Goal: Information Seeking & Learning: Learn about a topic

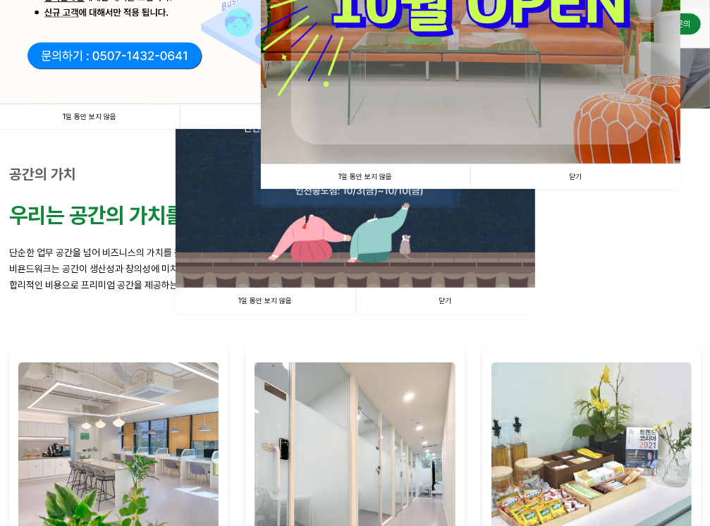
scroll to position [282, 0]
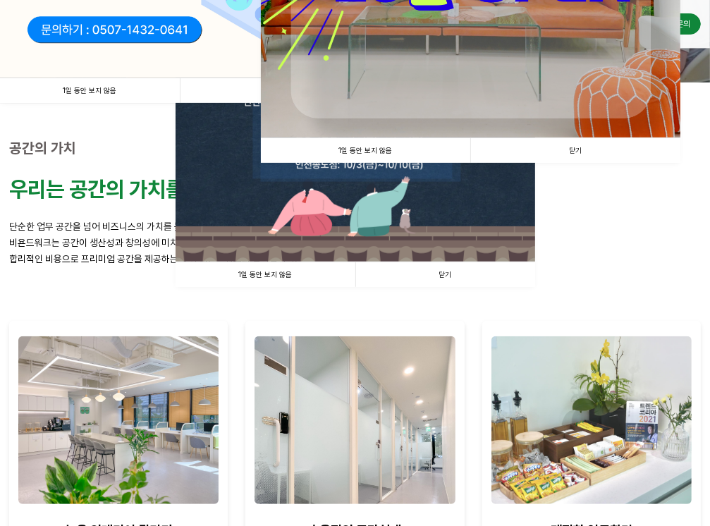
click at [462, 268] on link "닫기" at bounding box center [445, 274] width 180 height 25
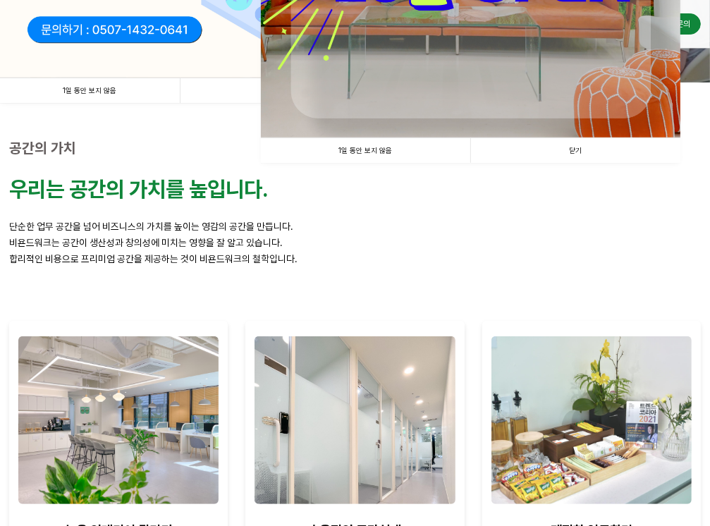
click at [589, 153] on link "닫기" at bounding box center [575, 150] width 210 height 25
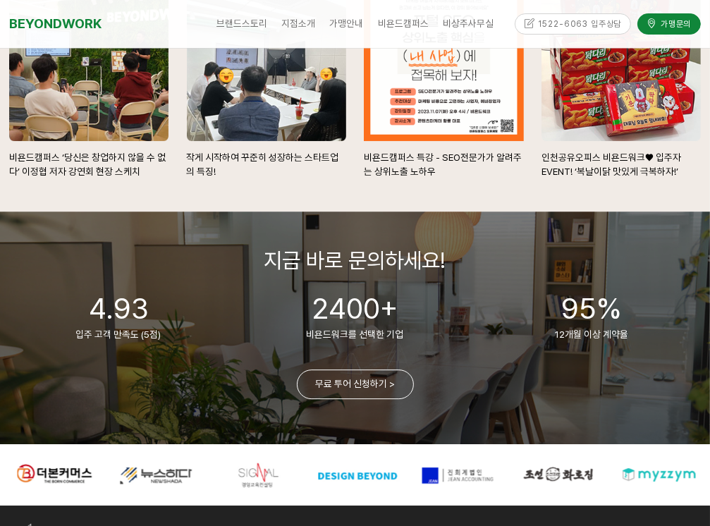
scroll to position [2917, 0]
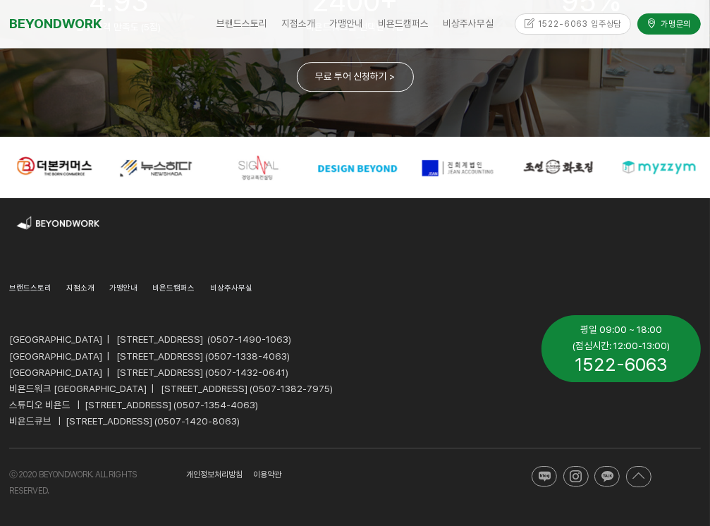
click at [73, 287] on span "지점소개" at bounding box center [80, 288] width 28 height 10
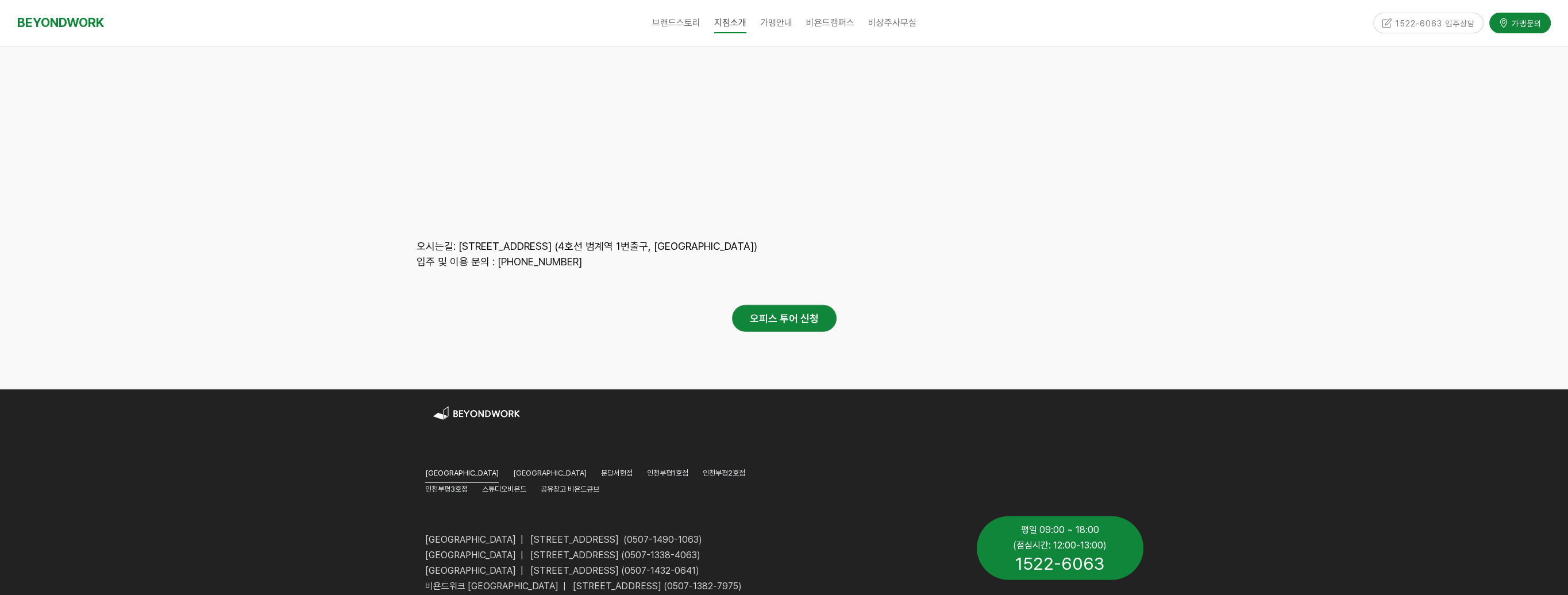
scroll to position [5542, 0]
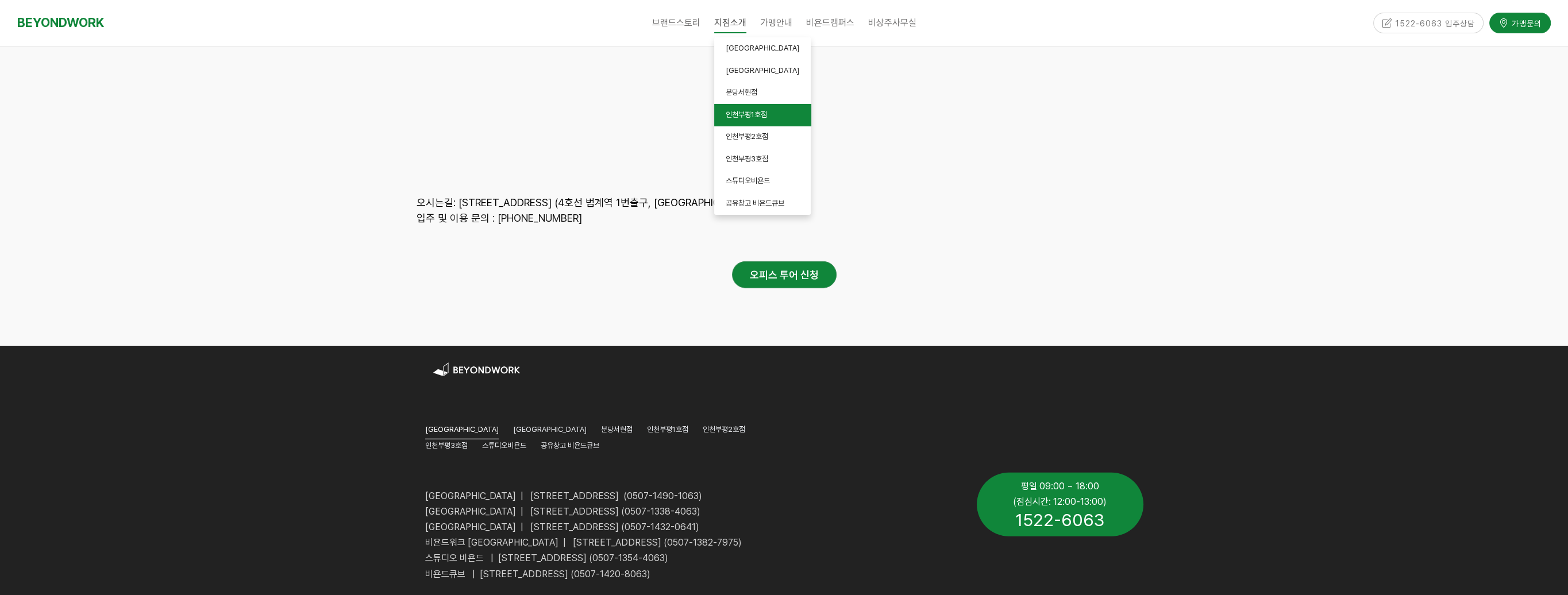
click at [738, 121] on link "인천부평1호점" at bounding box center [762, 115] width 96 height 22
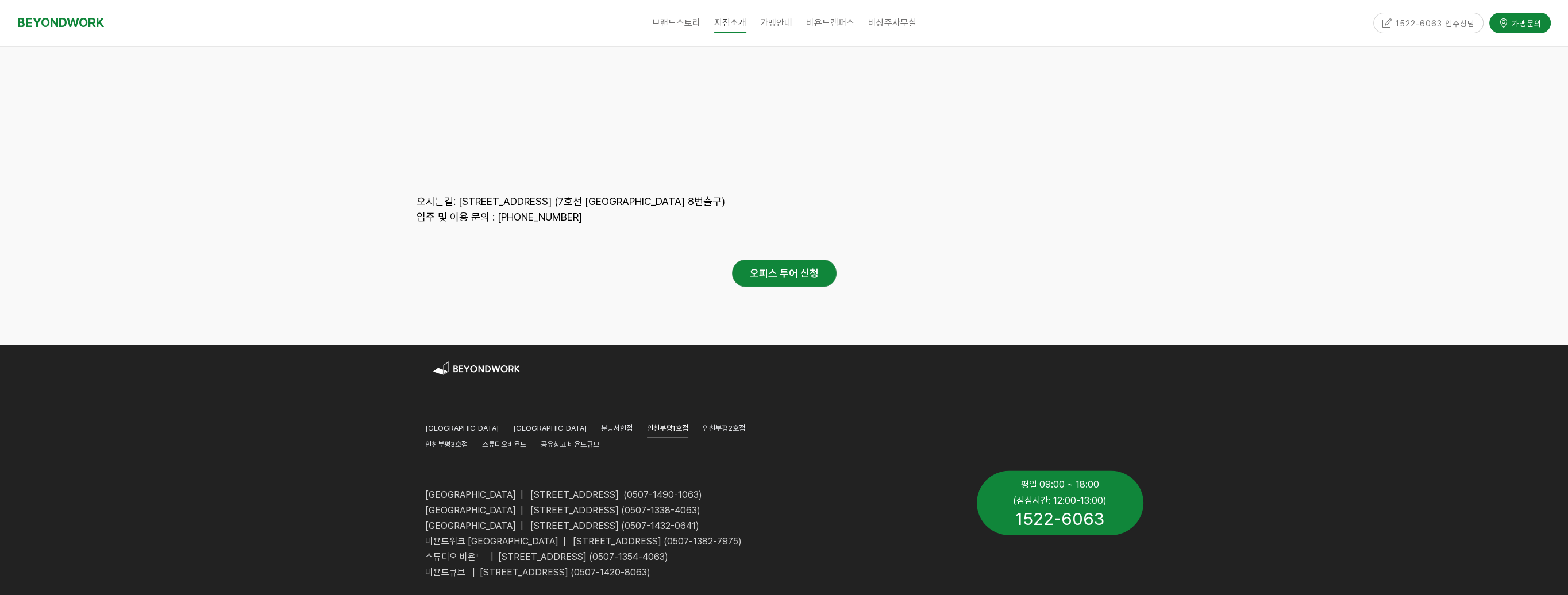
scroll to position [5158, 0]
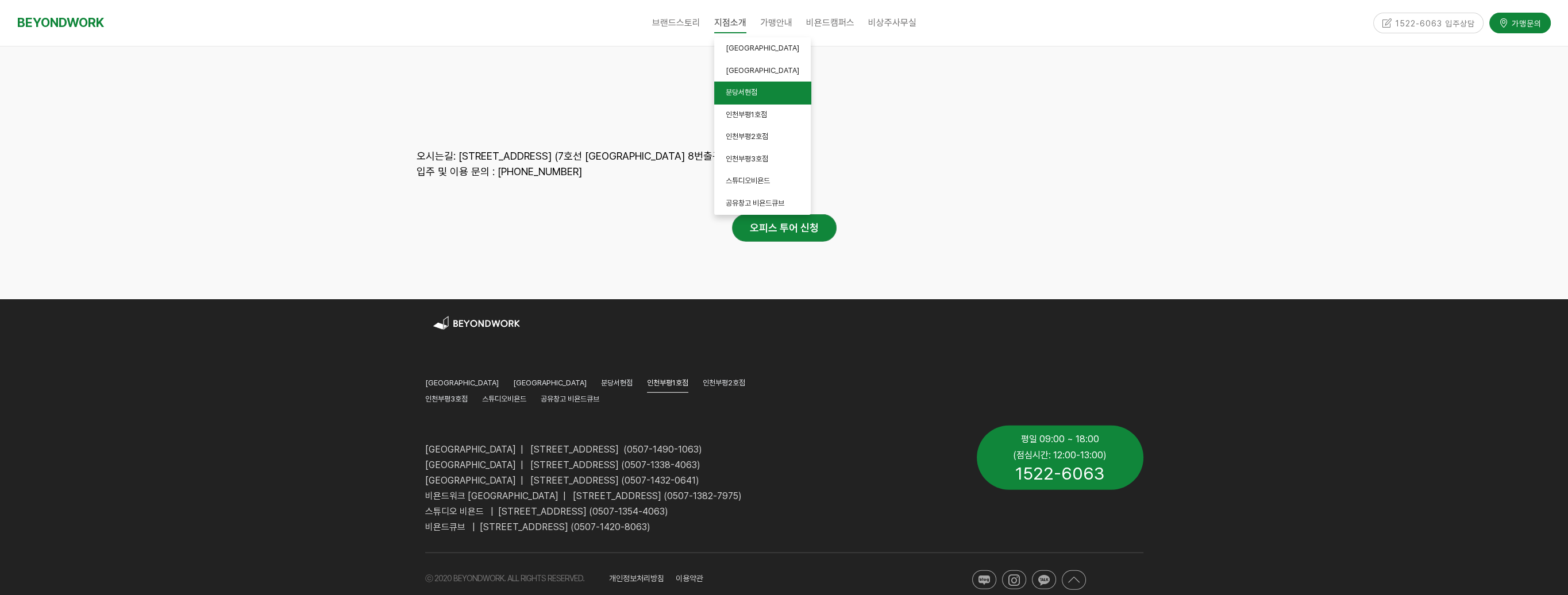
click at [739, 92] on span "분당서현점" at bounding box center [741, 92] width 32 height 9
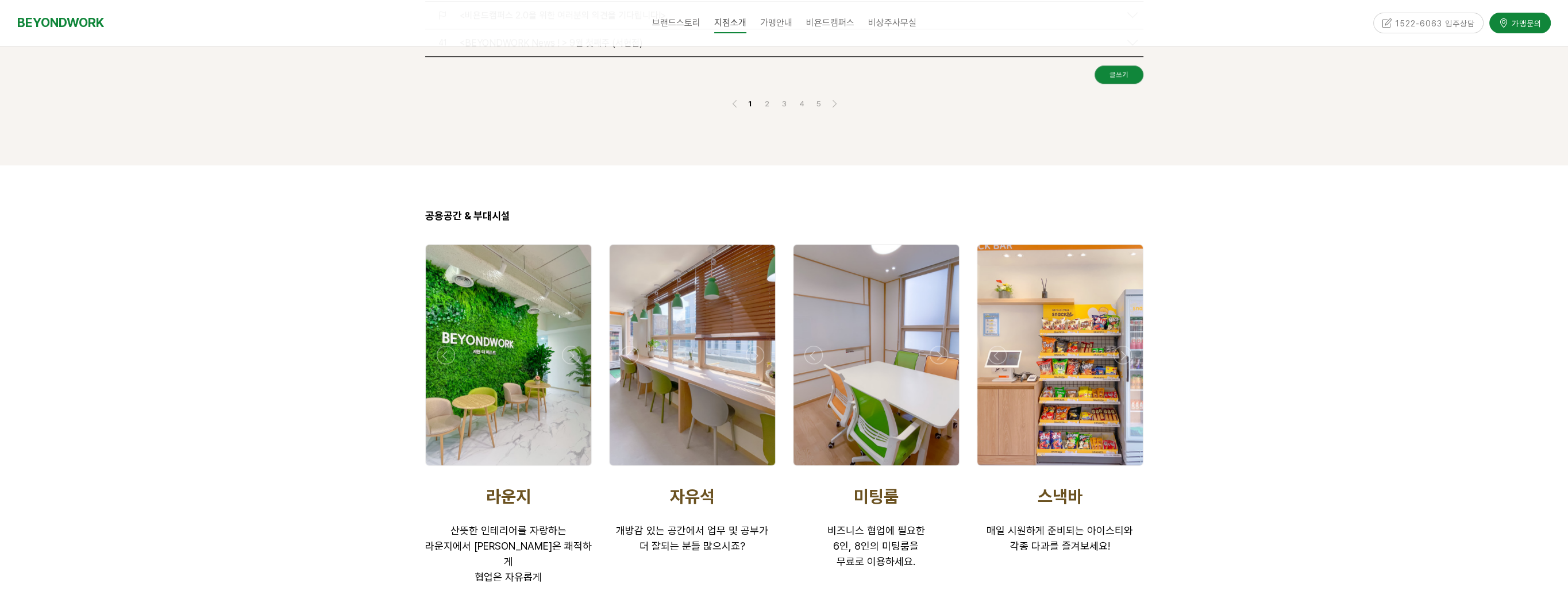
scroll to position [1666, 0]
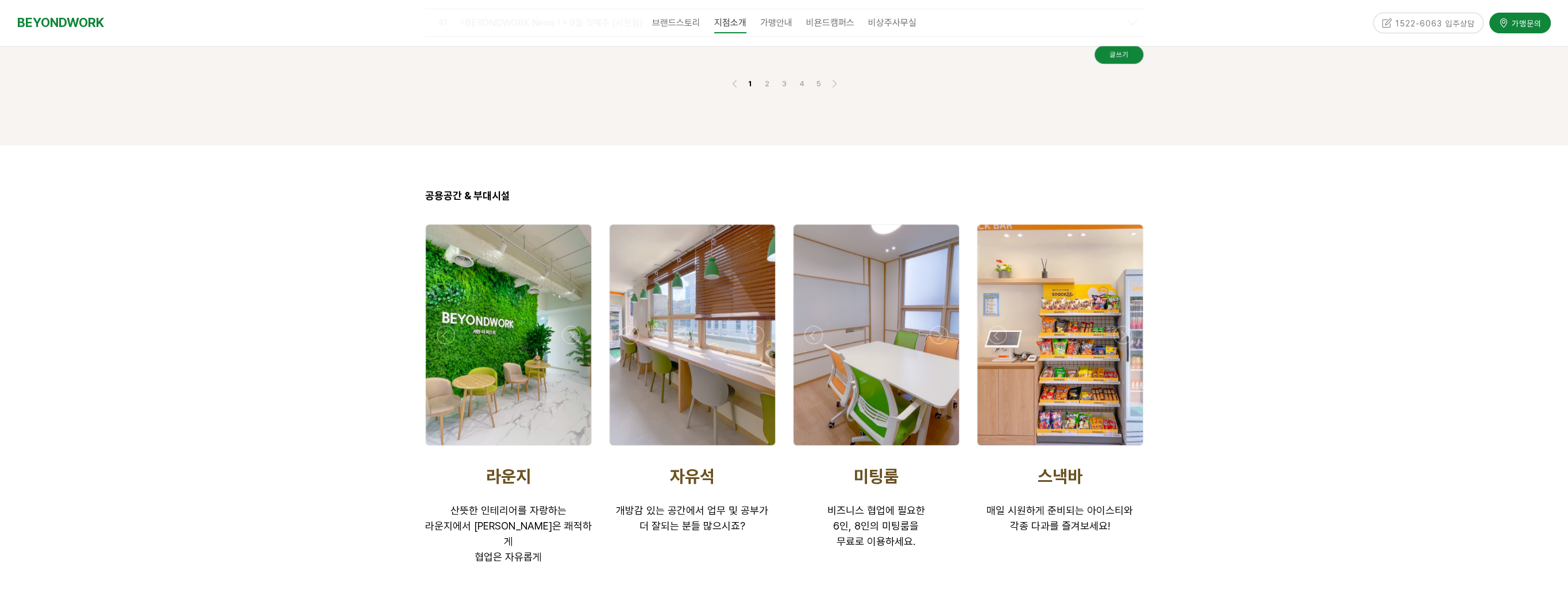
click at [578, 448] on div at bounding box center [508, 448] width 172 height 0
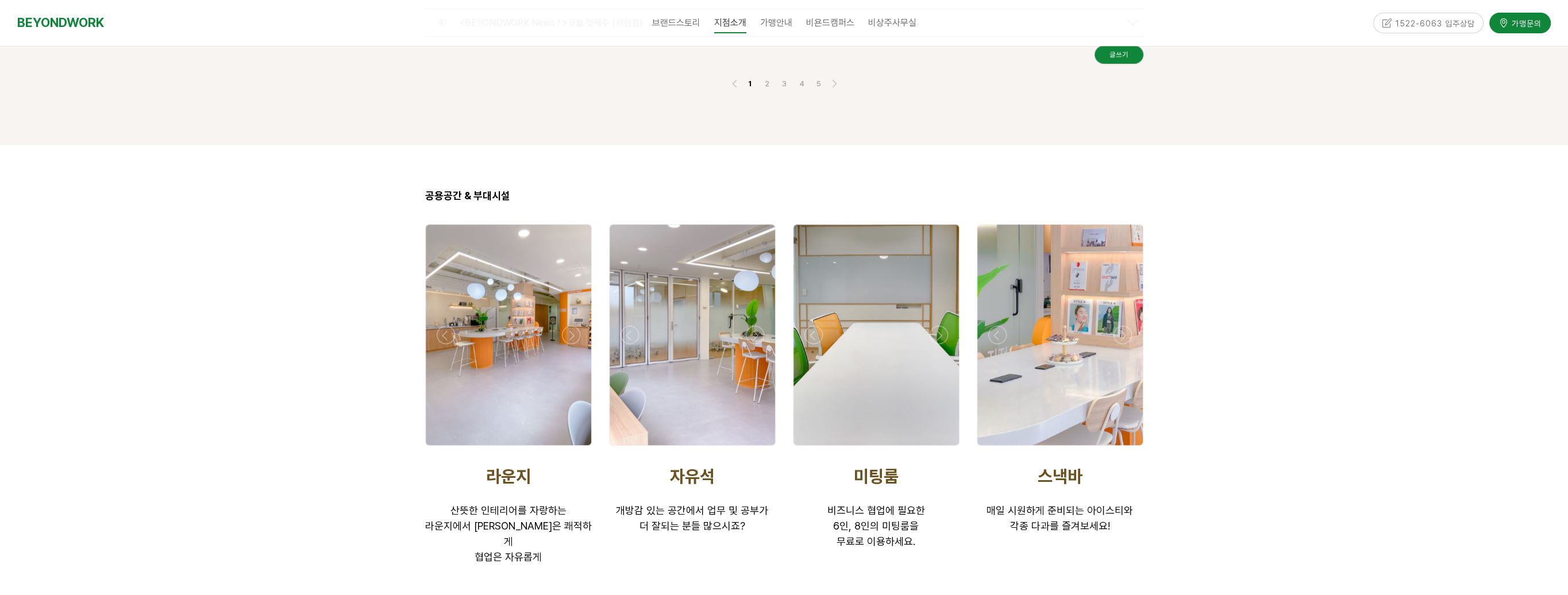
click at [445, 448] on div at bounding box center [508, 448] width 172 height 0
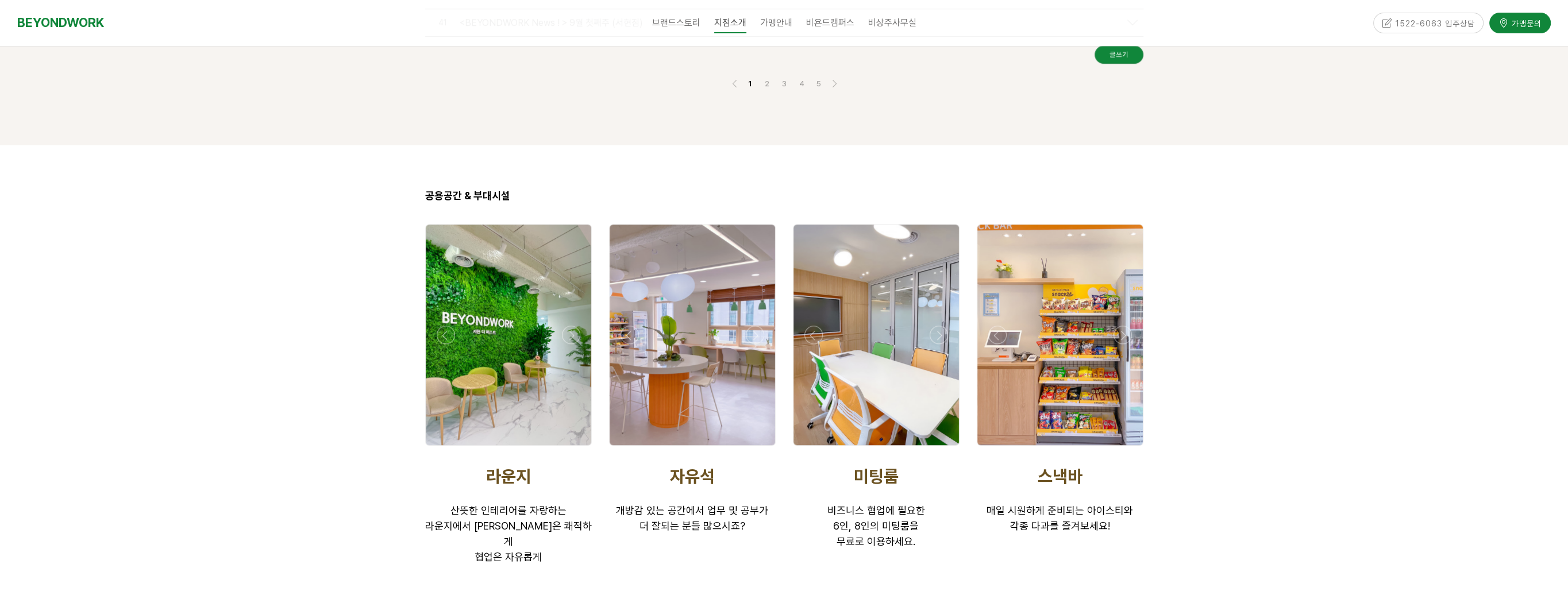
click at [572, 448] on div at bounding box center [508, 448] width 172 height 0
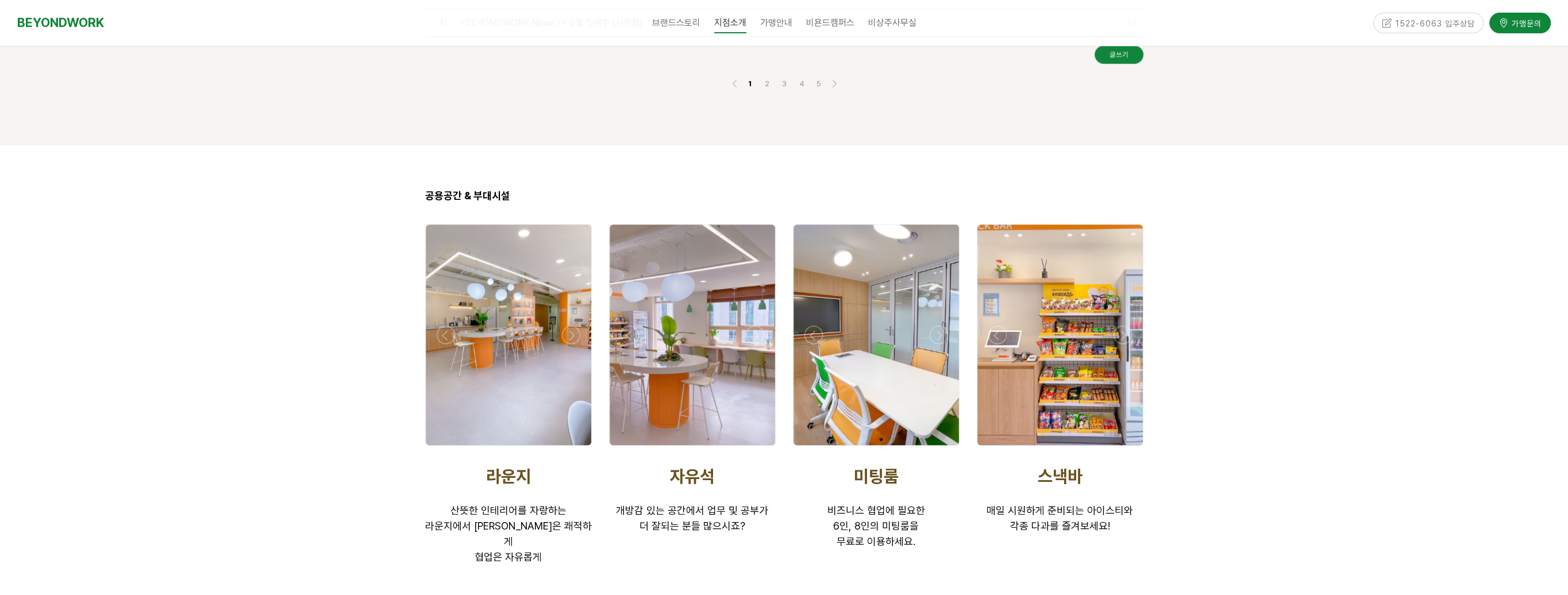
click at [572, 448] on div at bounding box center [508, 448] width 172 height 0
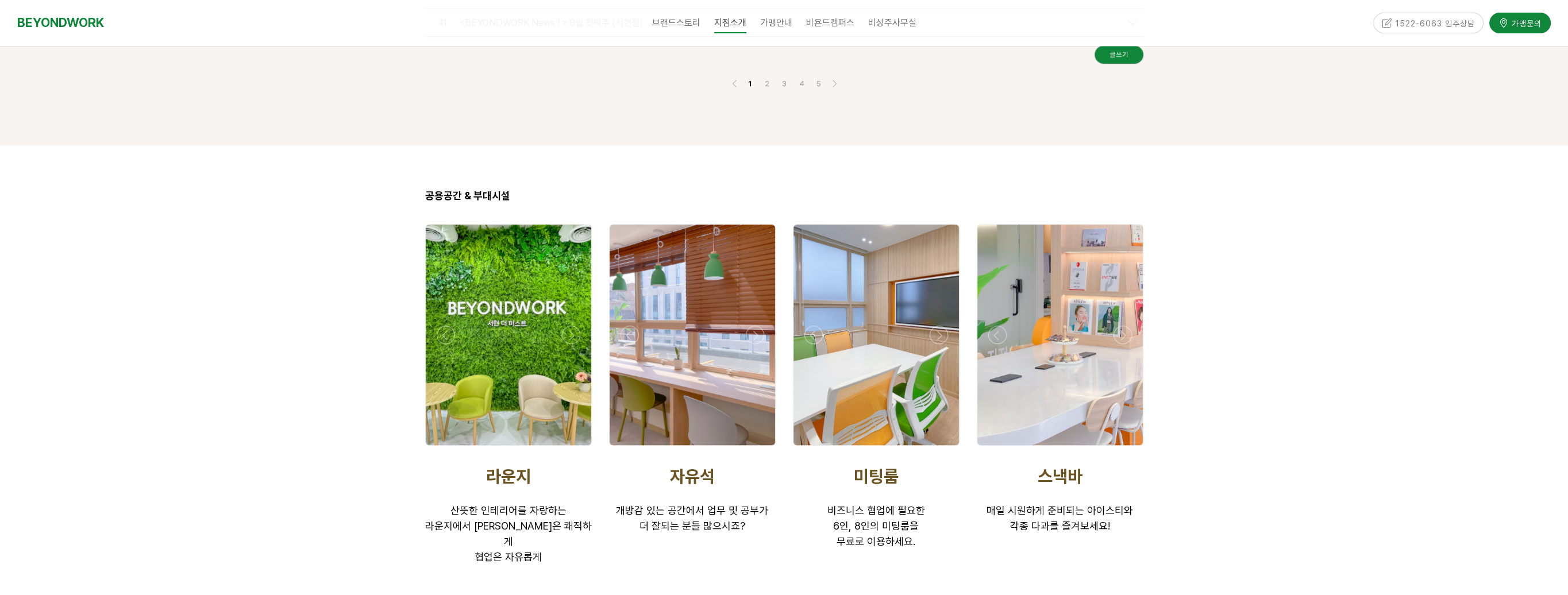
click at [572, 448] on div at bounding box center [508, 448] width 172 height 0
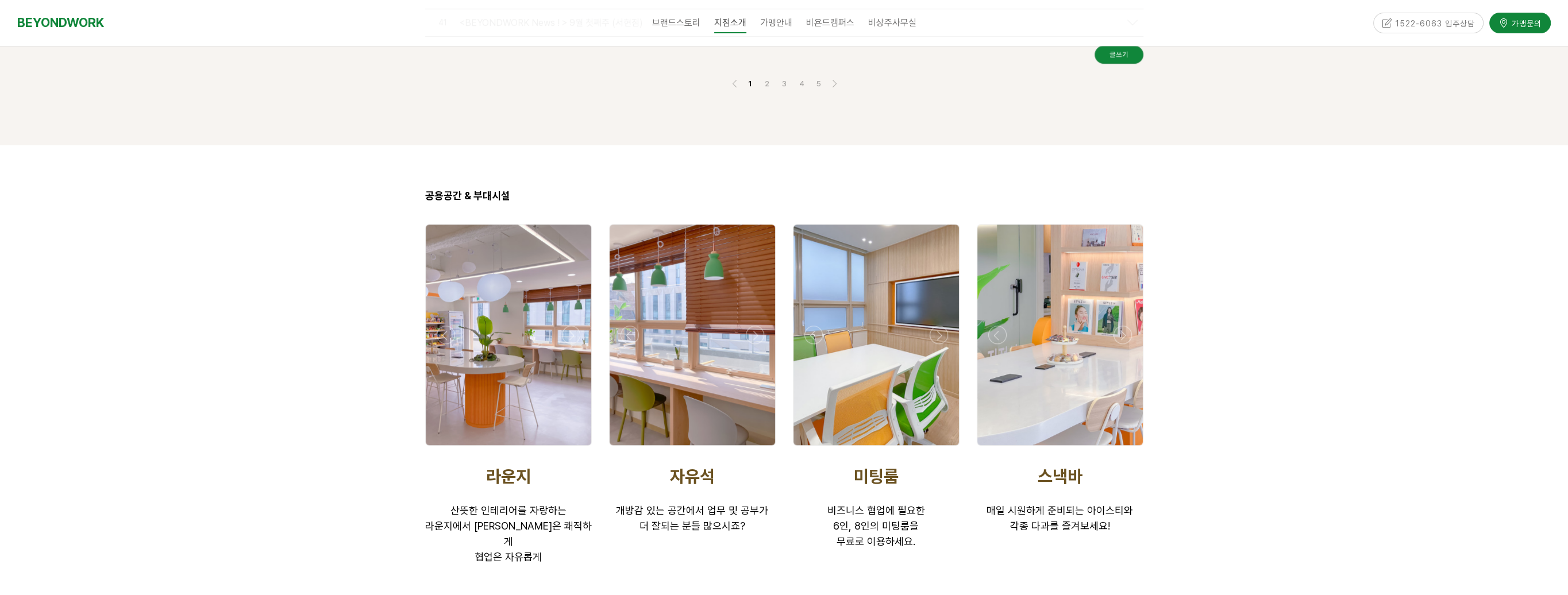
click at [445, 448] on div at bounding box center [508, 448] width 172 height 0
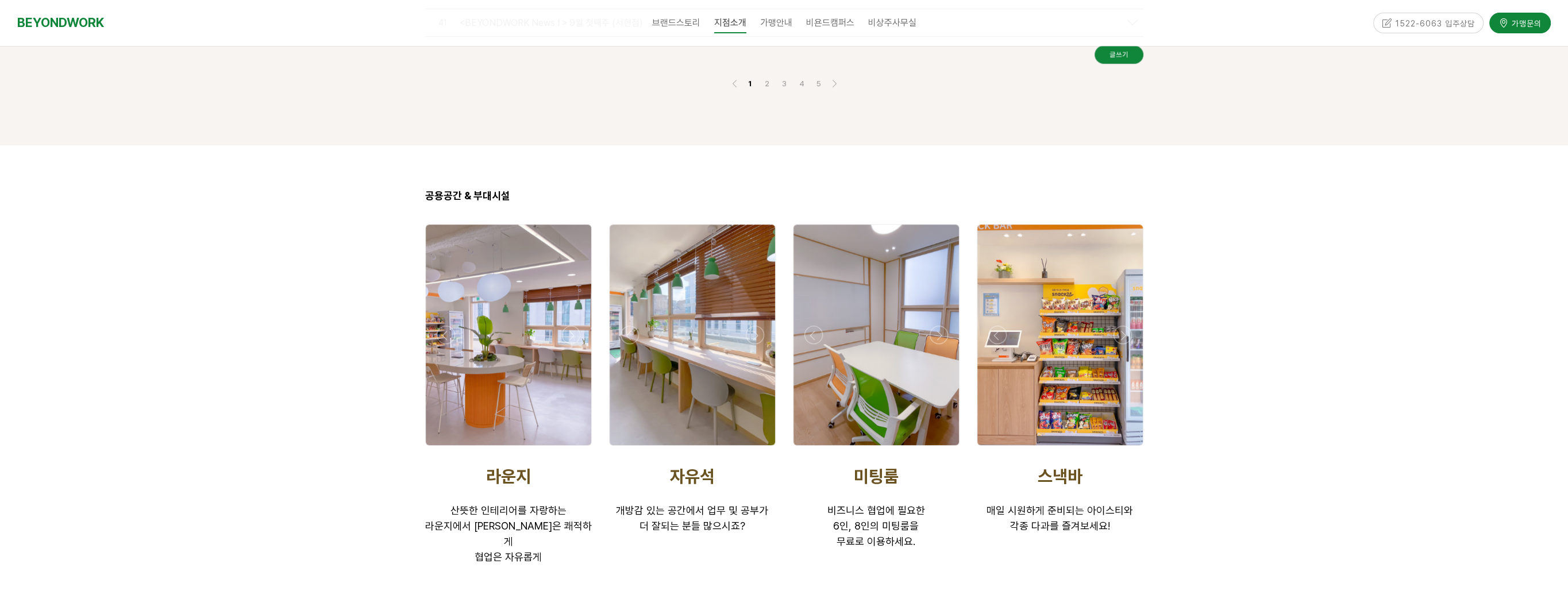
click at [575, 448] on div at bounding box center [508, 448] width 172 height 0
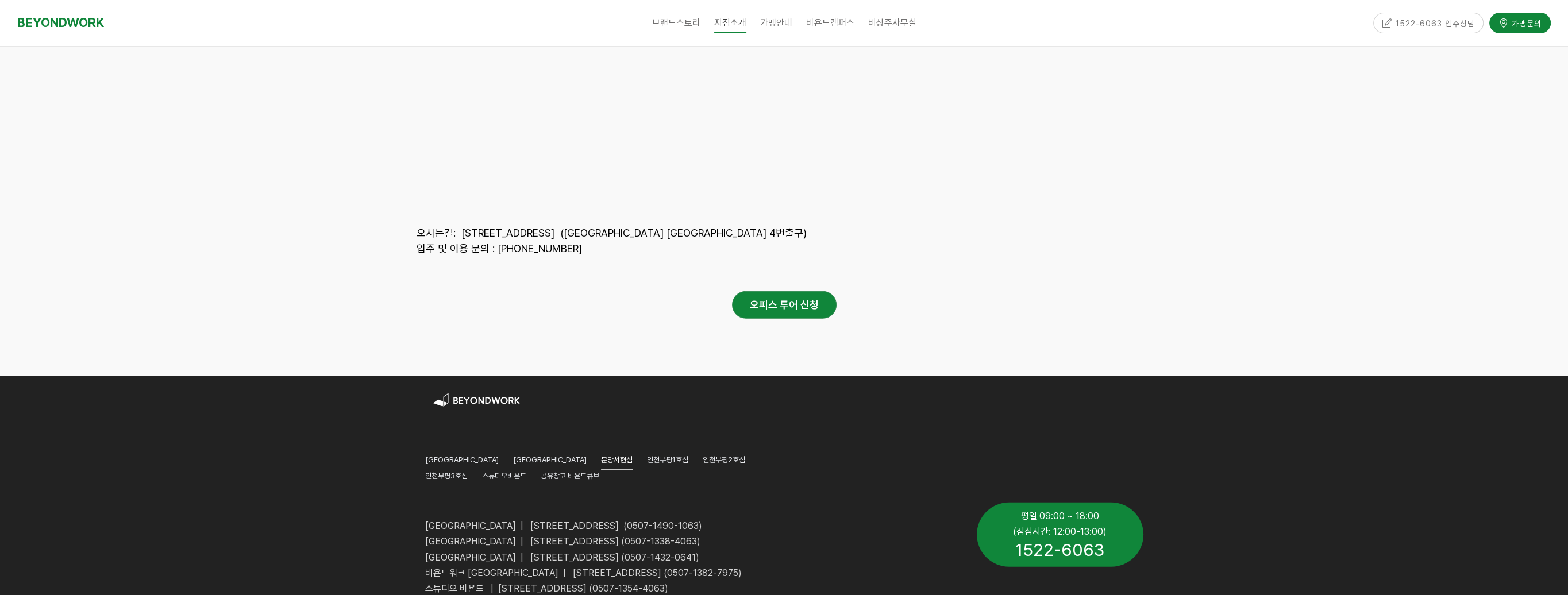
scroll to position [5411, 0]
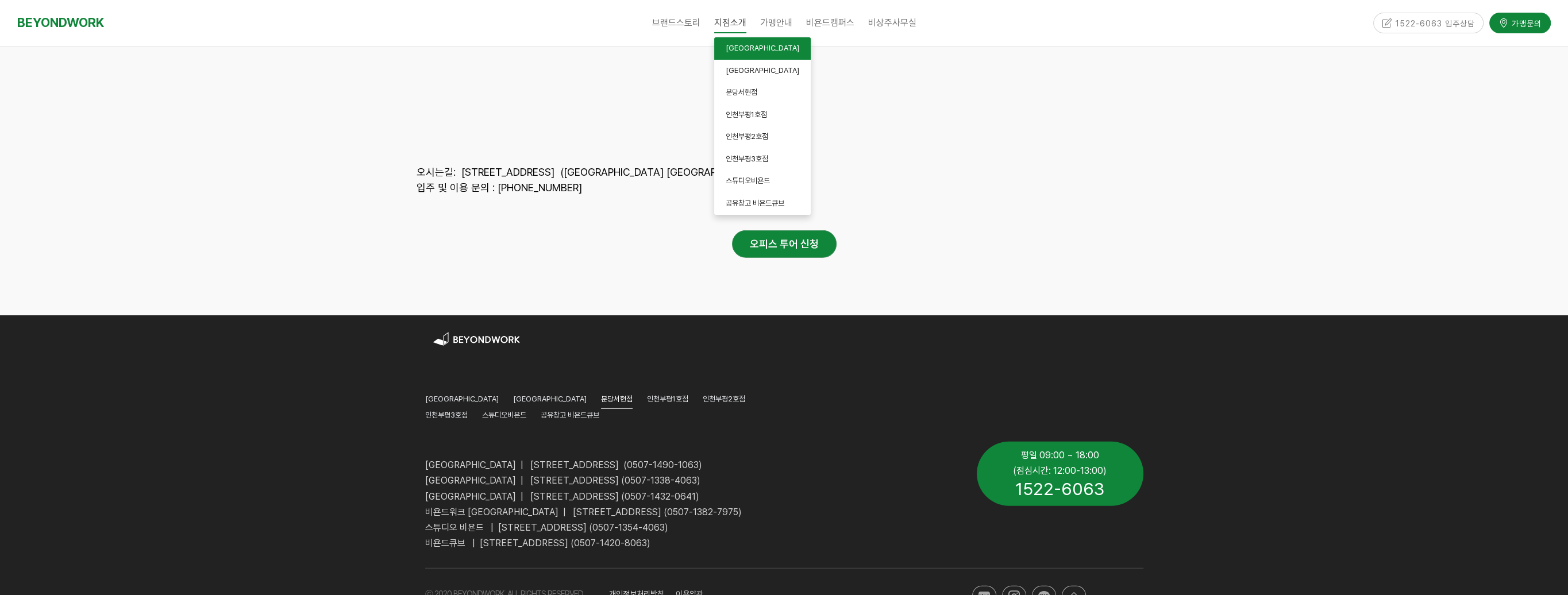
click at [741, 45] on span "[GEOGRAPHIC_DATA]" at bounding box center [762, 48] width 73 height 9
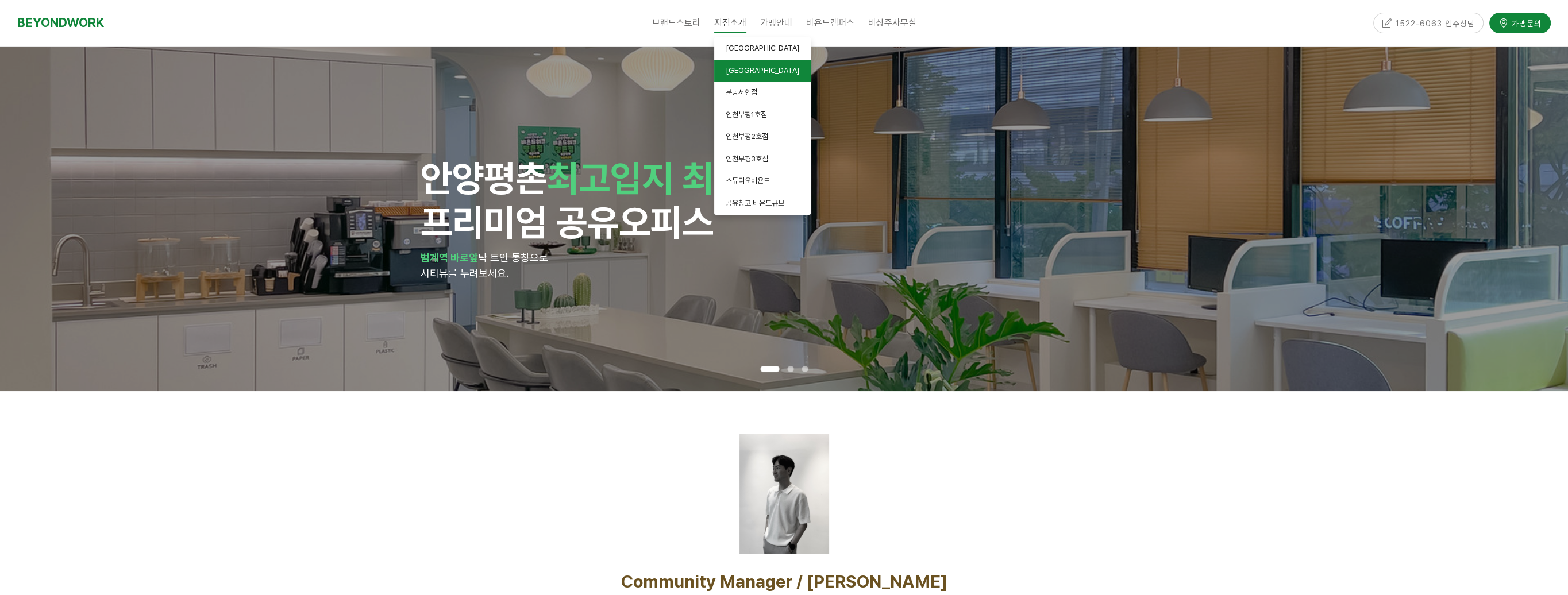
click at [740, 67] on span "[GEOGRAPHIC_DATA]" at bounding box center [762, 70] width 73 height 9
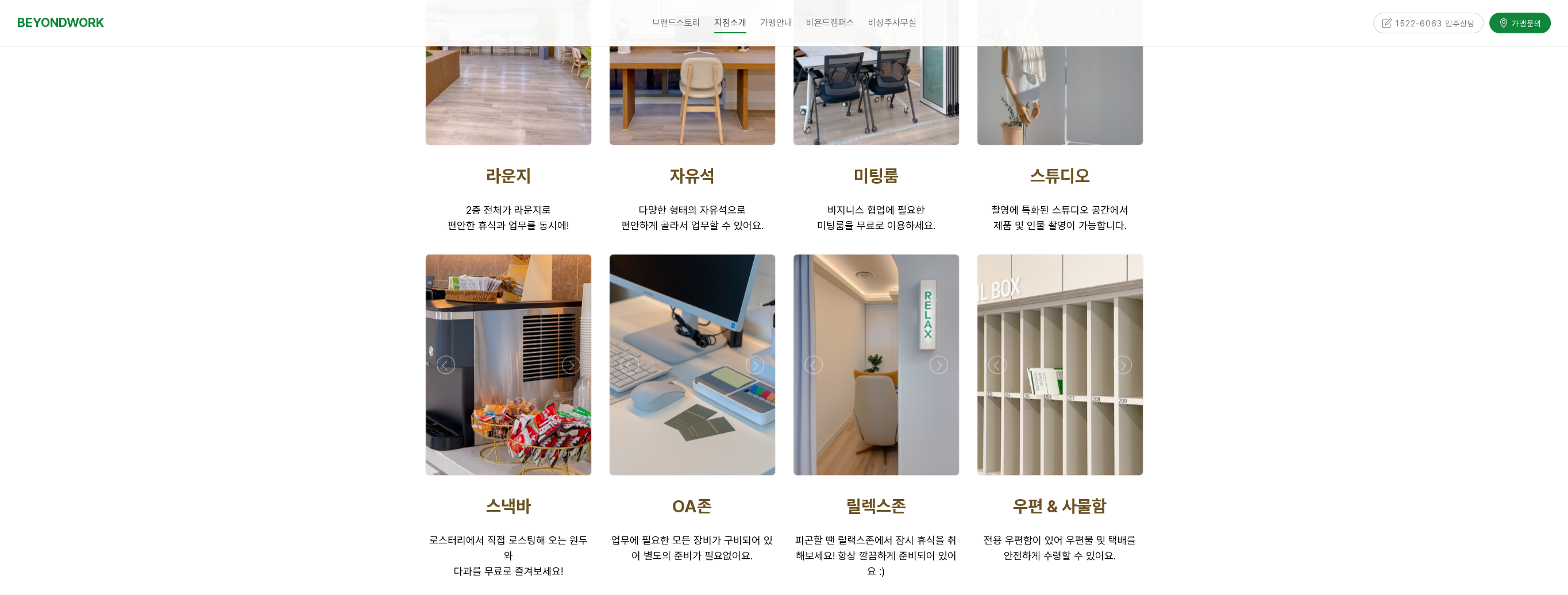
scroll to position [1953, 0]
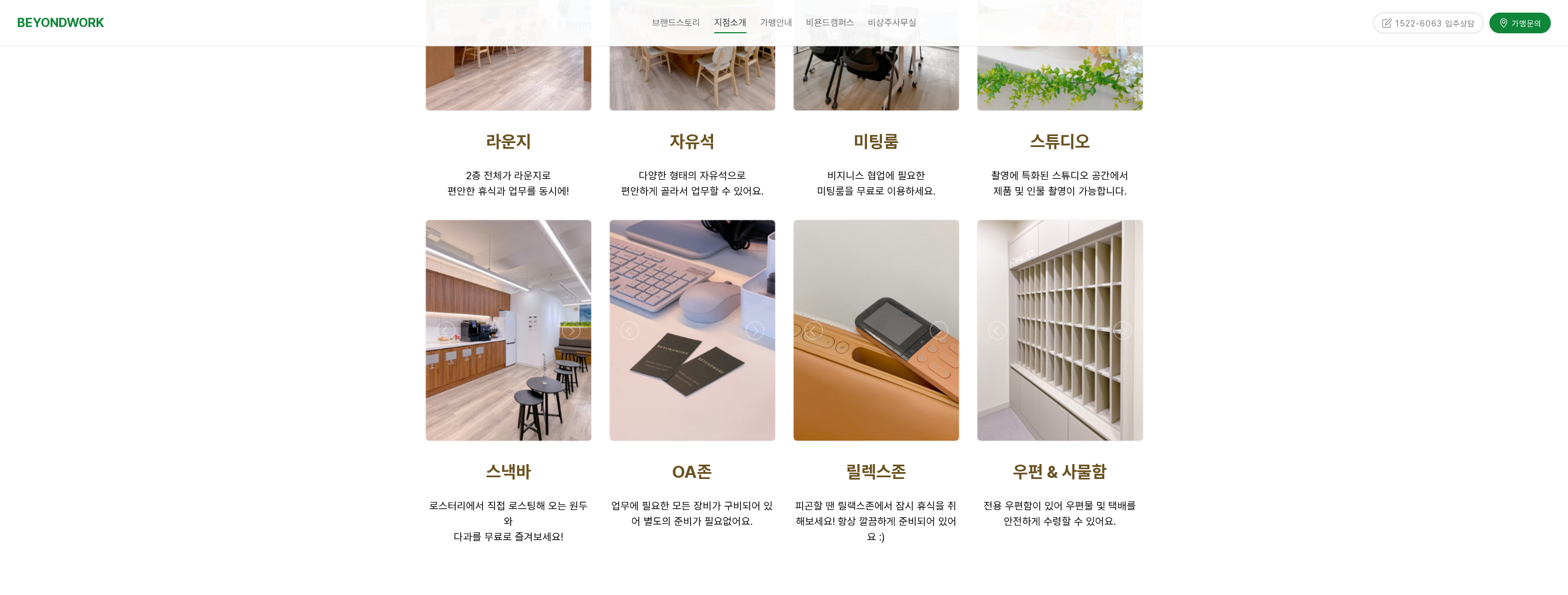
click at [447, 444] on div at bounding box center [508, 444] width 172 height 0
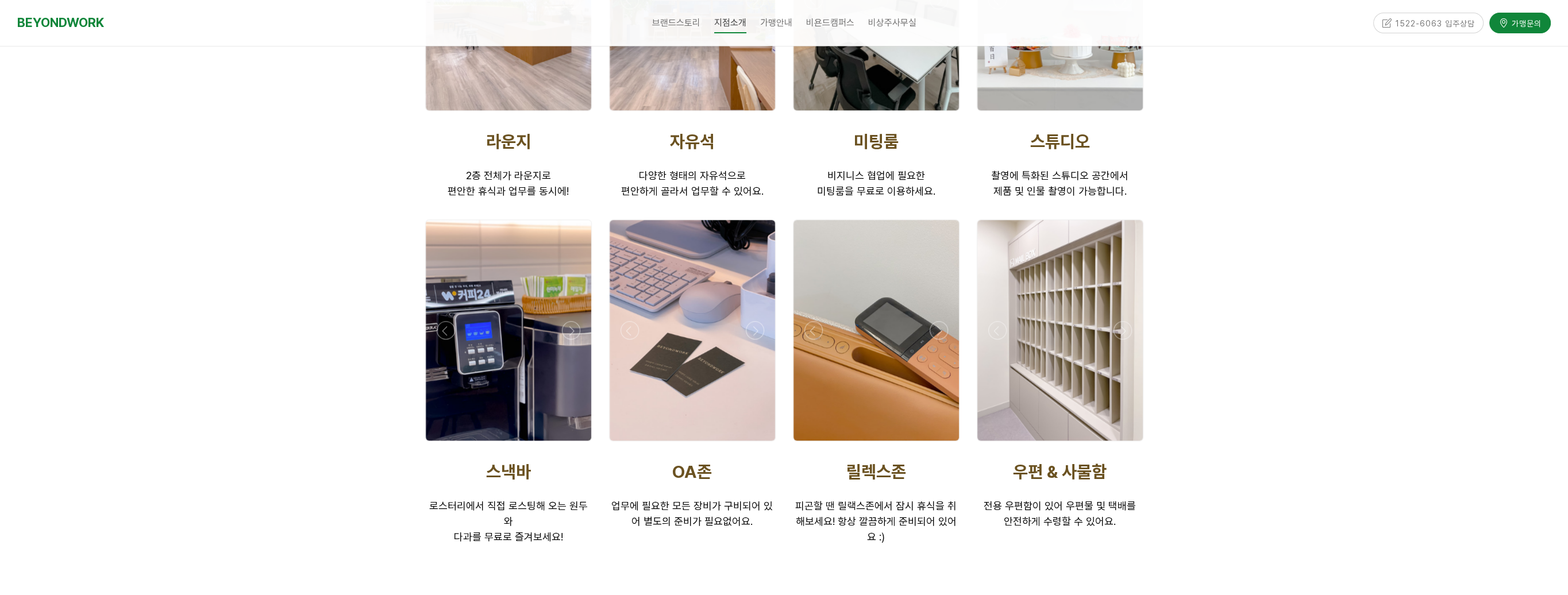
click at [448, 444] on div at bounding box center [508, 444] width 172 height 0
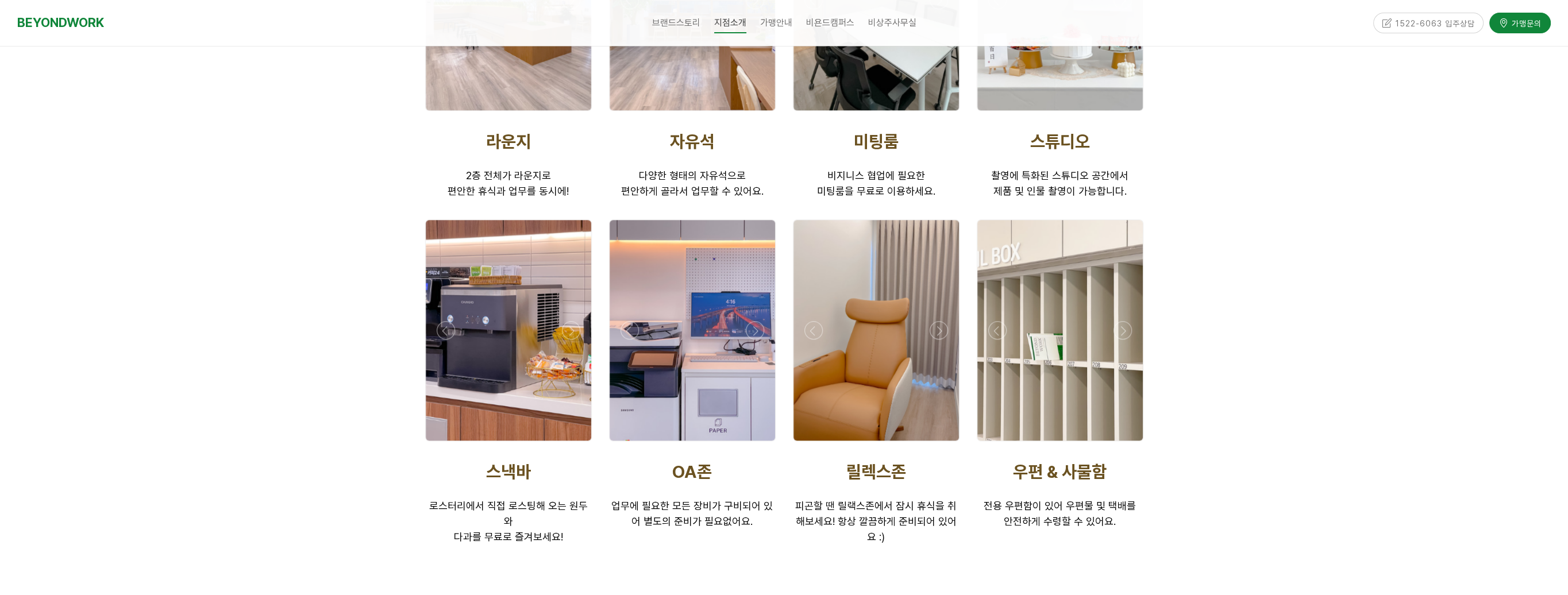
click at [574, 444] on div at bounding box center [508, 444] width 172 height 0
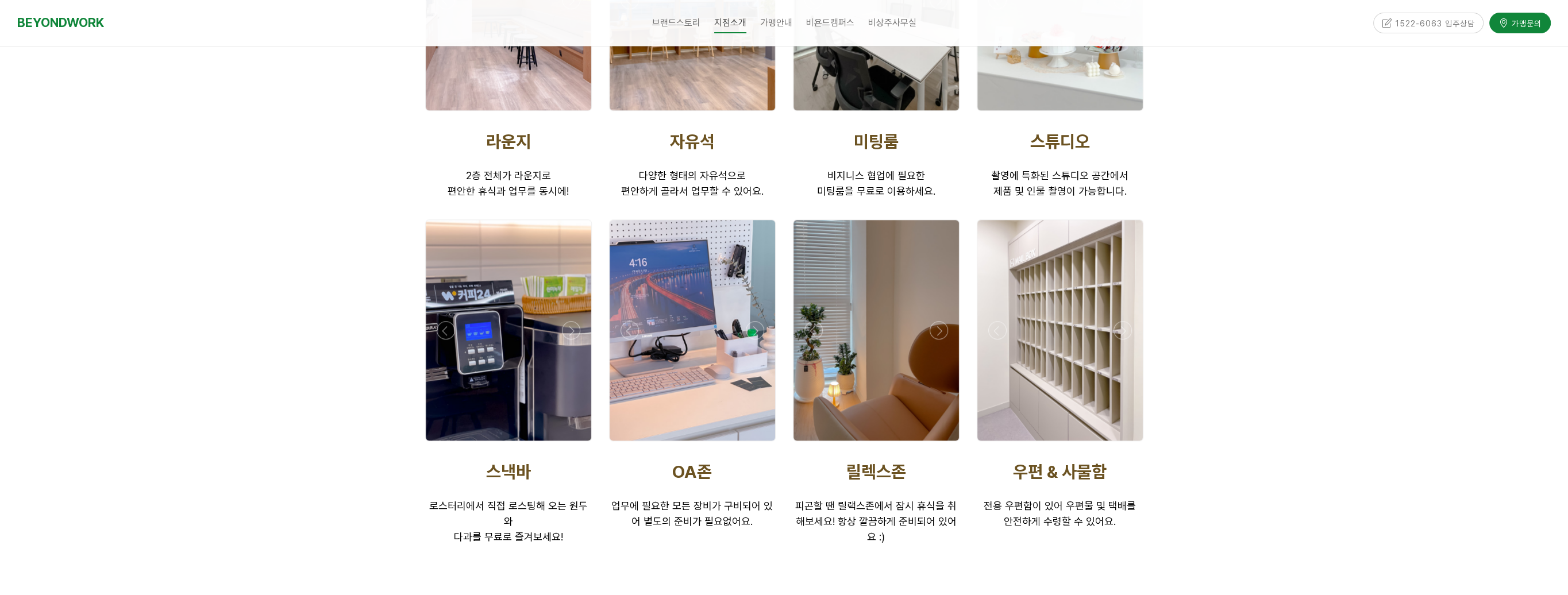
click at [441, 444] on div at bounding box center [508, 444] width 172 height 0
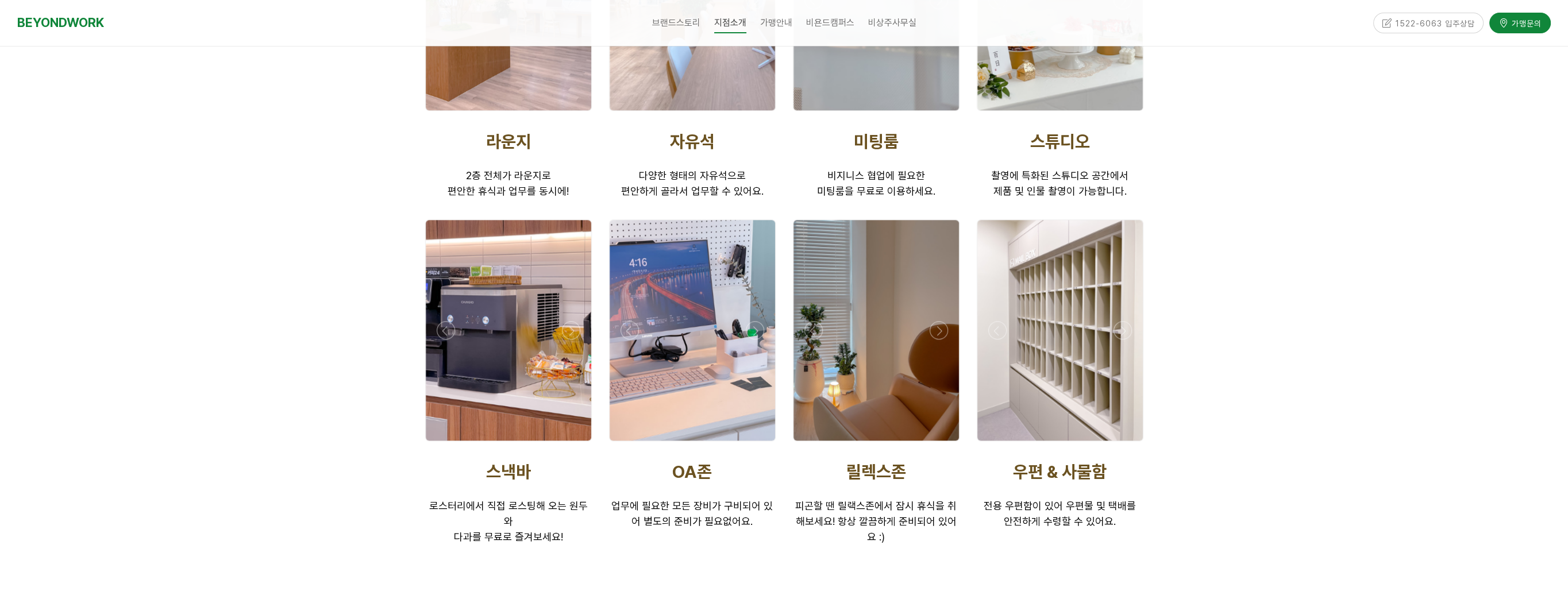
click at [572, 444] on div at bounding box center [508, 444] width 172 height 0
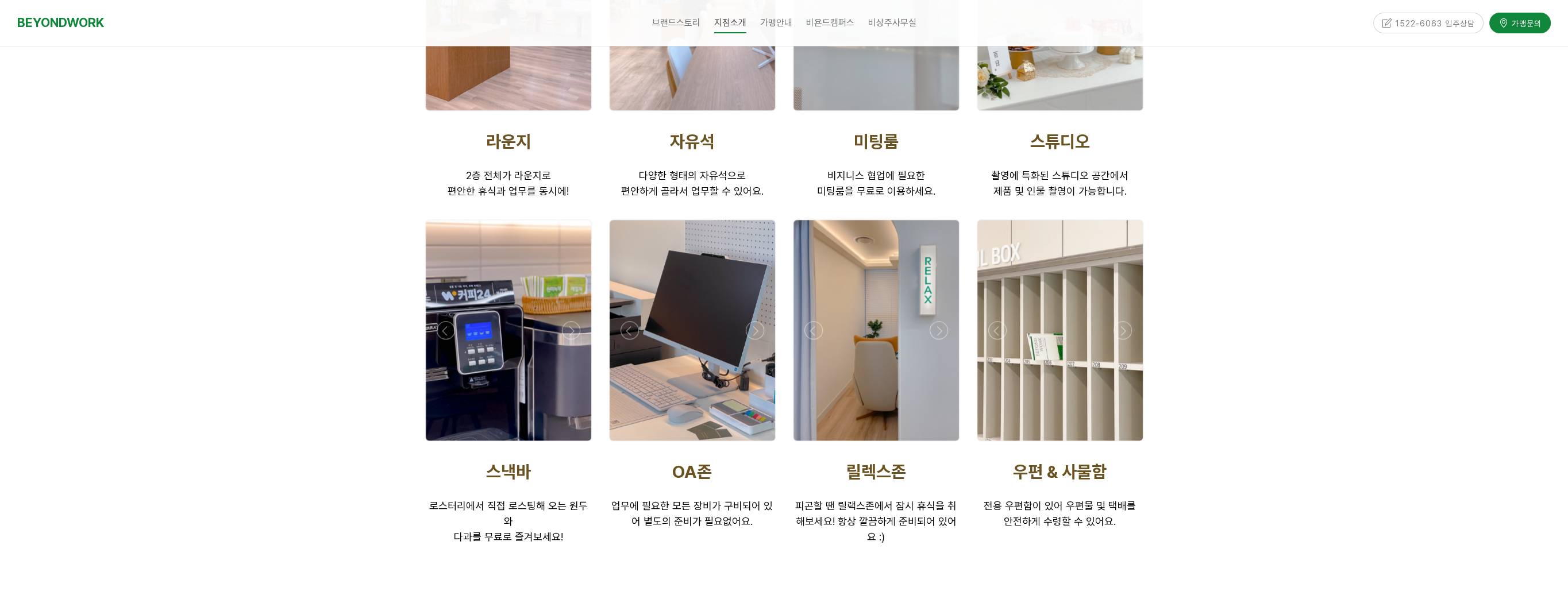
click at [572, 444] on div at bounding box center [508, 444] width 172 height 0
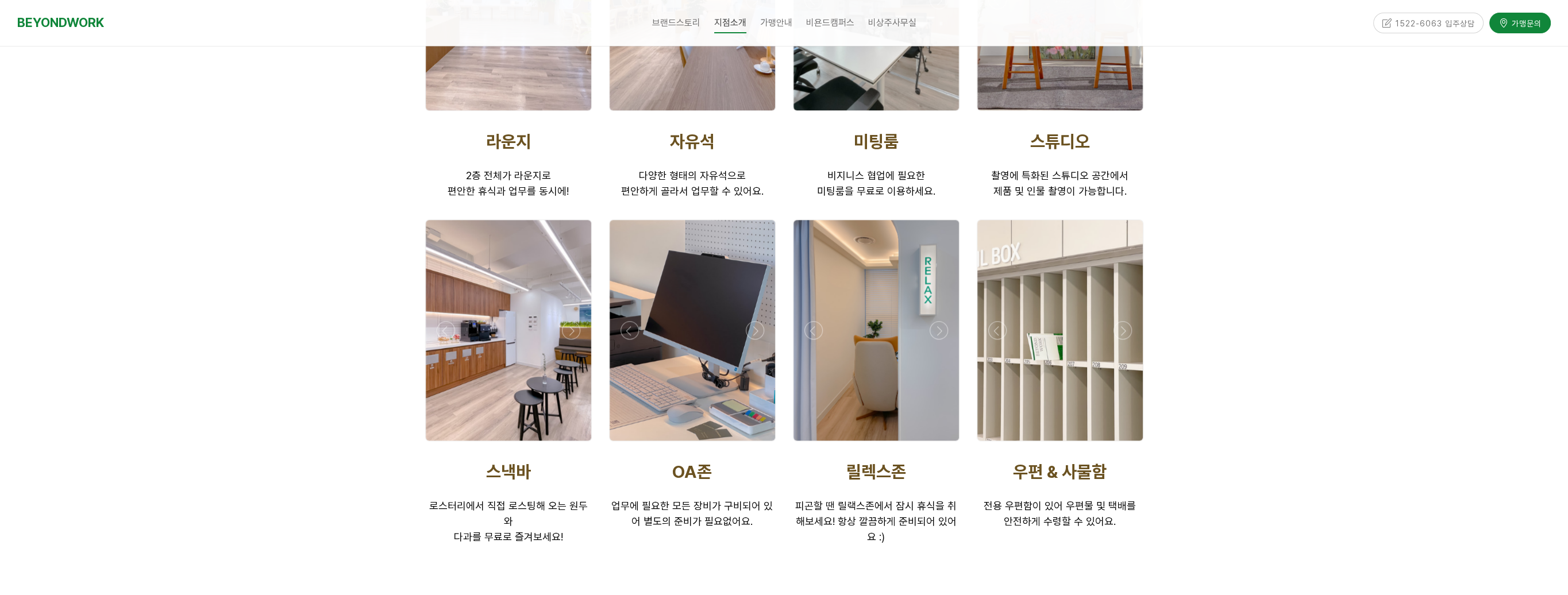
click at [448, 444] on div at bounding box center [508, 444] width 172 height 0
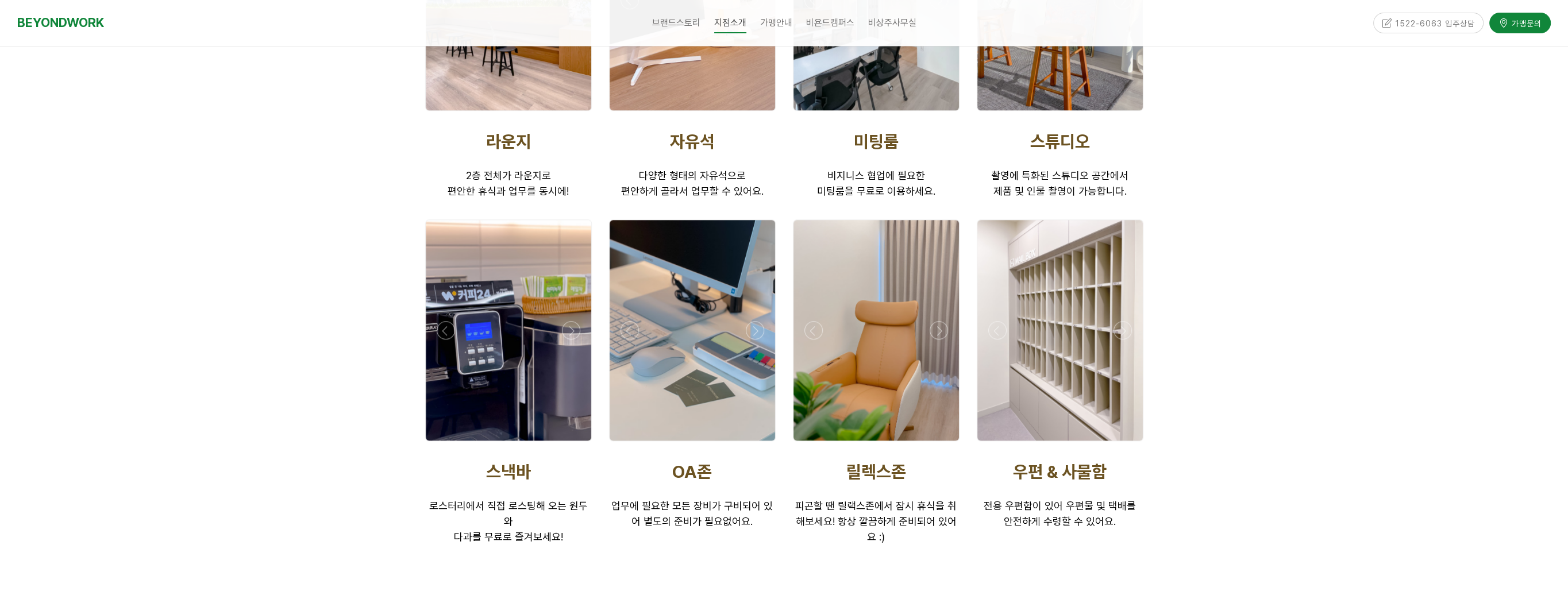
click at [447, 444] on div at bounding box center [508, 444] width 172 height 0
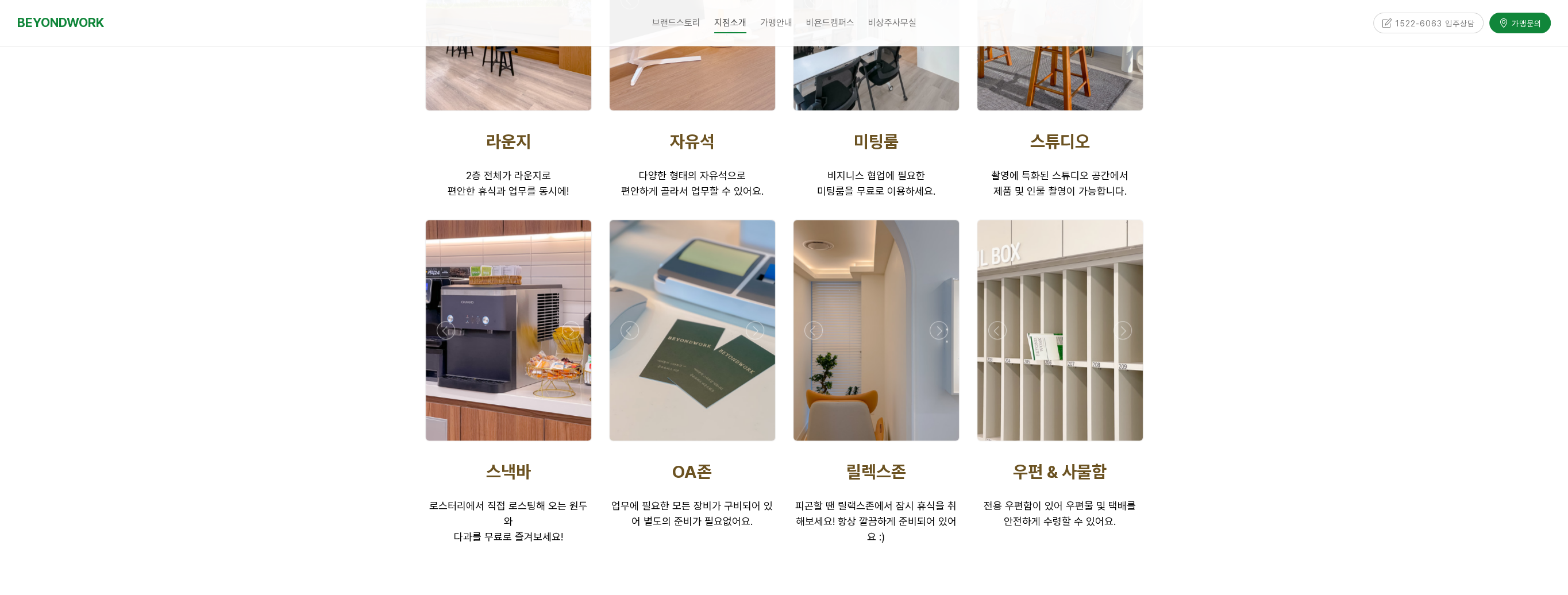
click at [572, 444] on div at bounding box center [508, 444] width 172 height 0
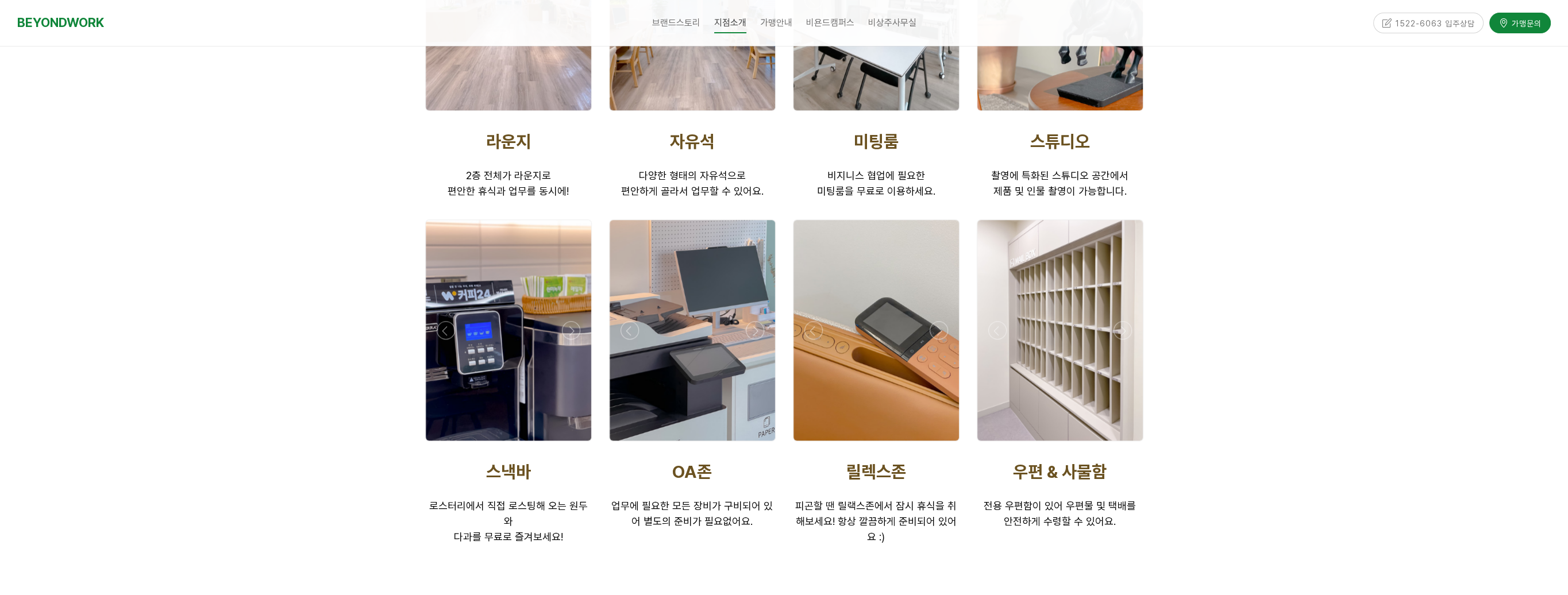
click at [572, 444] on div at bounding box center [508, 444] width 172 height 0
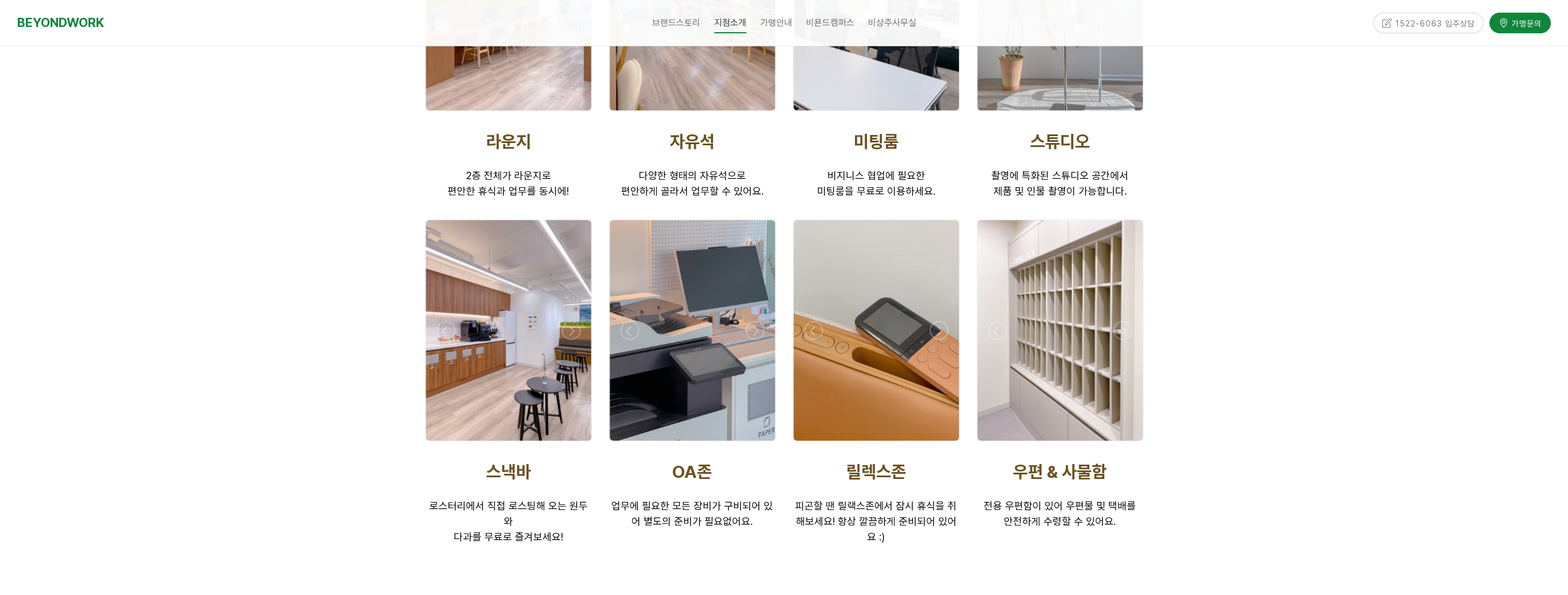
click at [466, 328] on div at bounding box center [508, 330] width 166 height 221
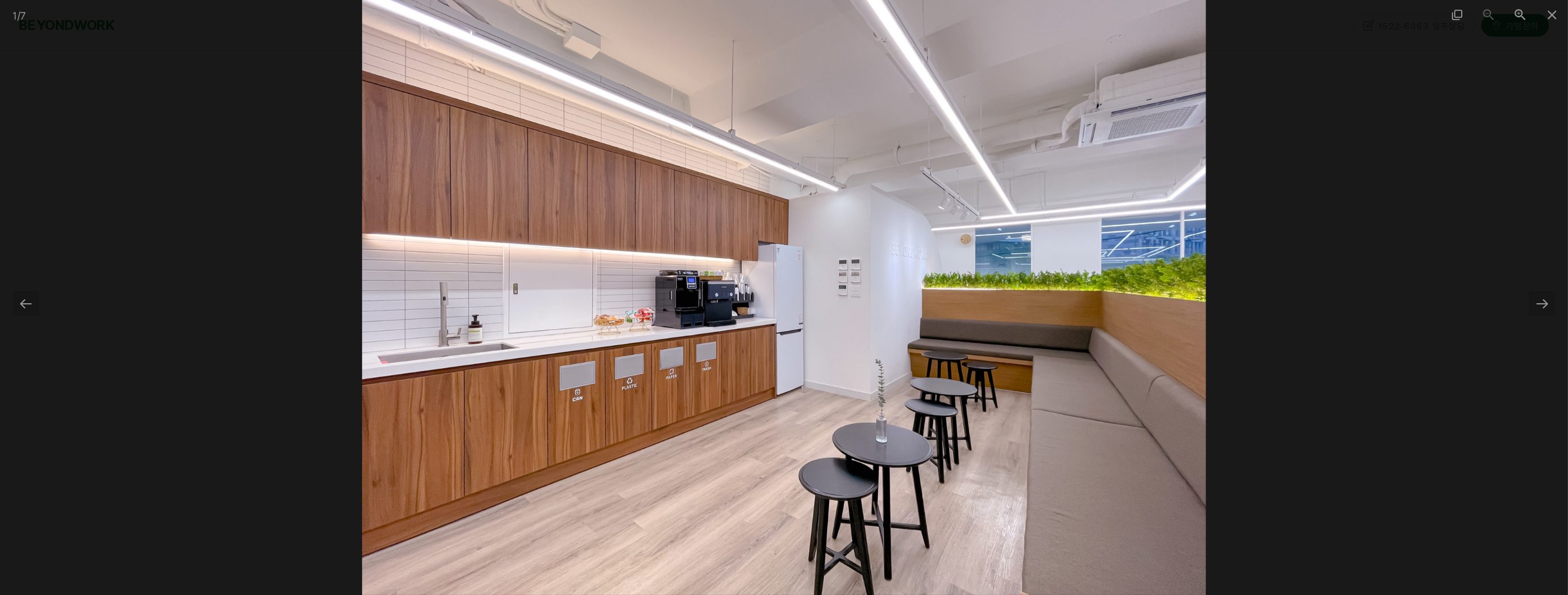
scroll to position [1910, 0]
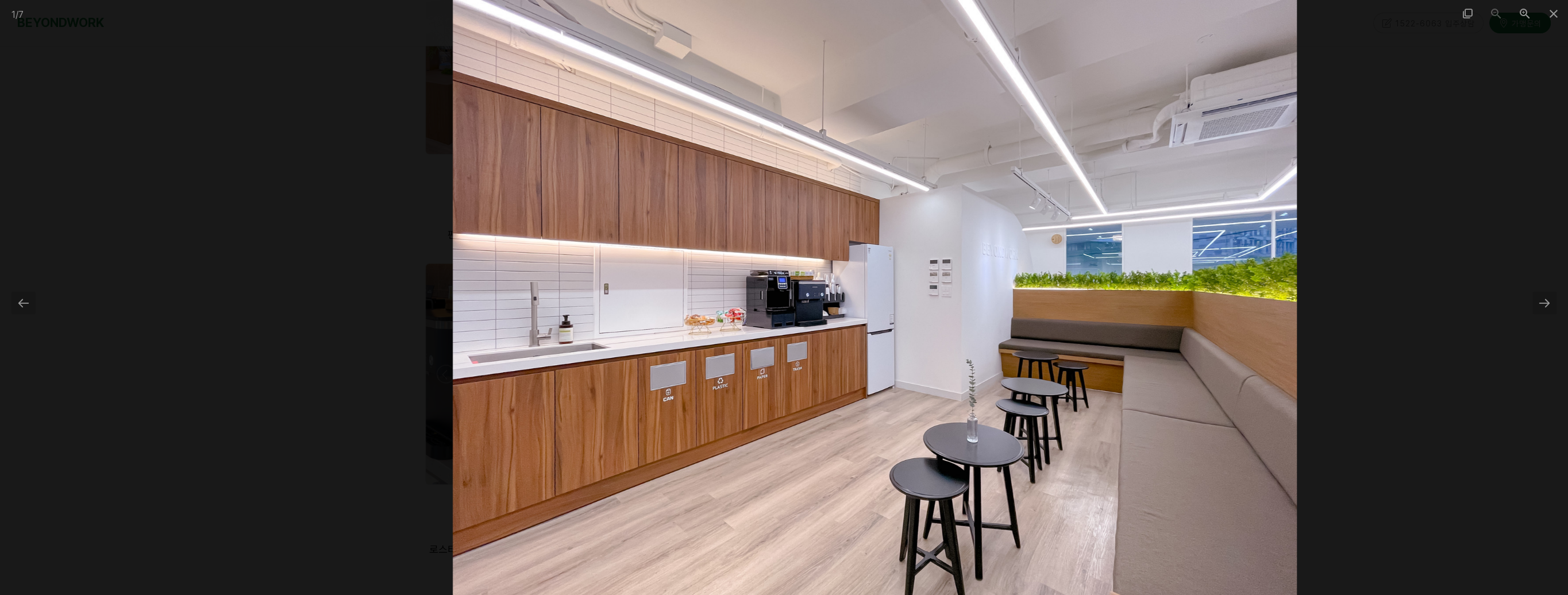
drag, startPoint x: 696, startPoint y: 299, endPoint x: 787, endPoint y: 325, distance: 94.6
click at [787, 325] on img at bounding box center [874, 298] width 844 height 595
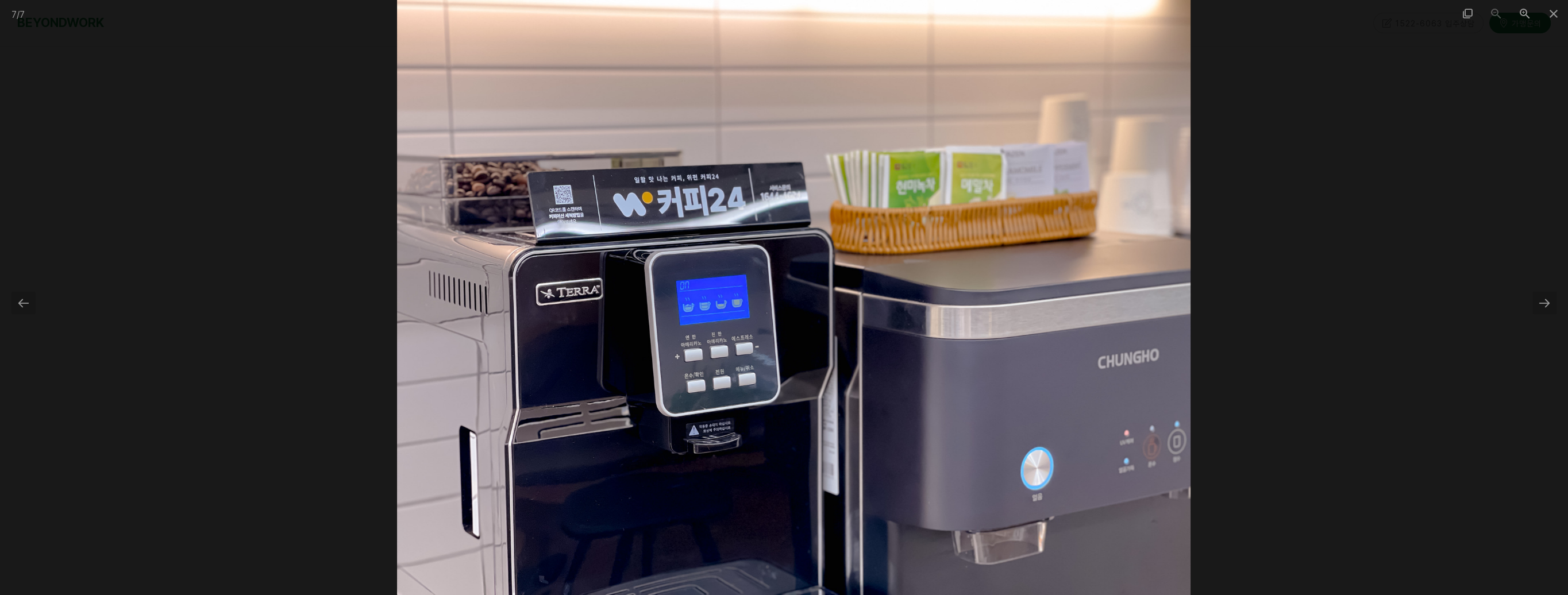
drag, startPoint x: 679, startPoint y: 385, endPoint x: 908, endPoint y: 402, distance: 229.6
click at [908, 402] on img at bounding box center [793, 298] width 793 height 595
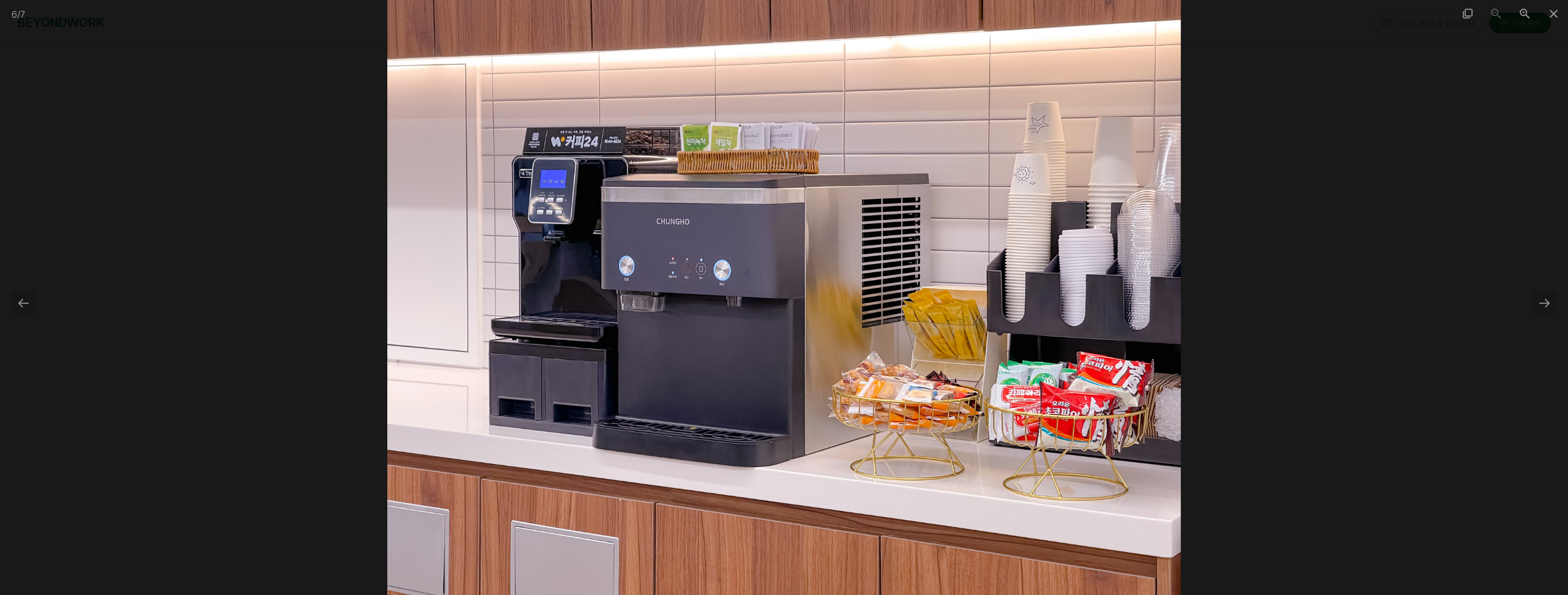
drag, startPoint x: 604, startPoint y: 368, endPoint x: 901, endPoint y: 385, distance: 297.5
click at [901, 385] on img at bounding box center [784, 298] width 793 height 595
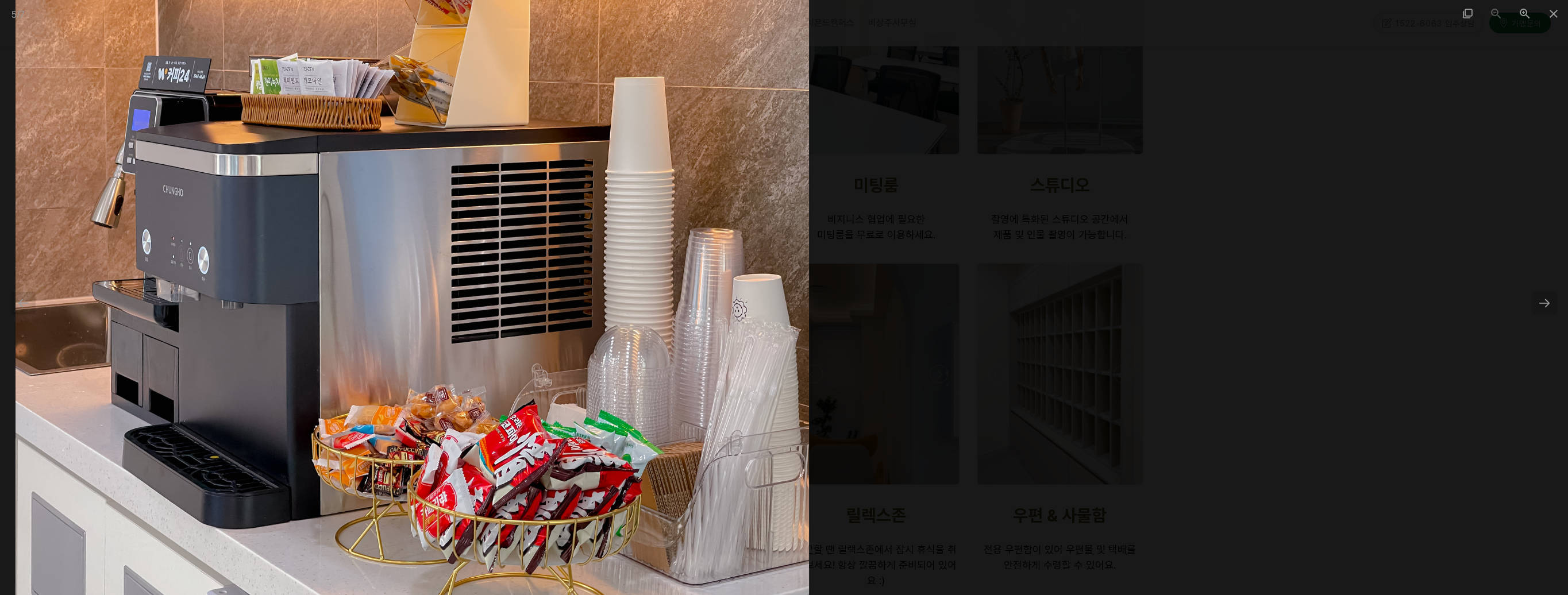
drag, startPoint x: 1039, startPoint y: 381, endPoint x: 660, endPoint y: 333, distance: 382.0
click at [659, 333] on img at bounding box center [412, 298] width 793 height 595
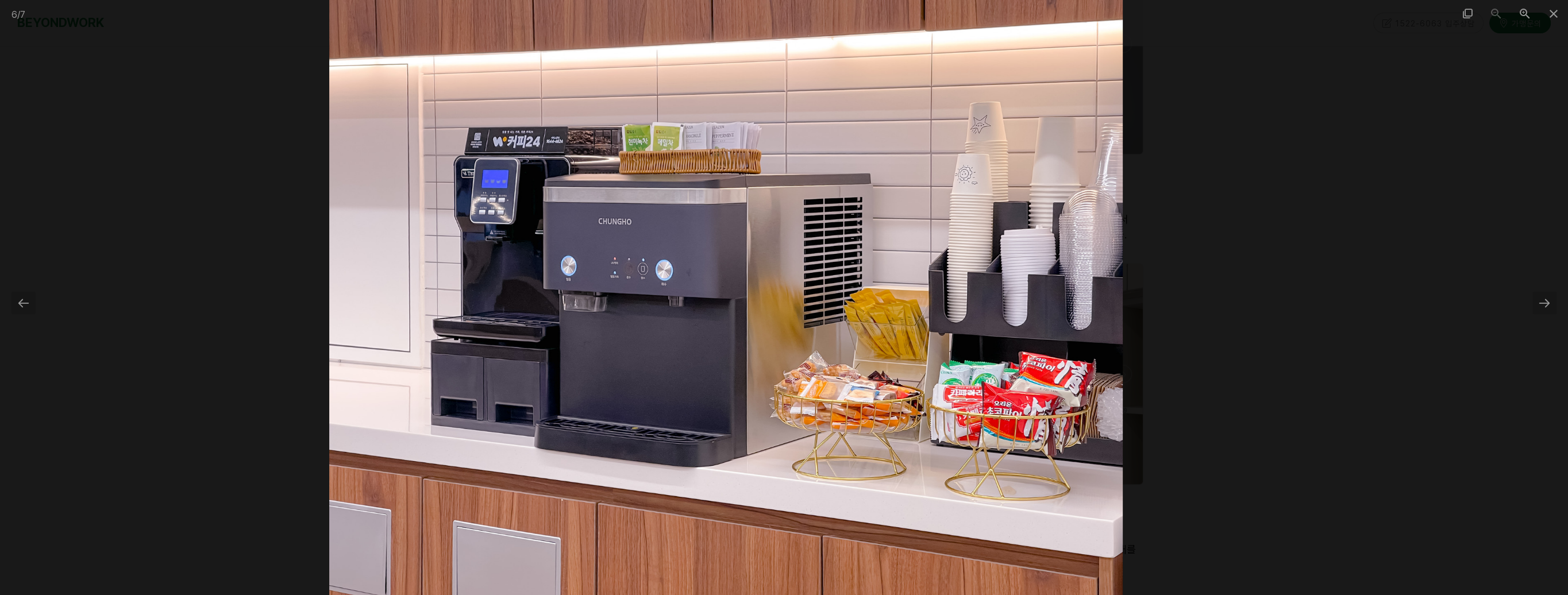
drag, startPoint x: 967, startPoint y: 334, endPoint x: 699, endPoint y: 289, distance: 271.8
click at [698, 289] on img at bounding box center [726, 298] width 793 height 595
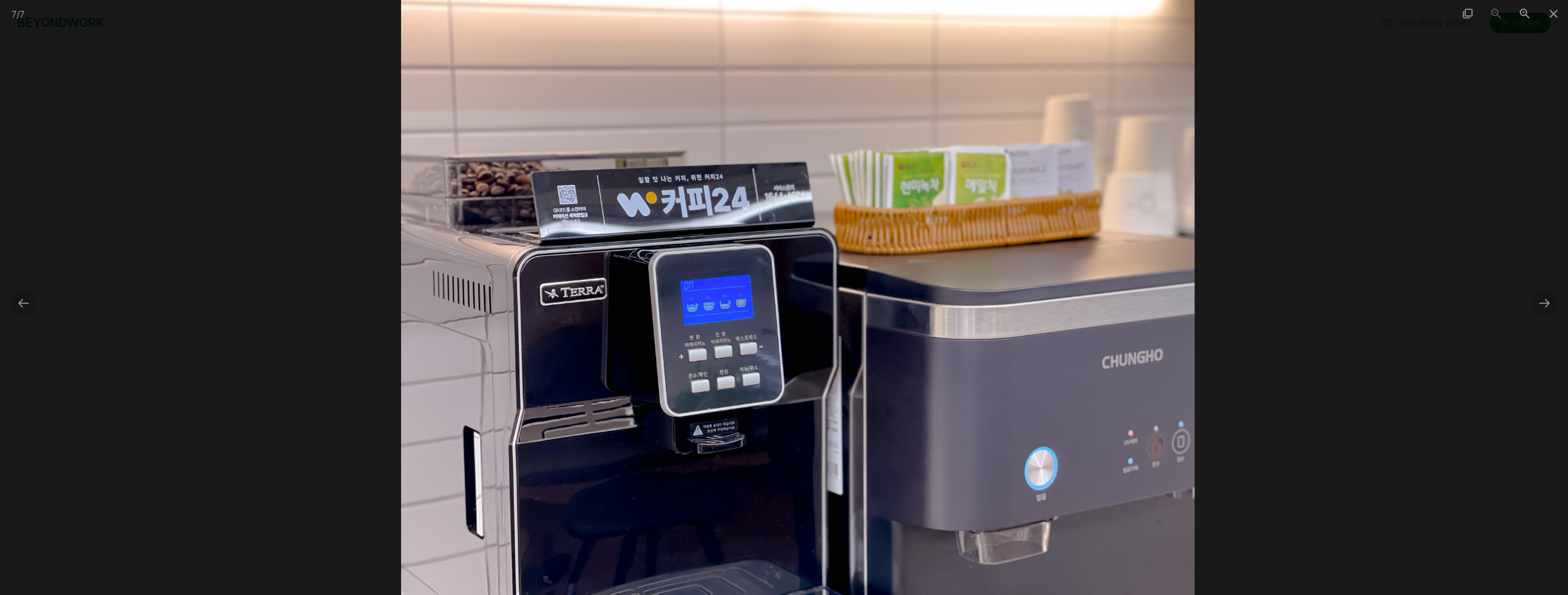
drag, startPoint x: 521, startPoint y: 359, endPoint x: 772, endPoint y: 364, distance: 251.0
click at [772, 364] on img at bounding box center [797, 298] width 793 height 595
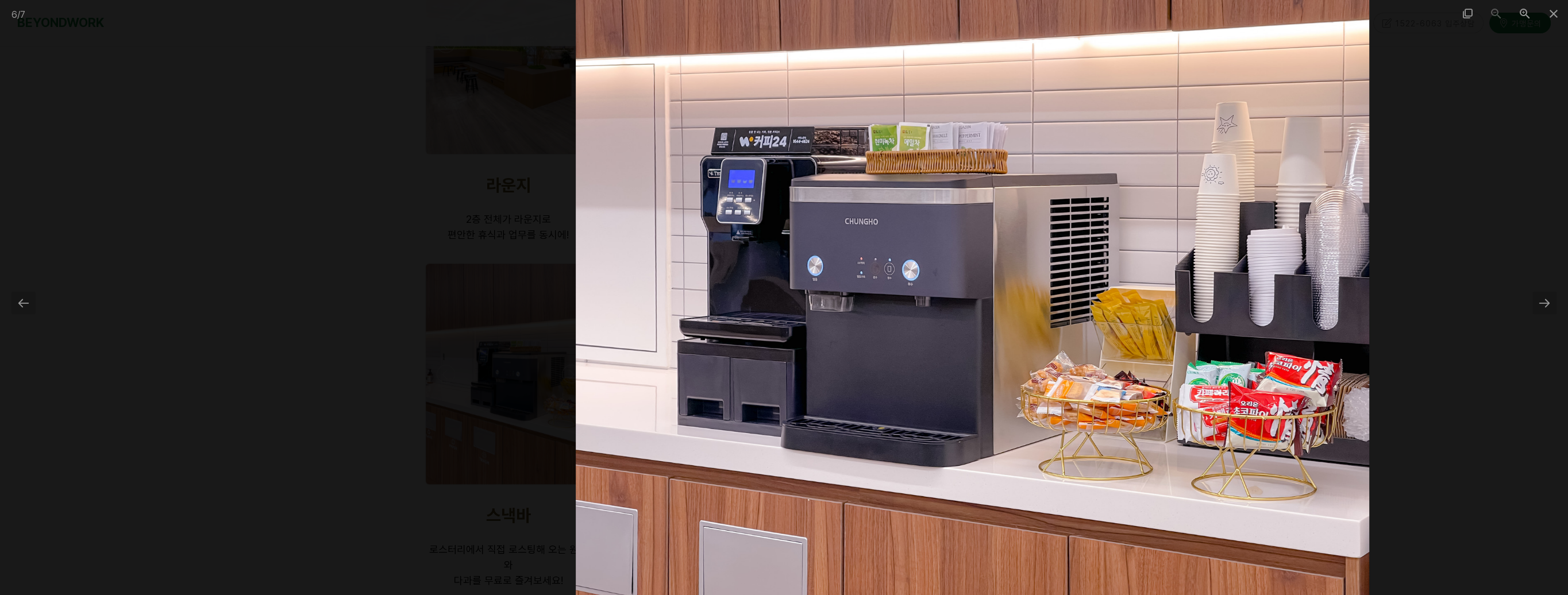
drag, startPoint x: 680, startPoint y: 359, endPoint x: 890, endPoint y: 364, distance: 210.1
click at [892, 364] on img at bounding box center [972, 298] width 793 height 595
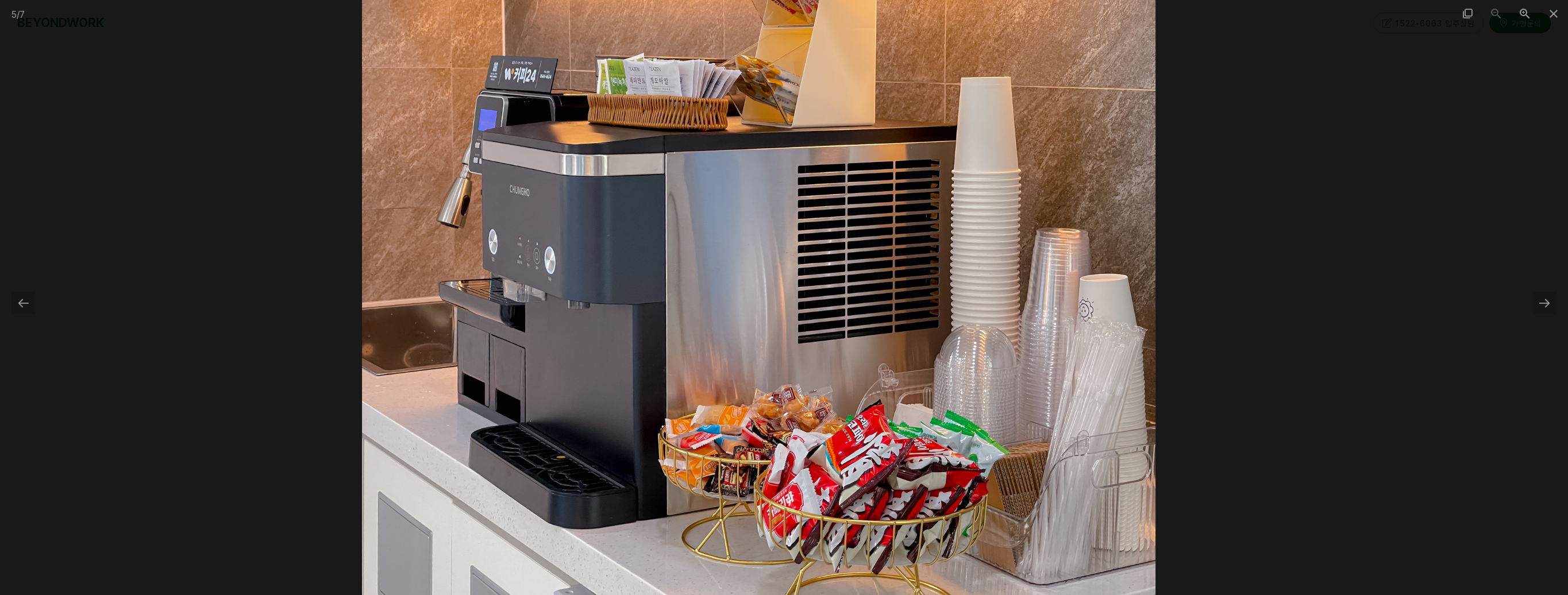
drag, startPoint x: 940, startPoint y: 365, endPoint x: 771, endPoint y: 350, distance: 169.7
click at [771, 350] on img at bounding box center [758, 298] width 793 height 595
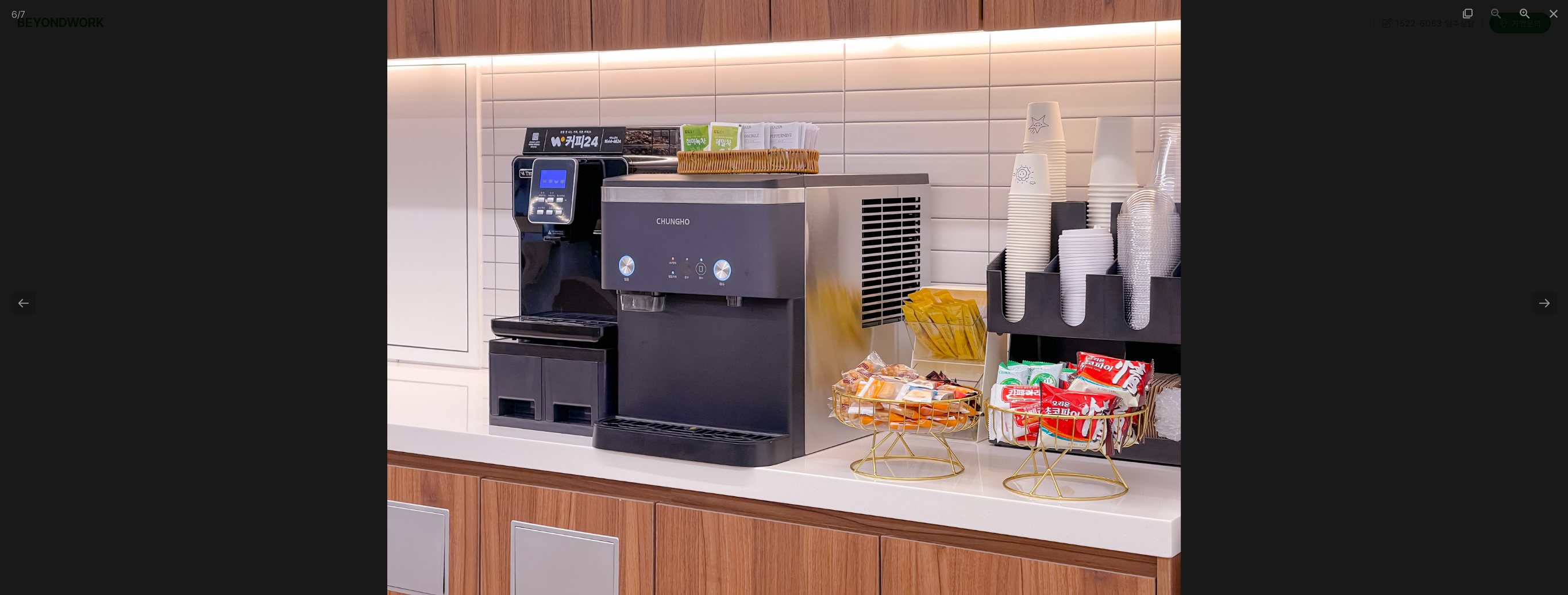
drag, startPoint x: 864, startPoint y: 359, endPoint x: 677, endPoint y: 346, distance: 187.5
click at [677, 346] on img at bounding box center [784, 298] width 793 height 595
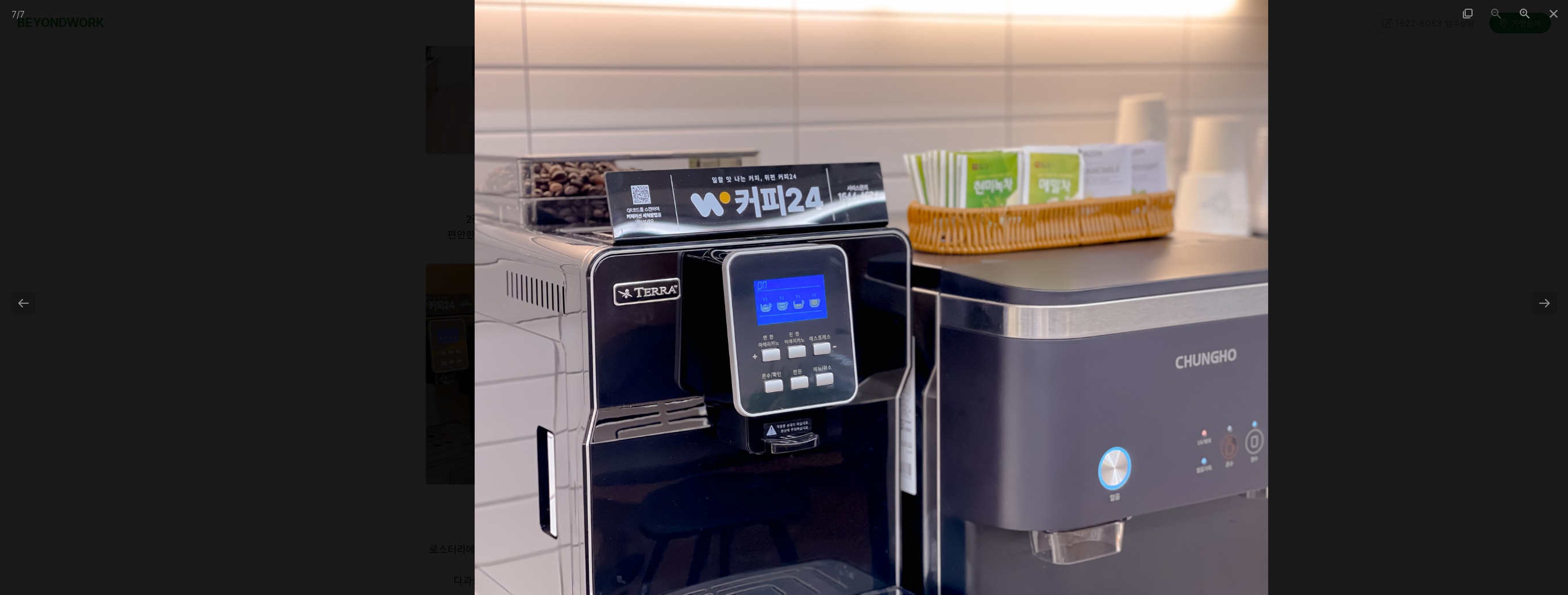
drag, startPoint x: 648, startPoint y: 351, endPoint x: 806, endPoint y: 350, distance: 158.0
click at [810, 350] on img at bounding box center [871, 298] width 793 height 595
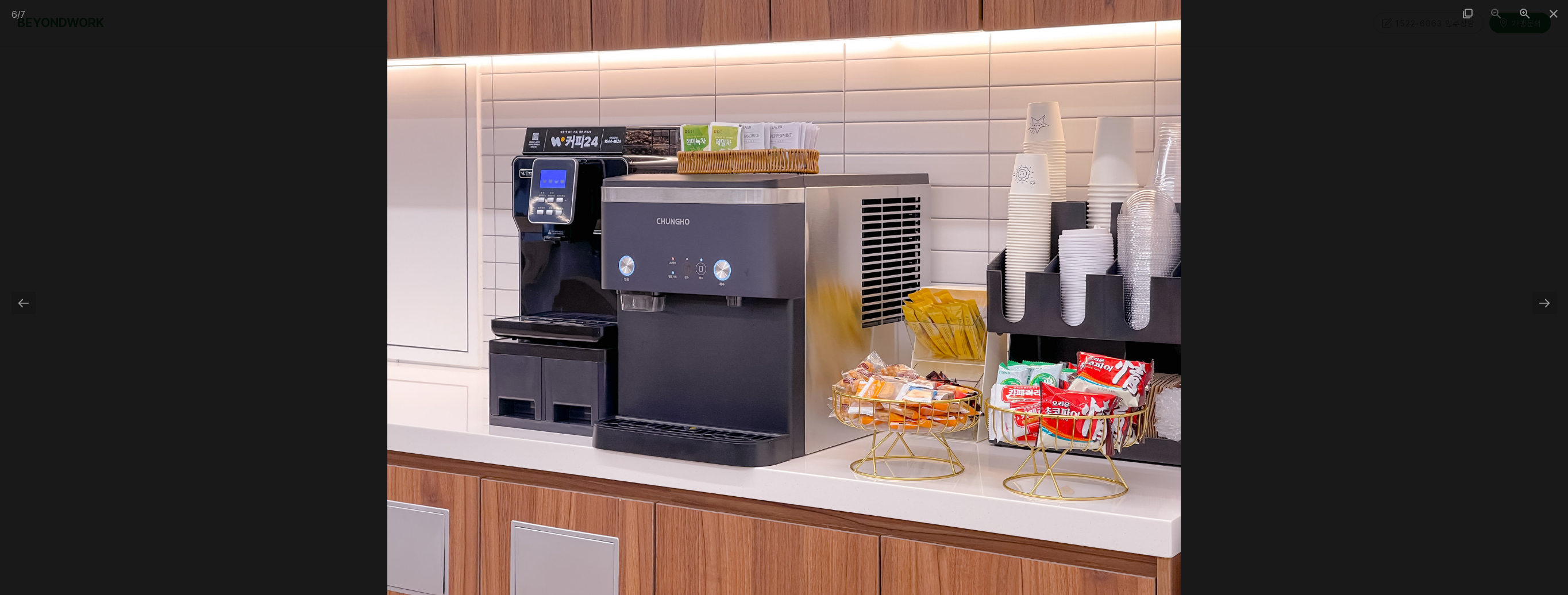
drag, startPoint x: 594, startPoint y: 223, endPoint x: 905, endPoint y: 247, distance: 311.9
click at [912, 249] on img at bounding box center [784, 298] width 793 height 595
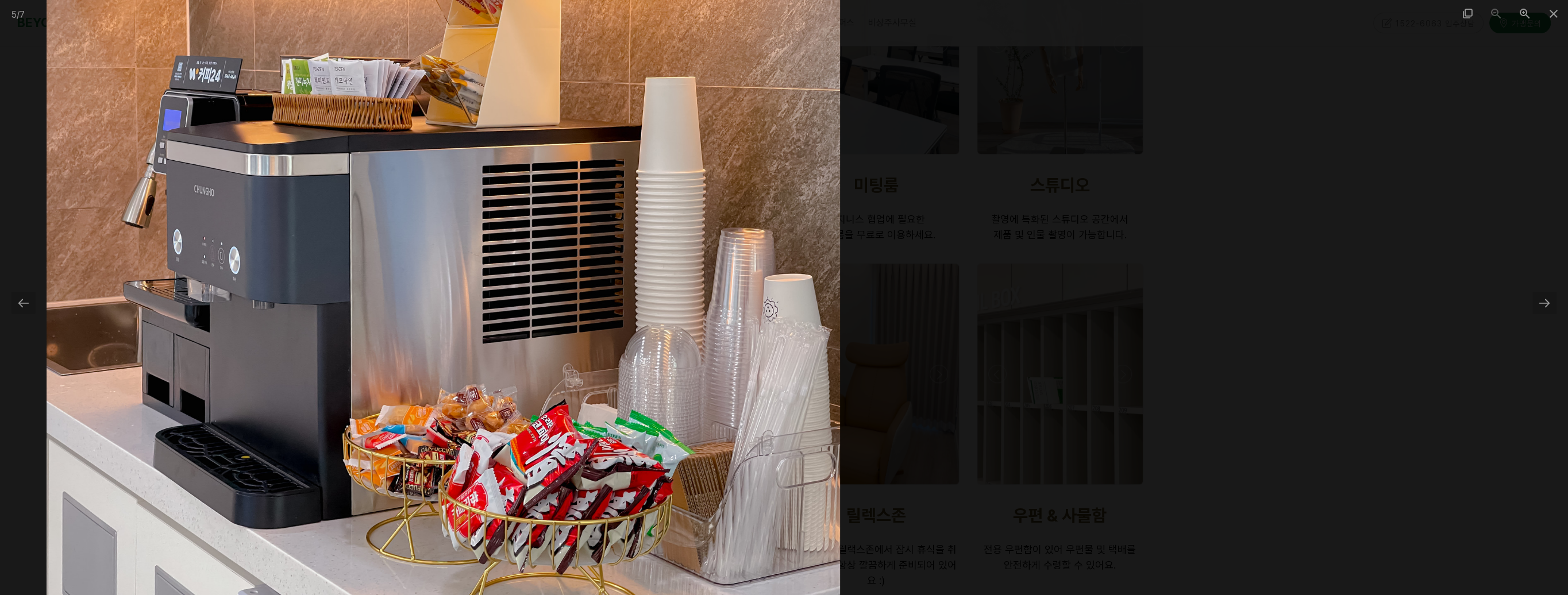
drag, startPoint x: 563, startPoint y: 268, endPoint x: 515, endPoint y: 270, distance: 48.0
click at [500, 271] on img at bounding box center [443, 298] width 793 height 595
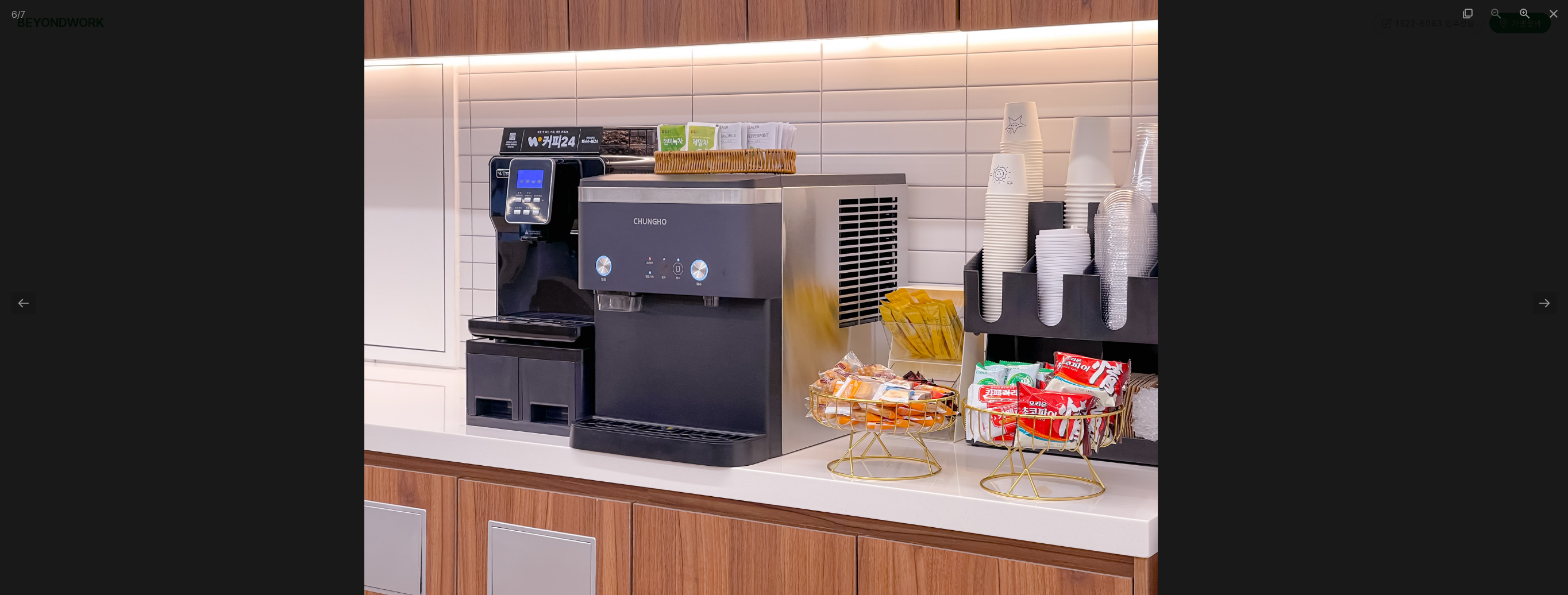
drag, startPoint x: 777, startPoint y: 262, endPoint x: 453, endPoint y: 247, distance: 324.3
click at [447, 248] on img at bounding box center [761, 298] width 793 height 595
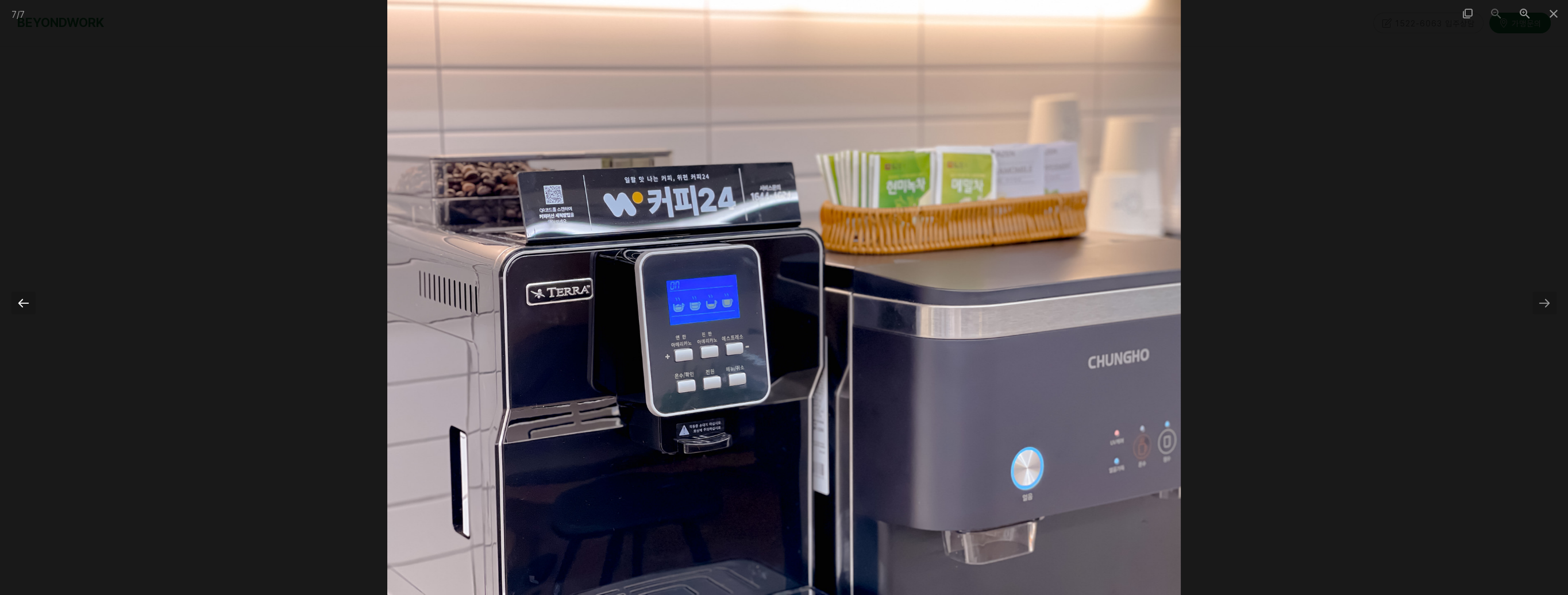
click at [23, 304] on div at bounding box center [24, 302] width 24 height 22
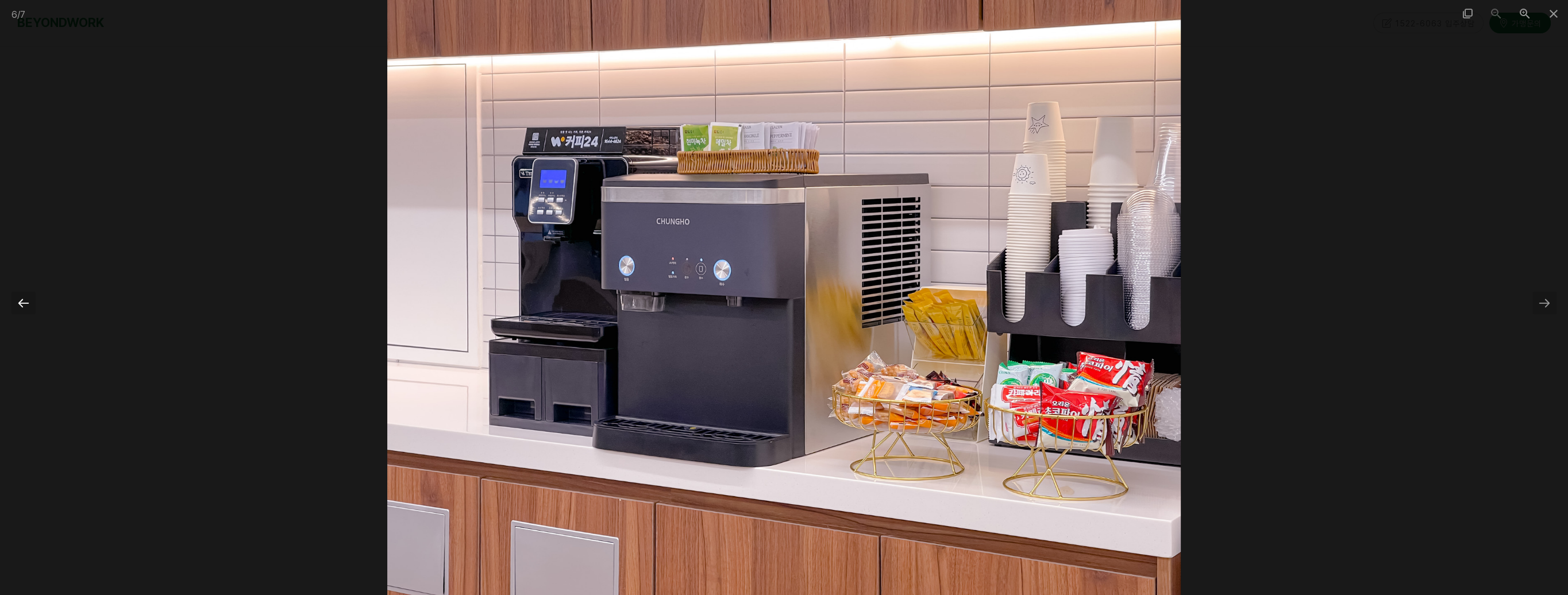
click at [27, 306] on div at bounding box center [24, 302] width 24 height 22
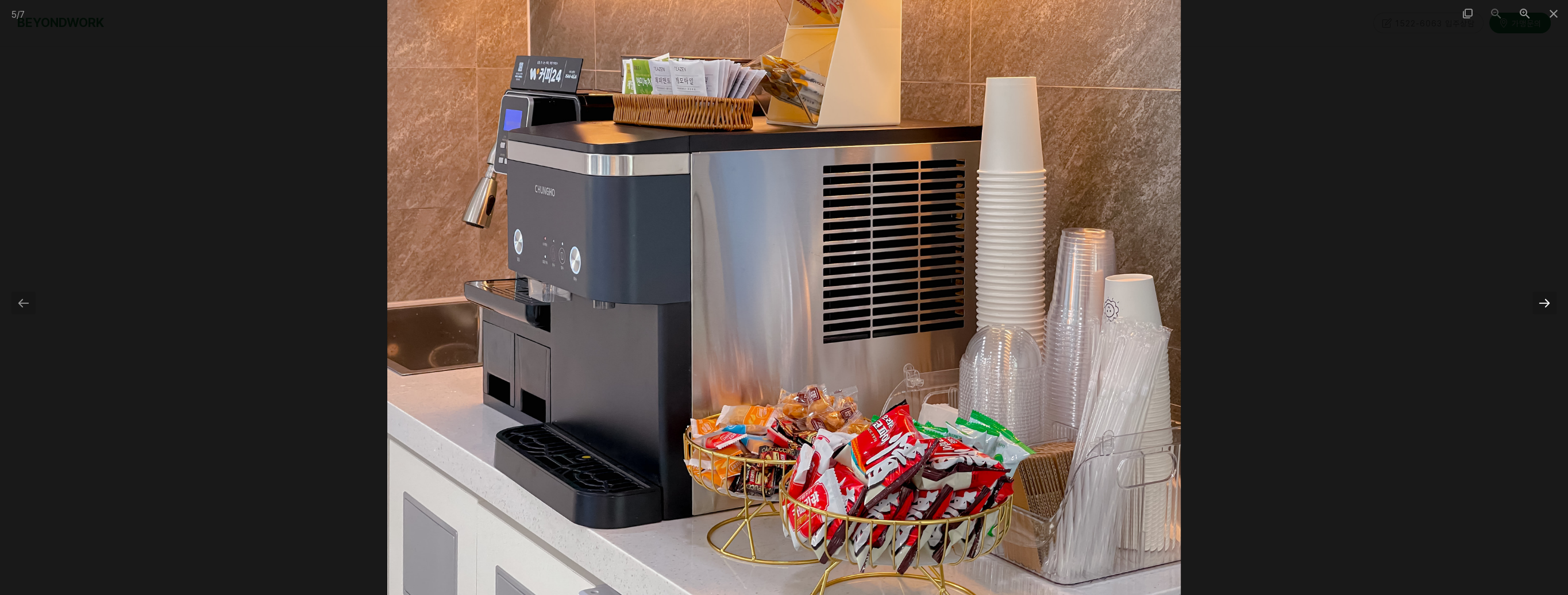
click at [1553, 306] on div at bounding box center [1545, 302] width 24 height 22
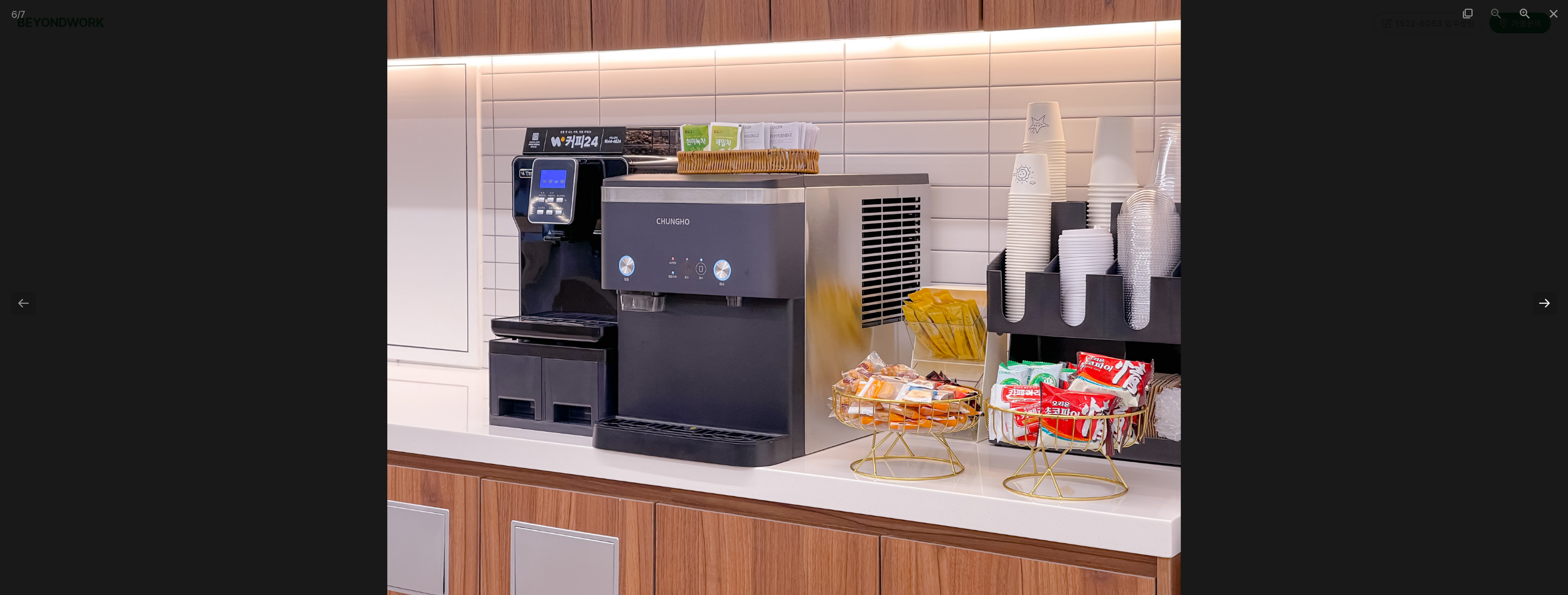
click at [1553, 306] on div at bounding box center [1545, 302] width 24 height 22
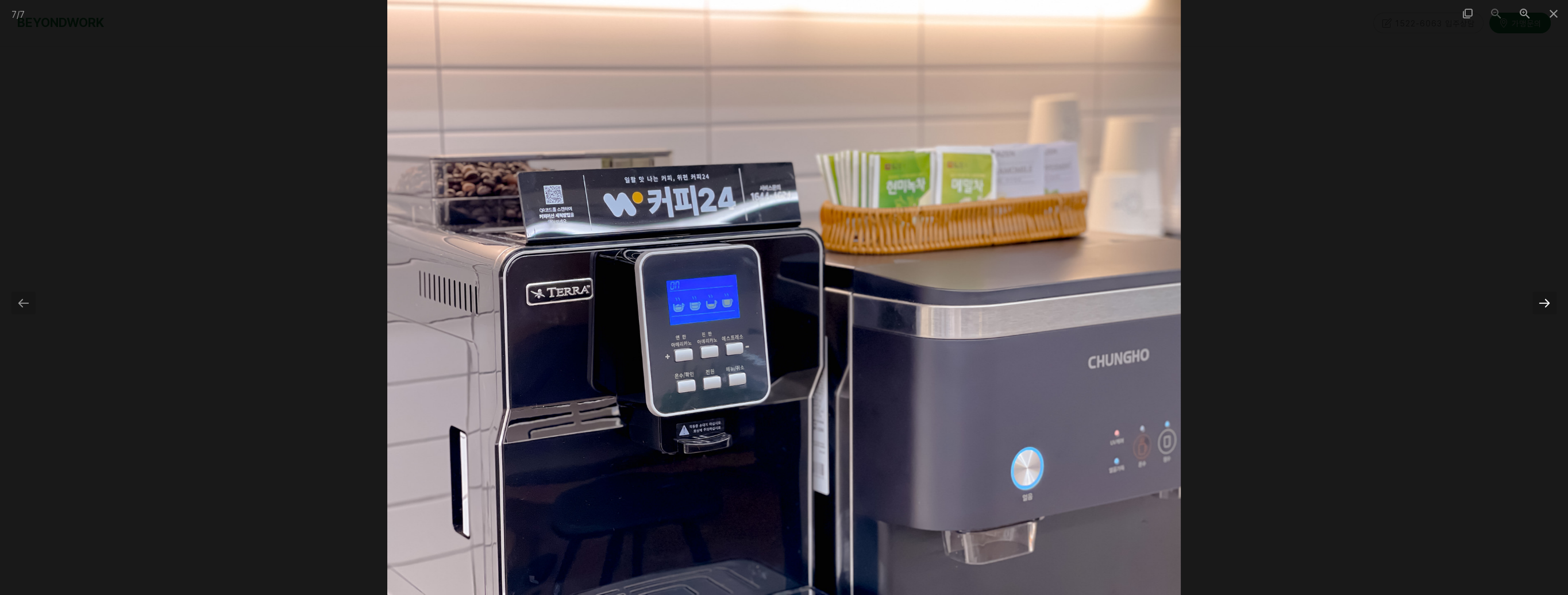
click at [1552, 297] on div at bounding box center [1545, 302] width 24 height 22
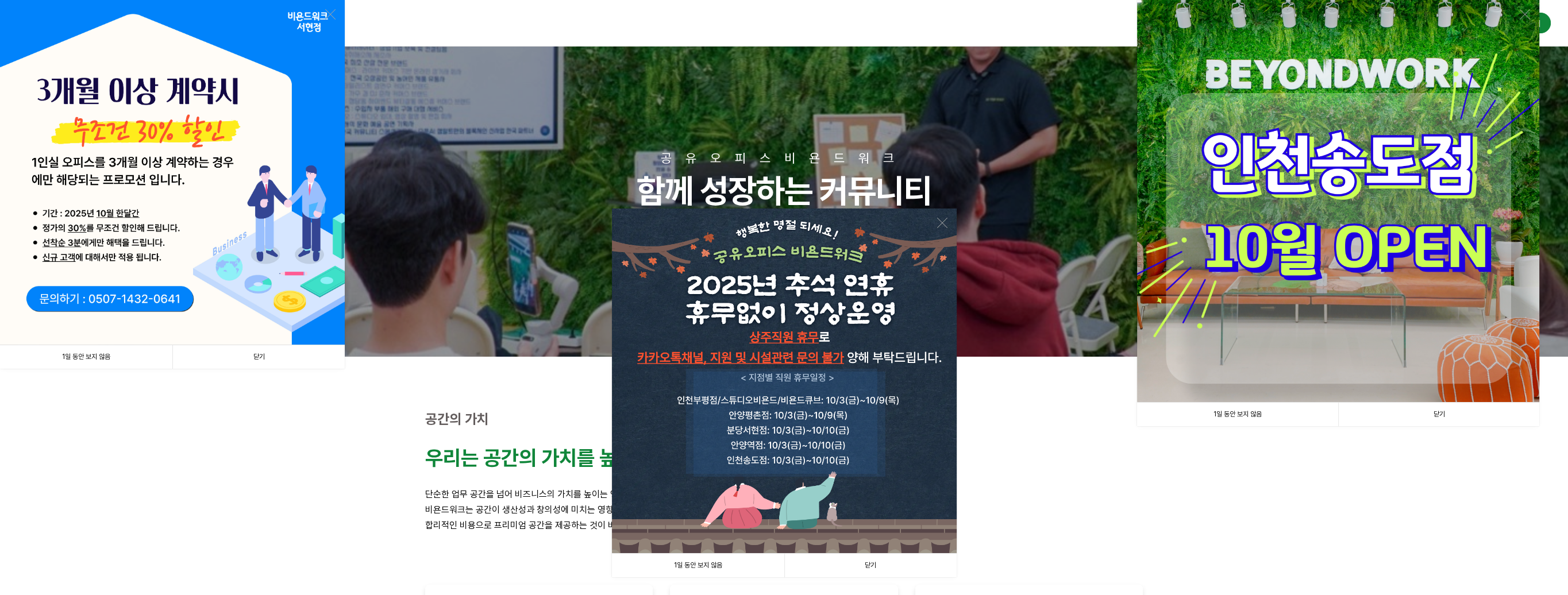
drag, startPoint x: 270, startPoint y: 354, endPoint x: 412, endPoint y: 399, distance: 149.0
click at [272, 355] on link "닫기" at bounding box center [258, 357] width 172 height 24
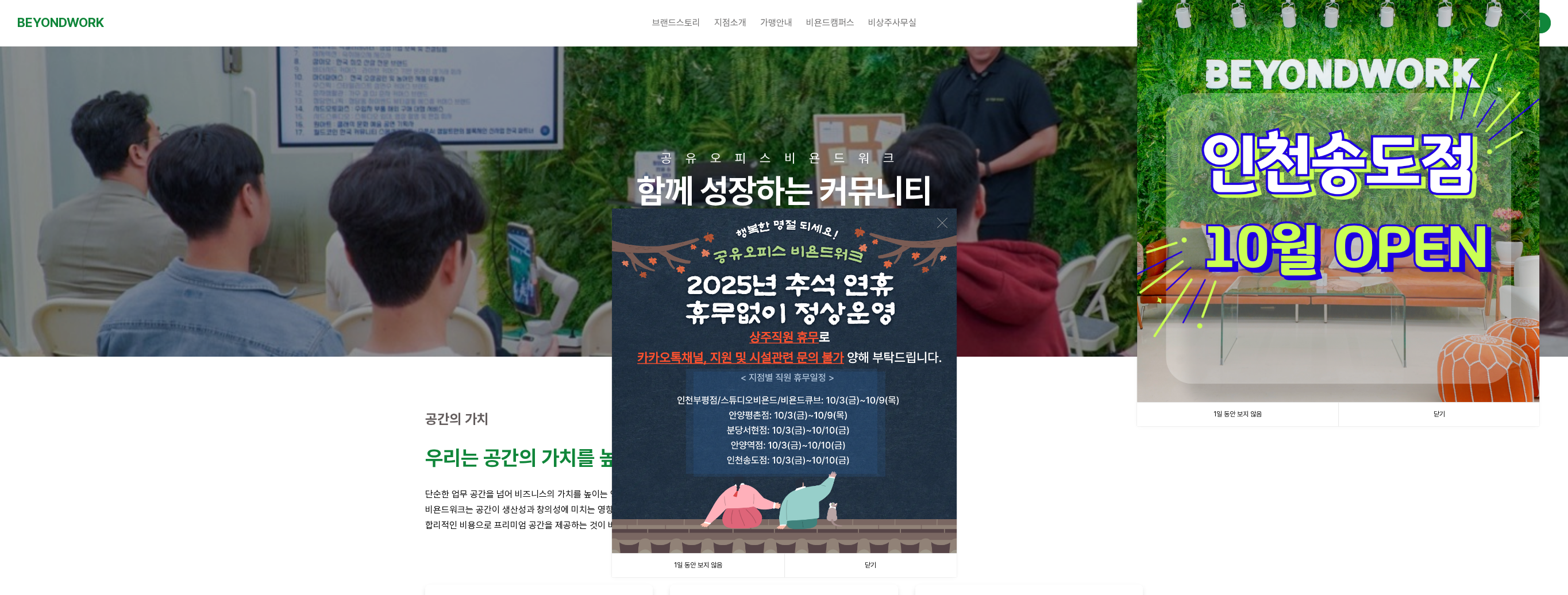
click at [1442, 411] on link "닫기" at bounding box center [1438, 414] width 201 height 24
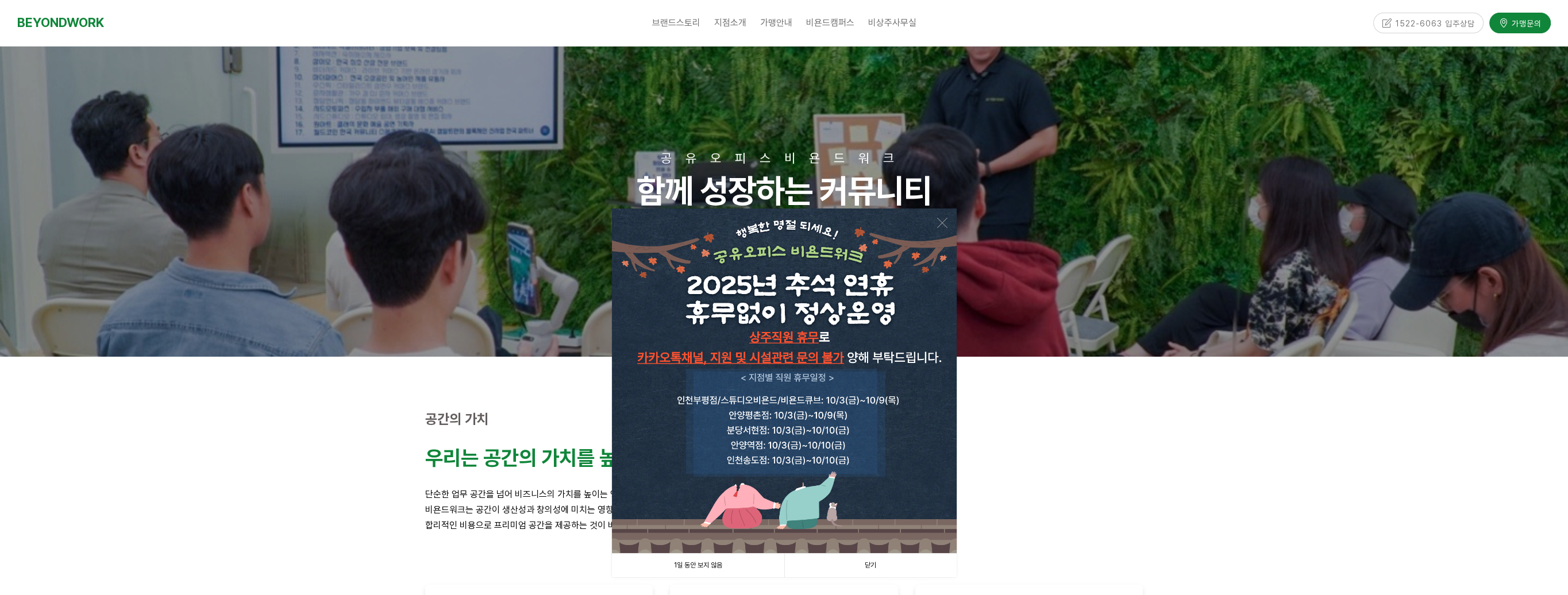
click at [876, 563] on link "닫기" at bounding box center [870, 565] width 172 height 24
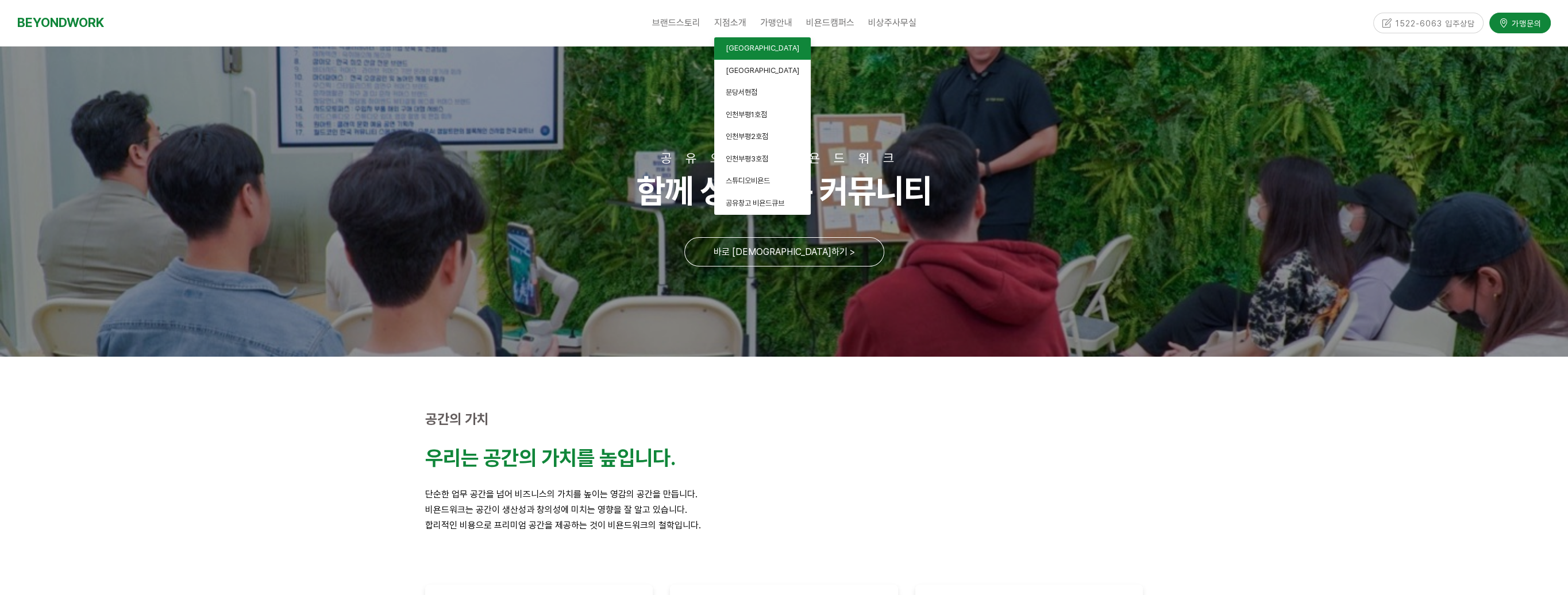
click at [746, 50] on span "[GEOGRAPHIC_DATA]" at bounding box center [762, 48] width 73 height 9
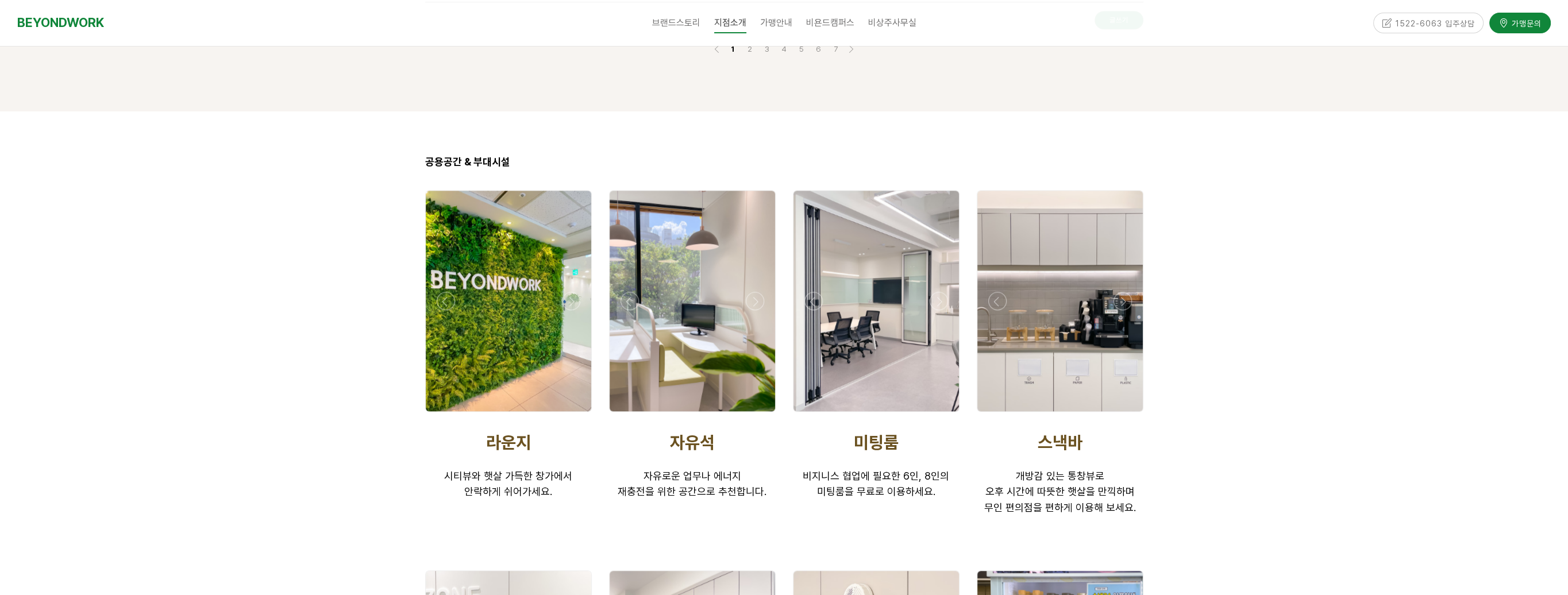
scroll to position [2011, 0]
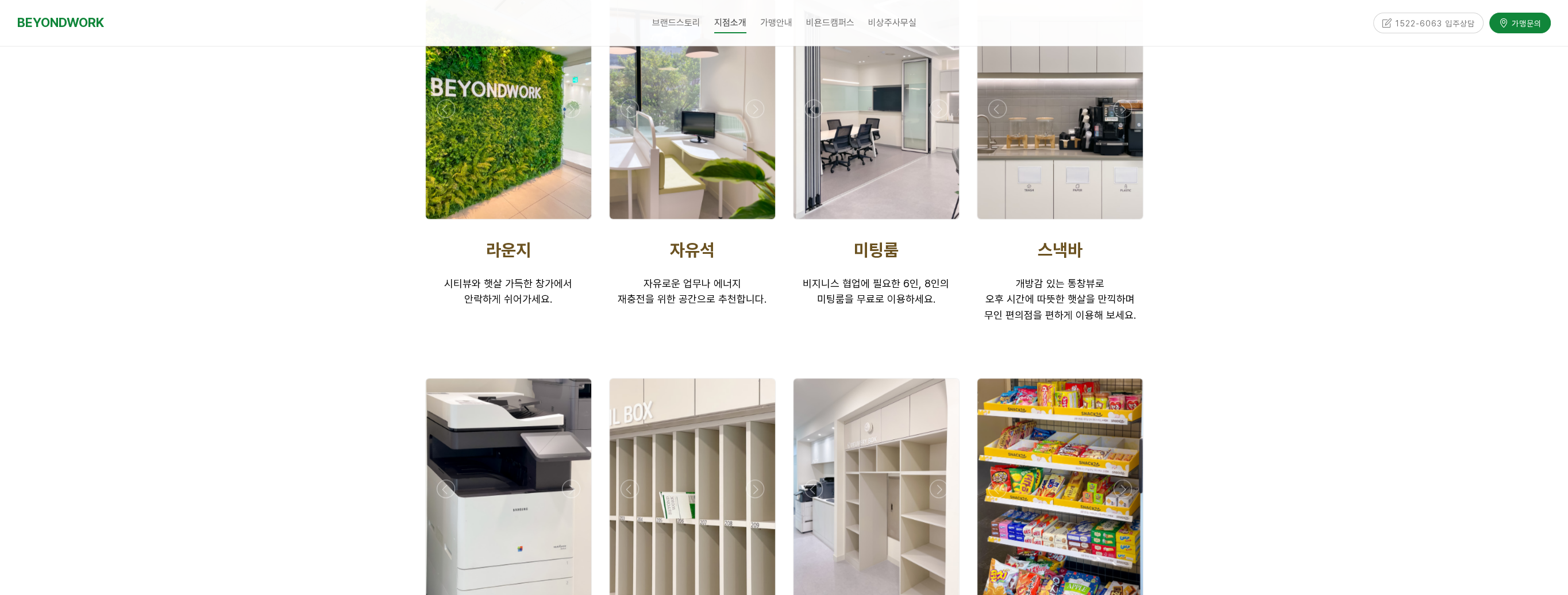
click at [1109, 90] on div at bounding box center [1060, 108] width 166 height 221
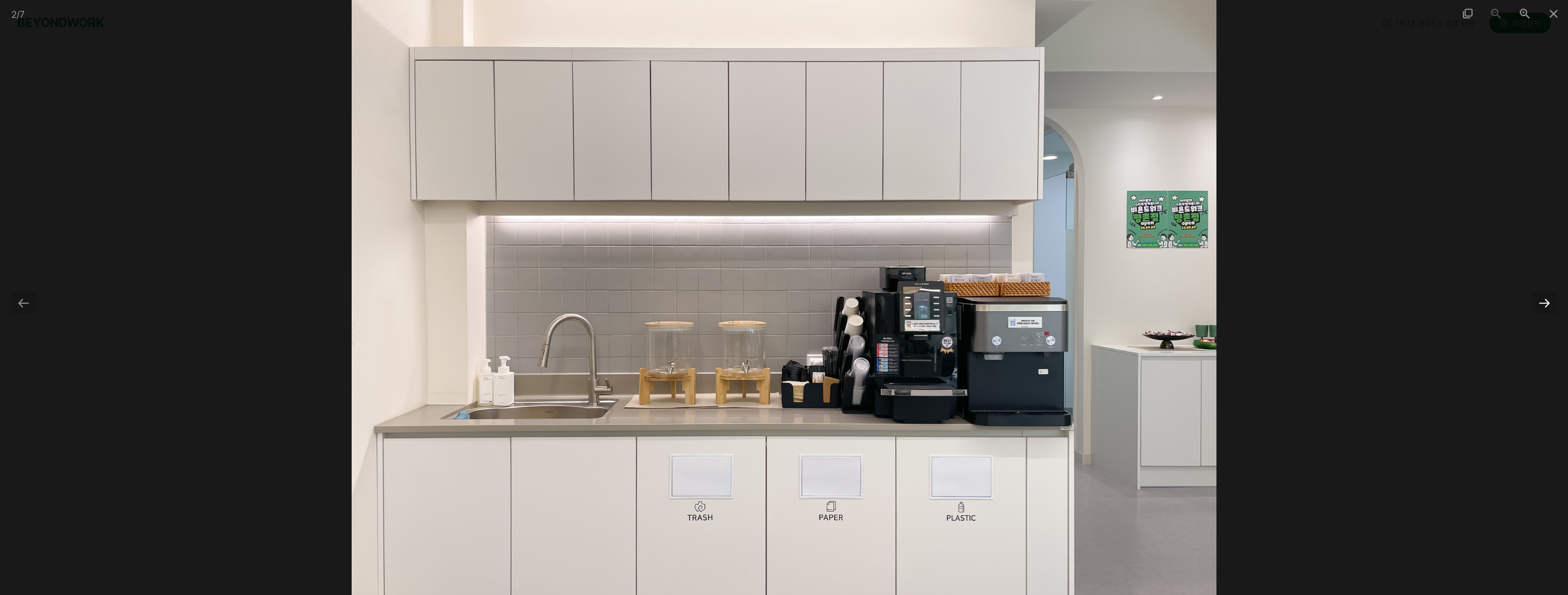
click at [1539, 308] on div at bounding box center [1545, 302] width 24 height 22
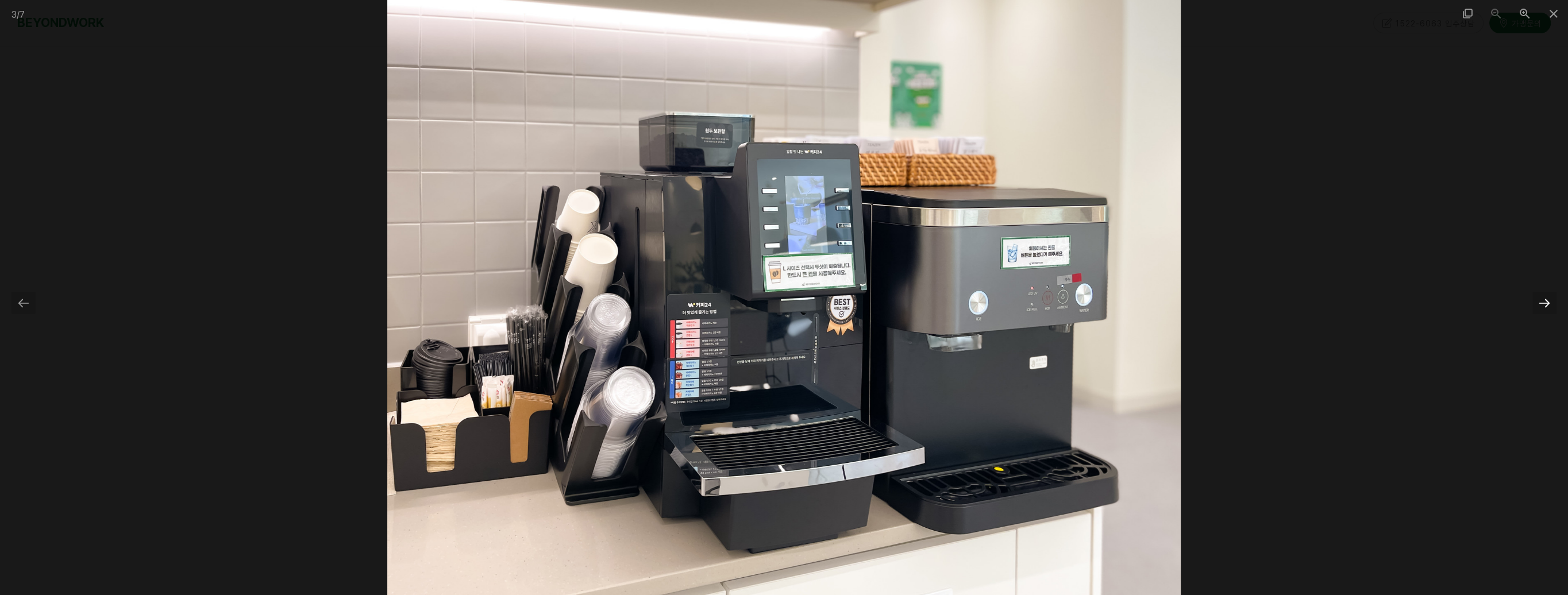
click at [1543, 305] on div at bounding box center [1545, 302] width 24 height 22
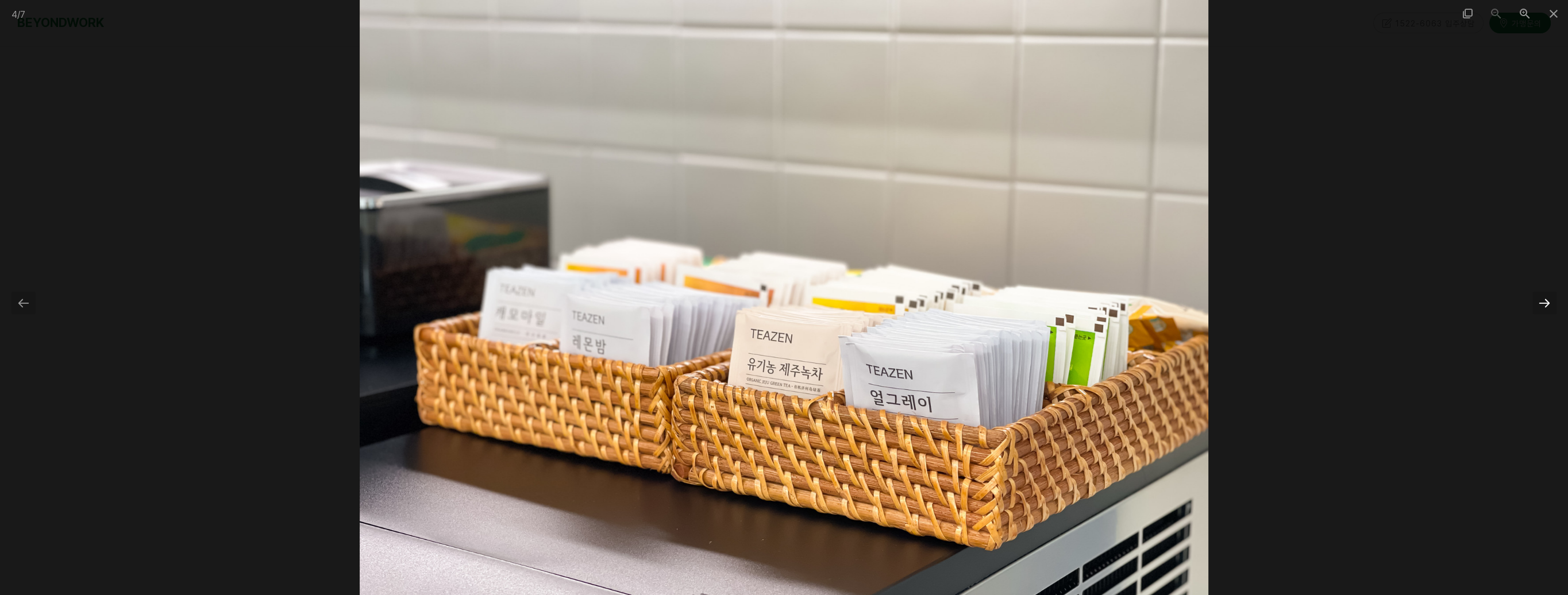
click at [1543, 305] on div at bounding box center [1545, 302] width 24 height 22
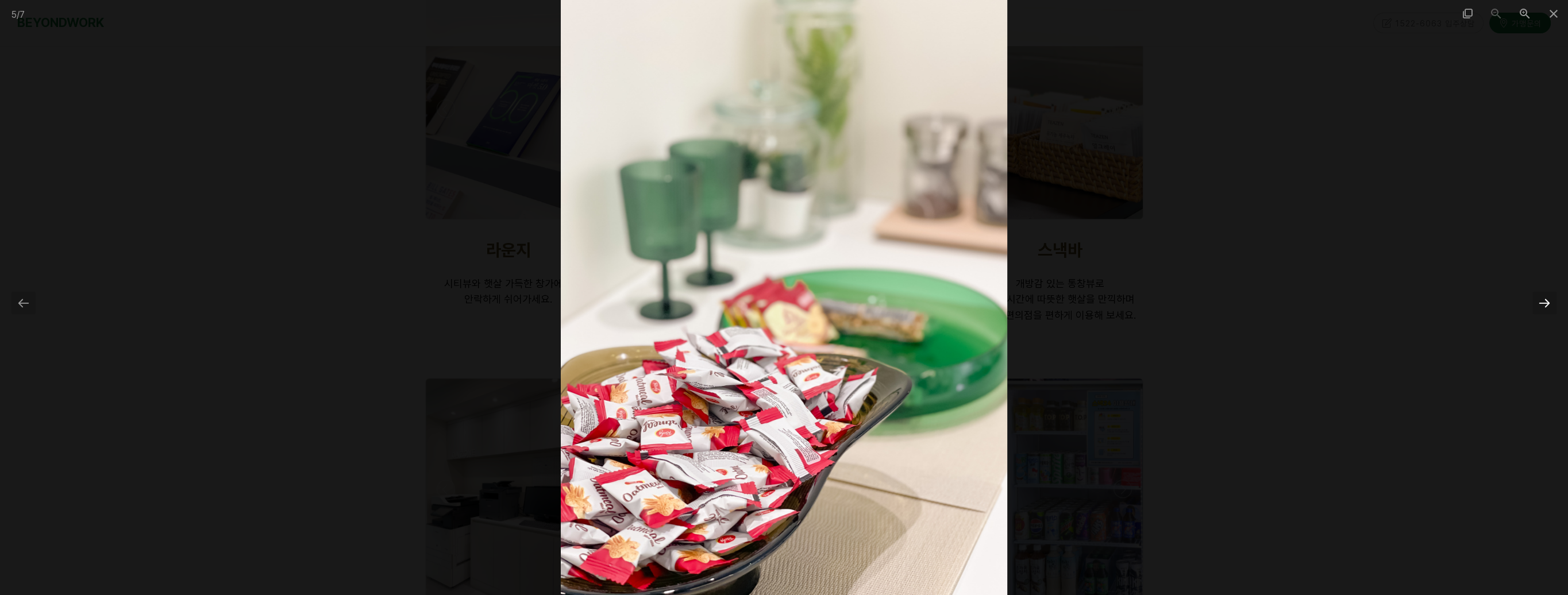
click at [1543, 305] on div at bounding box center [1545, 302] width 24 height 22
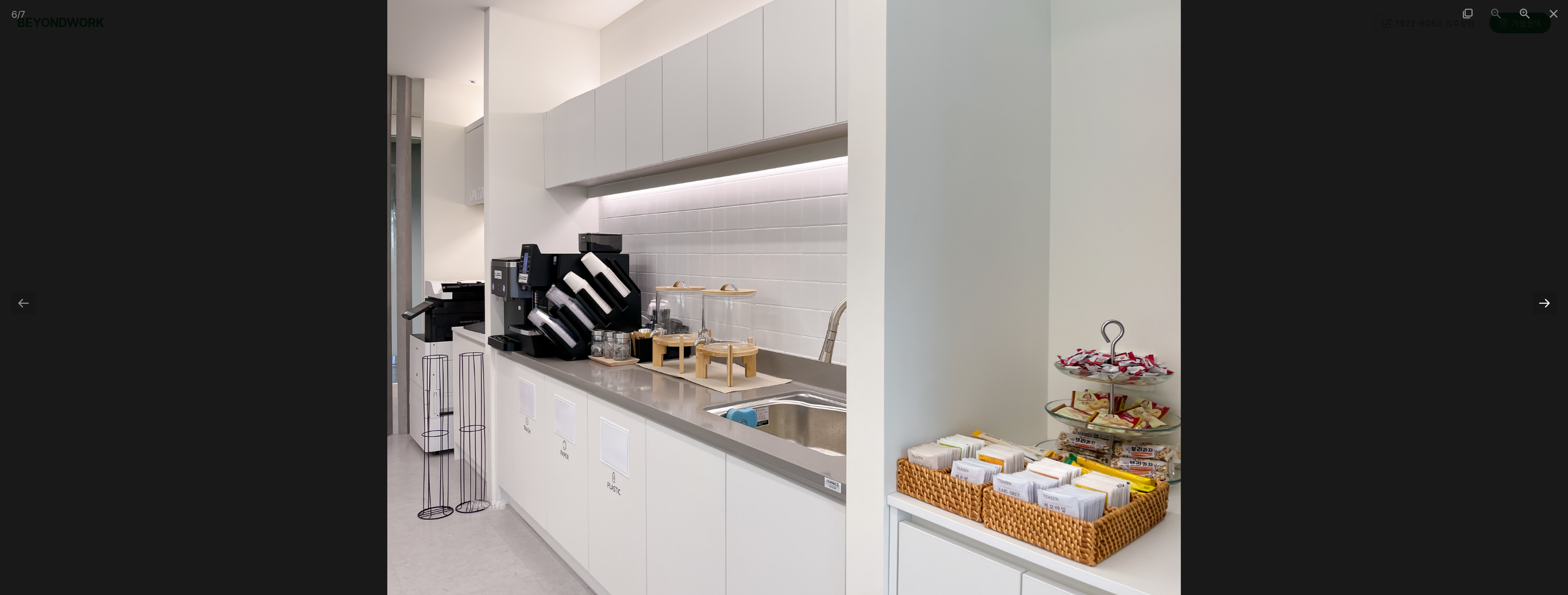
click at [1540, 302] on div at bounding box center [1545, 302] width 24 height 22
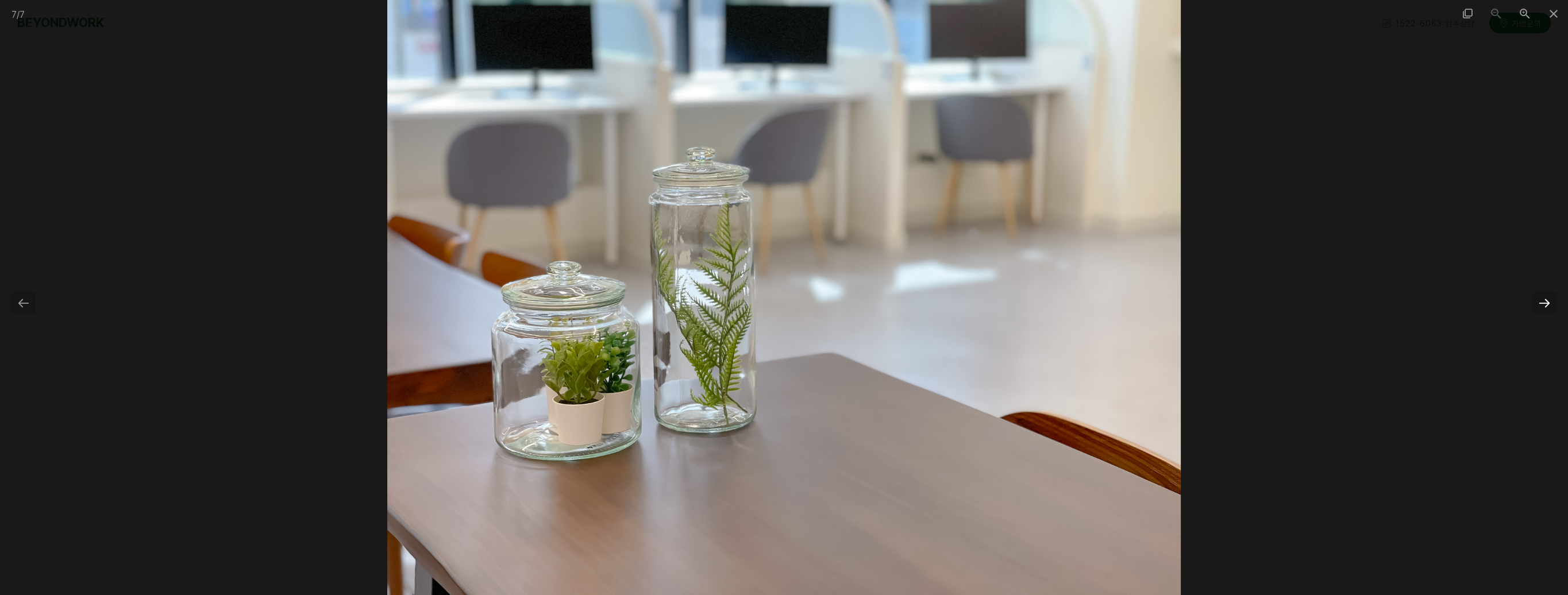
click at [1540, 302] on div at bounding box center [1545, 302] width 24 height 22
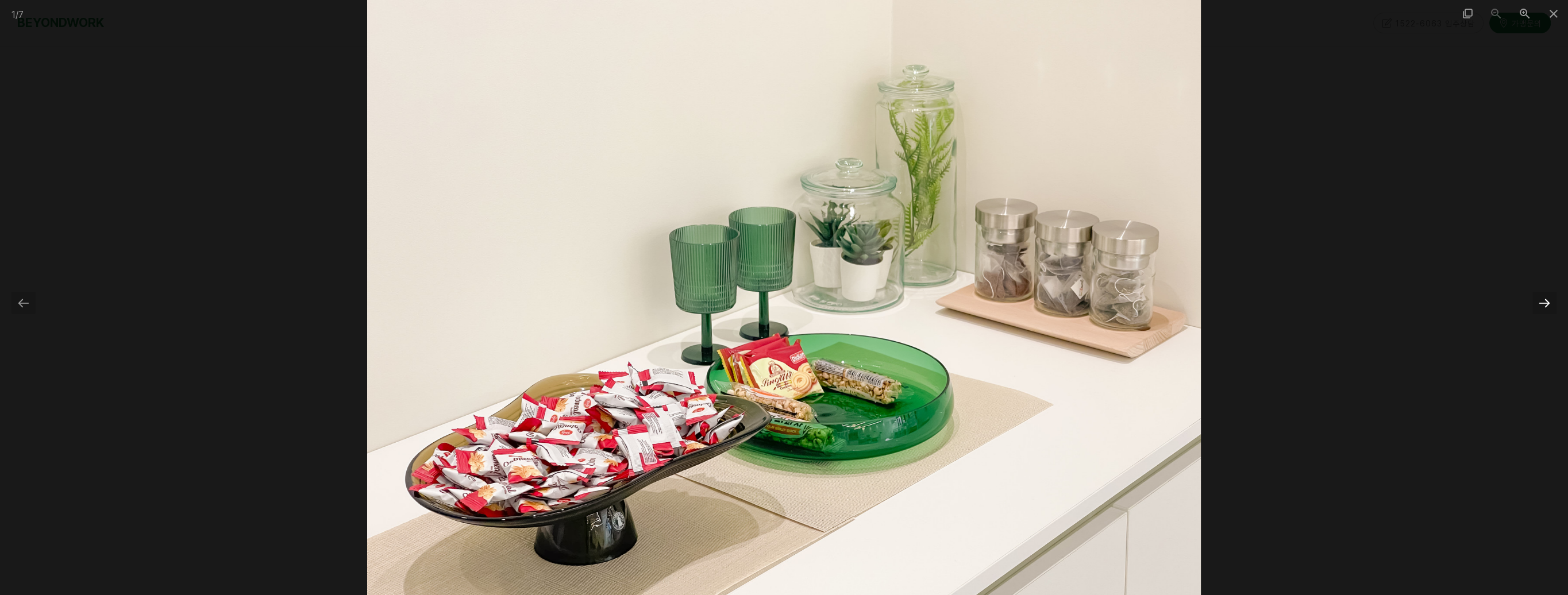
click at [1540, 302] on div at bounding box center [1545, 302] width 24 height 22
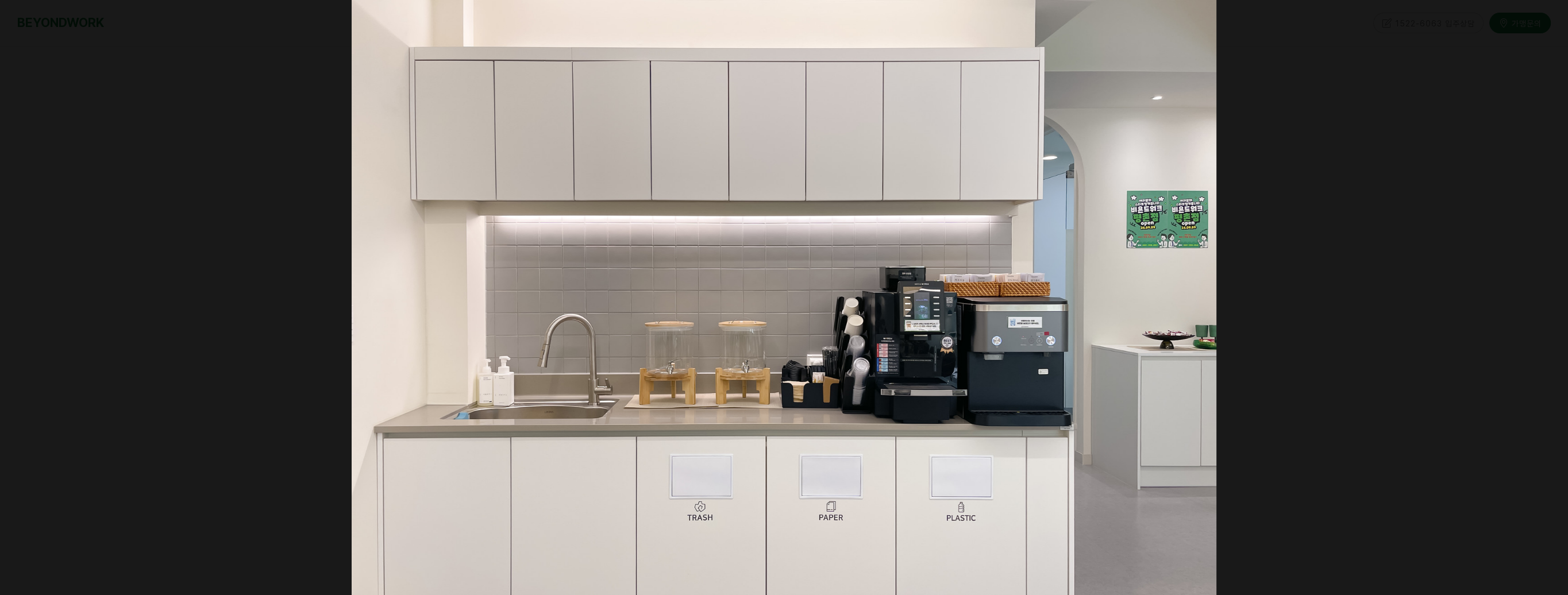
click at [1543, 295] on div at bounding box center [1551, 302] width 24 height 22
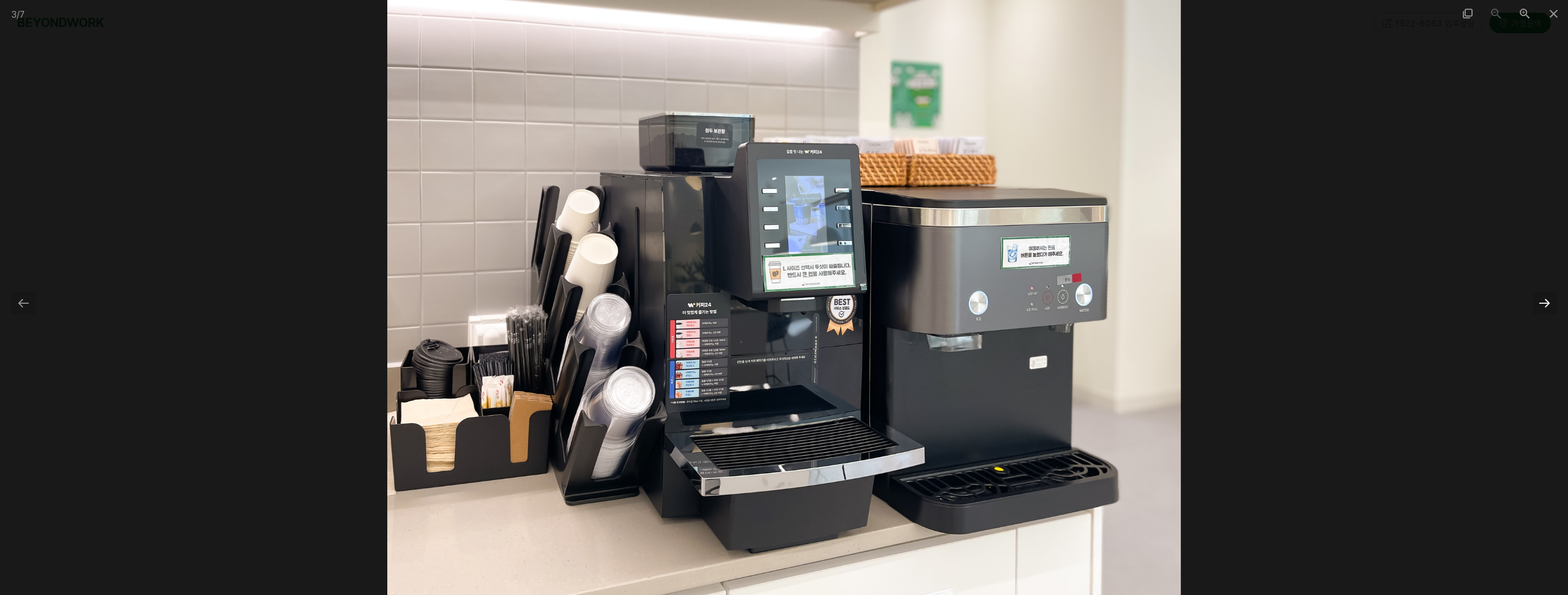
click at [1543, 295] on div at bounding box center [1545, 302] width 24 height 22
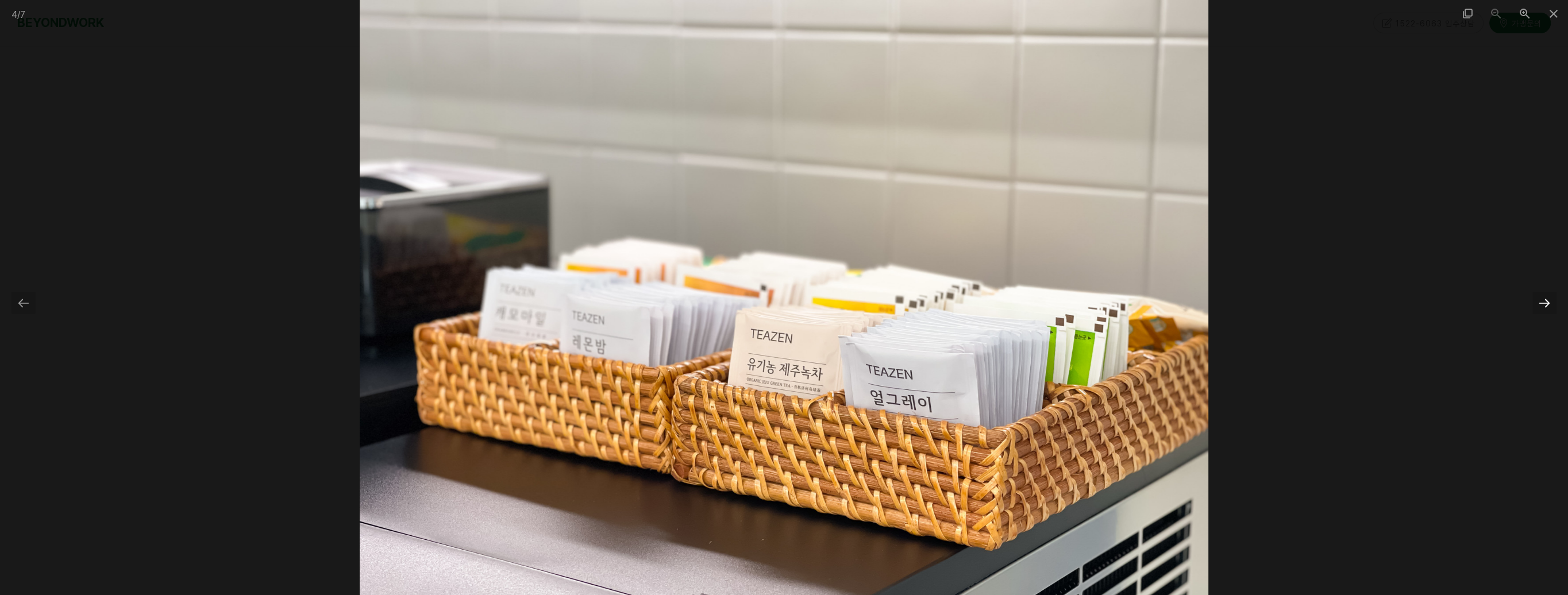
click at [1543, 295] on div at bounding box center [1545, 302] width 24 height 22
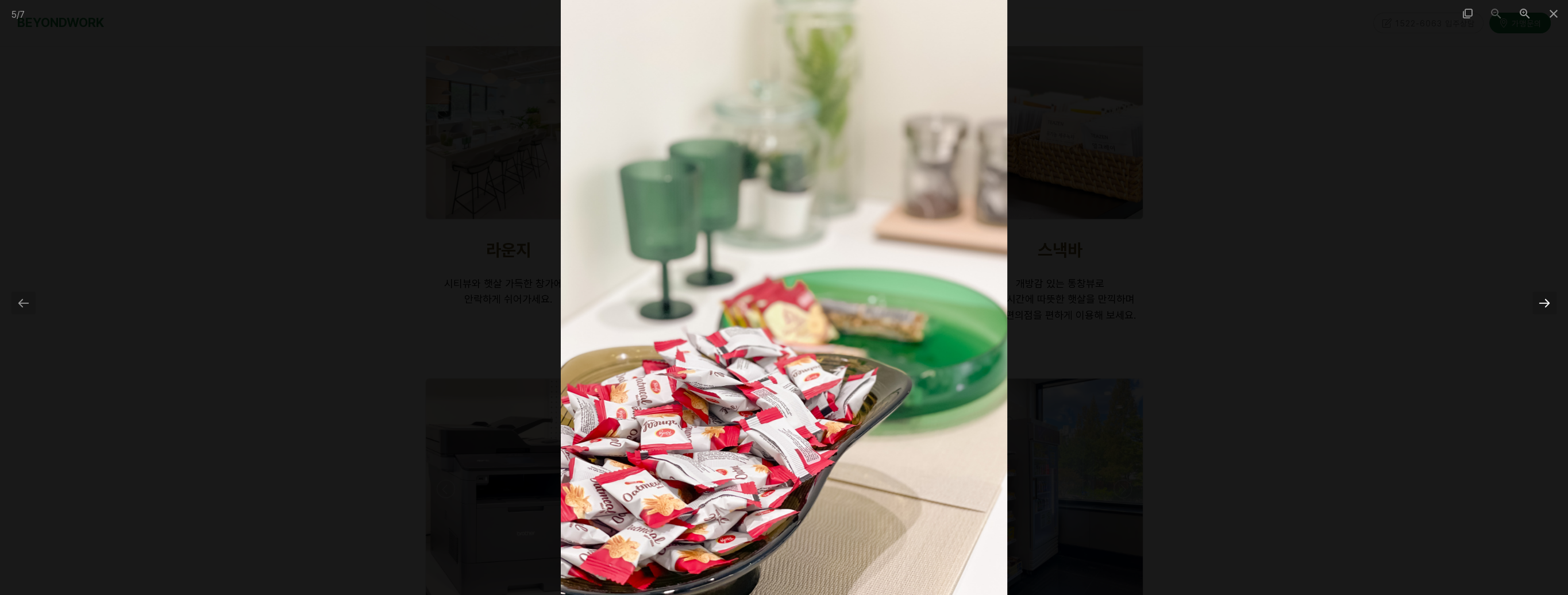
click at [1543, 295] on div at bounding box center [1545, 302] width 24 height 22
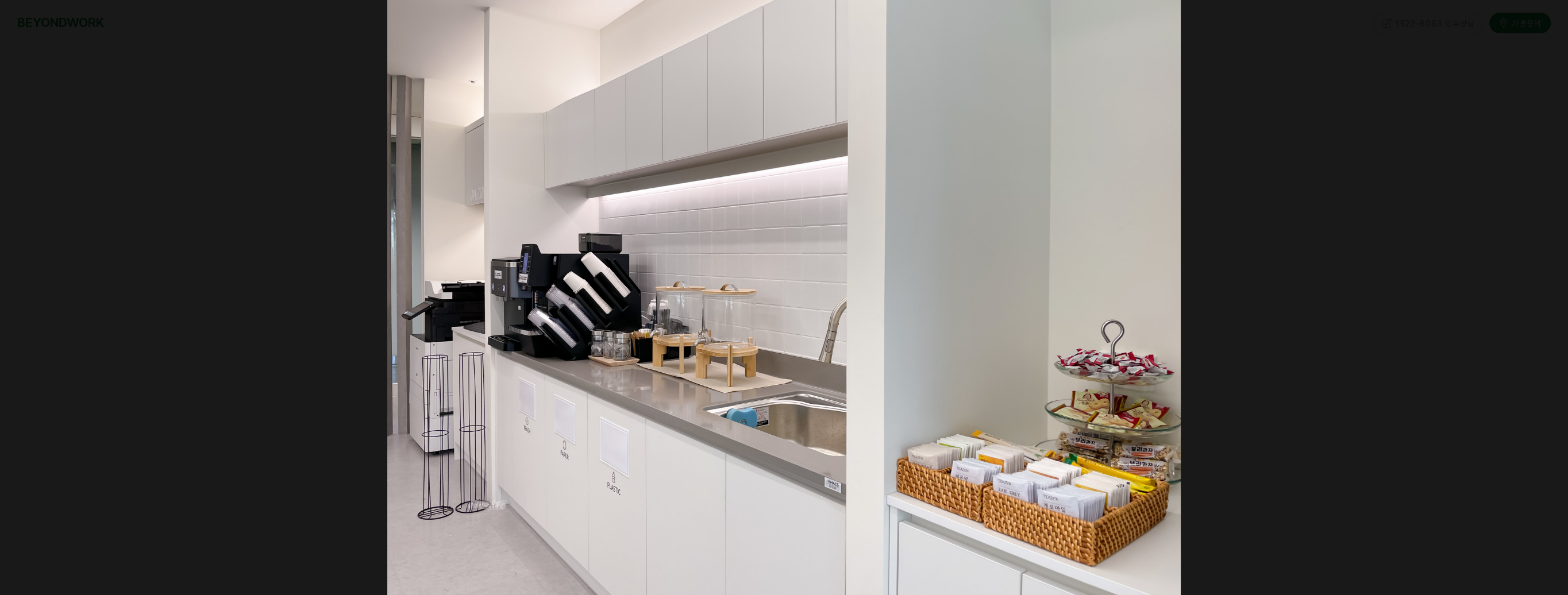
click at [1543, 295] on div at bounding box center [1551, 302] width 24 height 22
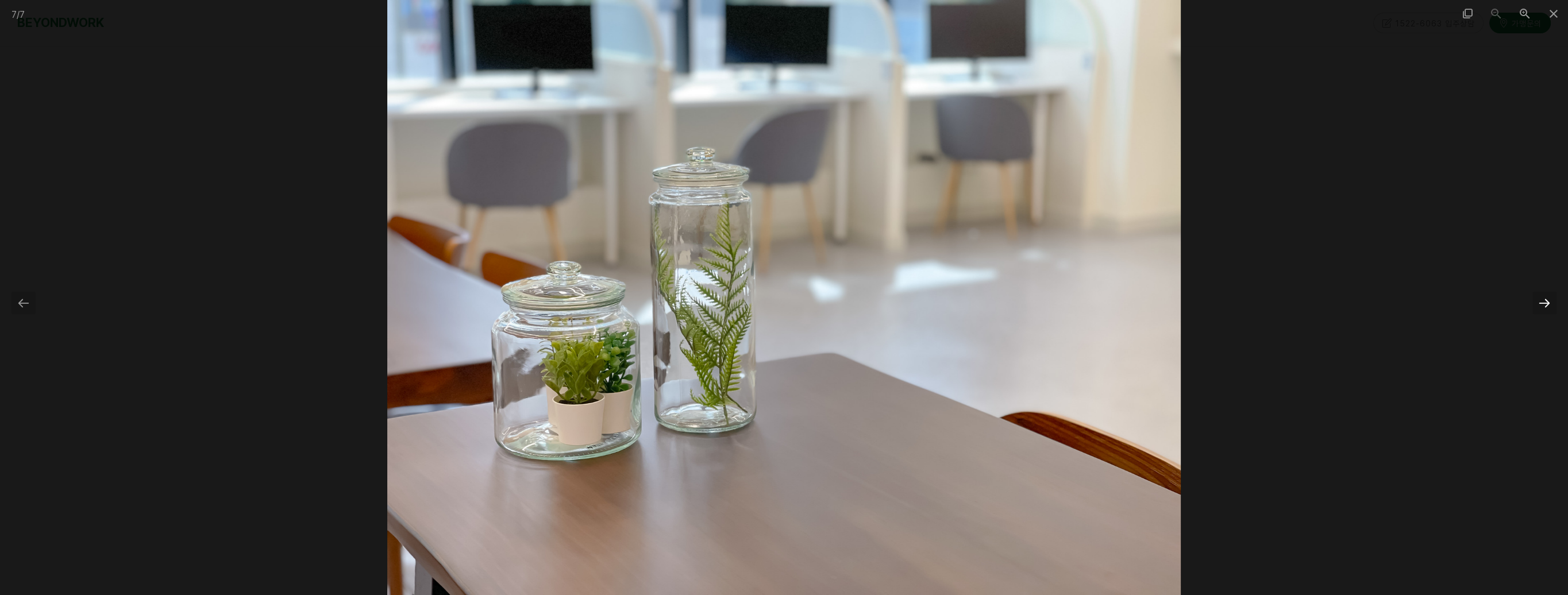
click at [1543, 295] on div at bounding box center [1545, 302] width 24 height 22
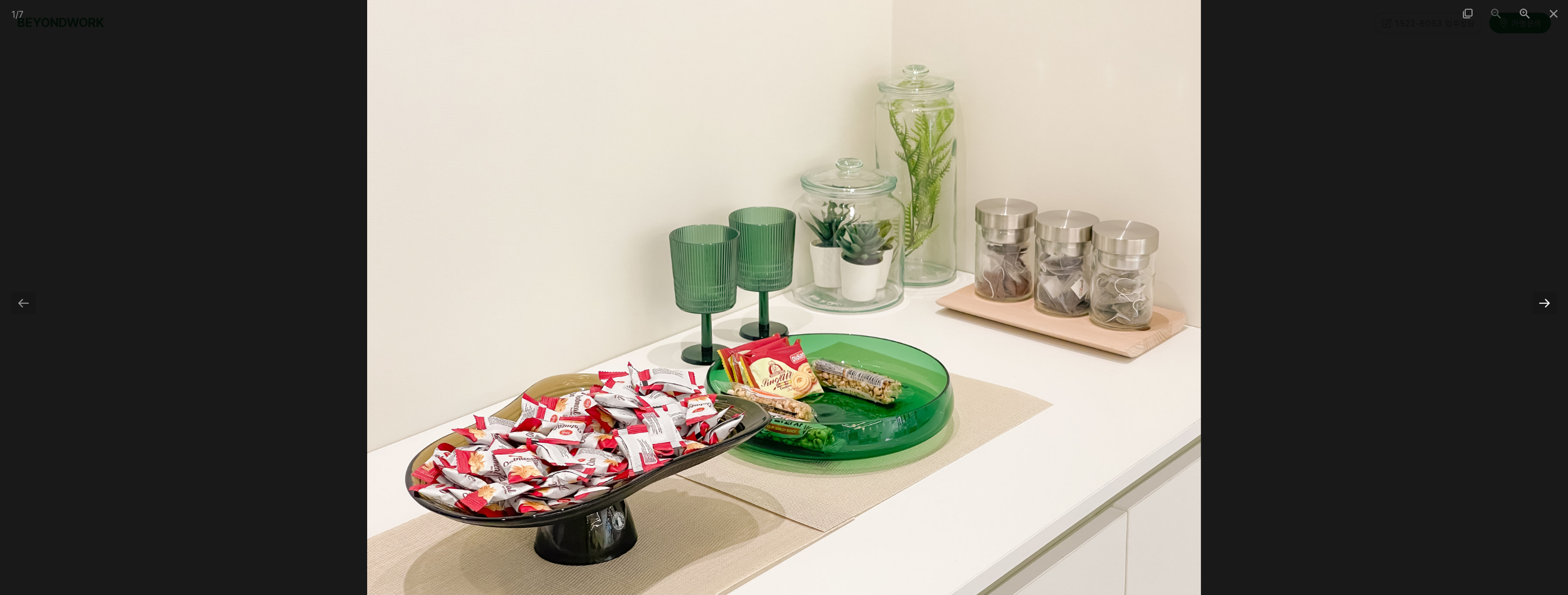
click at [1543, 295] on div at bounding box center [1545, 302] width 24 height 22
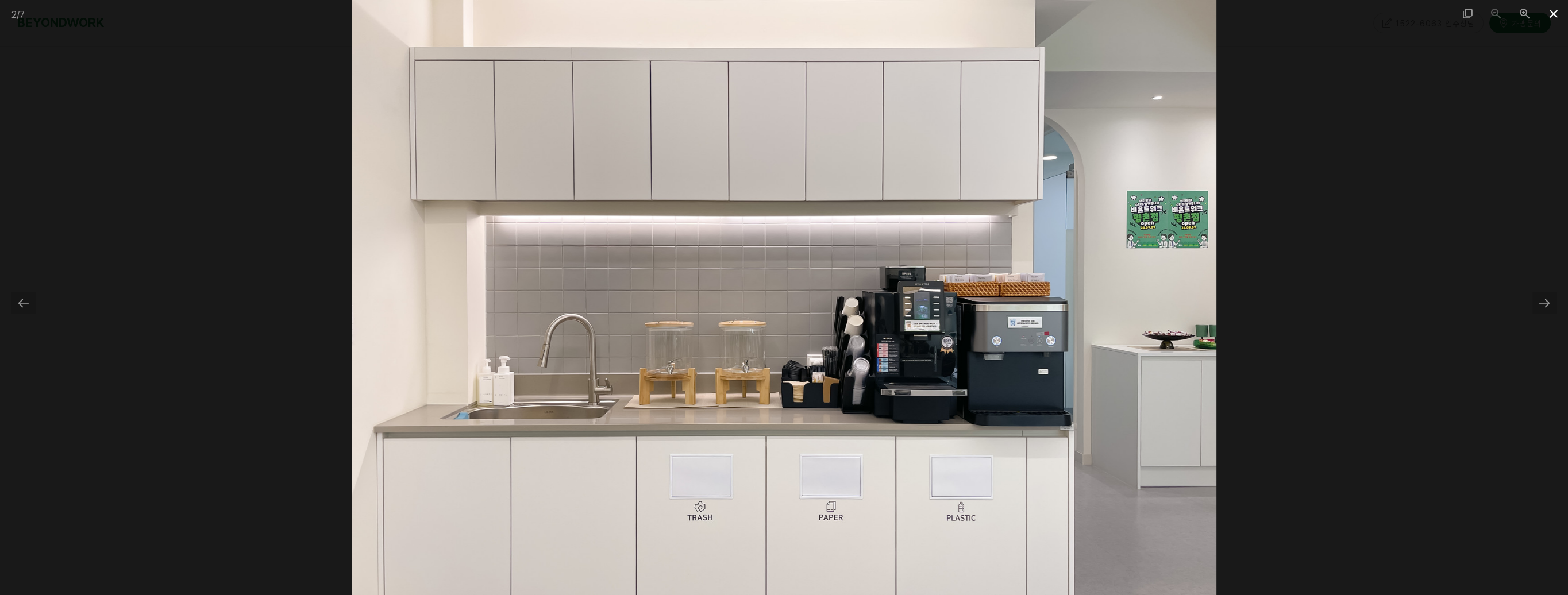
click at [1553, 16] on span at bounding box center [1553, 13] width 29 height 27
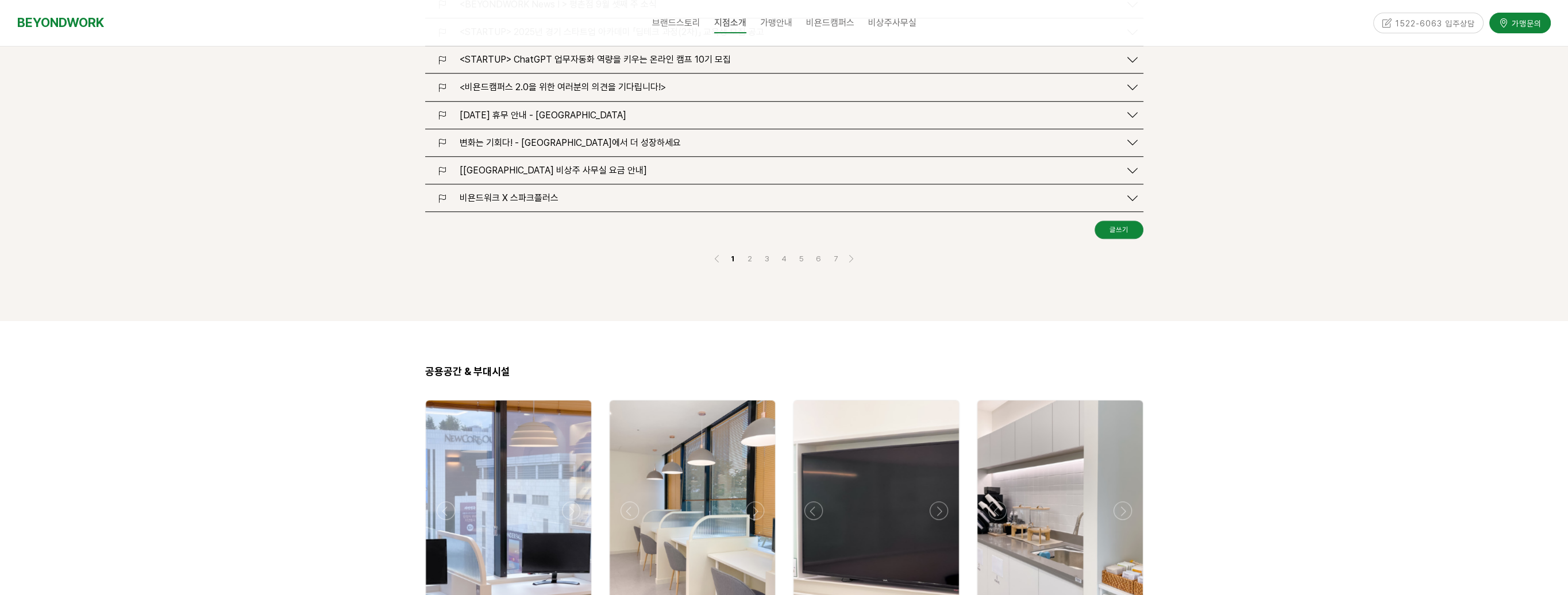
scroll to position [1608, 0]
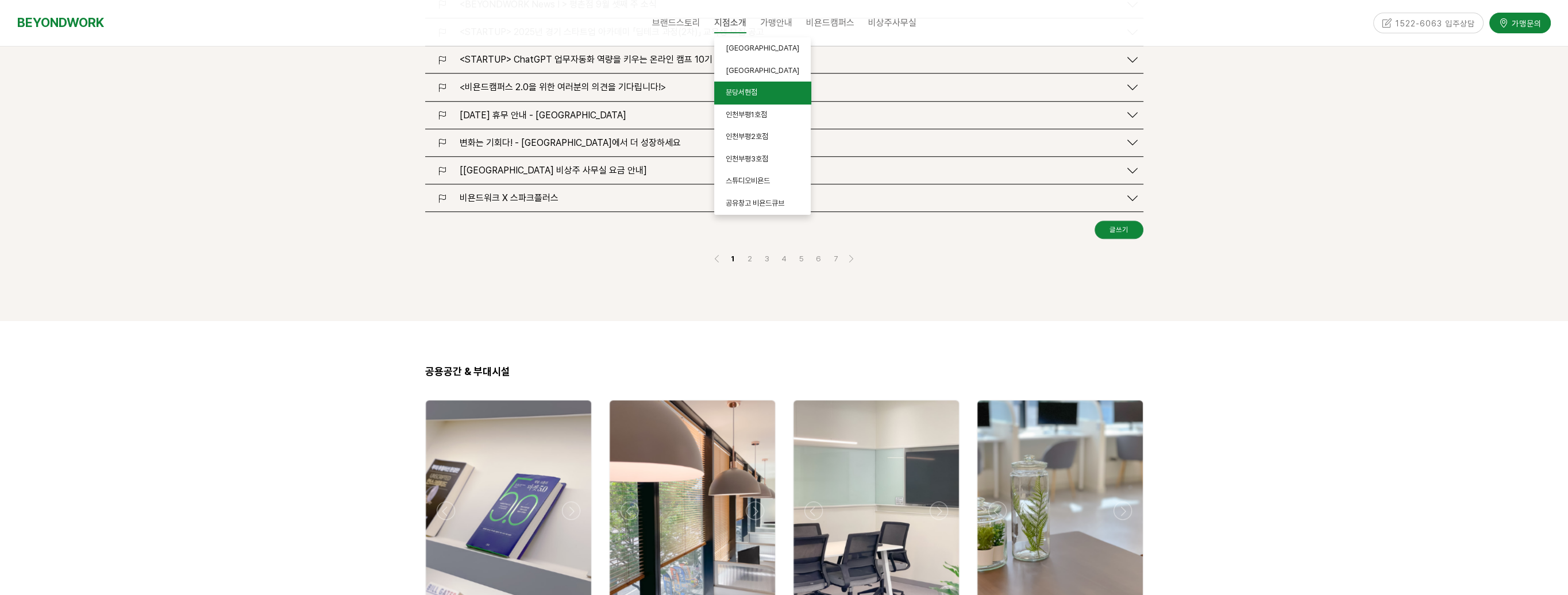
click at [744, 92] on span "분당서현점" at bounding box center [741, 92] width 32 height 9
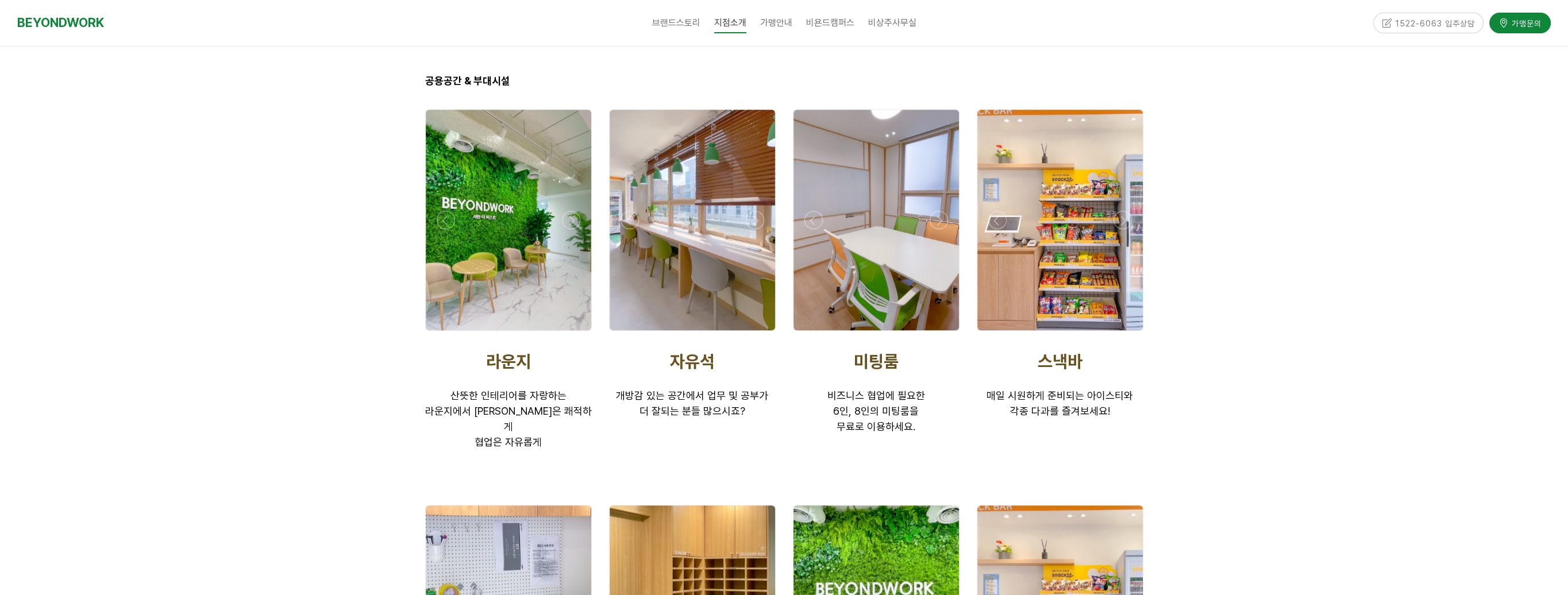
scroll to position [1723, 0]
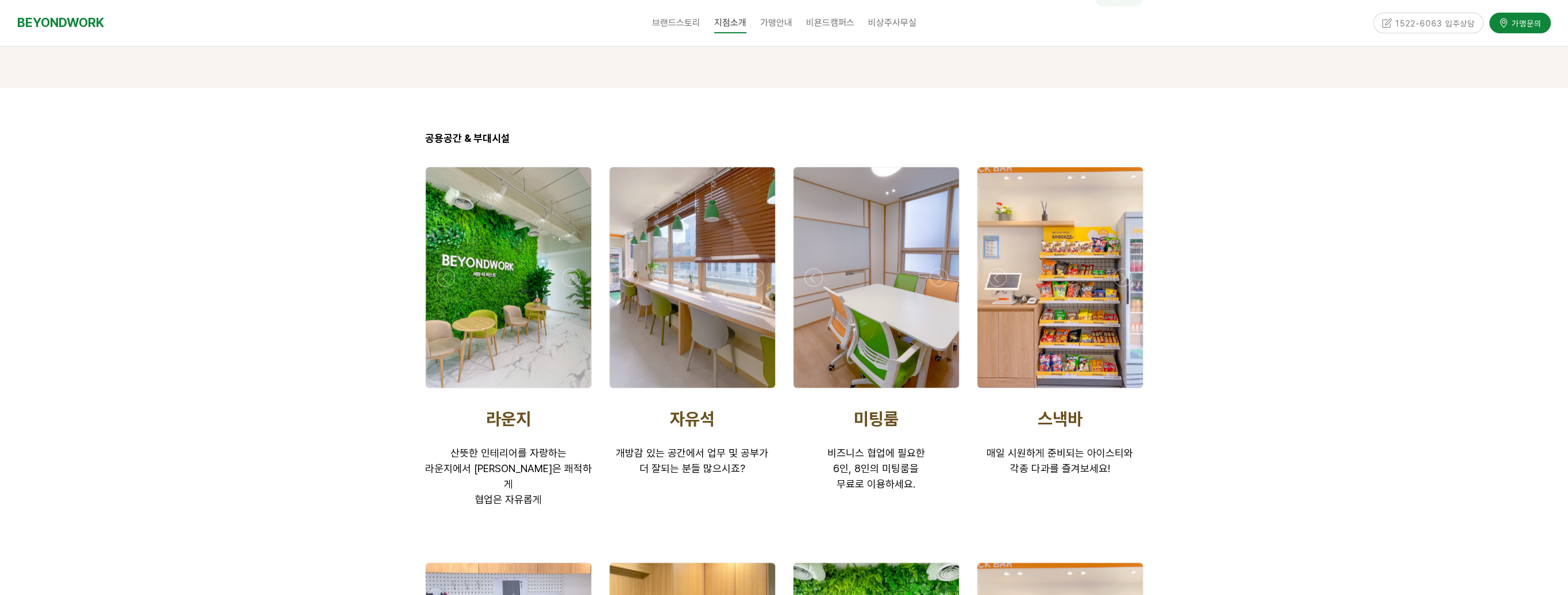
click at [1068, 305] on div at bounding box center [1060, 277] width 166 height 221
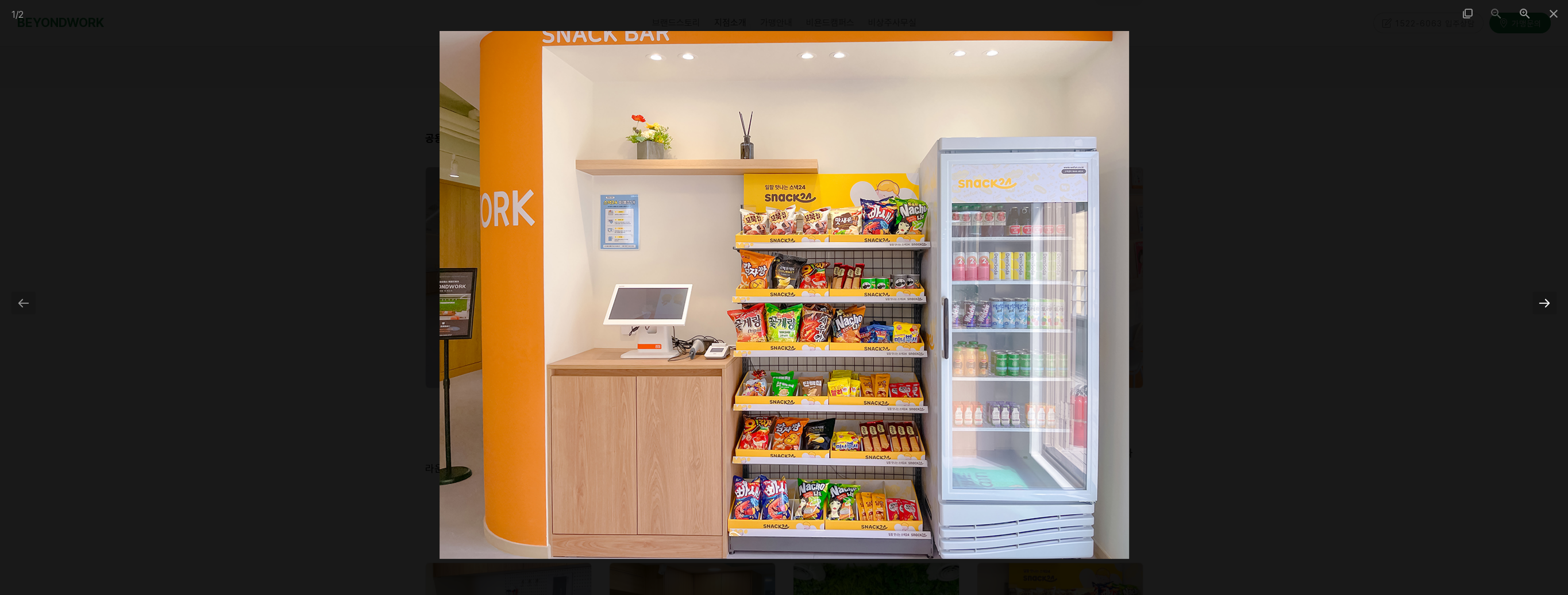
click at [1546, 300] on div at bounding box center [1545, 302] width 24 height 22
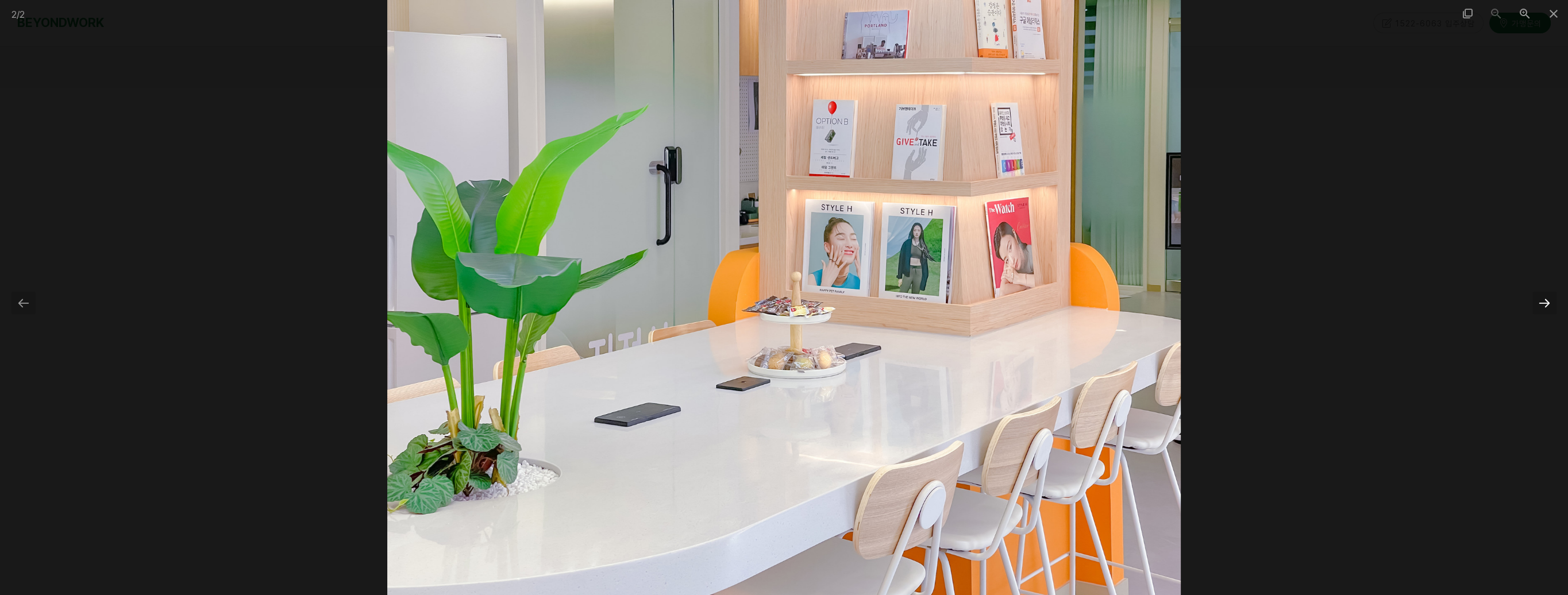
click at [1546, 300] on div at bounding box center [1545, 302] width 24 height 22
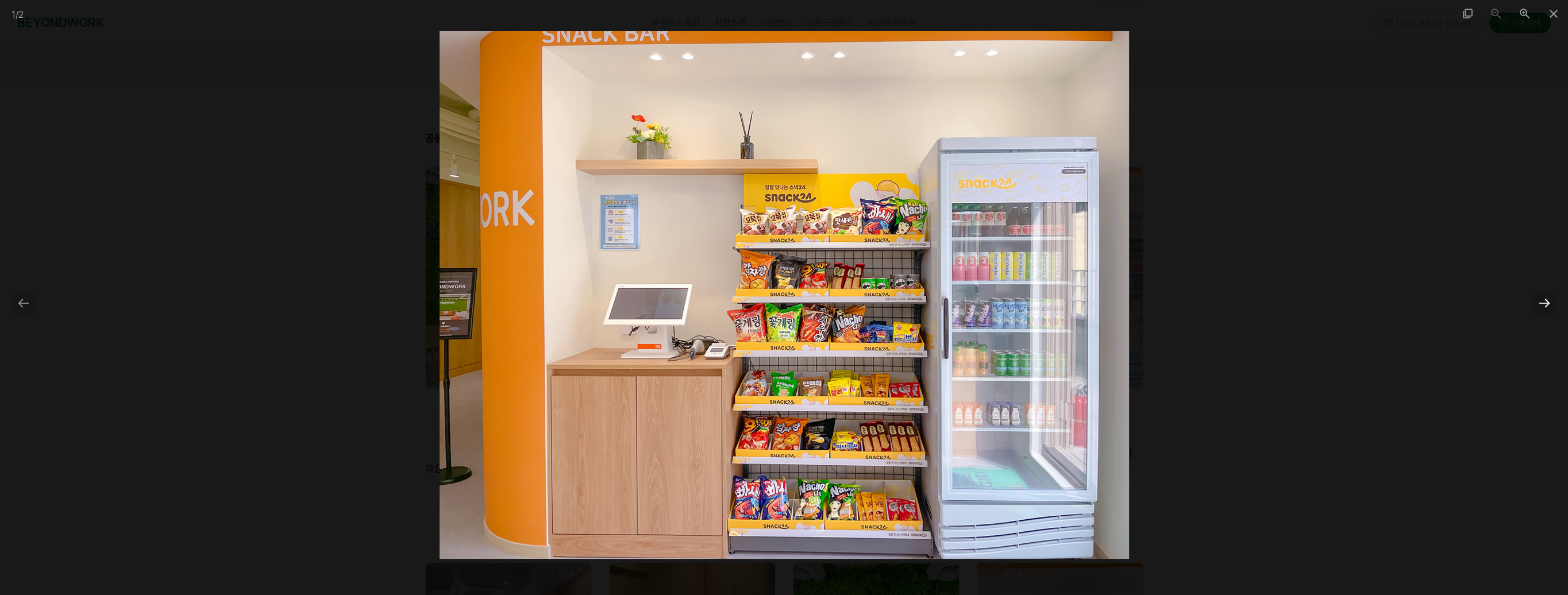
click at [1546, 300] on div at bounding box center [1545, 302] width 24 height 22
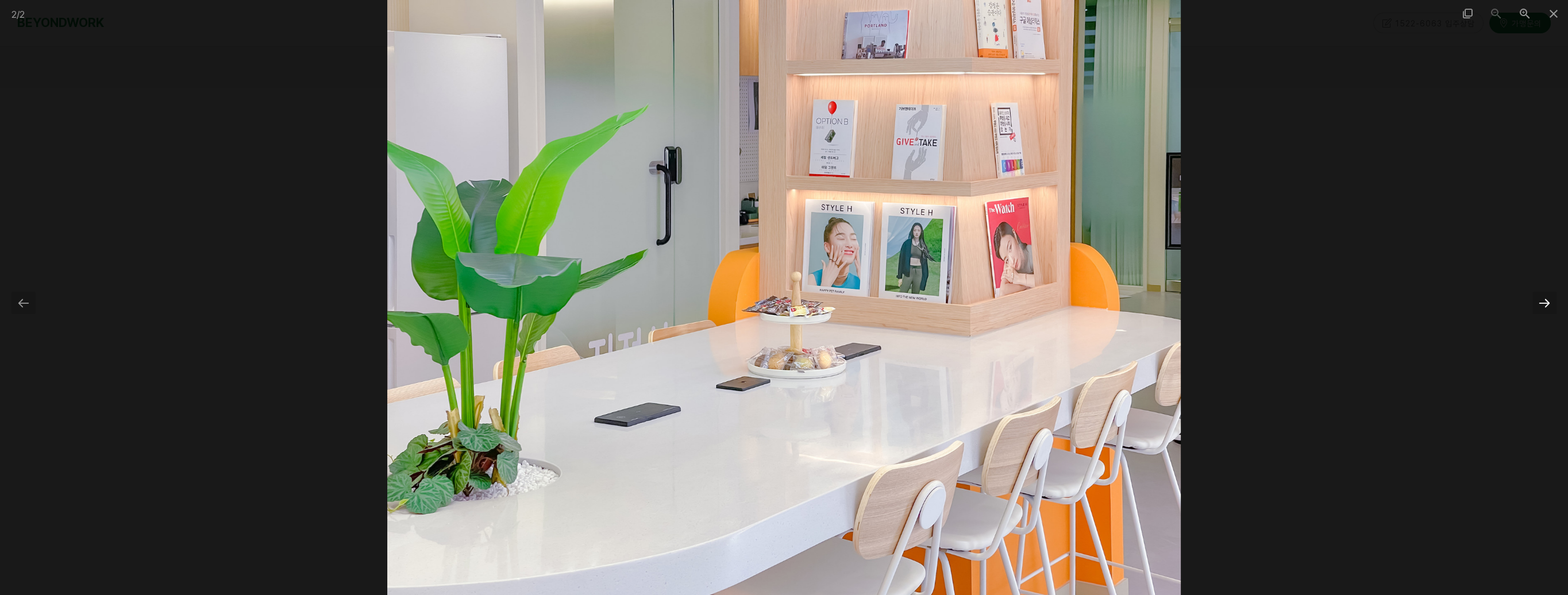
click at [1546, 300] on div at bounding box center [1545, 302] width 24 height 22
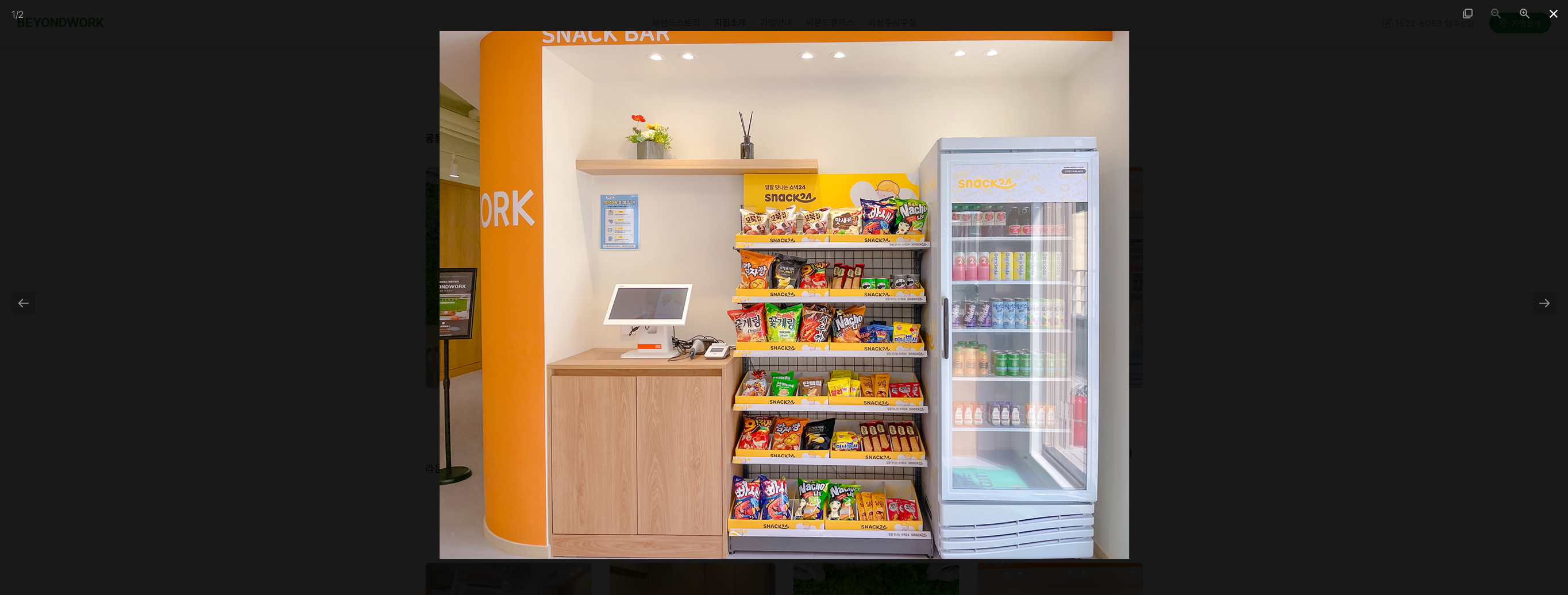
click at [1547, 10] on span at bounding box center [1553, 13] width 29 height 27
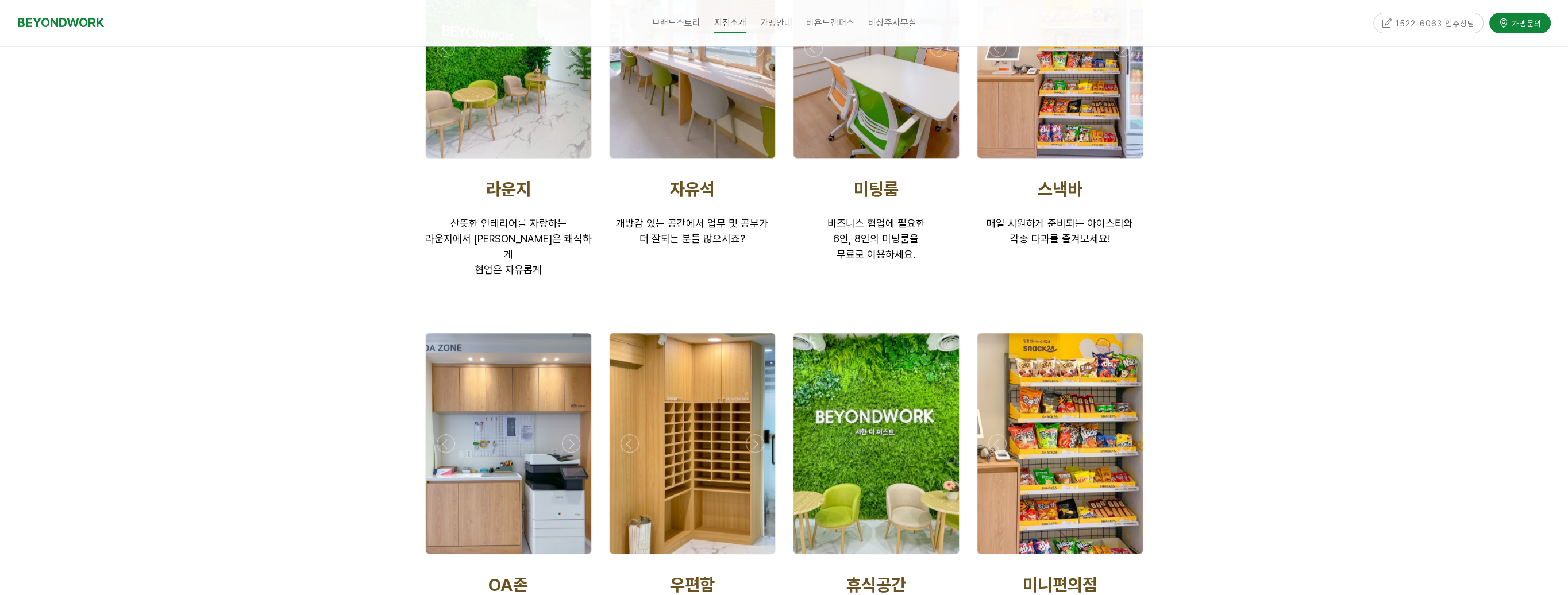
scroll to position [2011, 0]
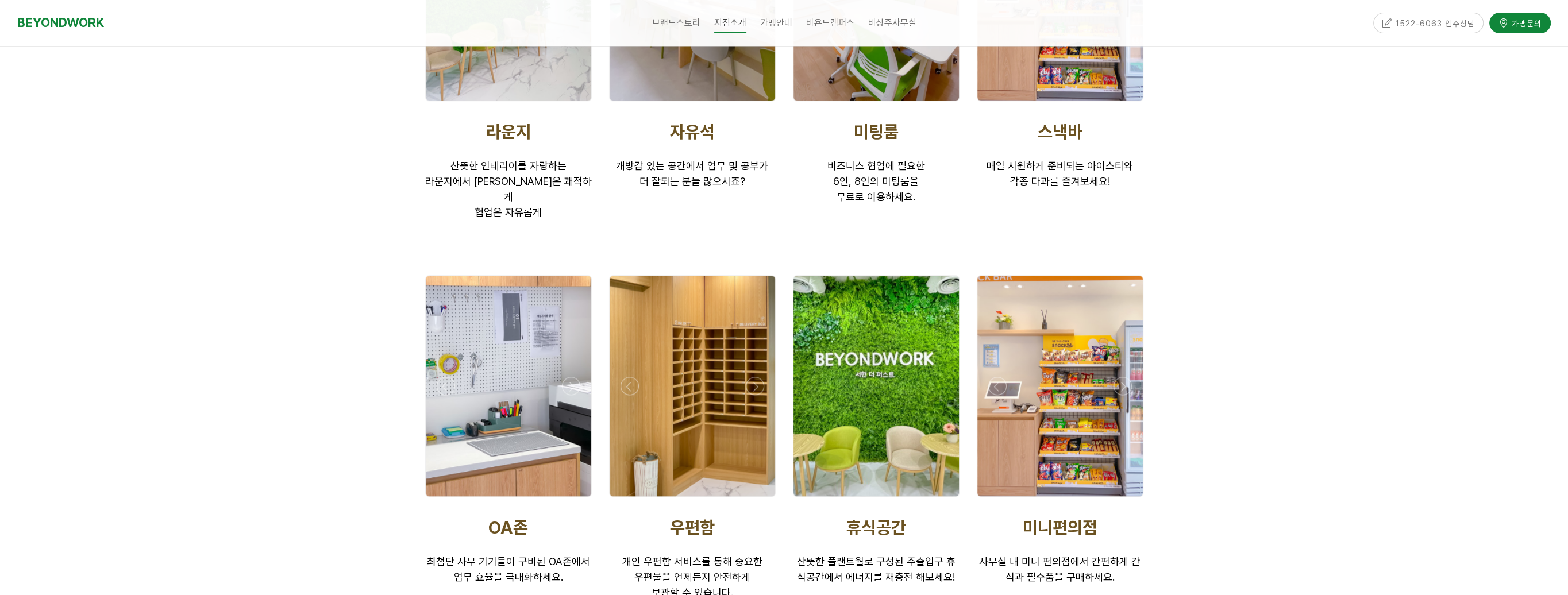
click at [1070, 356] on div at bounding box center [1060, 386] width 166 height 221
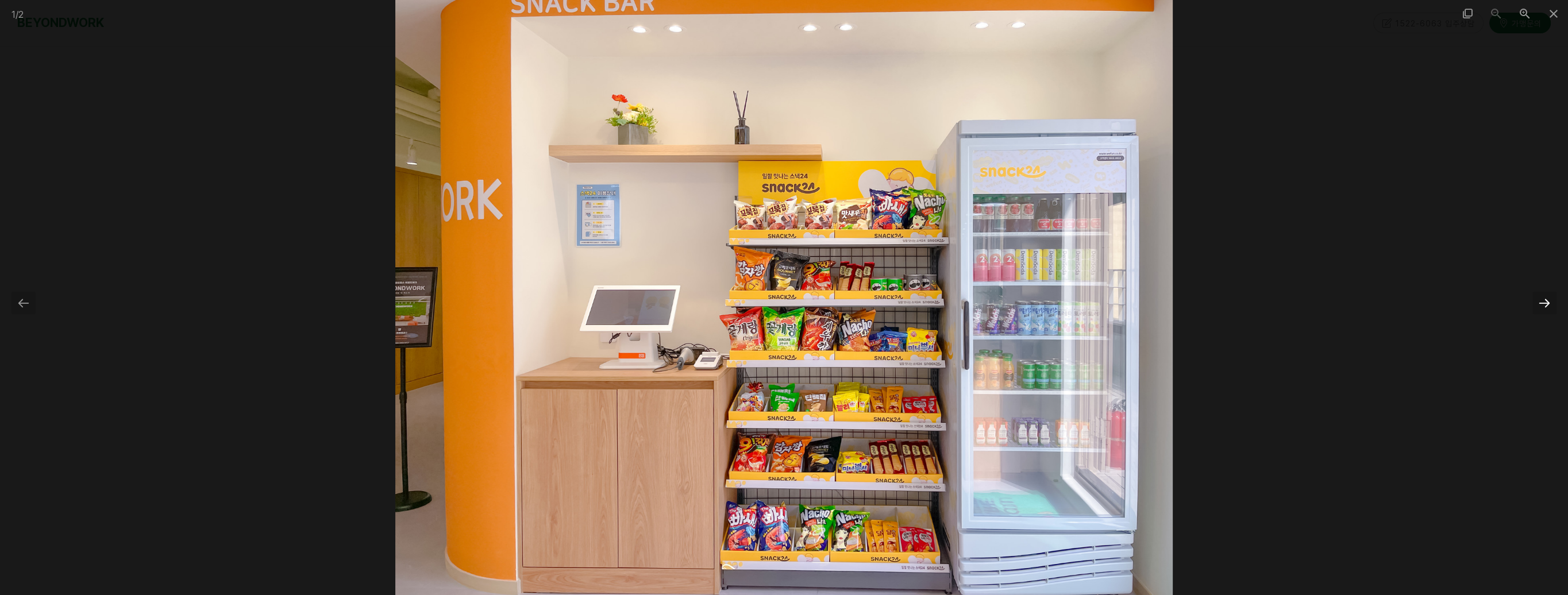
click at [1543, 306] on div at bounding box center [1545, 302] width 24 height 22
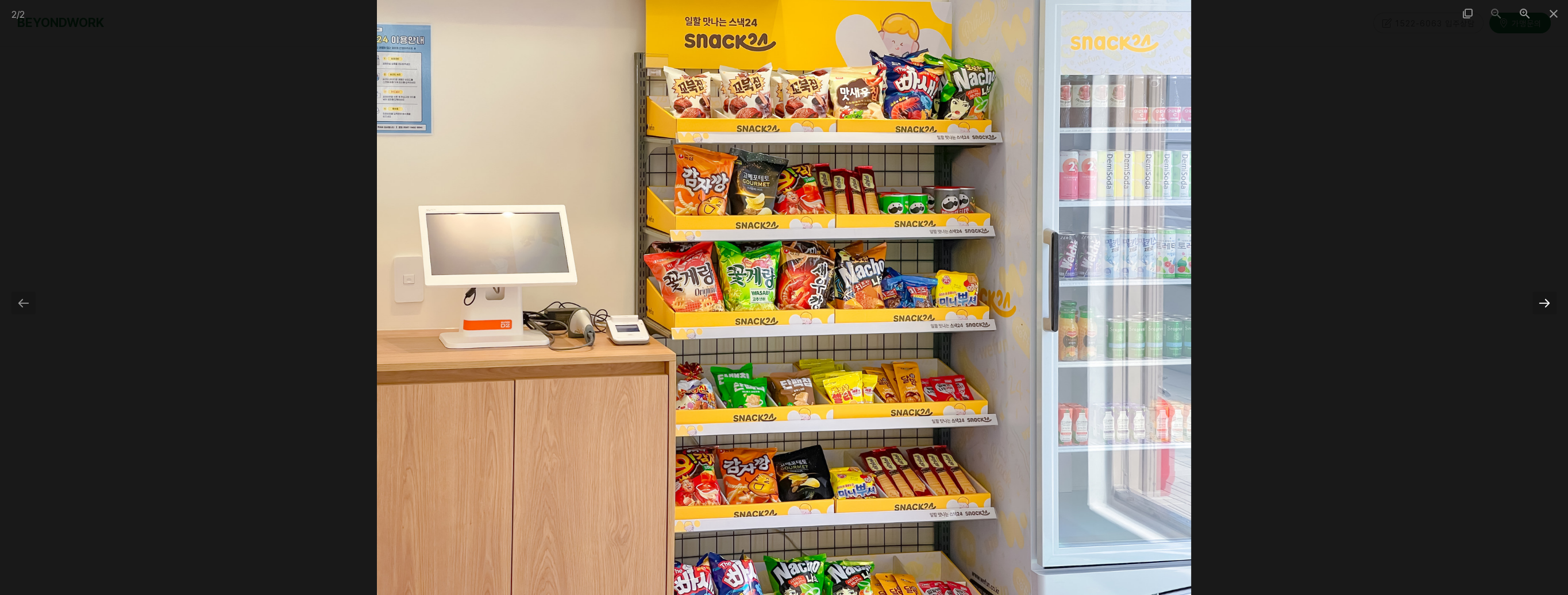
click at [1543, 306] on div at bounding box center [1545, 302] width 24 height 22
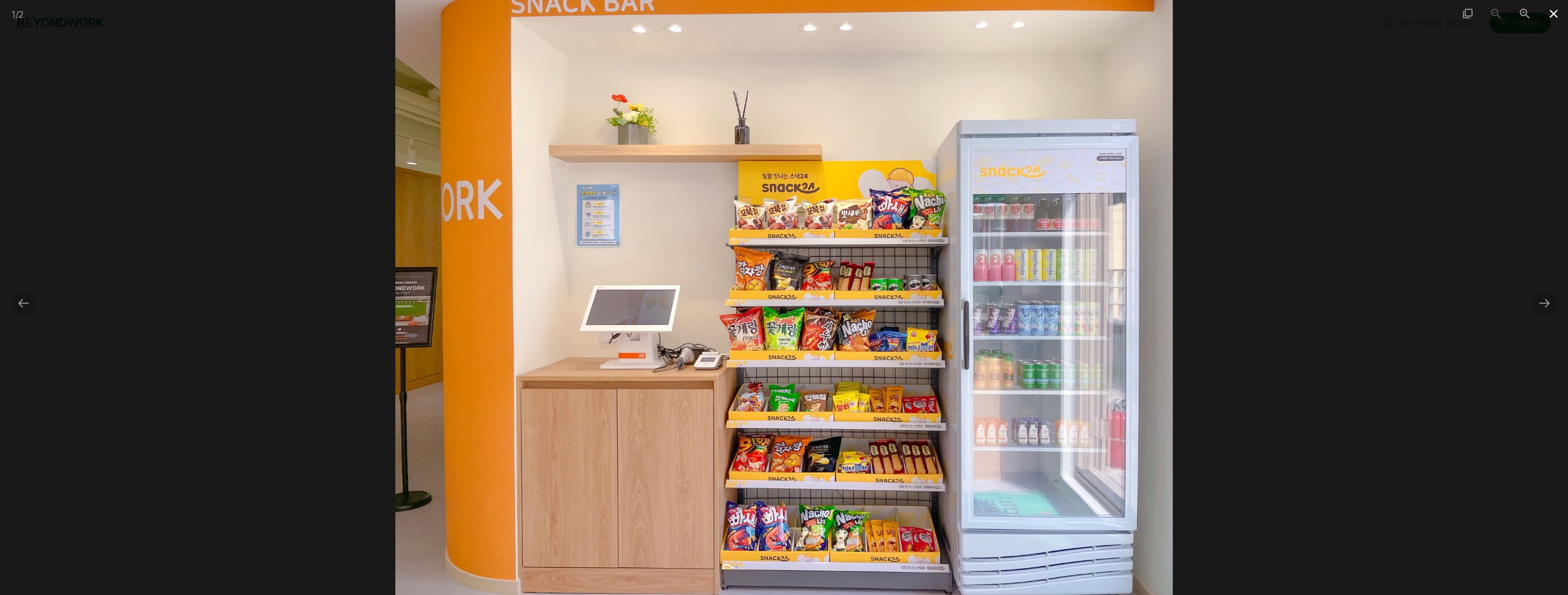
click at [1553, 12] on span at bounding box center [1553, 13] width 29 height 27
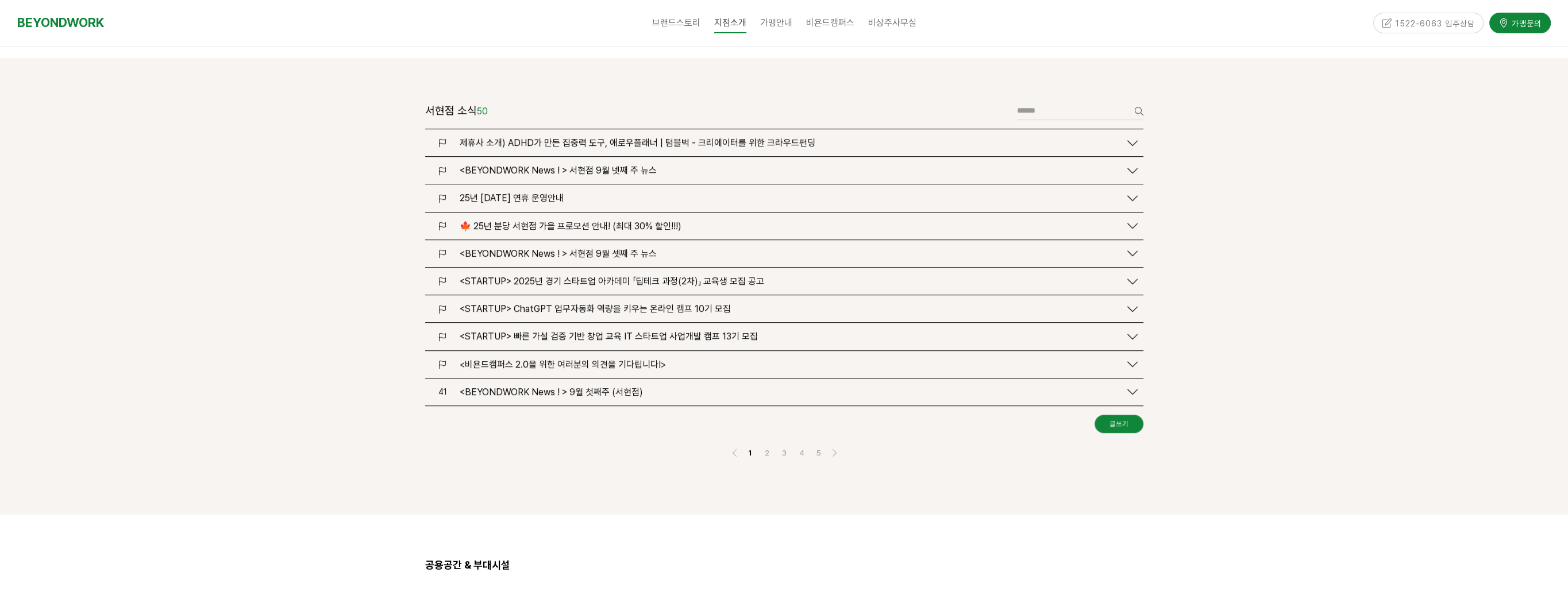
scroll to position [1149, 0]
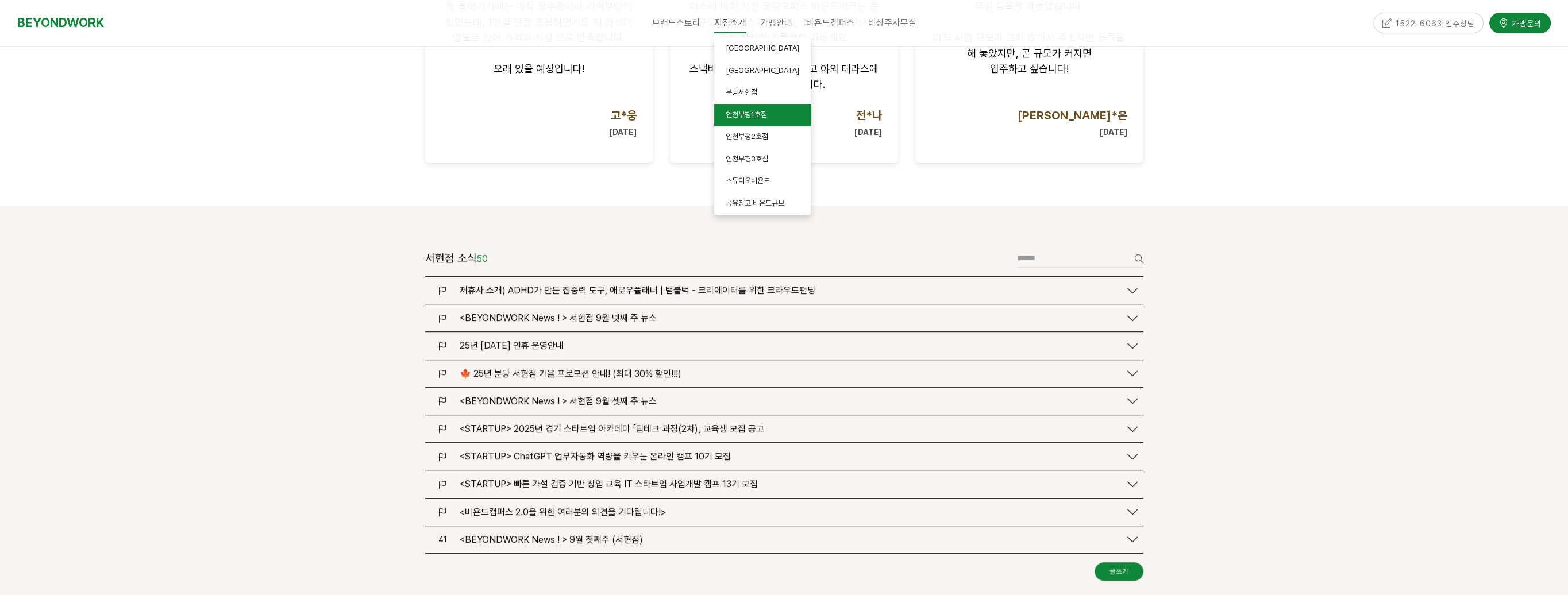
click at [741, 112] on span "인천부평1호점" at bounding box center [746, 114] width 42 height 9
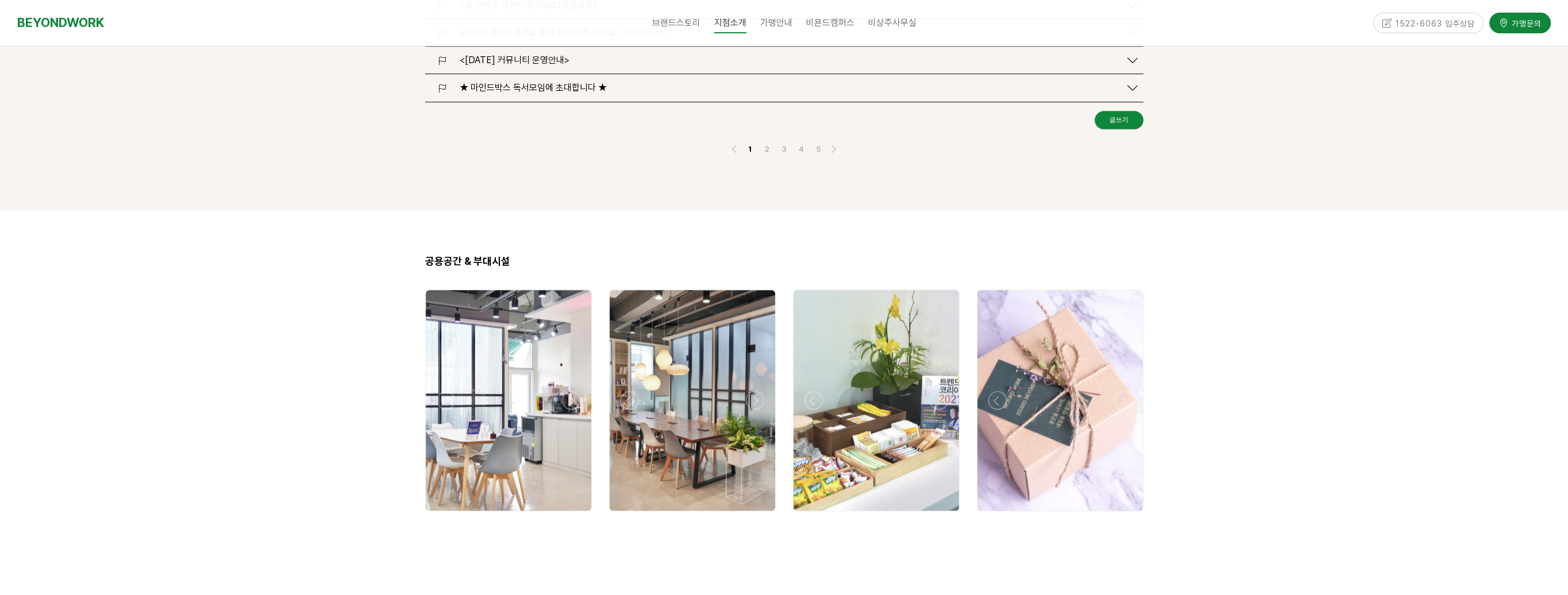
scroll to position [1838, 0]
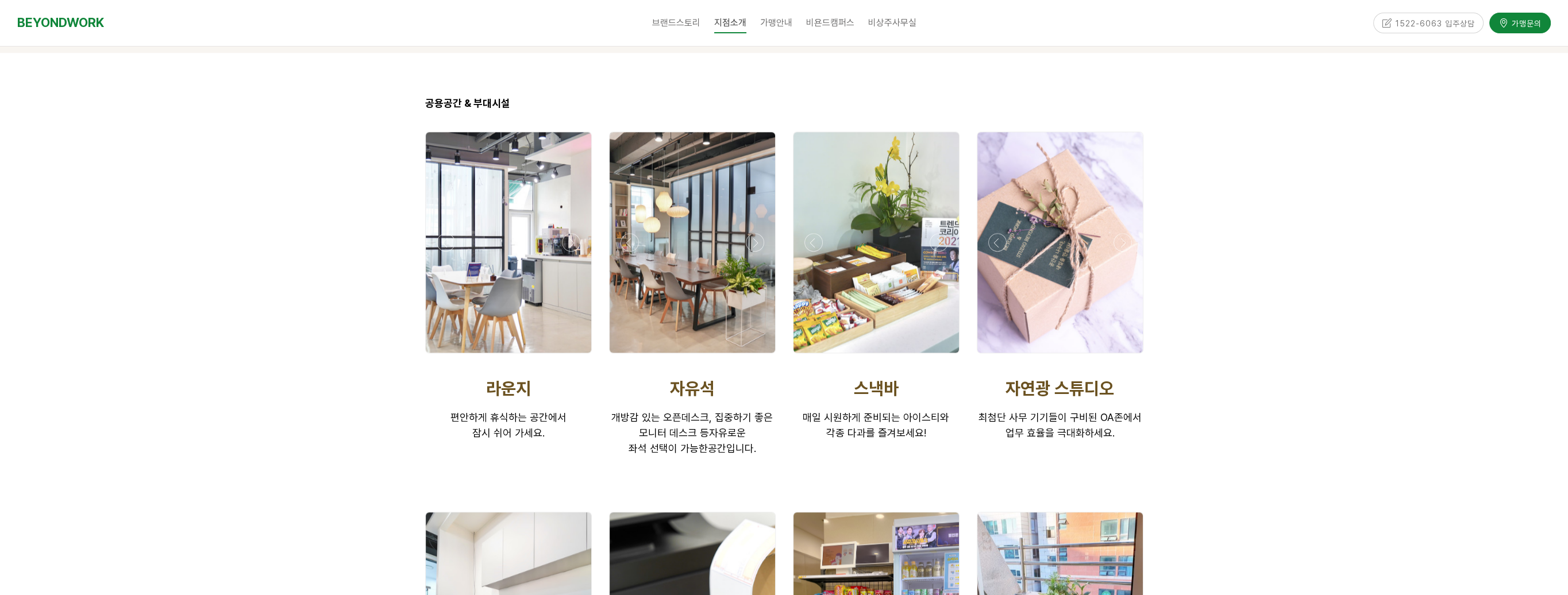
click at [892, 232] on div at bounding box center [876, 242] width 166 height 221
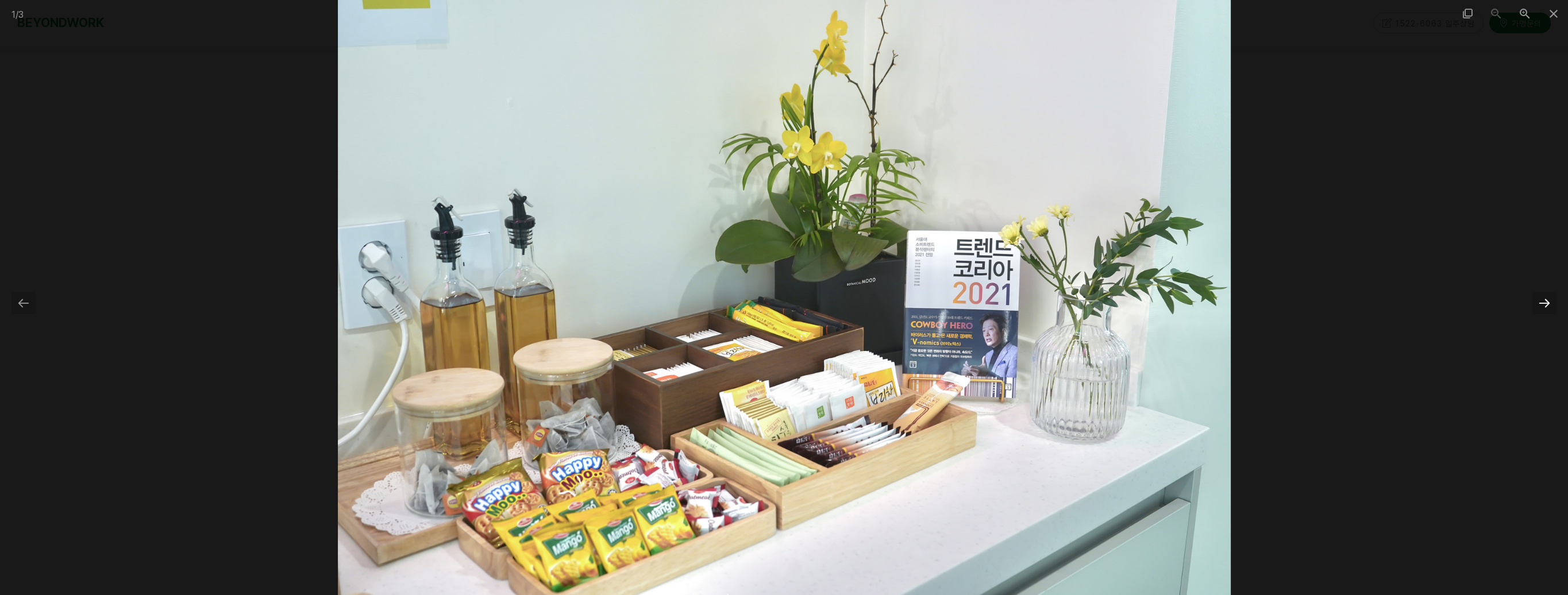
click at [1548, 302] on div at bounding box center [1545, 302] width 24 height 22
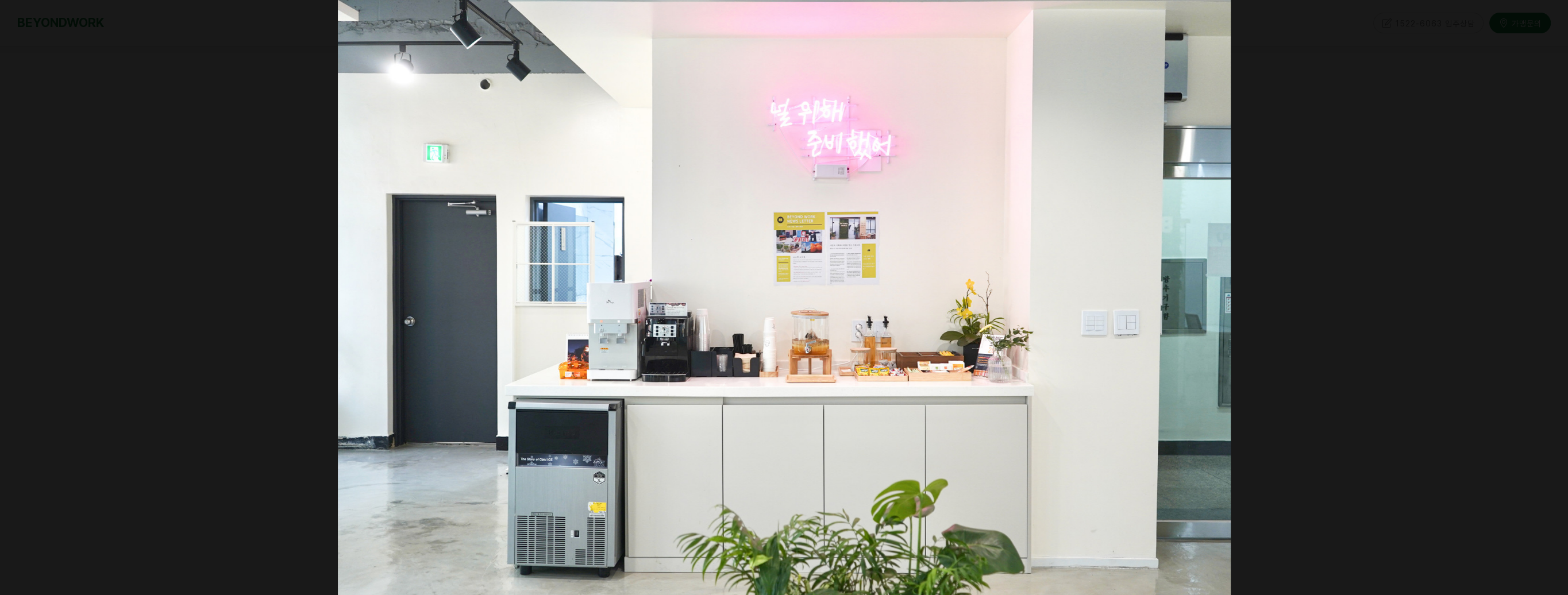
click at [1547, 302] on div at bounding box center [1551, 302] width 24 height 22
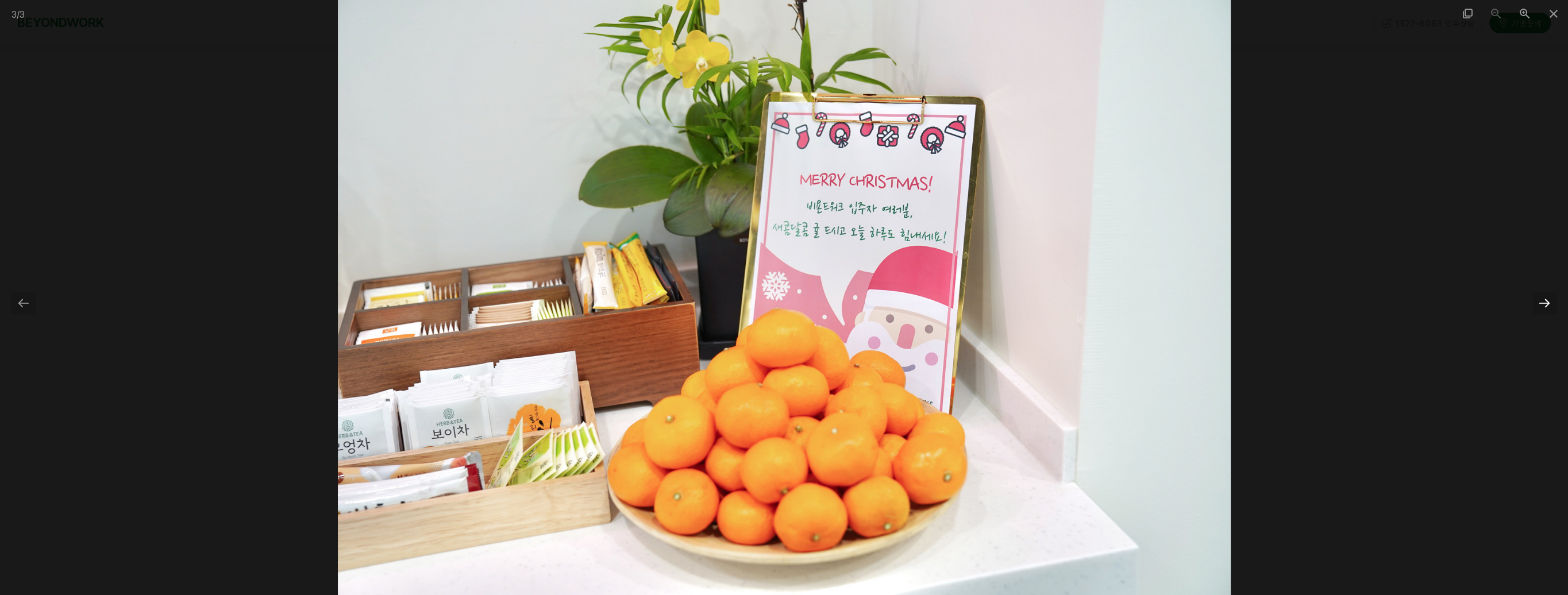
click at [1547, 302] on div at bounding box center [1545, 302] width 24 height 22
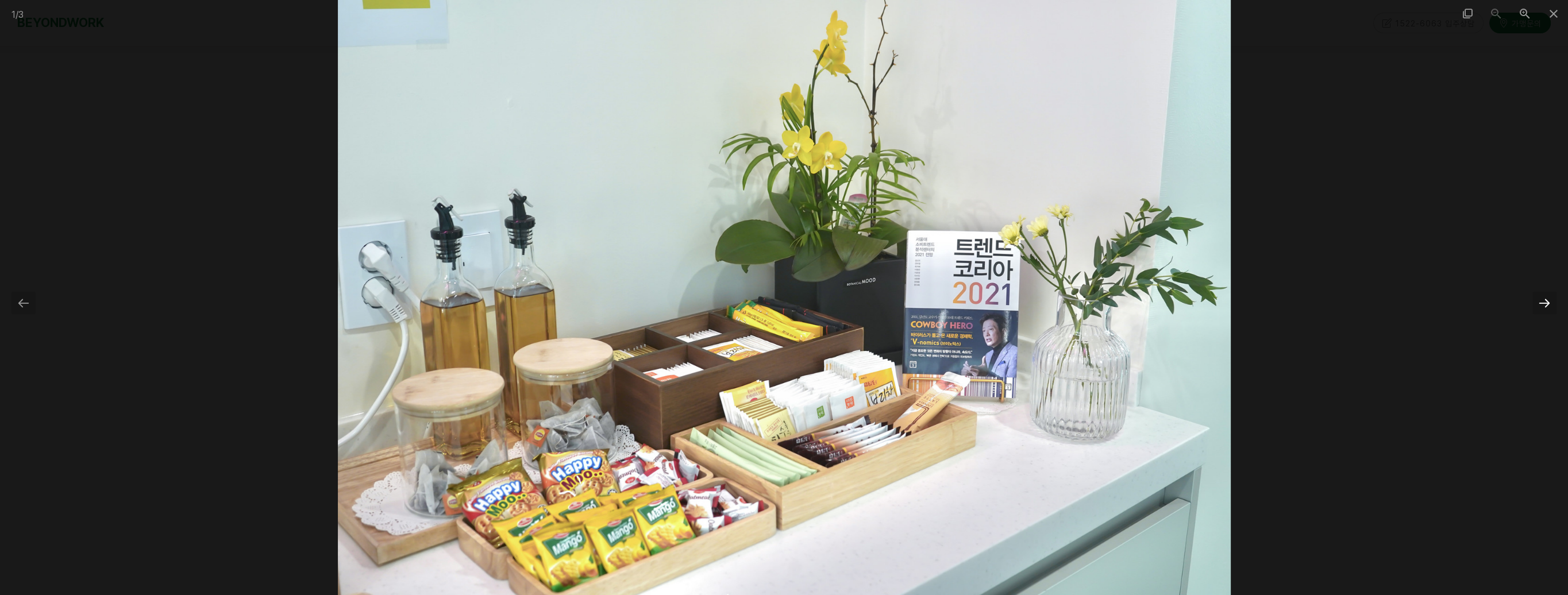
click at [1547, 302] on div at bounding box center [1545, 302] width 24 height 22
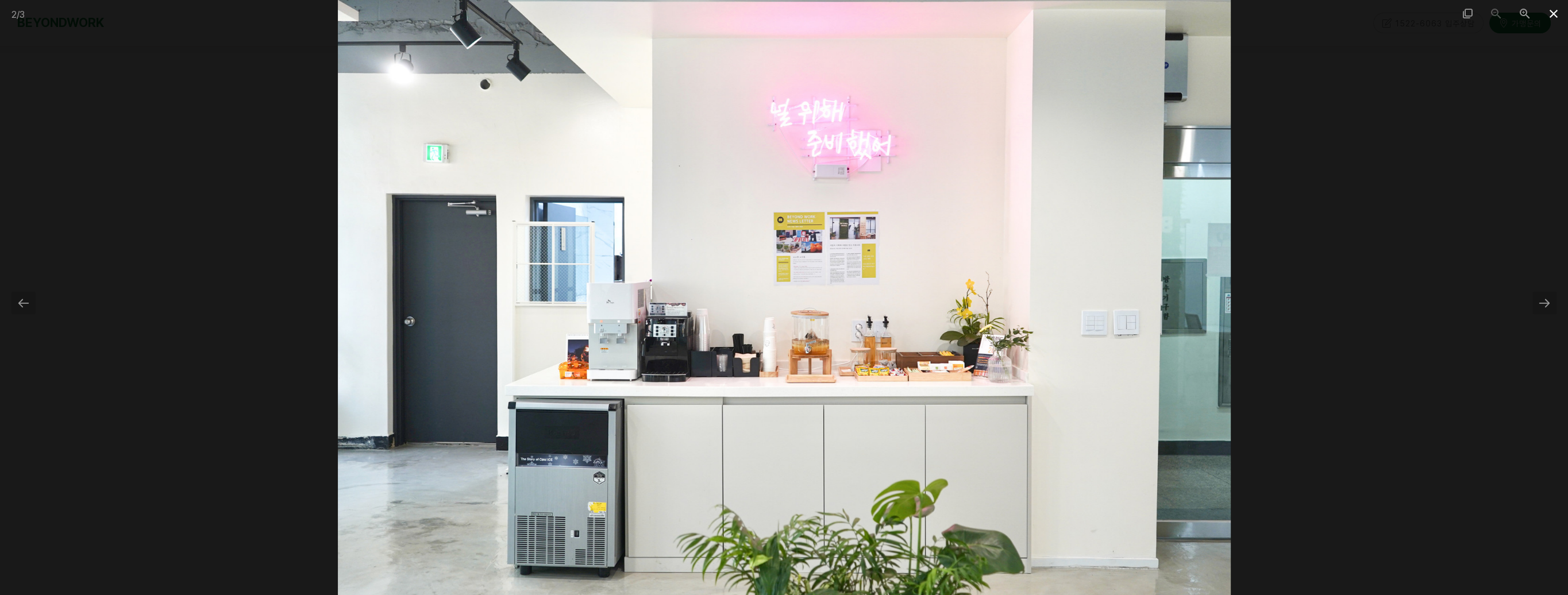
click at [1559, 14] on span at bounding box center [1553, 13] width 29 height 27
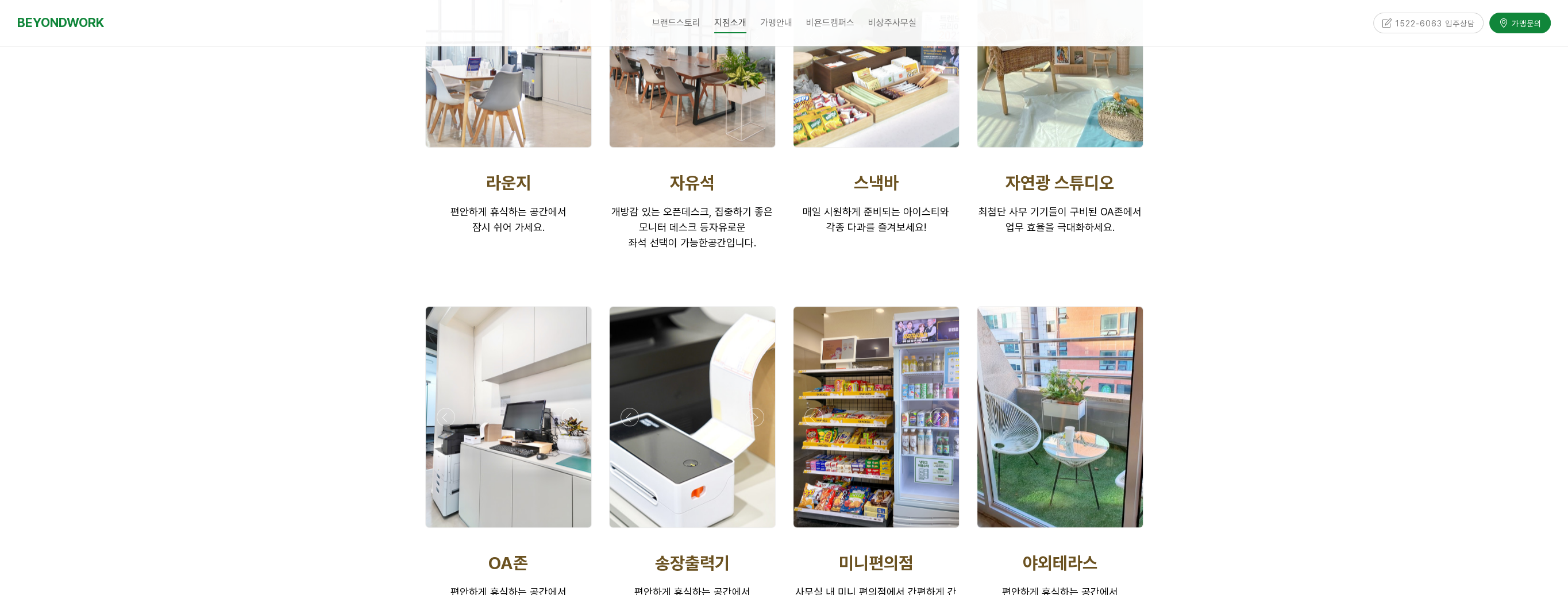
scroll to position [2068, 0]
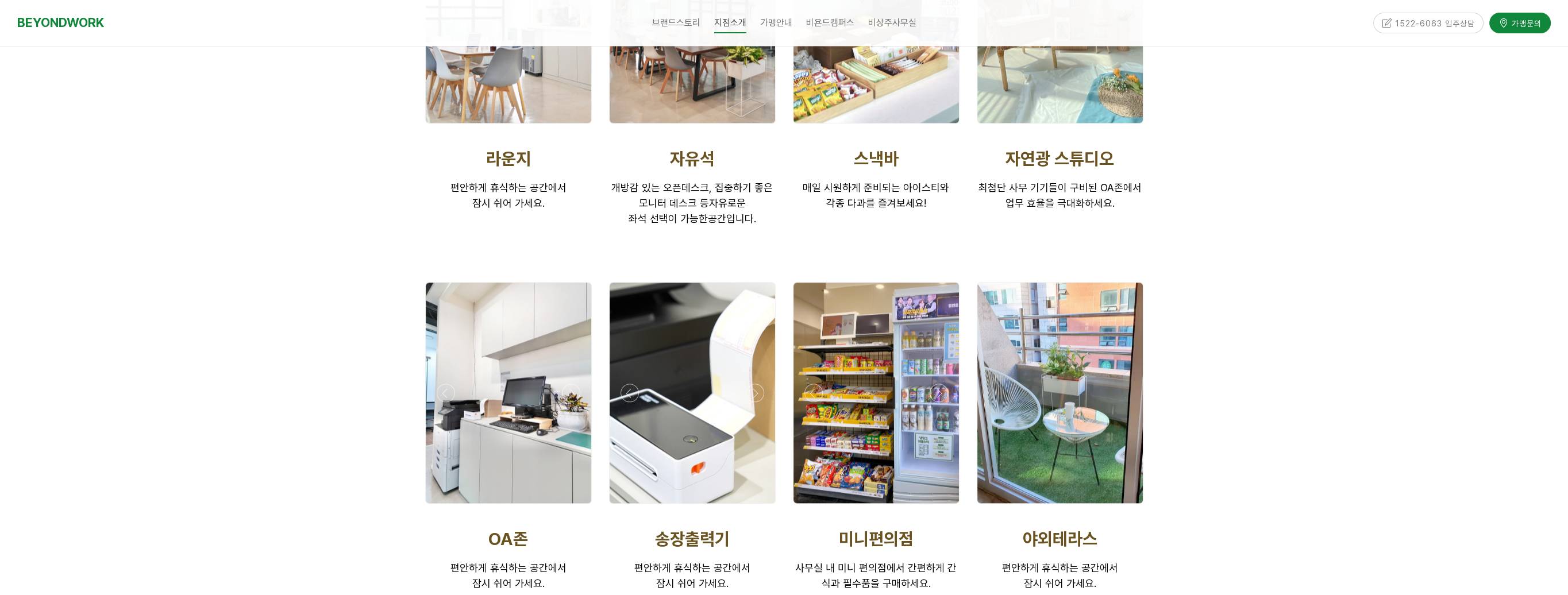
click at [878, 396] on div at bounding box center [876, 393] width 166 height 221
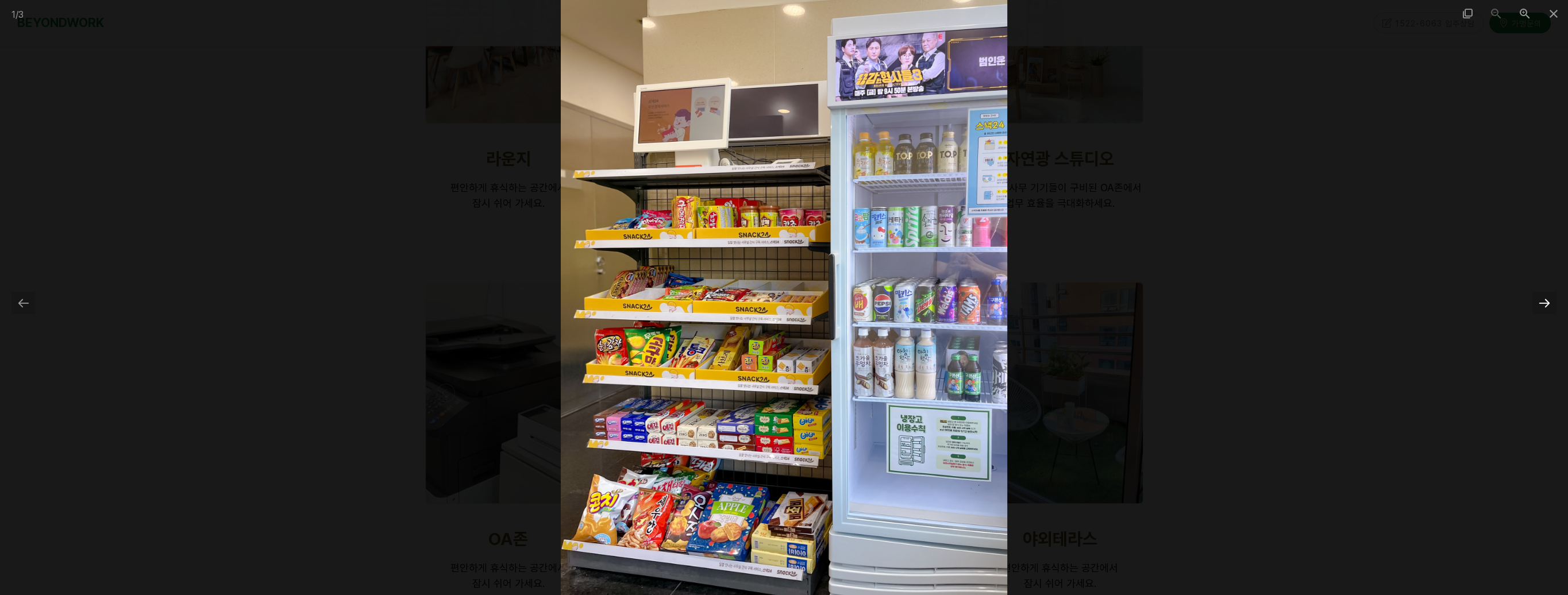
click at [1546, 302] on div at bounding box center [1545, 302] width 24 height 22
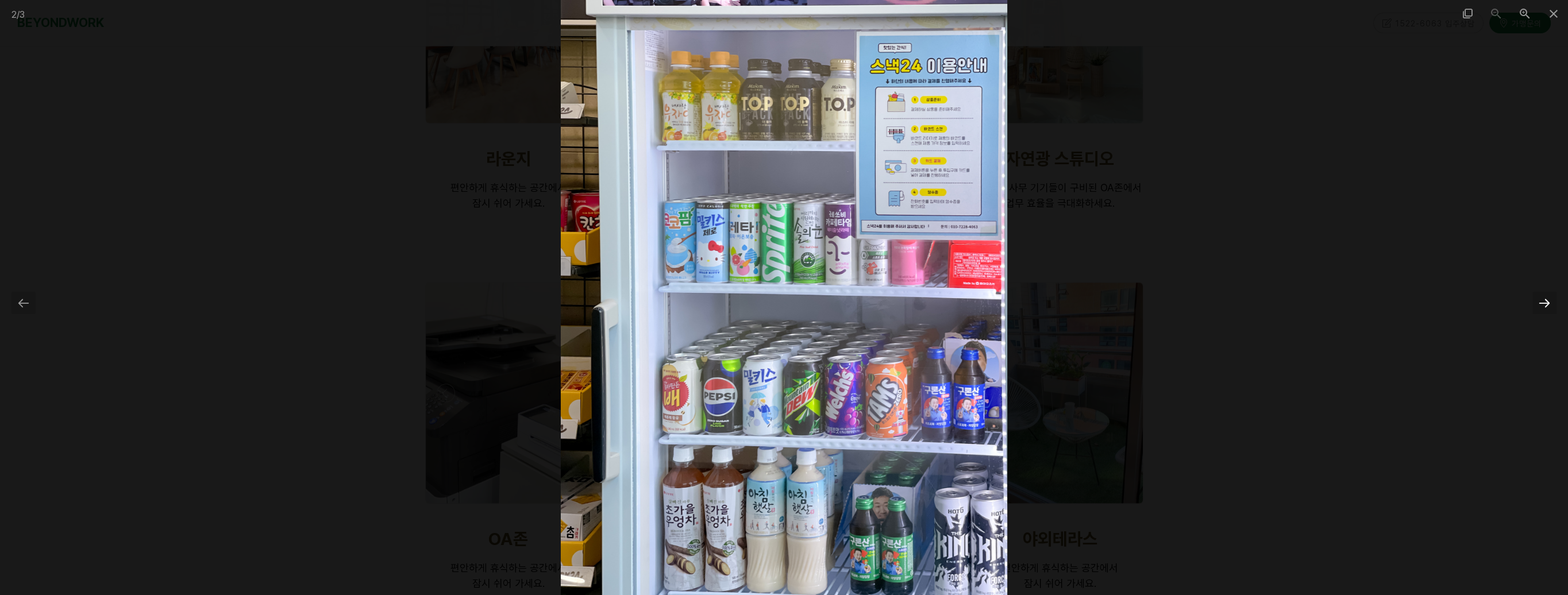
click at [1546, 302] on div at bounding box center [1545, 302] width 24 height 22
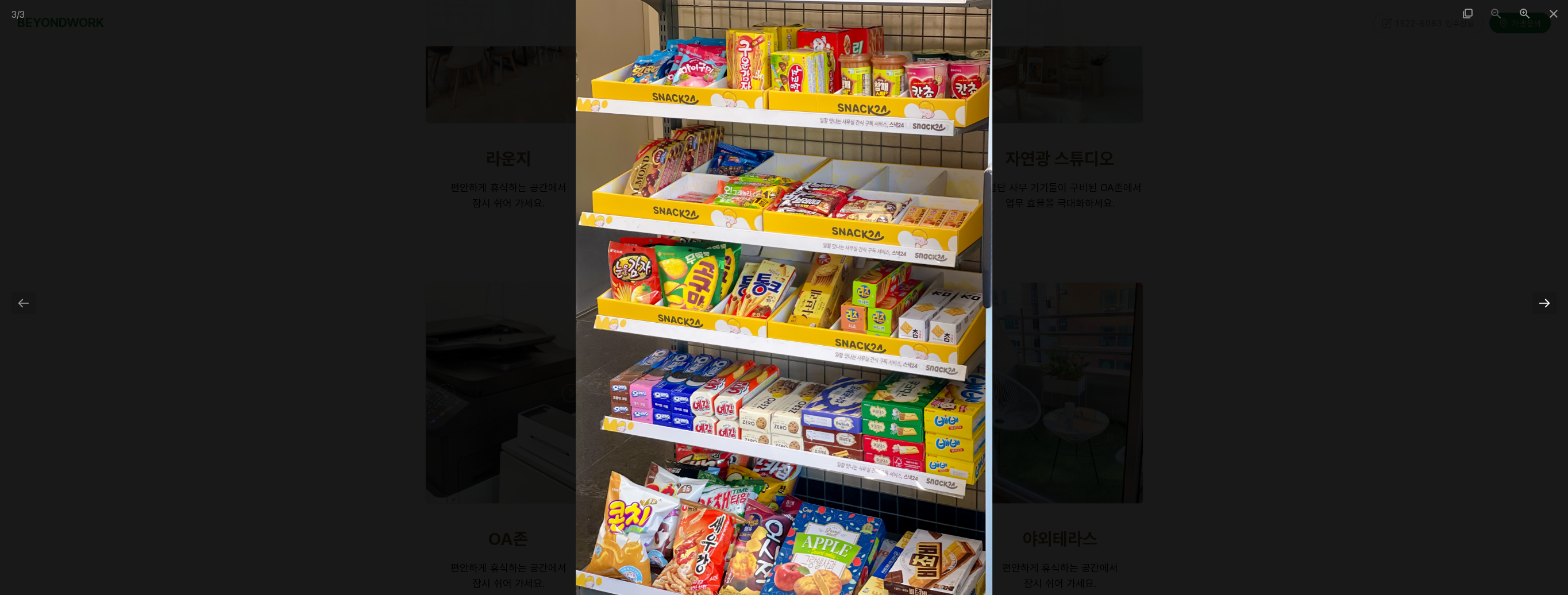
click at [1546, 302] on div at bounding box center [1545, 302] width 24 height 22
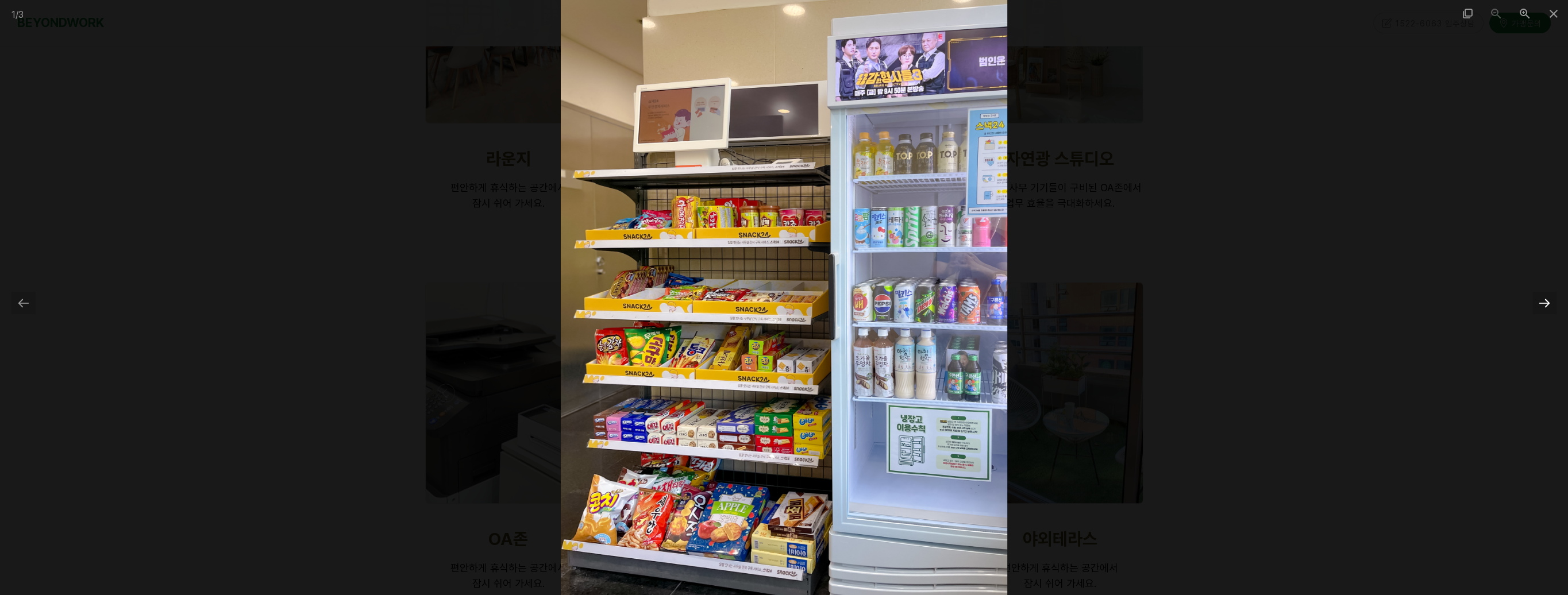
click at [1546, 302] on div at bounding box center [1545, 302] width 24 height 22
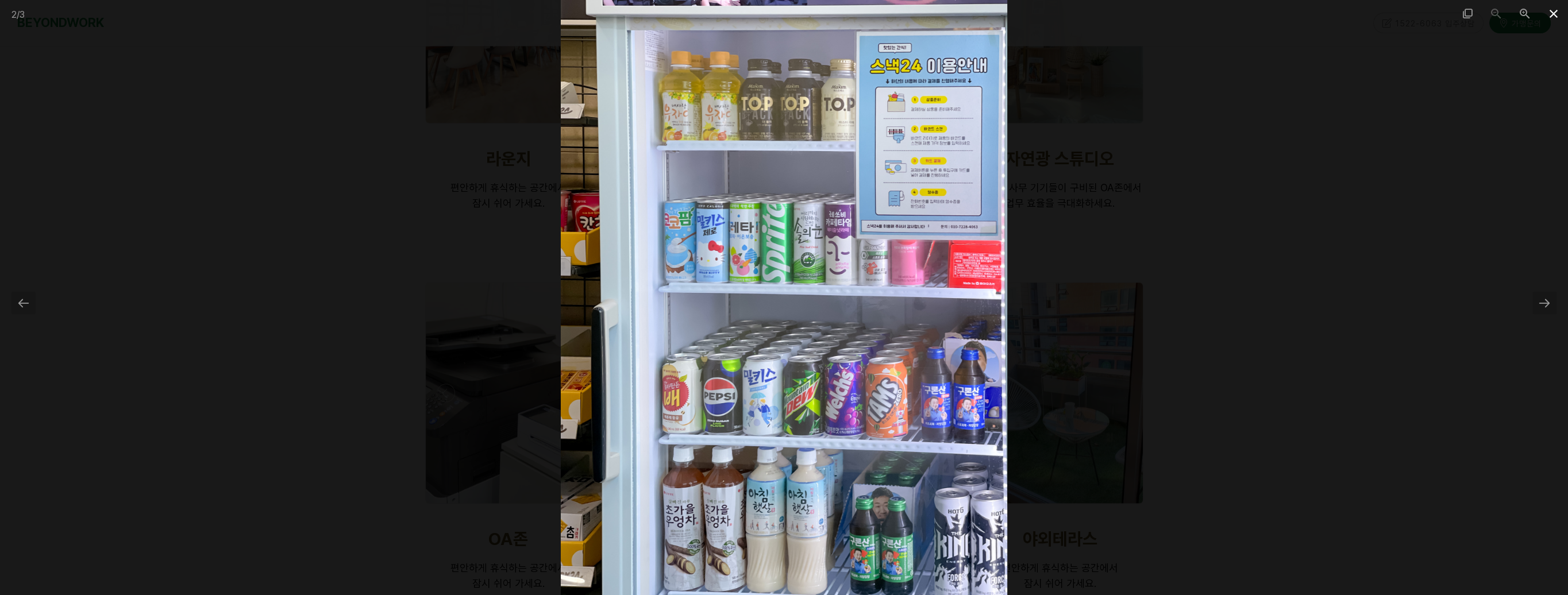
click at [1553, 19] on span at bounding box center [1553, 13] width 29 height 27
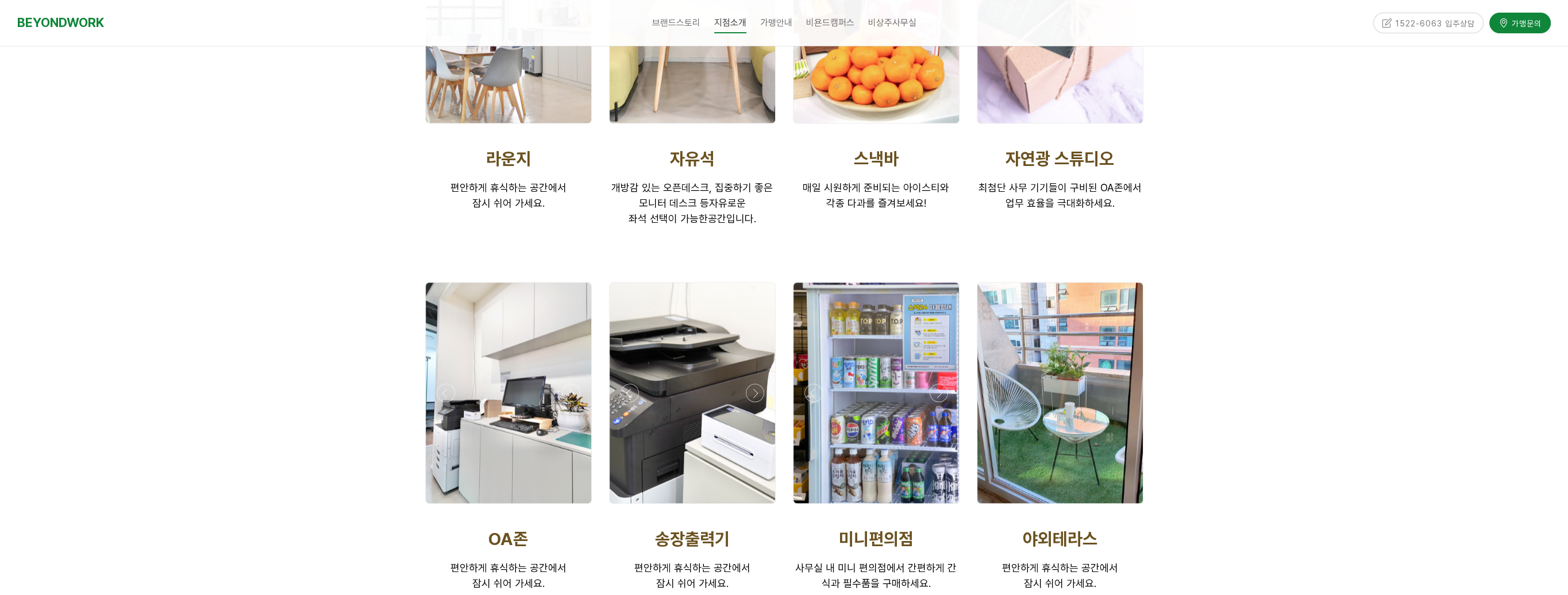
click at [696, 401] on div at bounding box center [692, 393] width 166 height 221
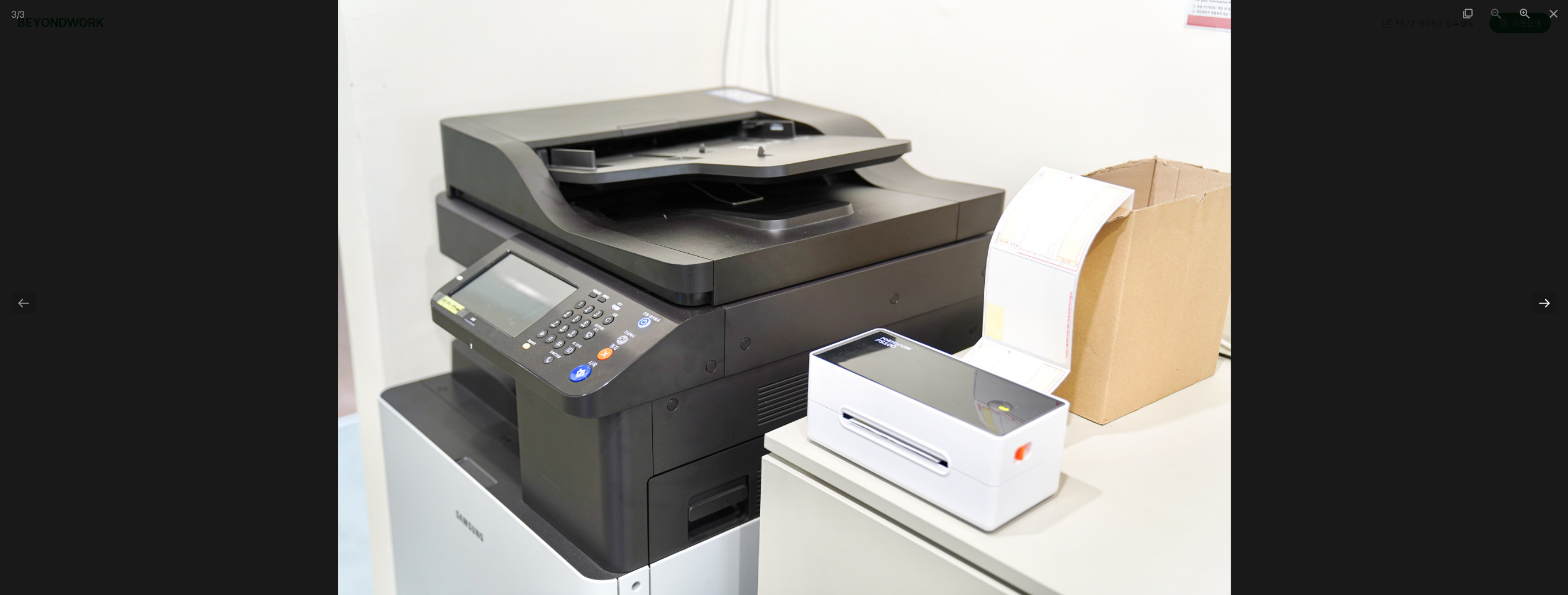
click at [1544, 303] on div at bounding box center [1545, 302] width 24 height 22
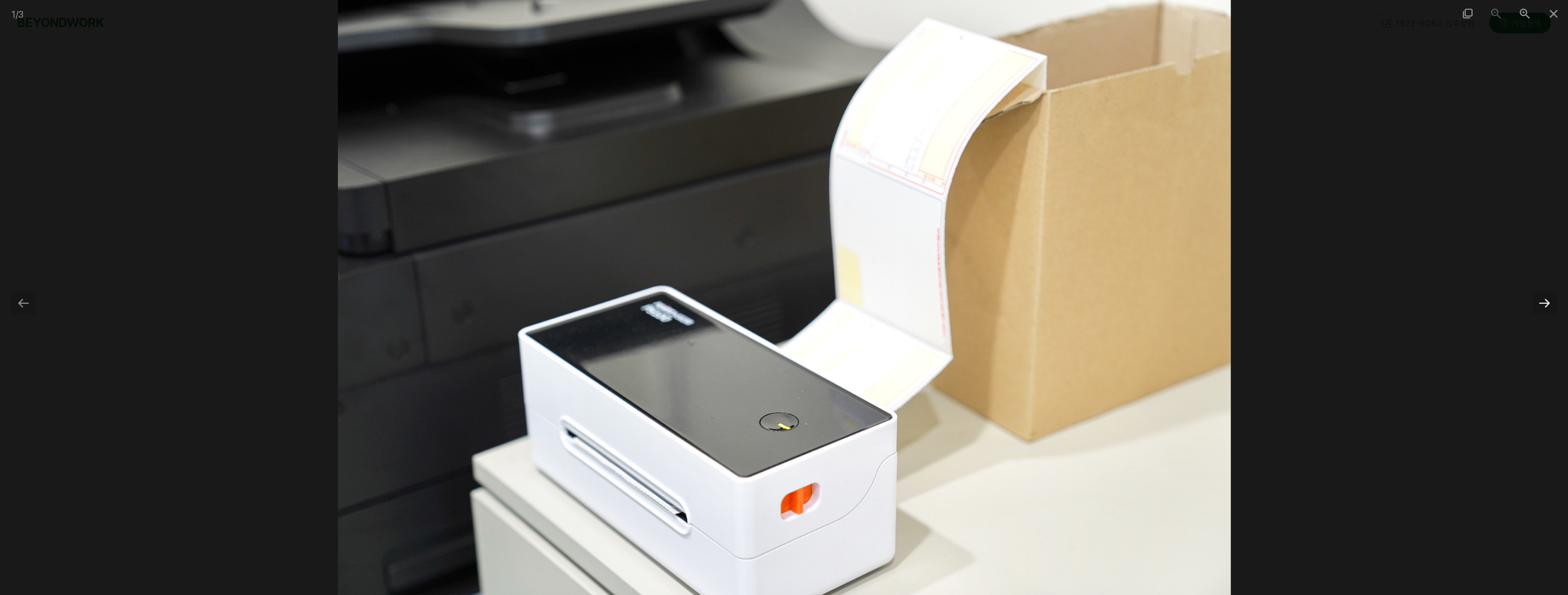
click at [1544, 303] on div at bounding box center [1545, 302] width 24 height 22
click at [27, 298] on div at bounding box center [24, 302] width 24 height 22
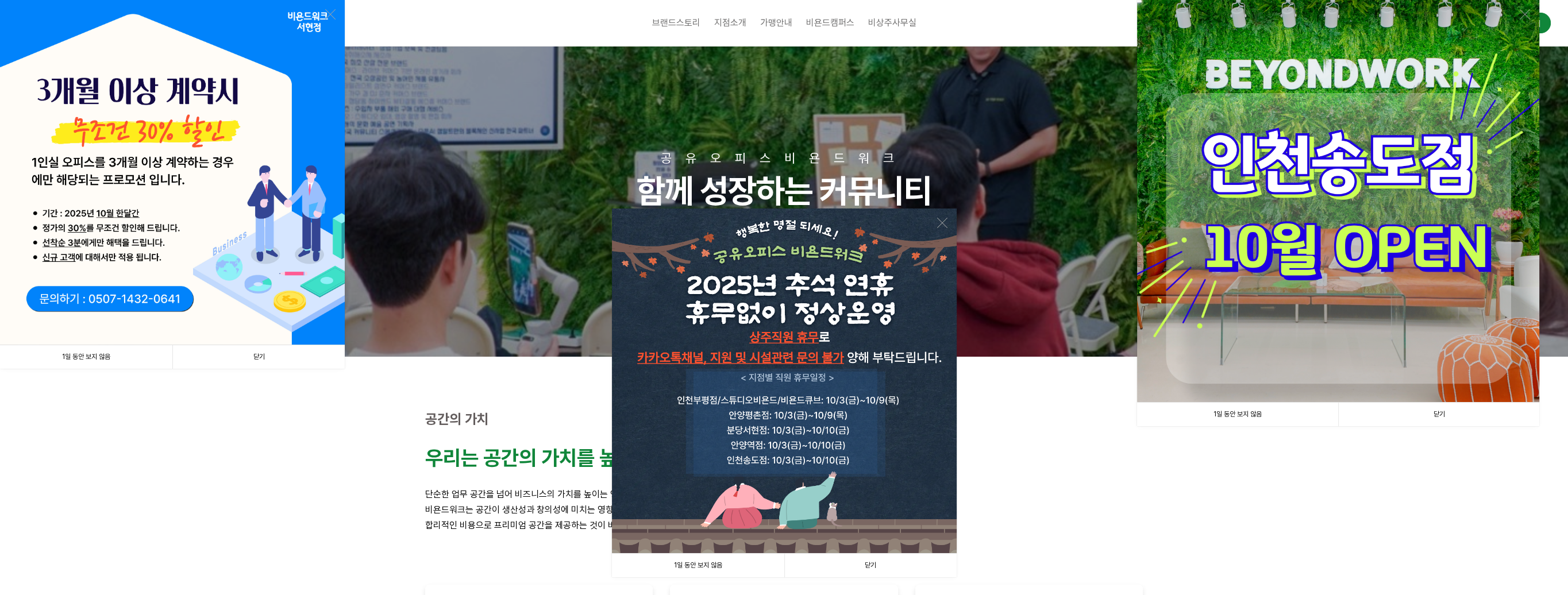
click at [1436, 409] on link "닫기" at bounding box center [1438, 414] width 201 height 24
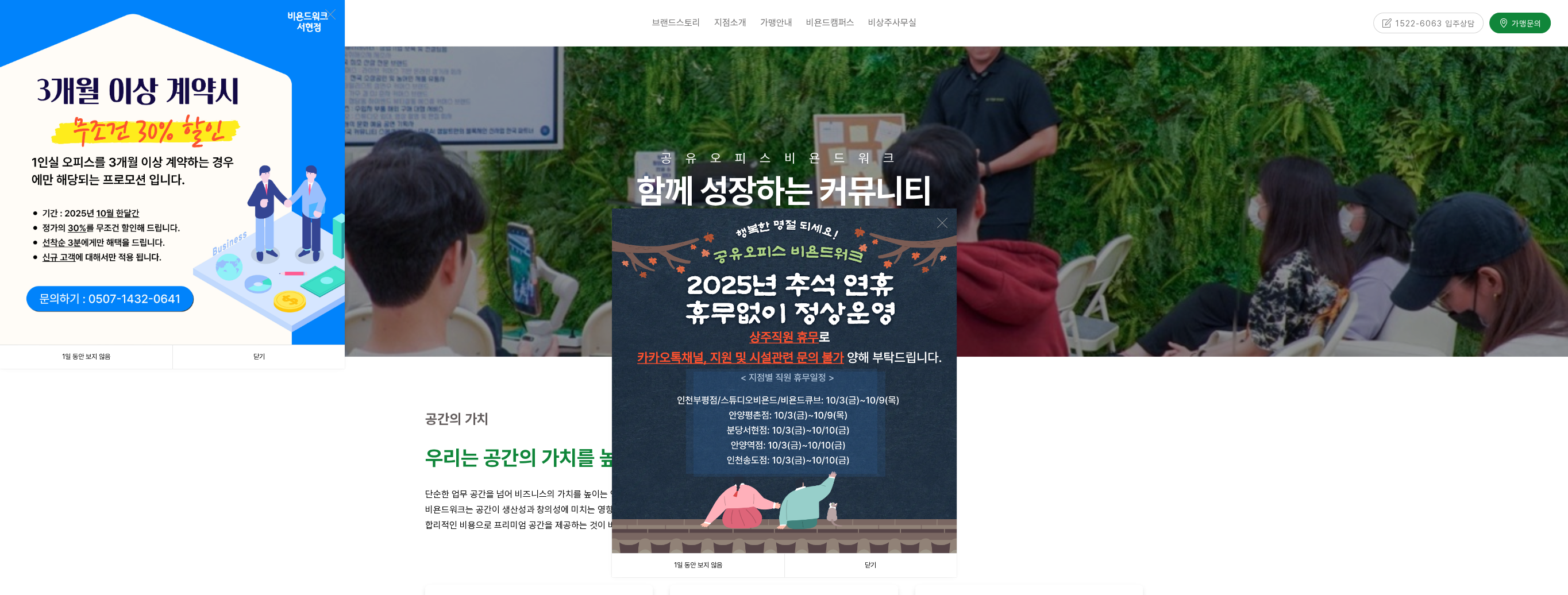
drag, startPoint x: 875, startPoint y: 566, endPoint x: 855, endPoint y: 527, distance: 43.8
click at [876, 566] on link "닫기" at bounding box center [870, 565] width 172 height 24
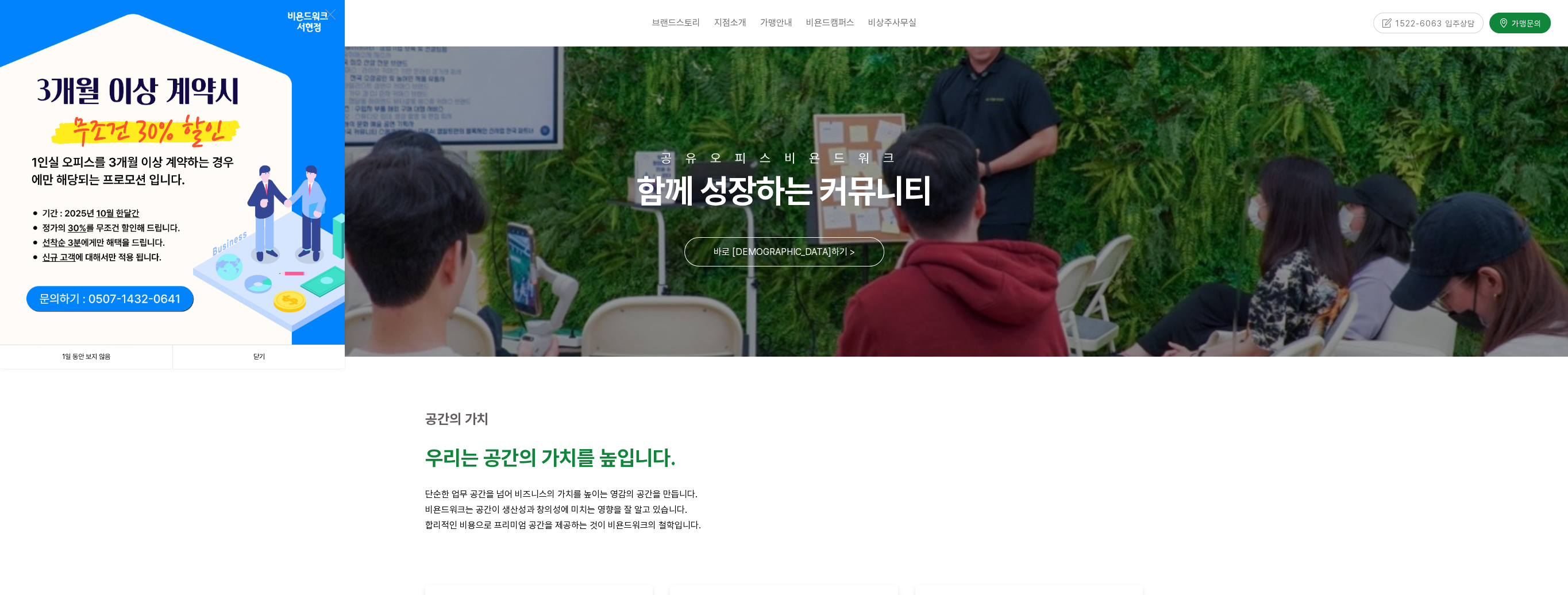
drag, startPoint x: 280, startPoint y: 350, endPoint x: 435, endPoint y: 335, distance: 155.7
click at [280, 350] on link "닫기" at bounding box center [258, 357] width 172 height 24
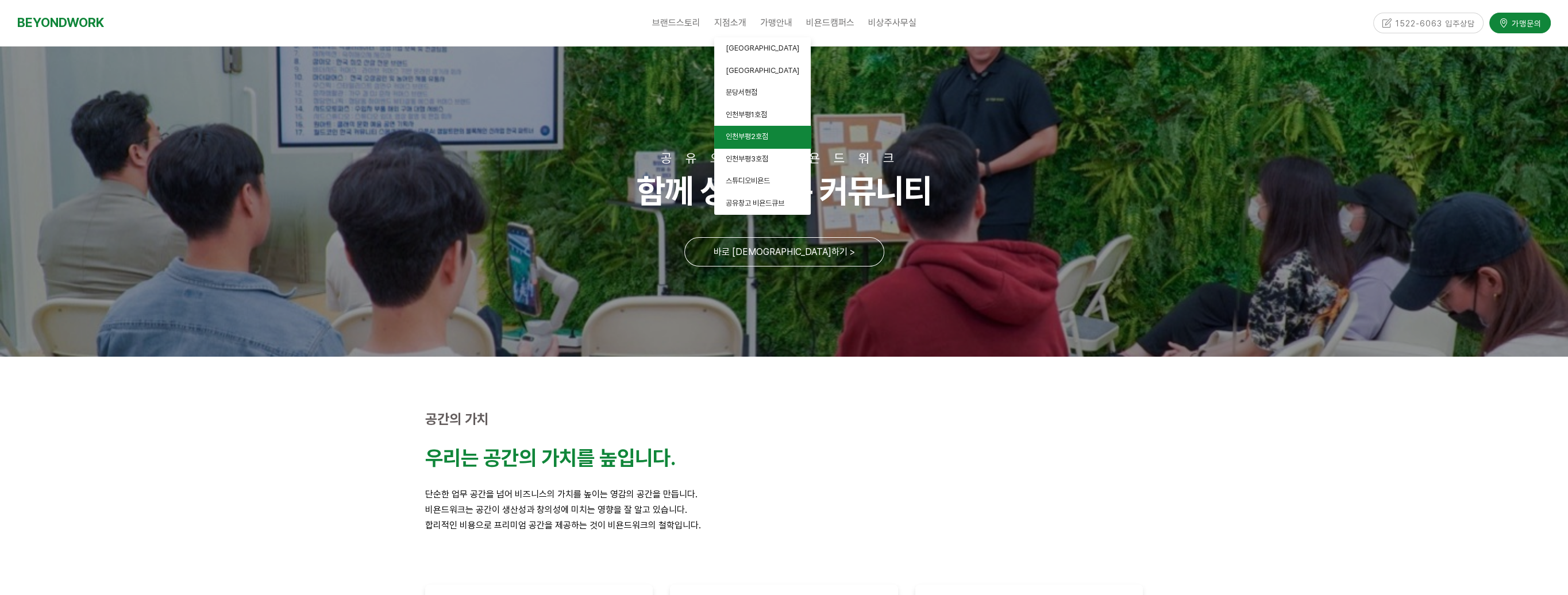
click at [742, 137] on span "인천부평2호점" at bounding box center [747, 136] width 42 height 9
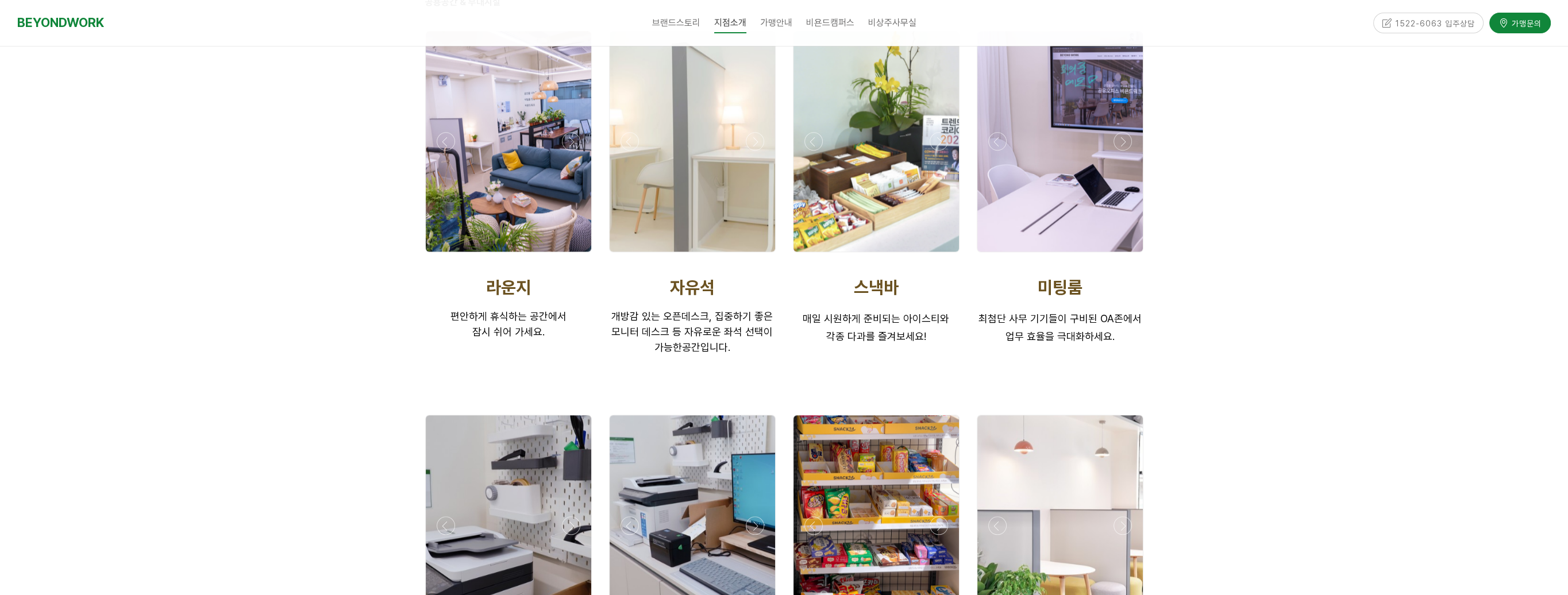
scroll to position [1953, 0]
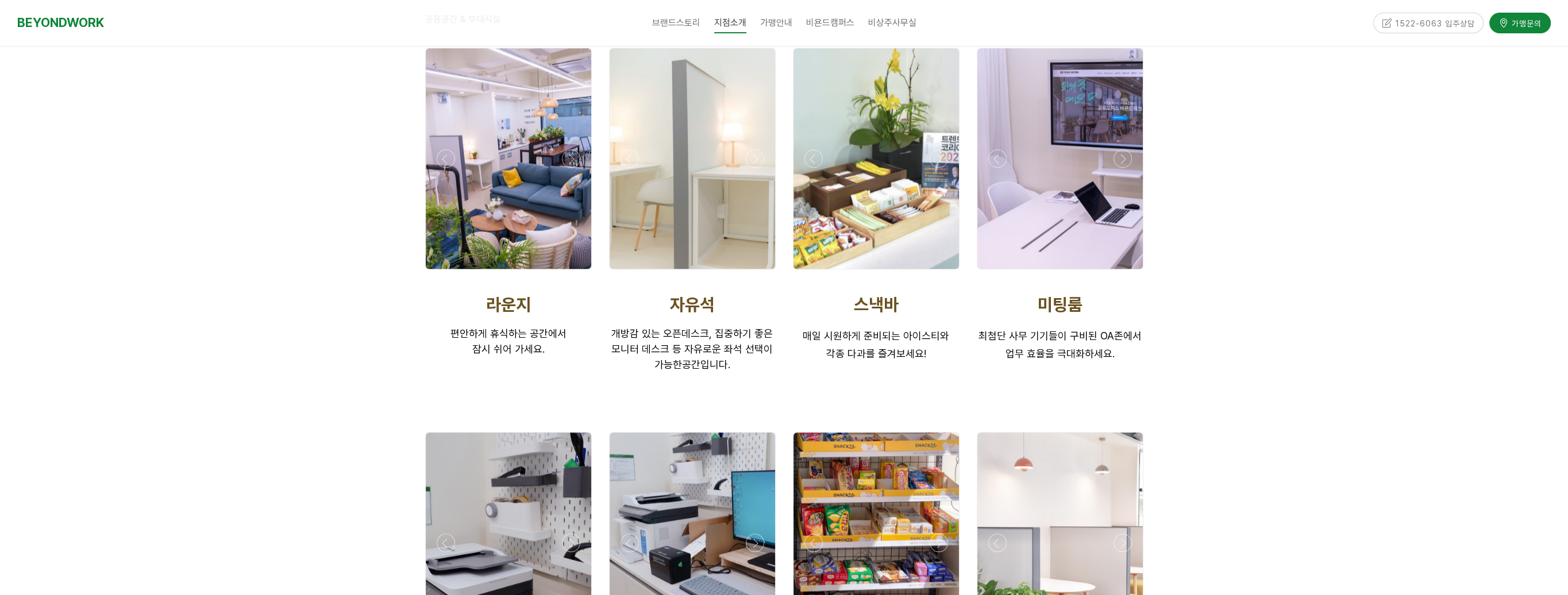
click at [892, 170] on div at bounding box center [876, 158] width 166 height 221
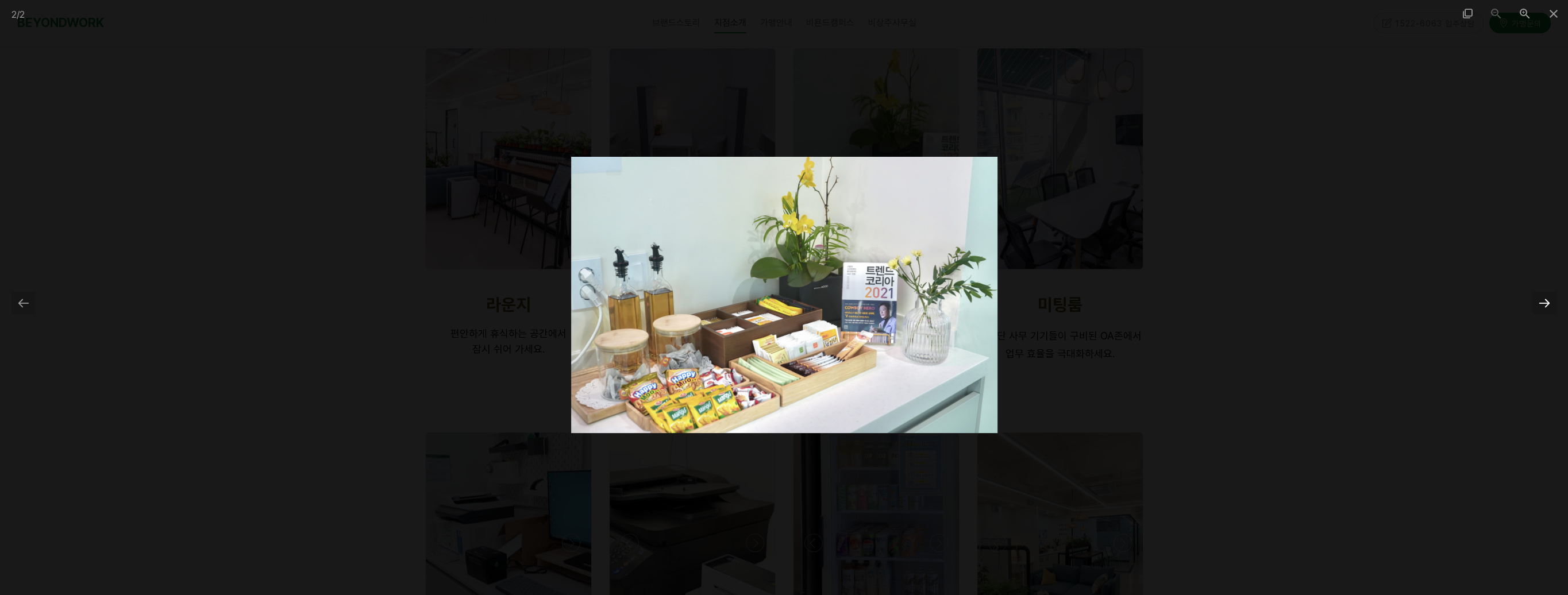
click at [1550, 300] on div at bounding box center [1545, 302] width 24 height 22
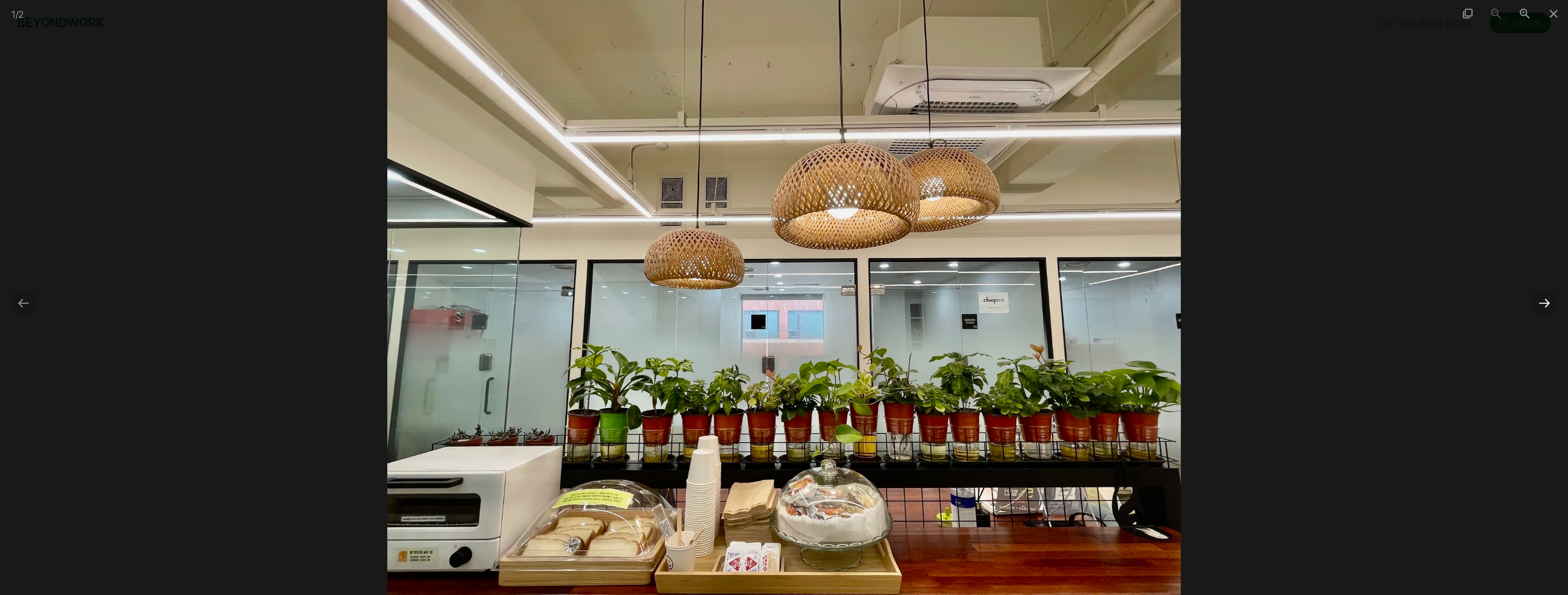
click at [1550, 300] on div at bounding box center [1545, 302] width 24 height 22
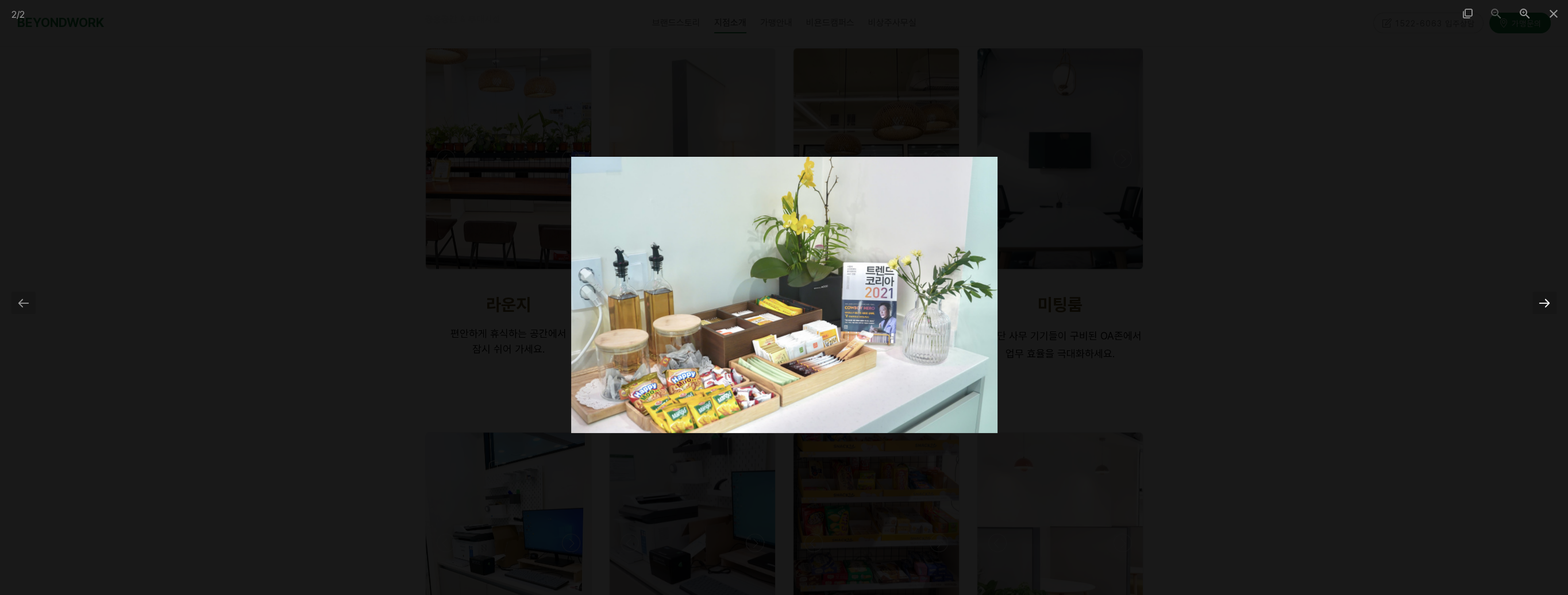
click at [1550, 300] on div at bounding box center [1545, 302] width 24 height 22
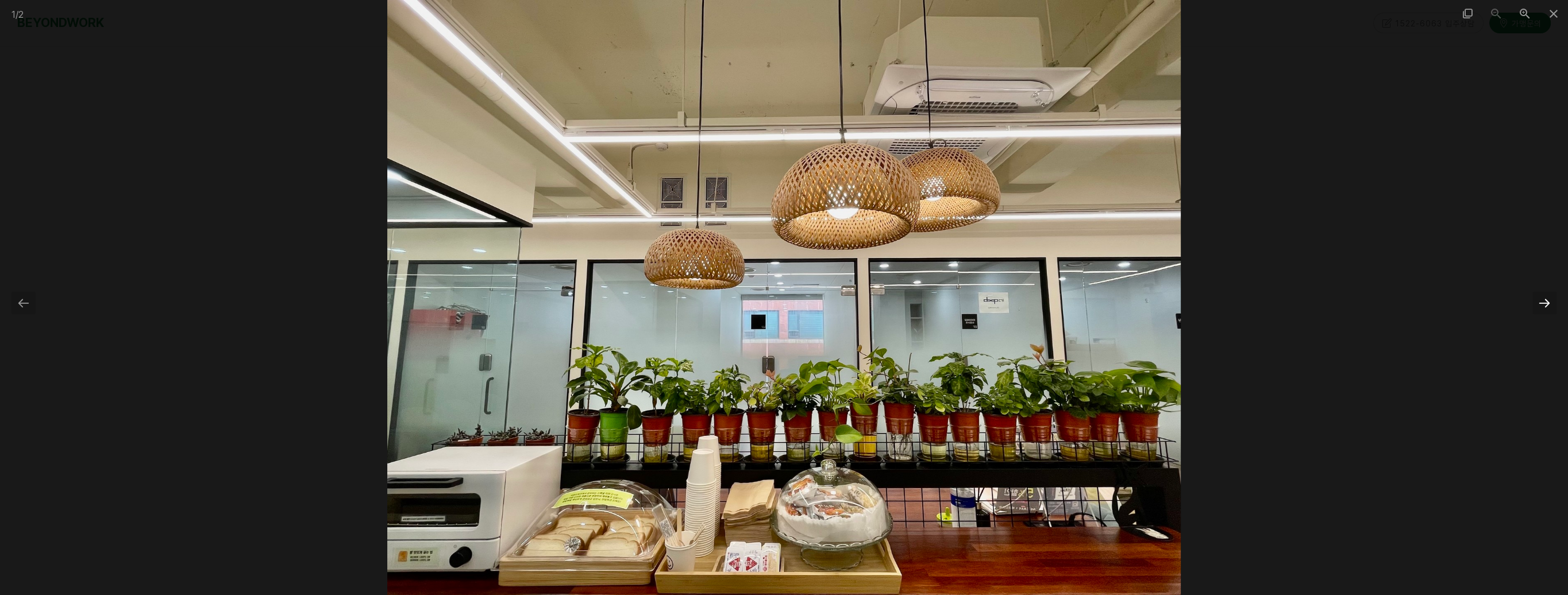
click at [1550, 300] on div at bounding box center [1545, 302] width 24 height 22
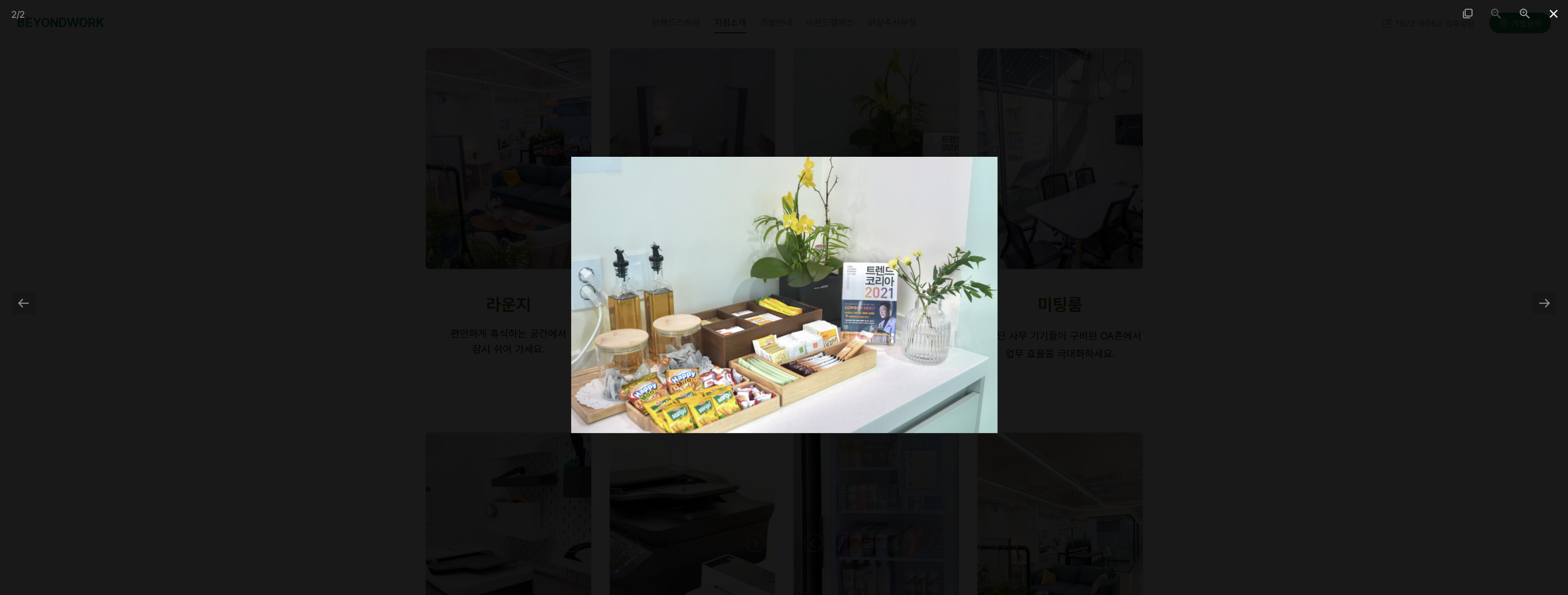
click at [1552, 12] on span at bounding box center [1553, 13] width 29 height 27
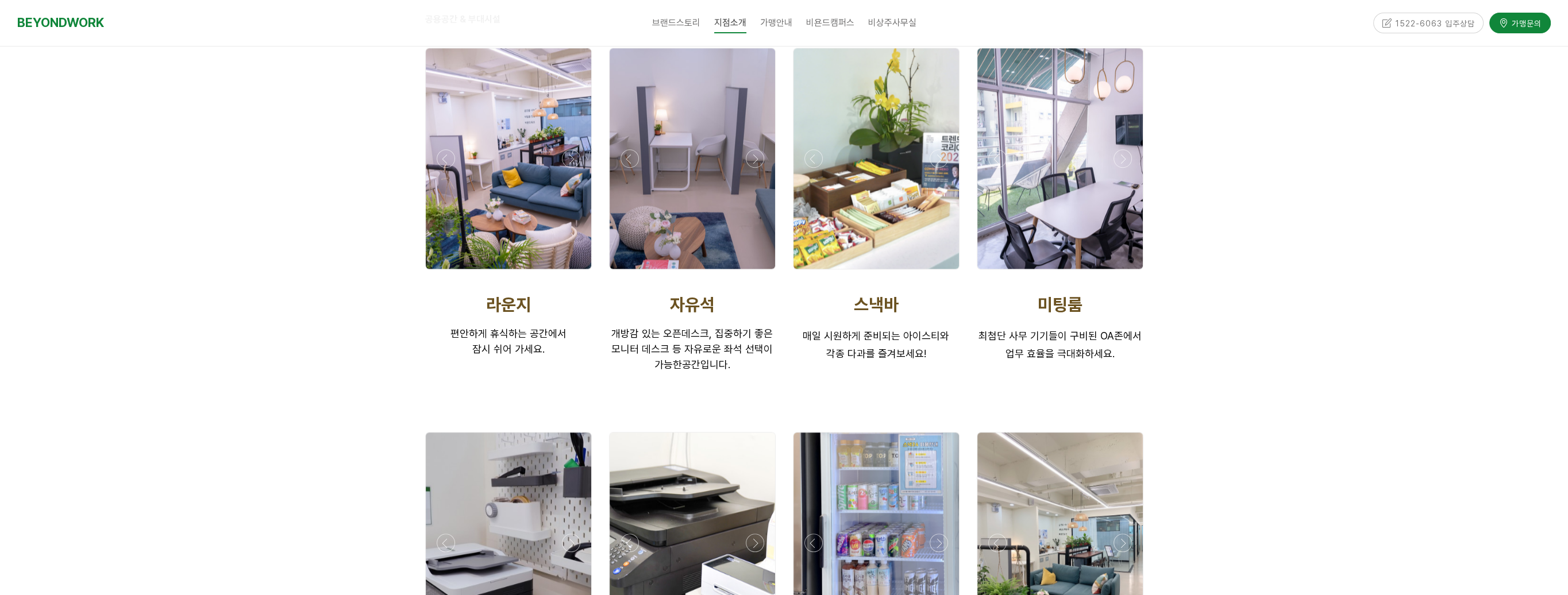
click at [1074, 183] on div at bounding box center [1060, 158] width 166 height 221
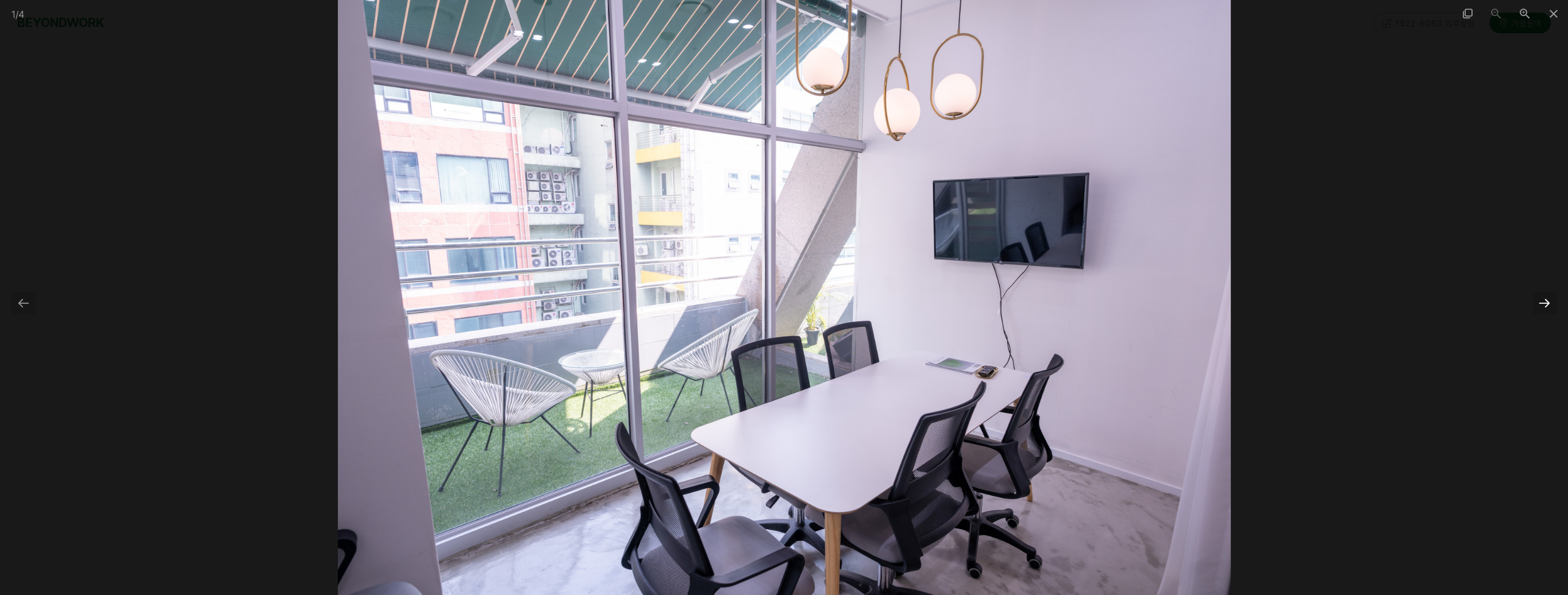
click at [1540, 302] on div at bounding box center [1545, 302] width 24 height 22
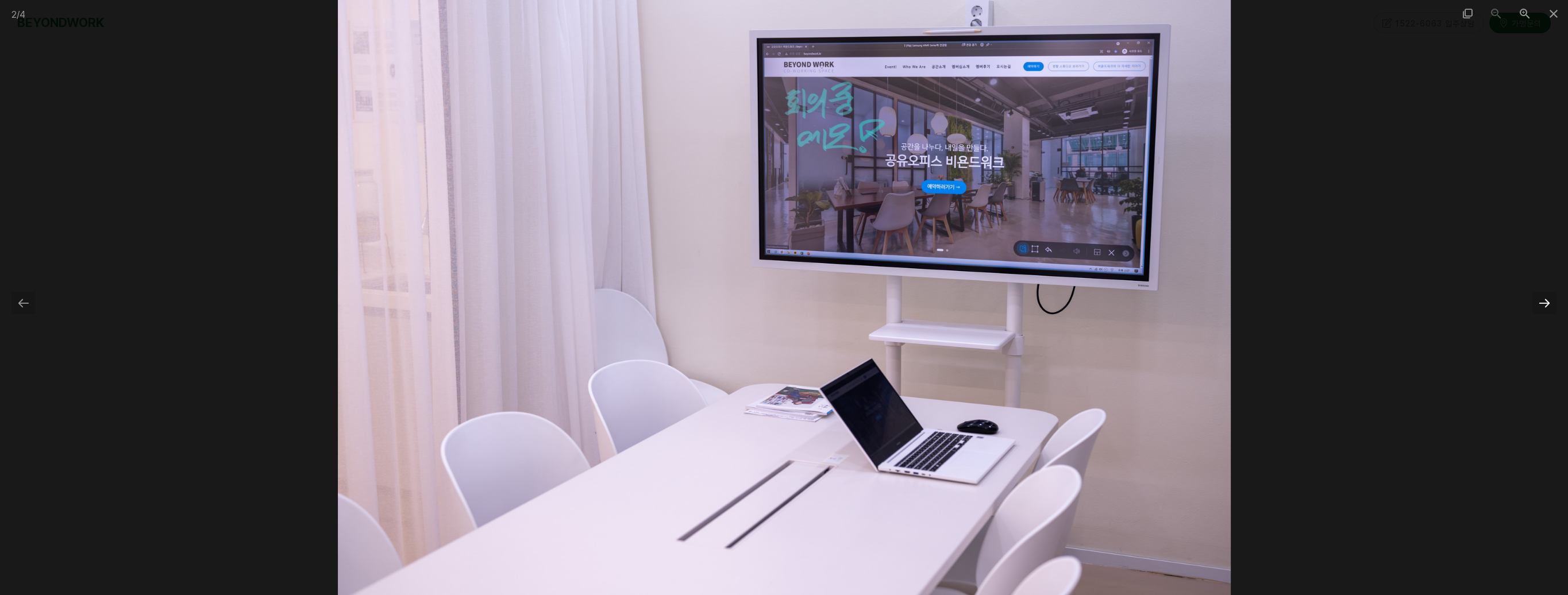
click at [1540, 302] on div at bounding box center [1545, 302] width 24 height 22
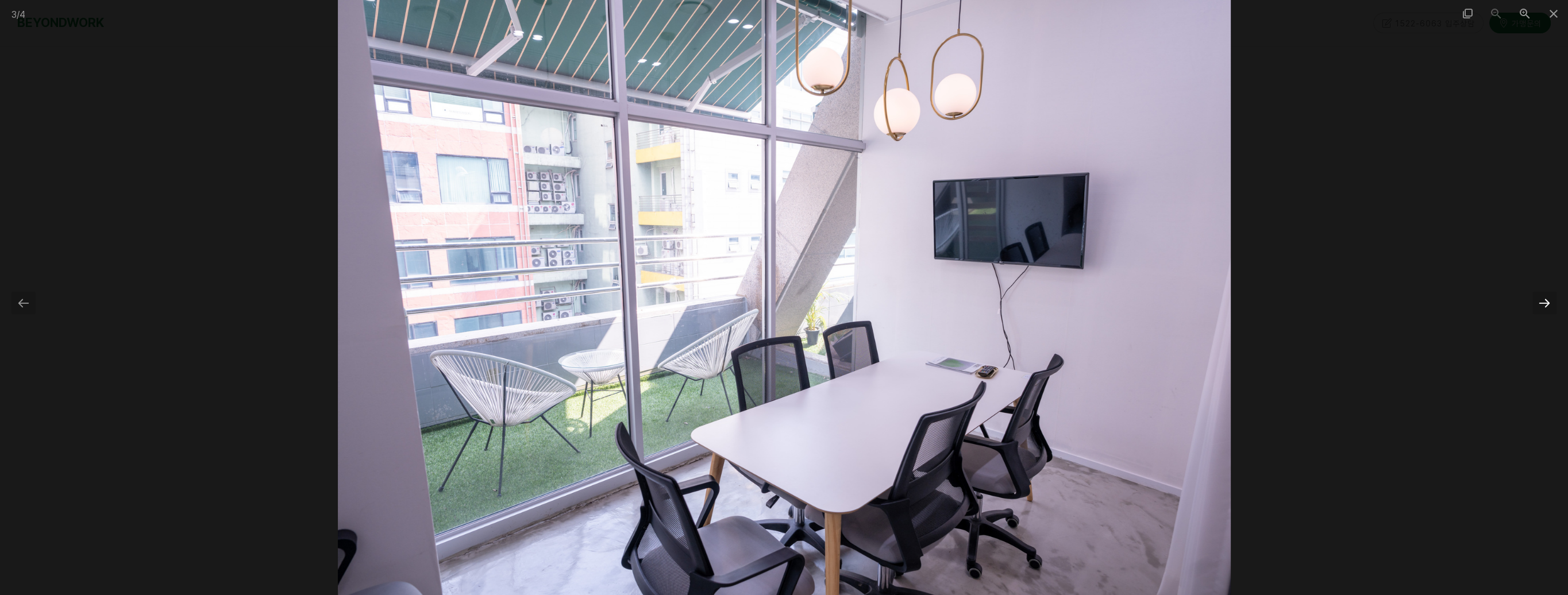
click at [1540, 302] on div at bounding box center [1545, 302] width 24 height 22
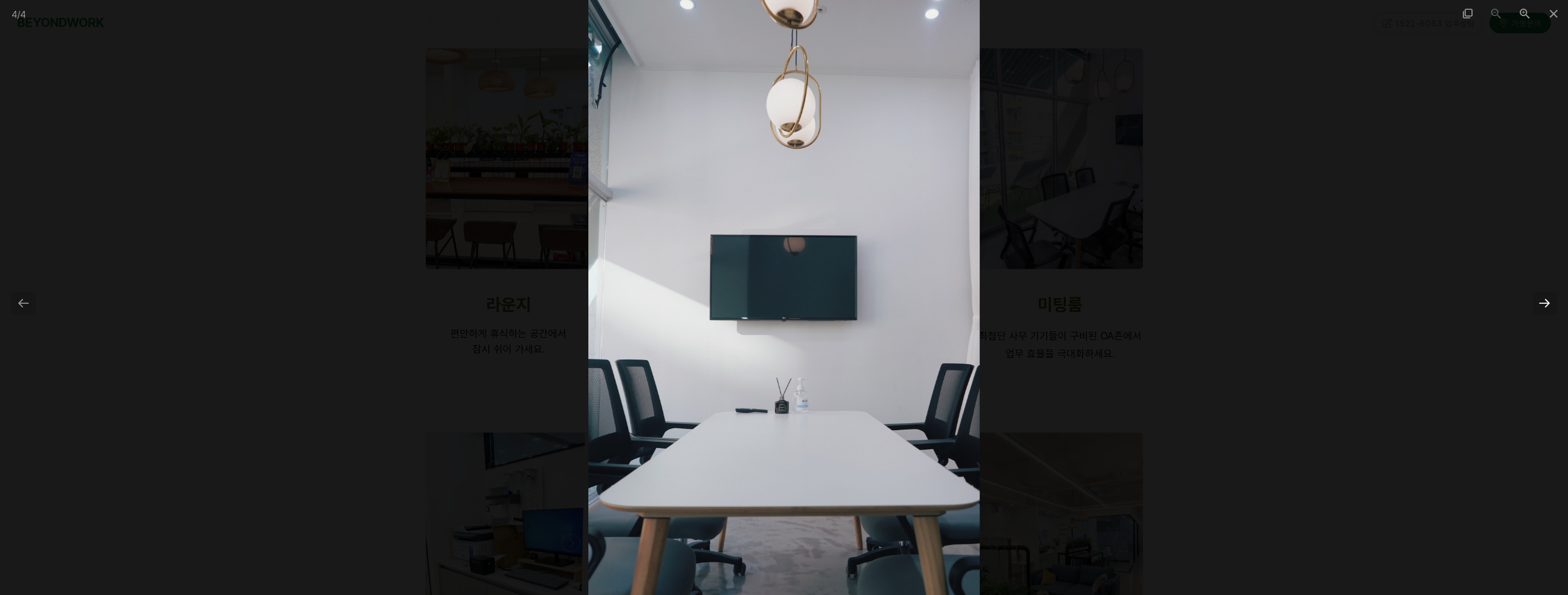
click at [1540, 302] on div at bounding box center [1545, 302] width 24 height 22
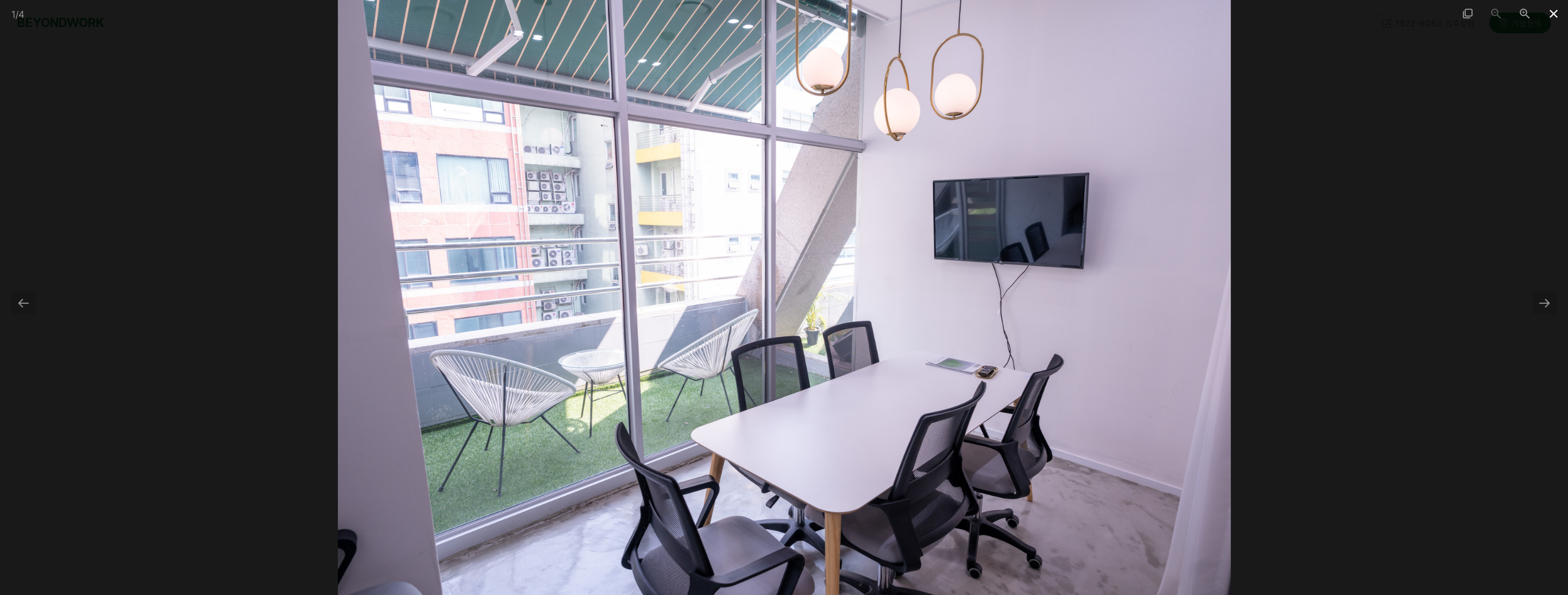
click at [1549, 15] on span at bounding box center [1553, 13] width 29 height 27
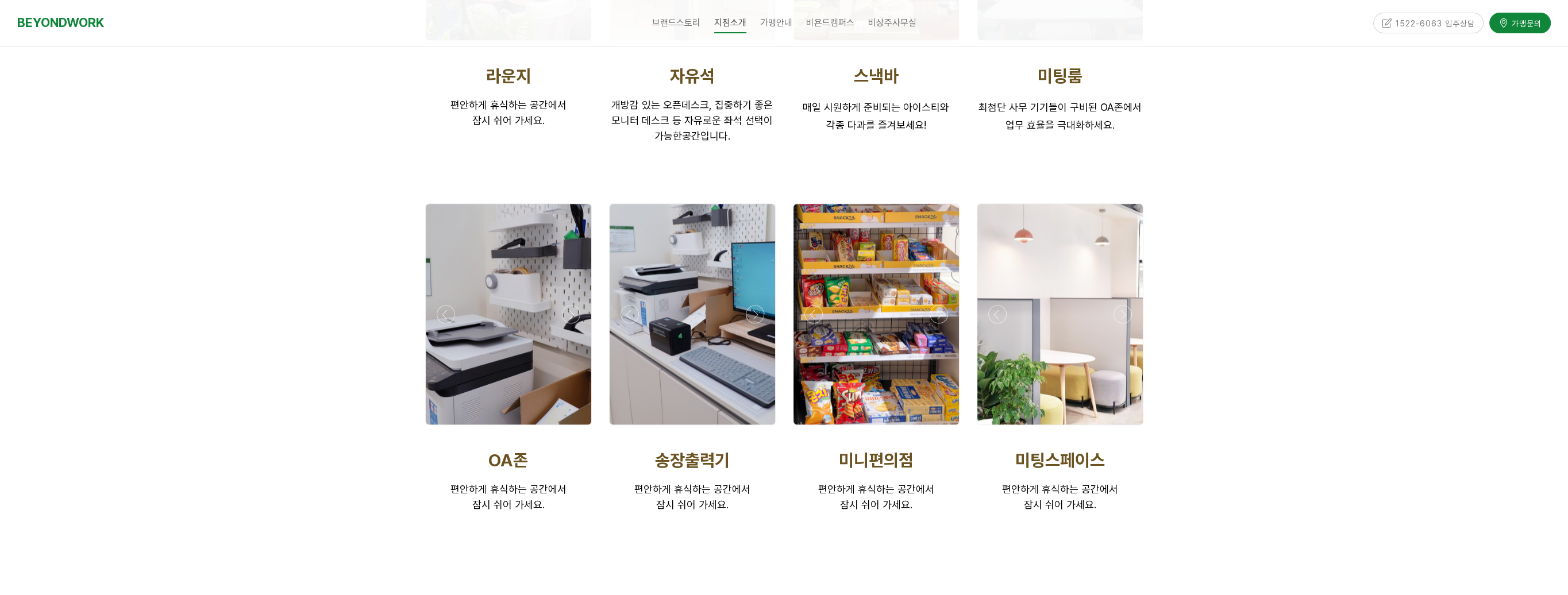
scroll to position [2183, 0]
click at [523, 285] on div at bounding box center [508, 313] width 166 height 221
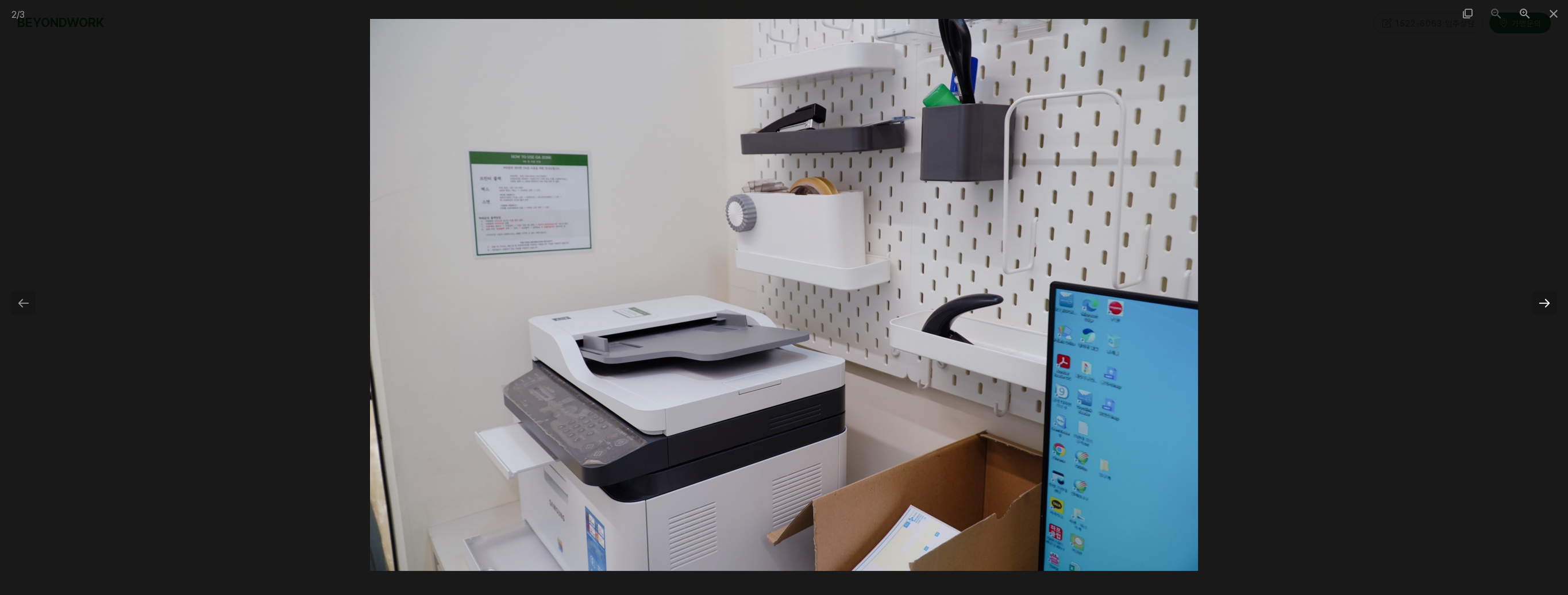
click at [1546, 303] on div at bounding box center [1545, 302] width 24 height 22
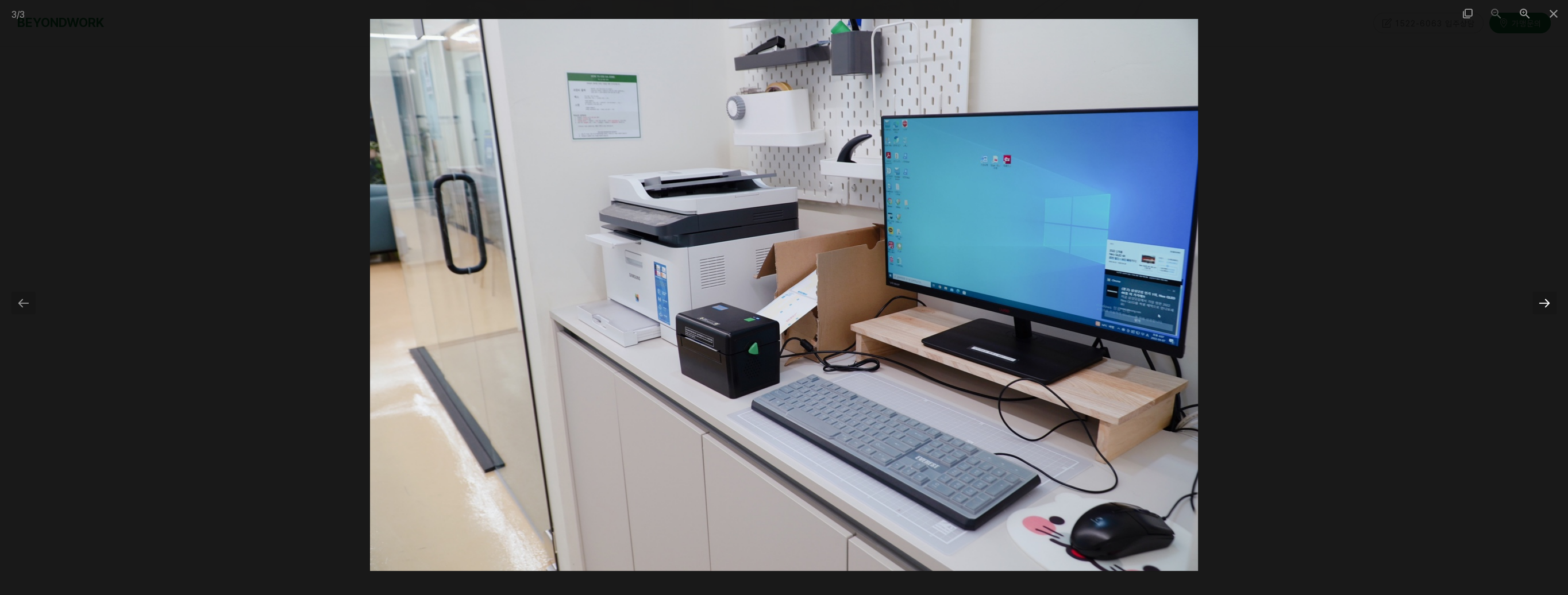
click at [1547, 306] on div at bounding box center [1545, 302] width 24 height 22
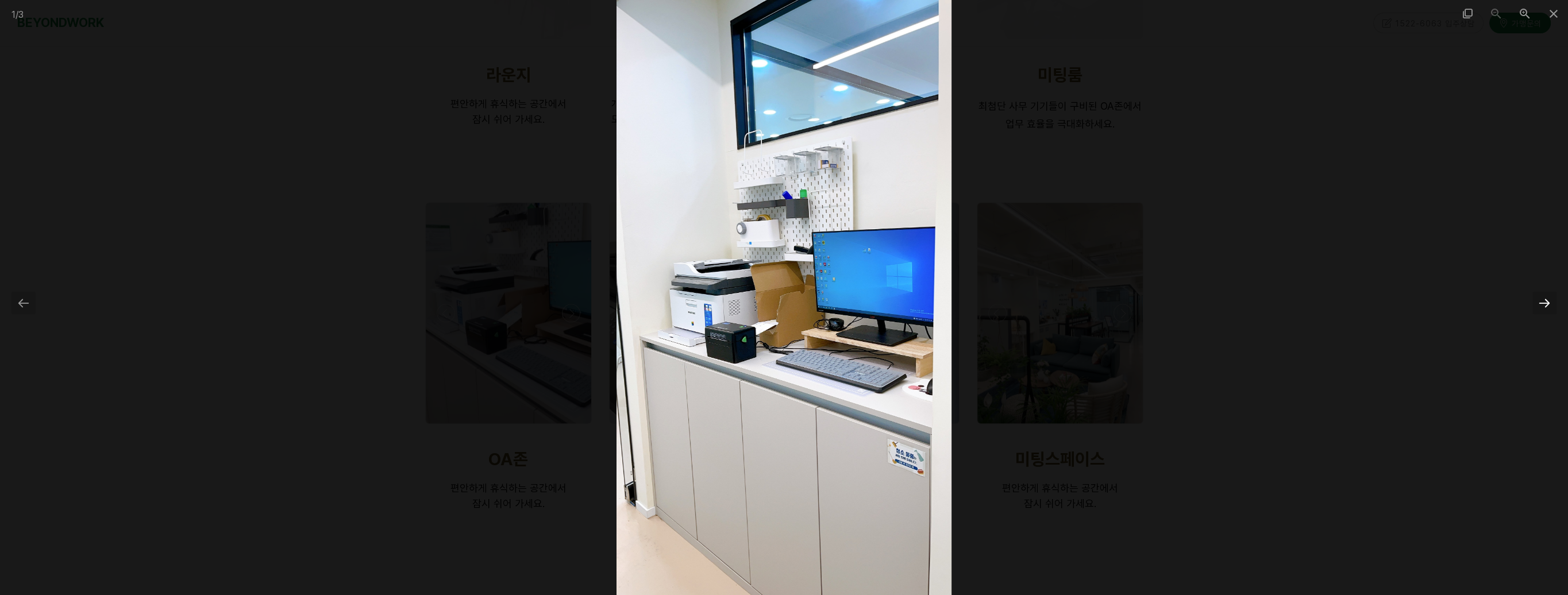
click at [1547, 306] on div at bounding box center [1545, 302] width 24 height 22
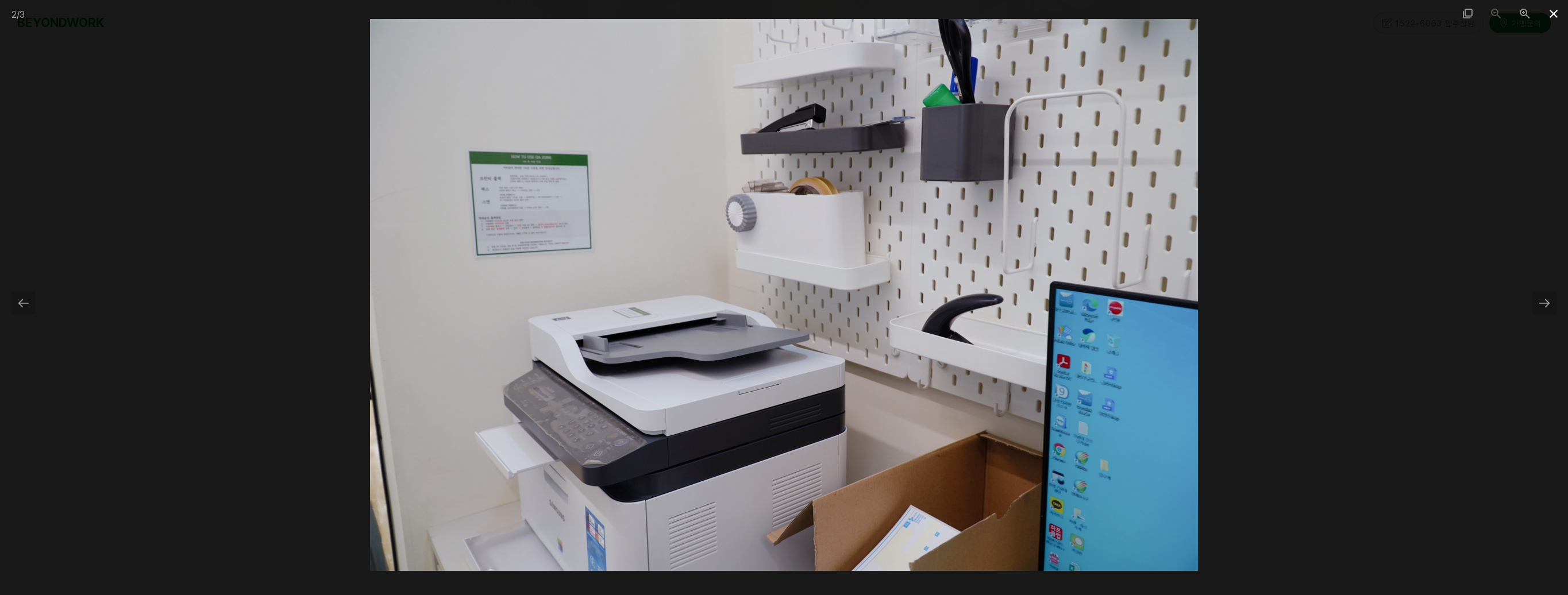
click at [1548, 15] on span at bounding box center [1553, 13] width 29 height 27
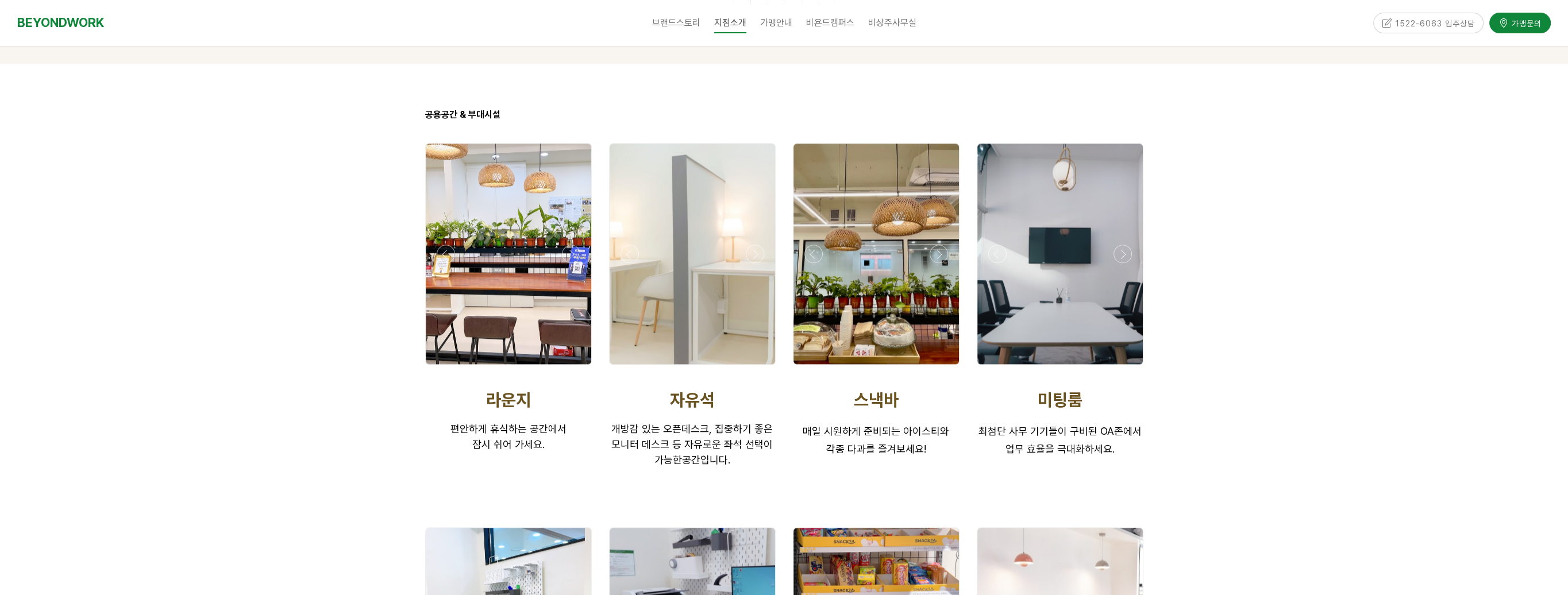
scroll to position [1838, 0]
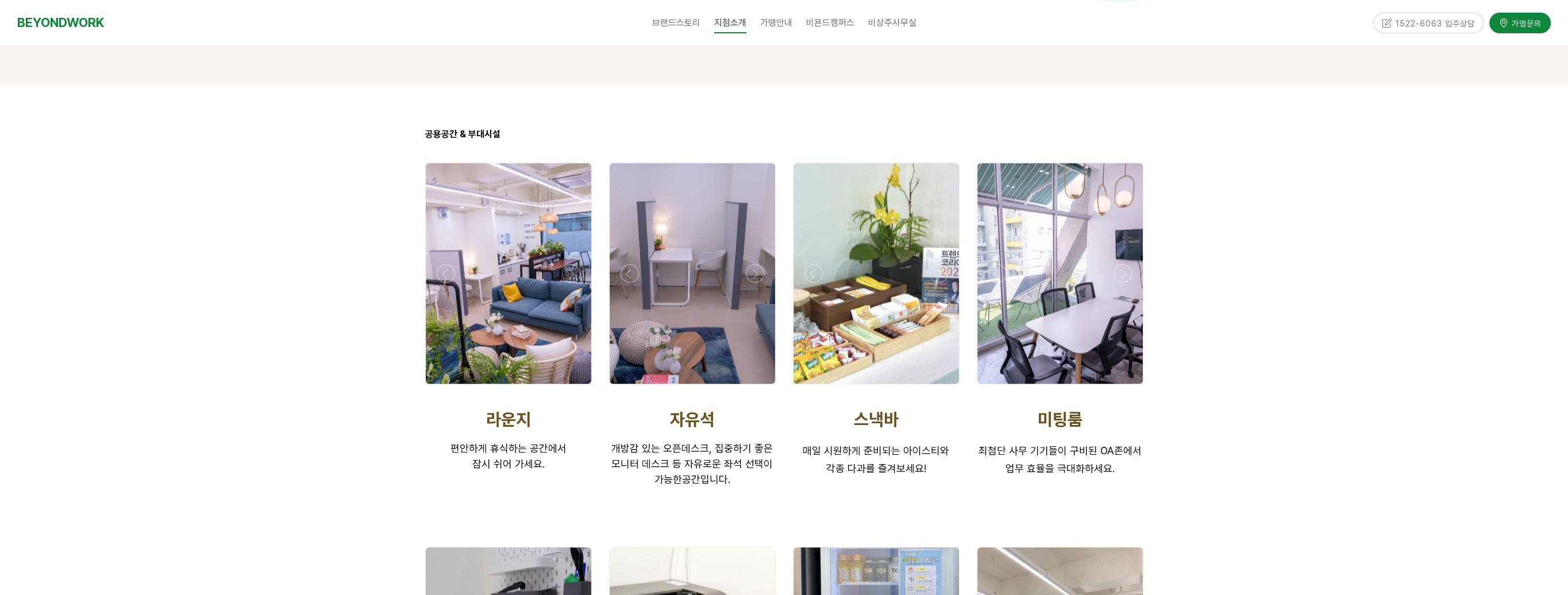
click at [534, 287] on div at bounding box center [508, 273] width 166 height 221
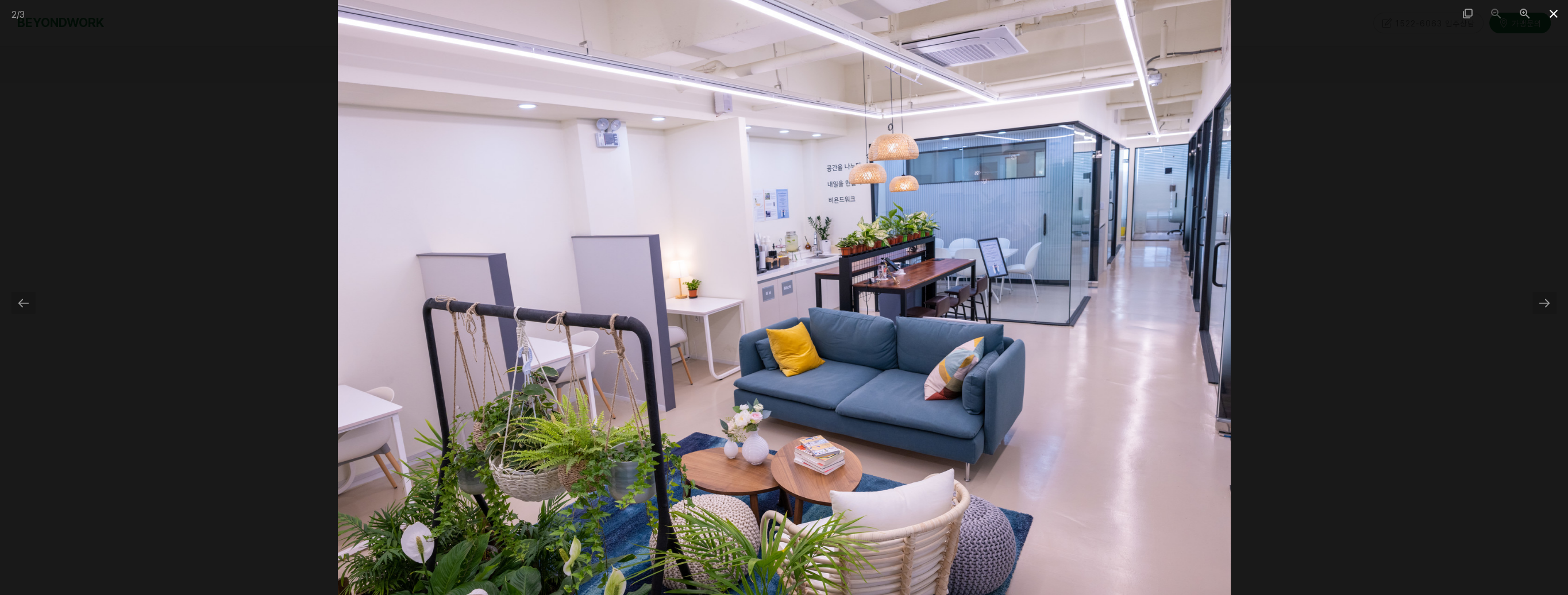
click at [1558, 17] on span at bounding box center [1553, 13] width 29 height 27
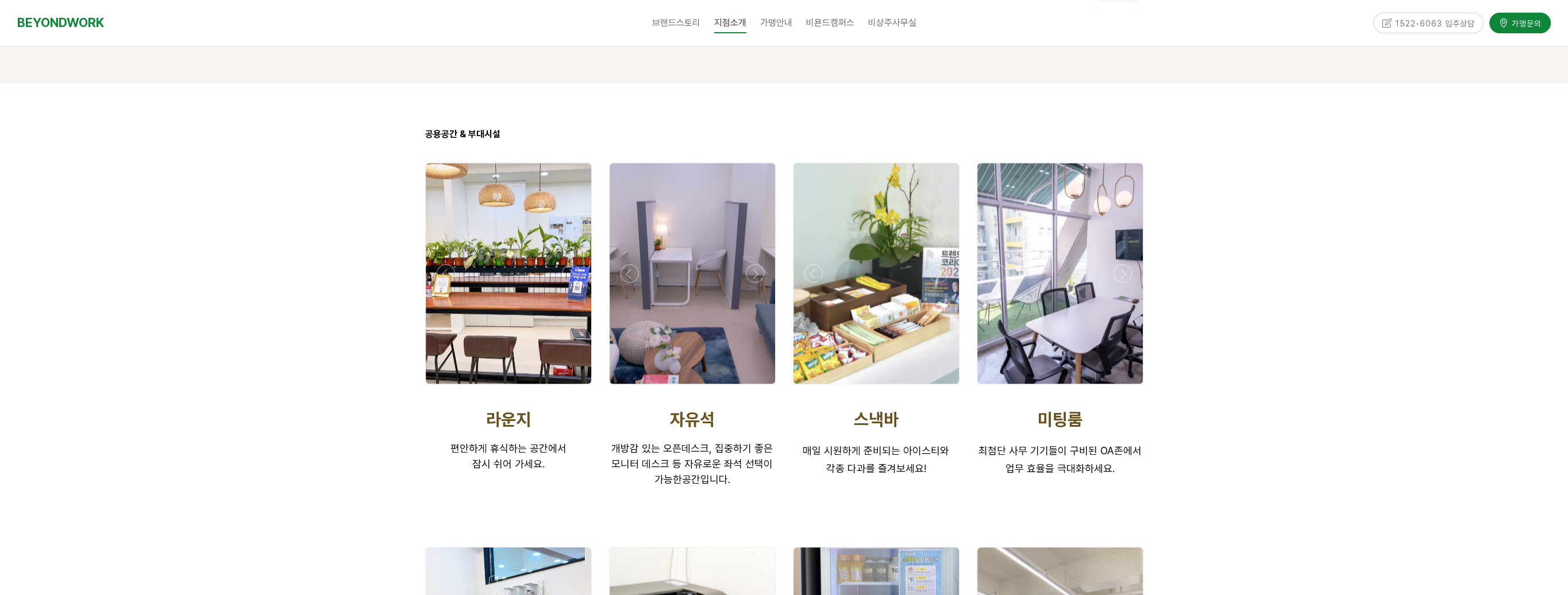
click at [891, 305] on div at bounding box center [876, 273] width 166 height 221
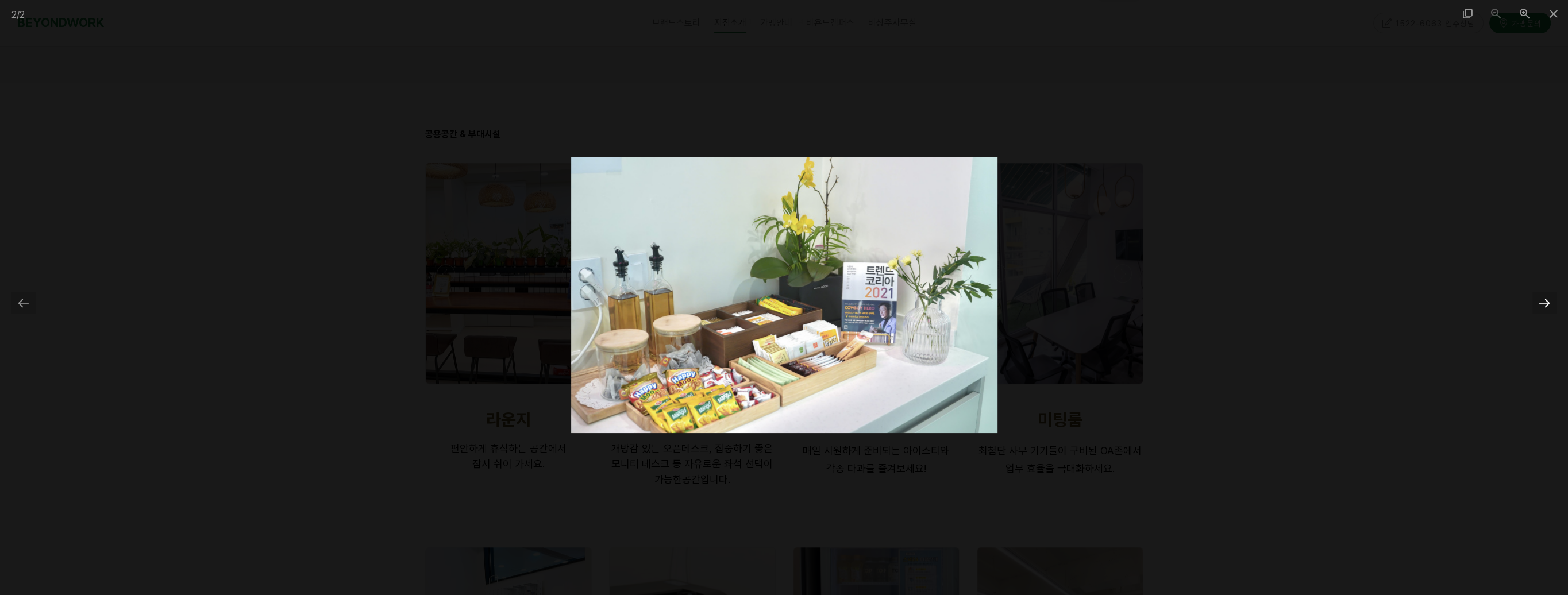
click at [1544, 305] on div at bounding box center [1545, 302] width 24 height 22
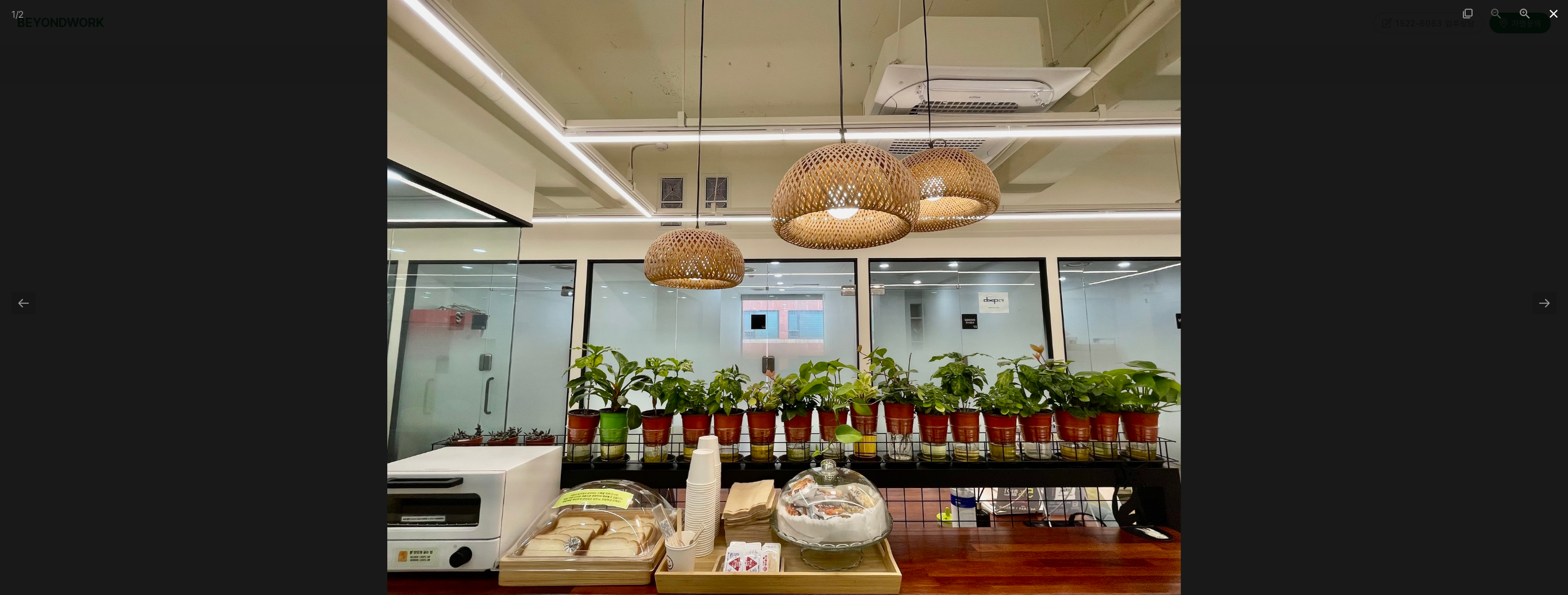
click at [1548, 15] on span at bounding box center [1553, 13] width 29 height 27
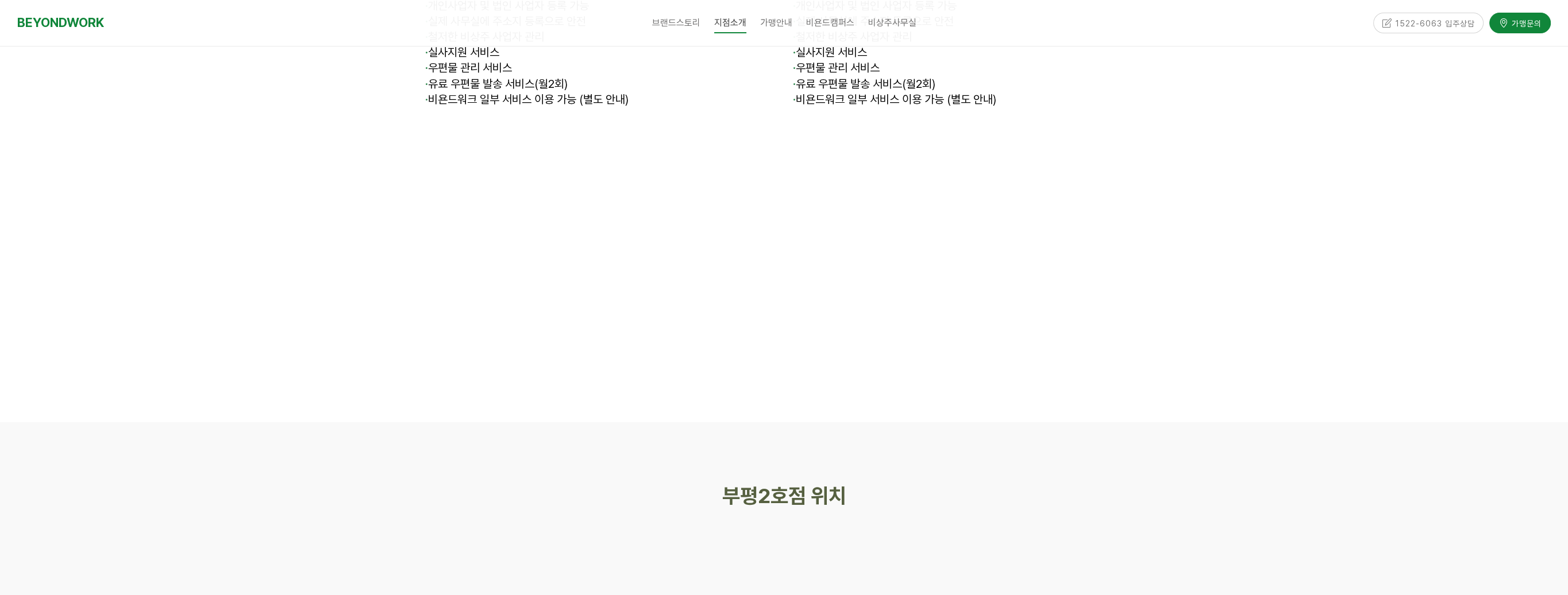
scroll to position [4595, 0]
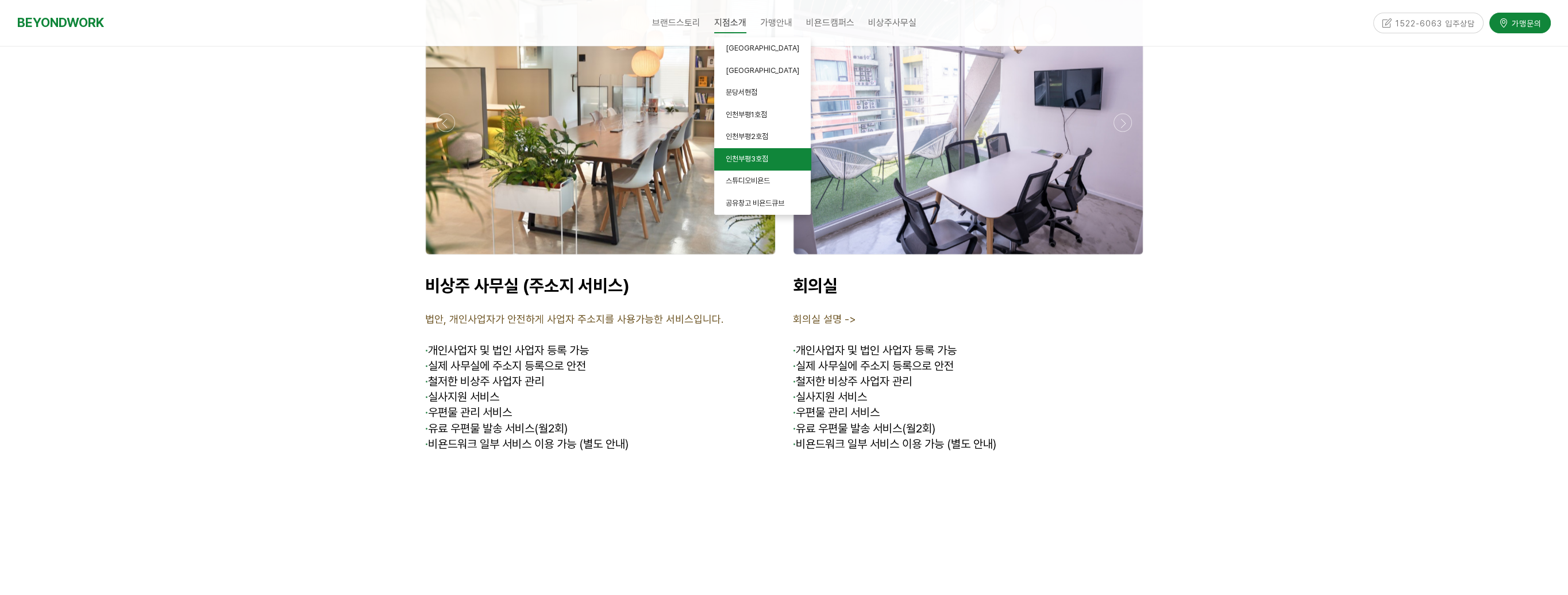
click at [747, 165] on link "인천부평3호점" at bounding box center [762, 159] width 96 height 22
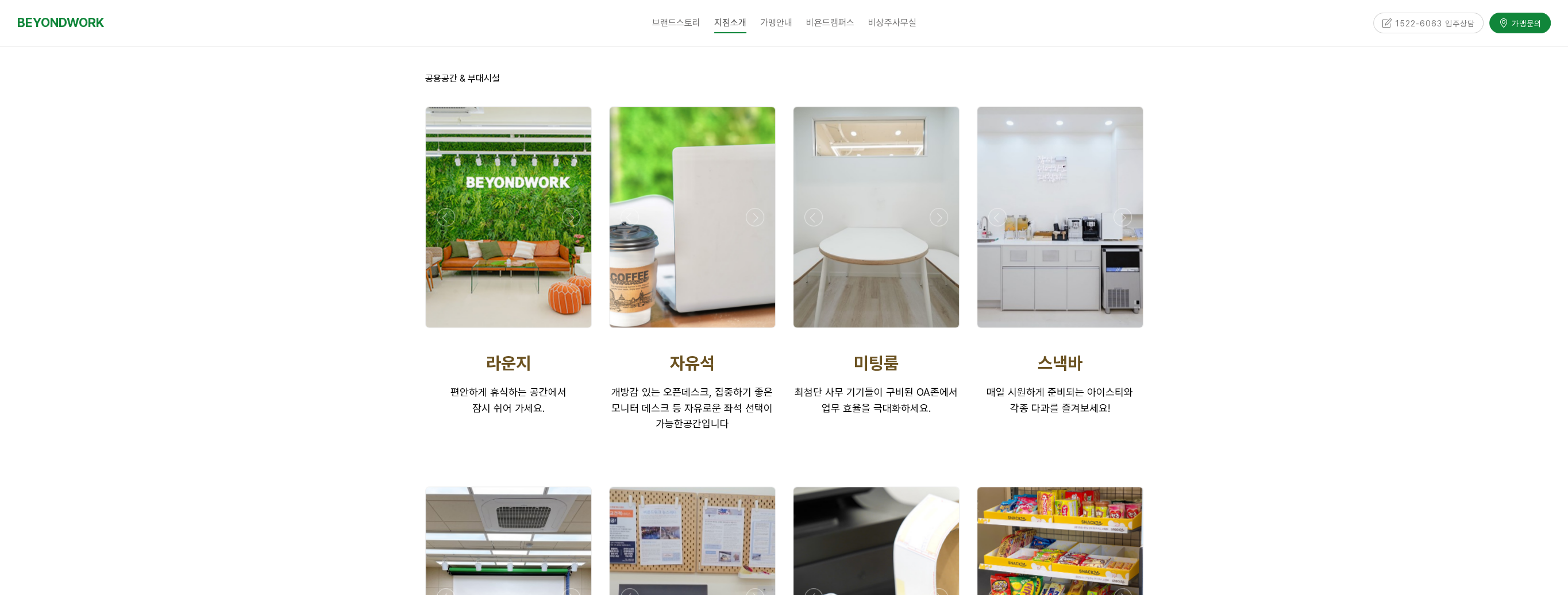
scroll to position [1781, 0]
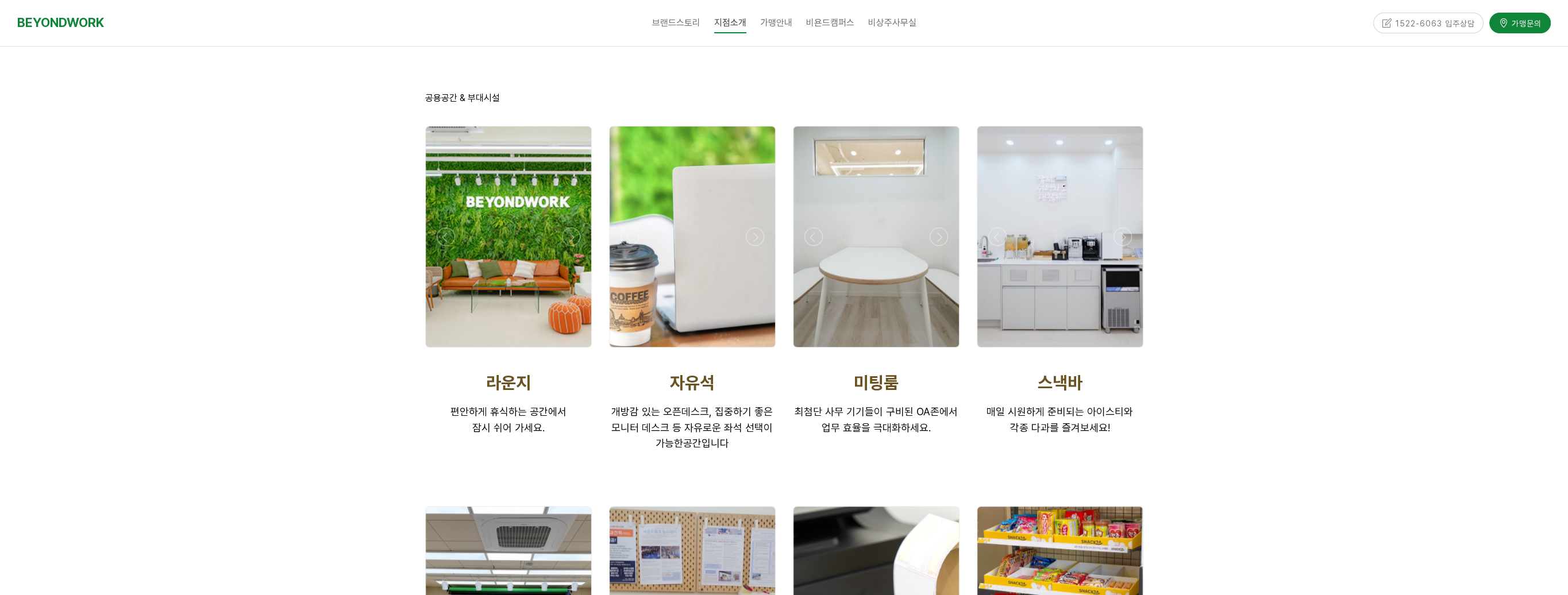
click at [1042, 250] on div at bounding box center [1060, 236] width 166 height 221
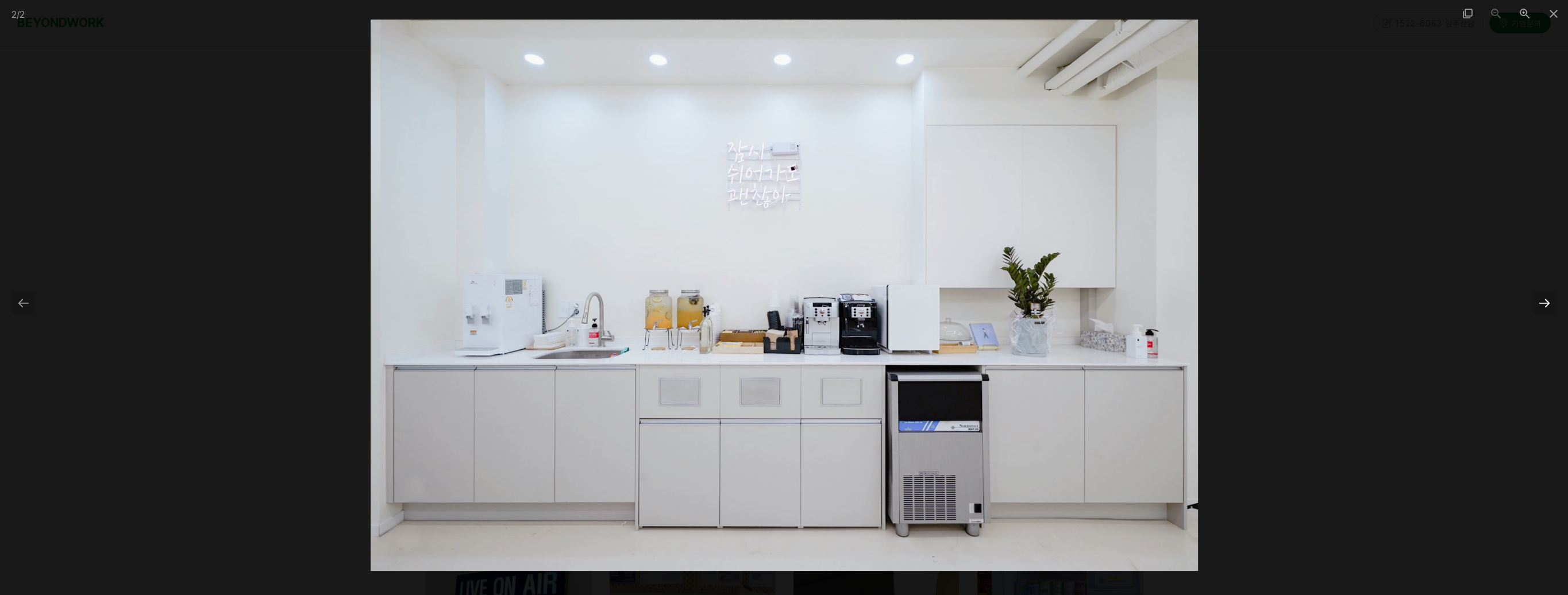
click at [1549, 298] on div at bounding box center [1545, 302] width 24 height 22
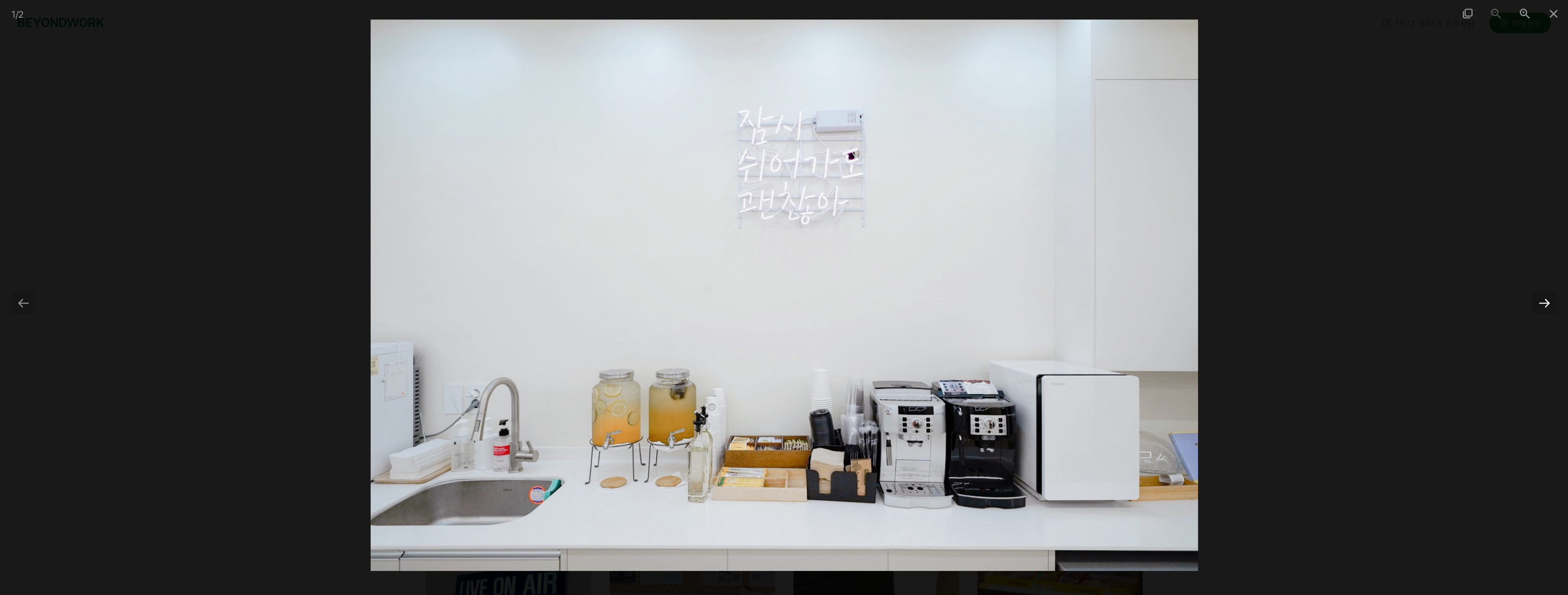
click at [1549, 304] on div at bounding box center [1545, 302] width 24 height 22
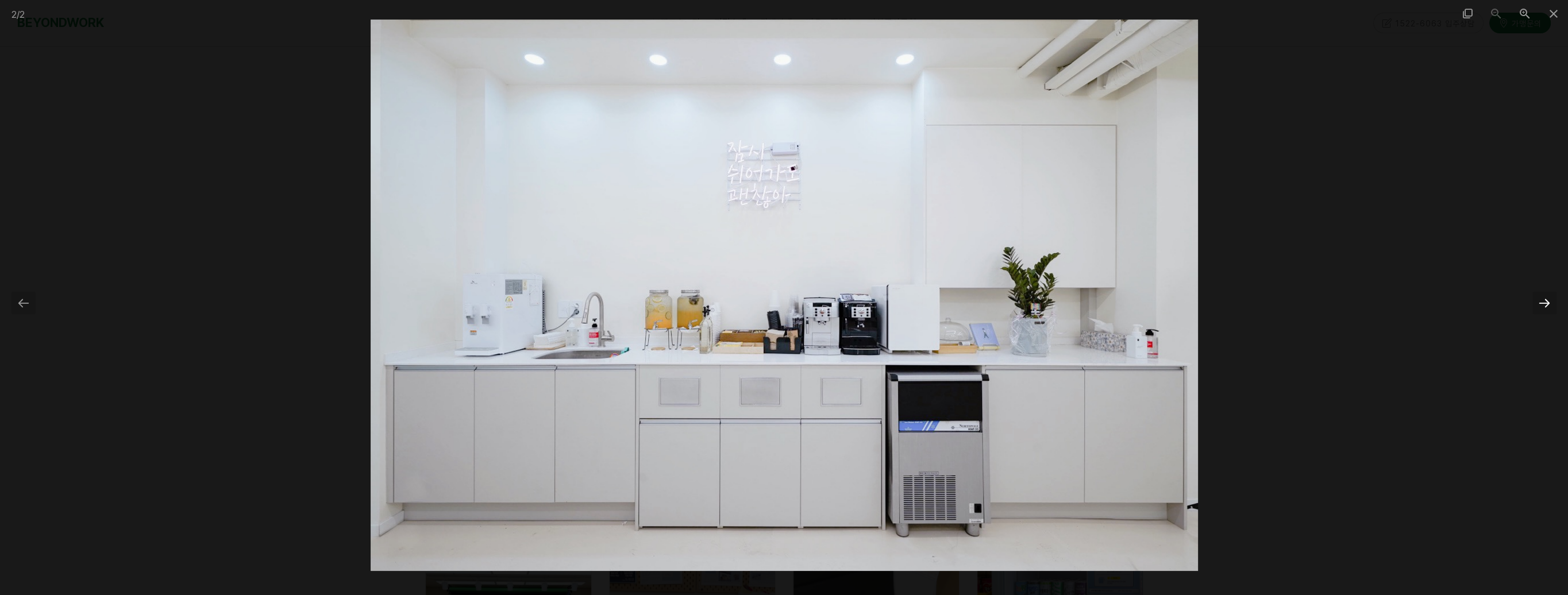
click at [1549, 304] on div at bounding box center [1545, 302] width 24 height 22
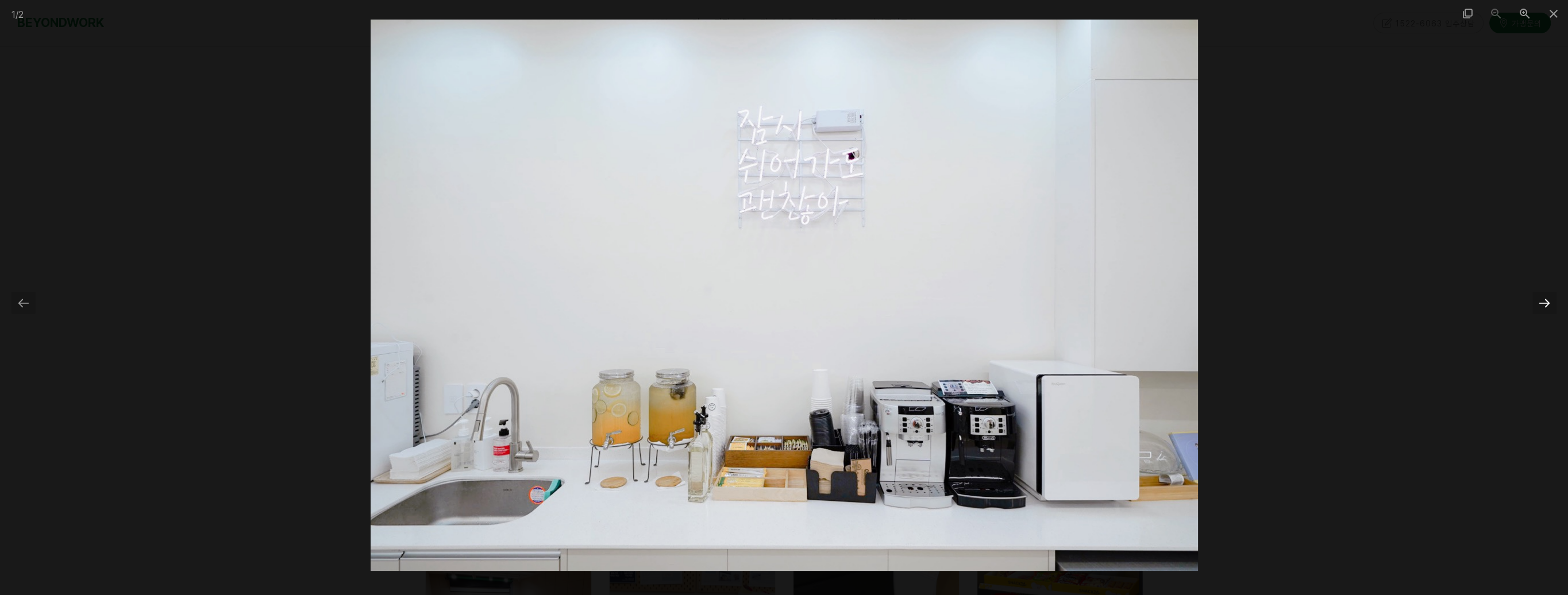
click at [1549, 304] on div at bounding box center [1545, 302] width 24 height 22
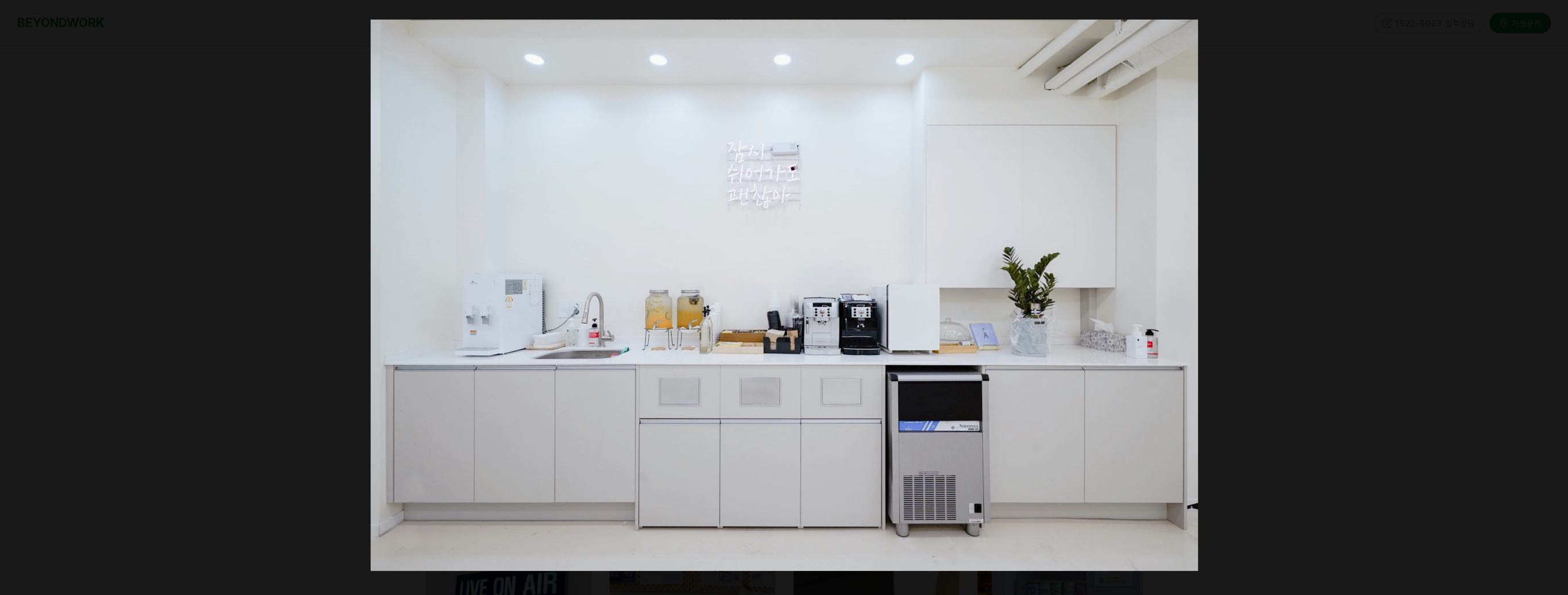
click at [1549, 304] on div at bounding box center [1551, 302] width 24 height 22
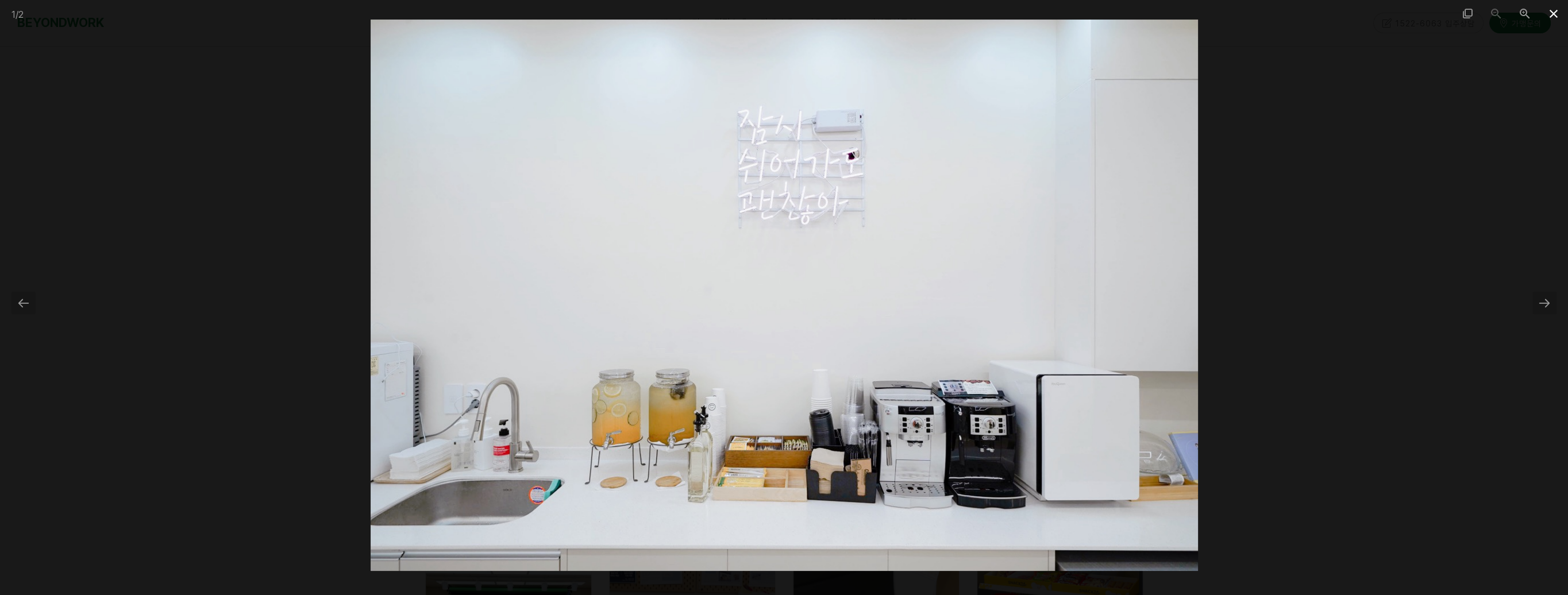
click at [1549, 18] on span at bounding box center [1553, 13] width 29 height 27
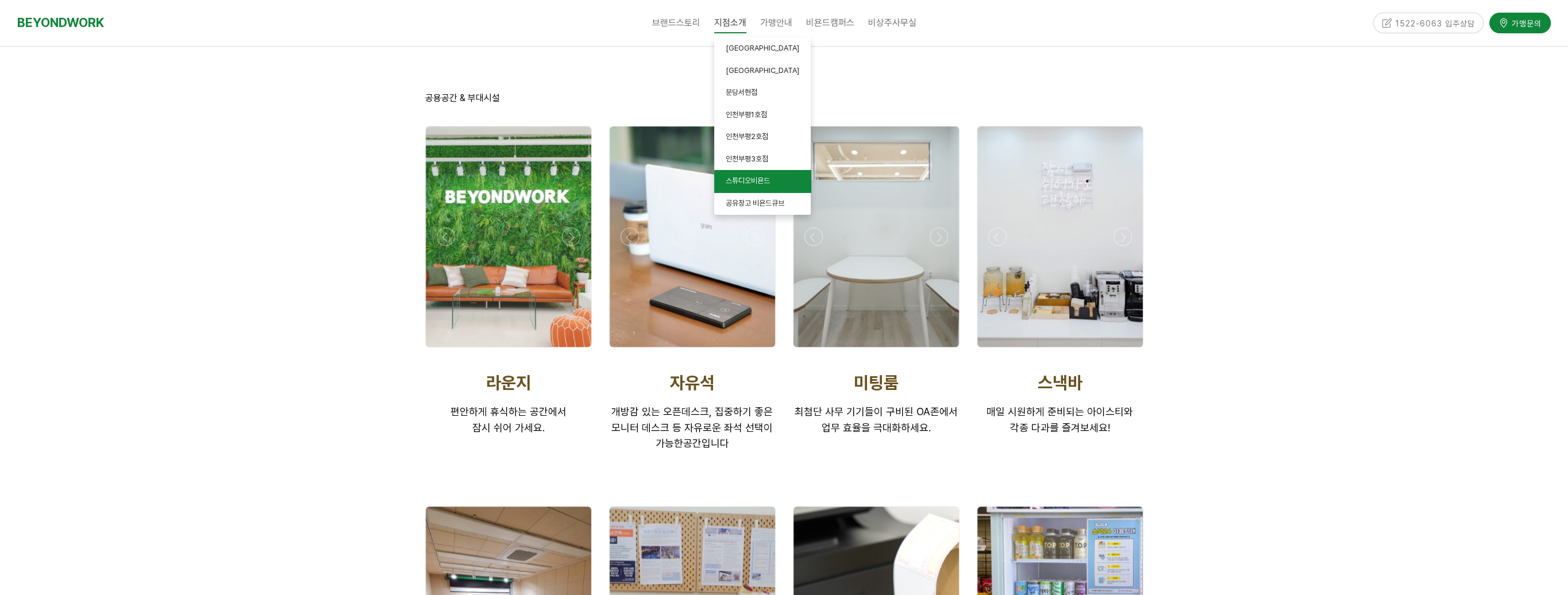
click at [753, 183] on span "스튜디오비욘드" at bounding box center [748, 180] width 44 height 9
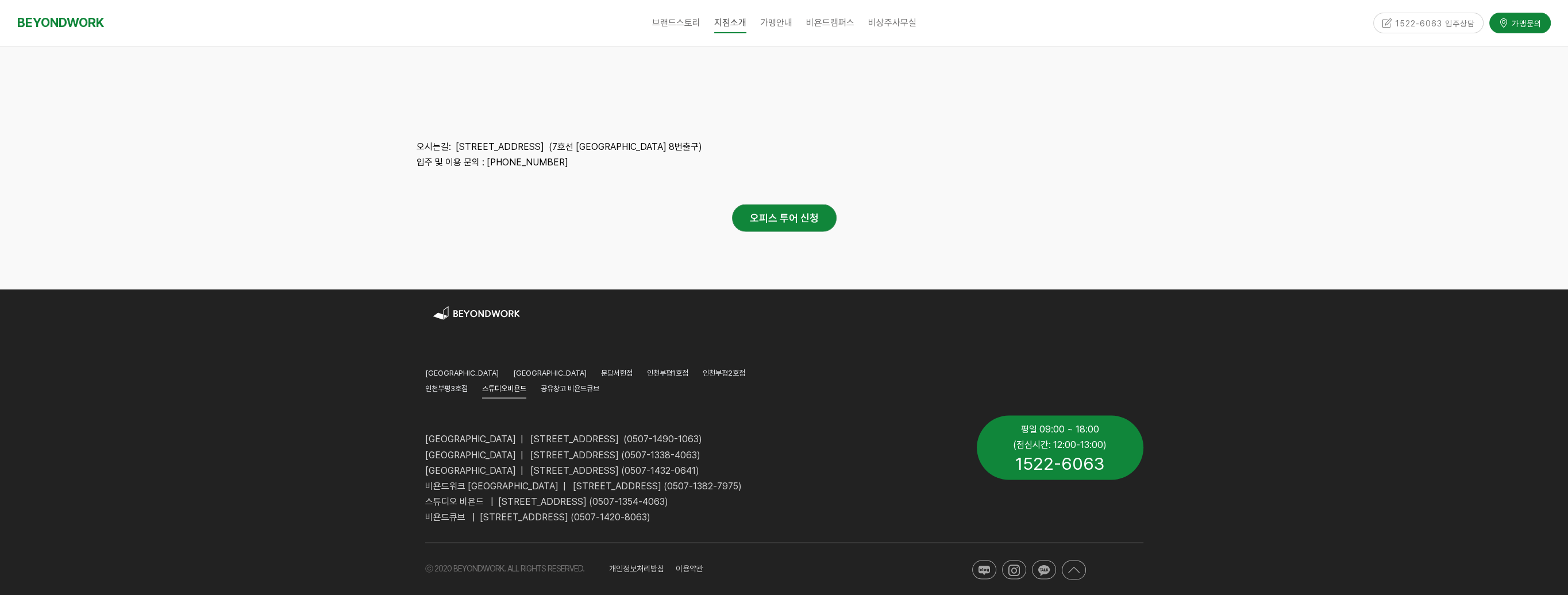
scroll to position [3869, 0]
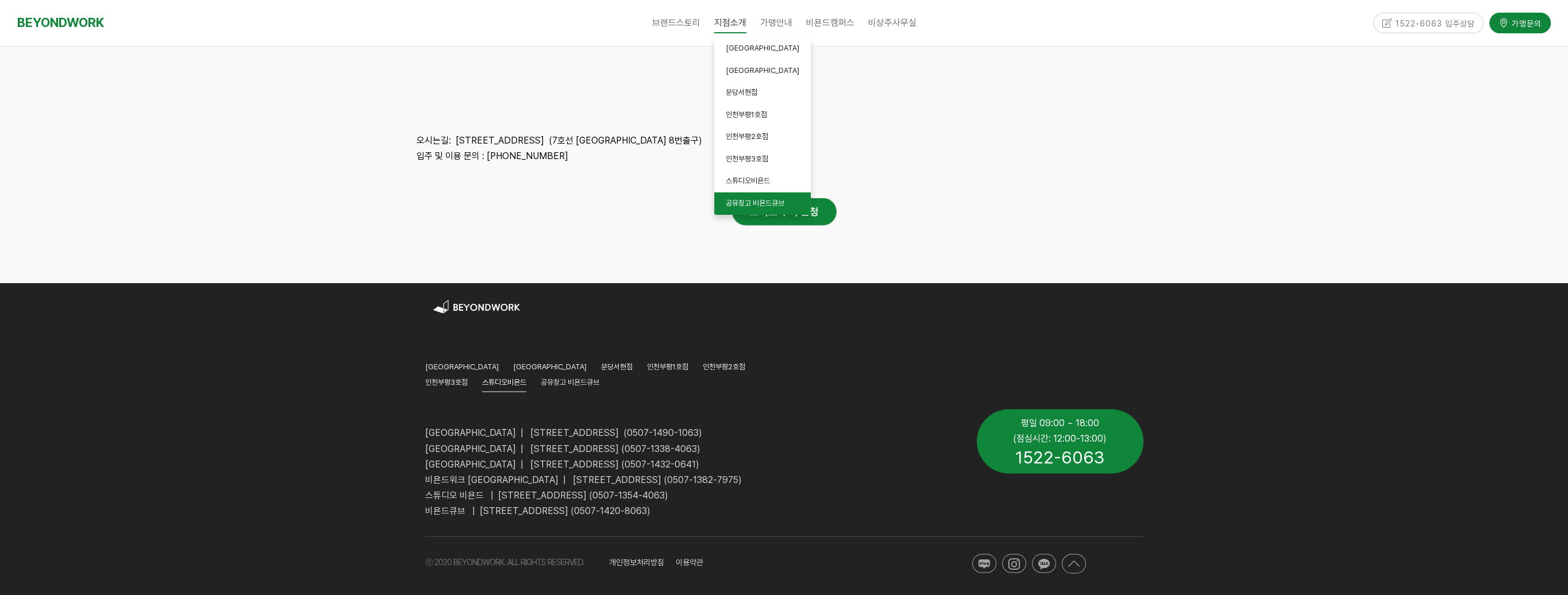
click at [780, 201] on span "공유창고 비욘드큐브" at bounding box center [755, 203] width 59 height 9
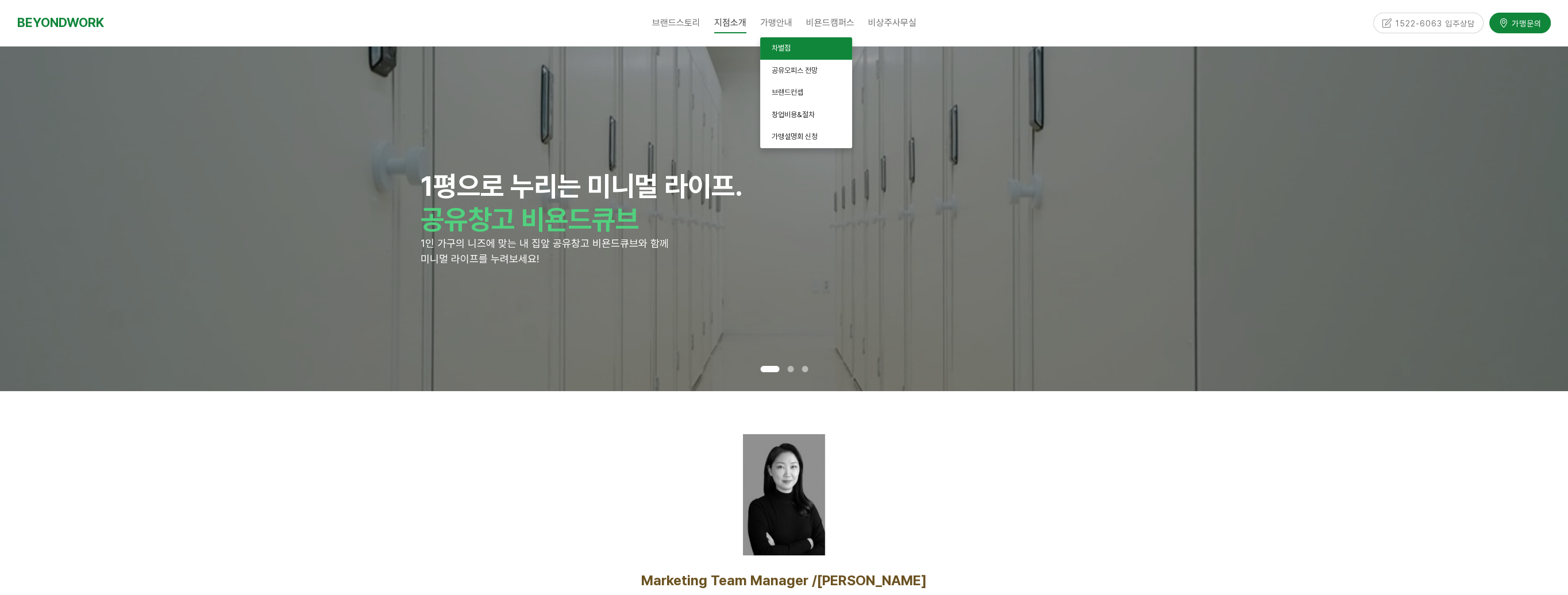
click at [788, 47] on span "차별점" at bounding box center [781, 48] width 19 height 9
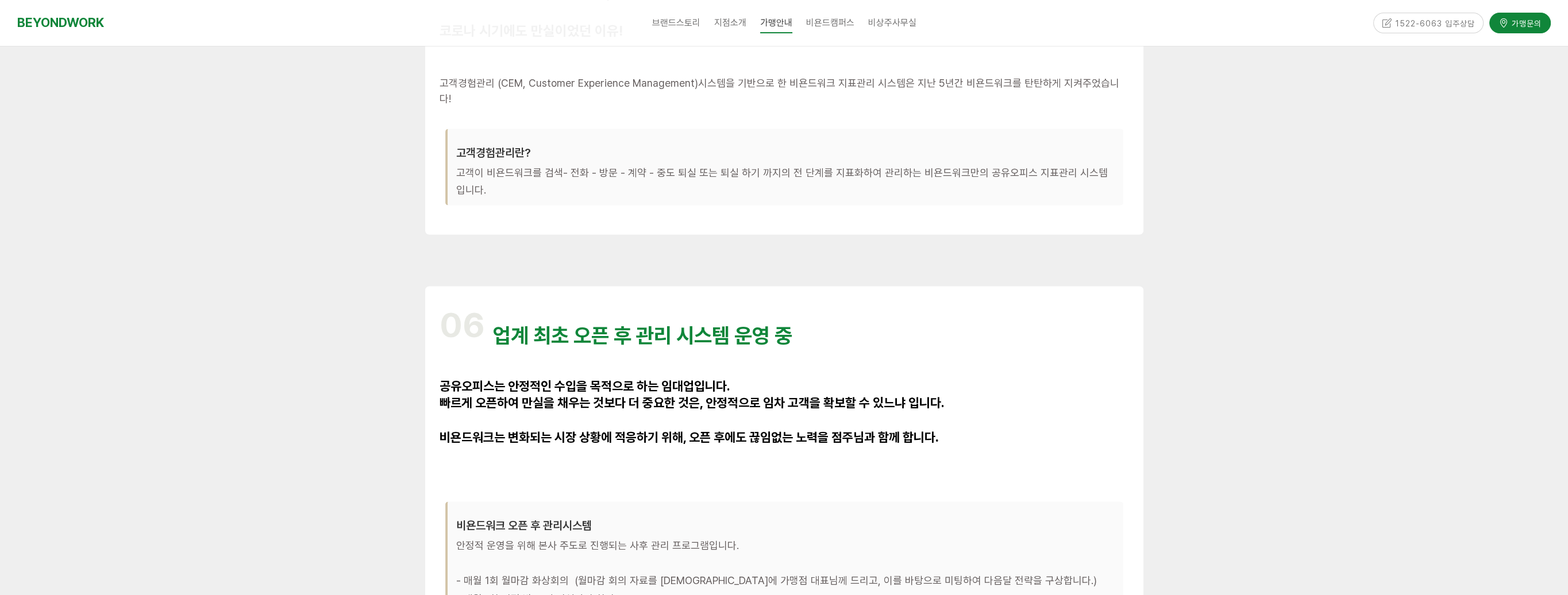
scroll to position [3043, 0]
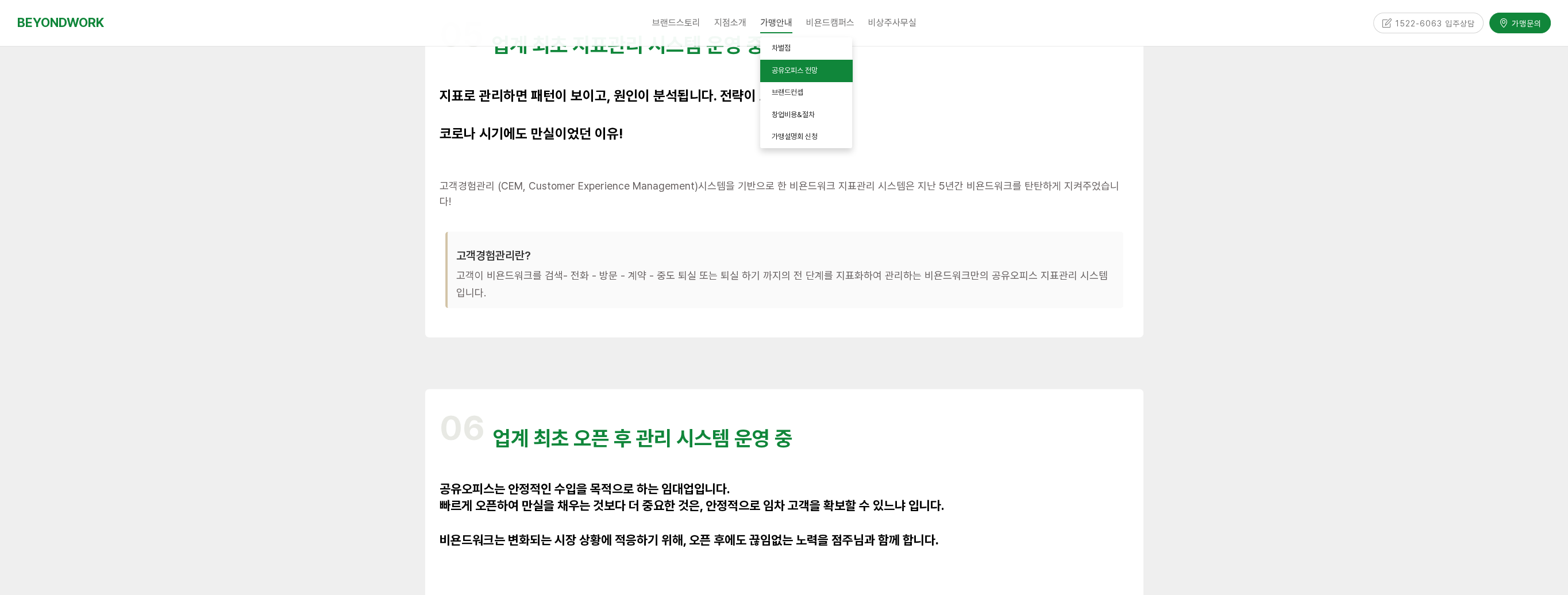
click at [797, 69] on span "공유오피스 전망" at bounding box center [795, 70] width 46 height 9
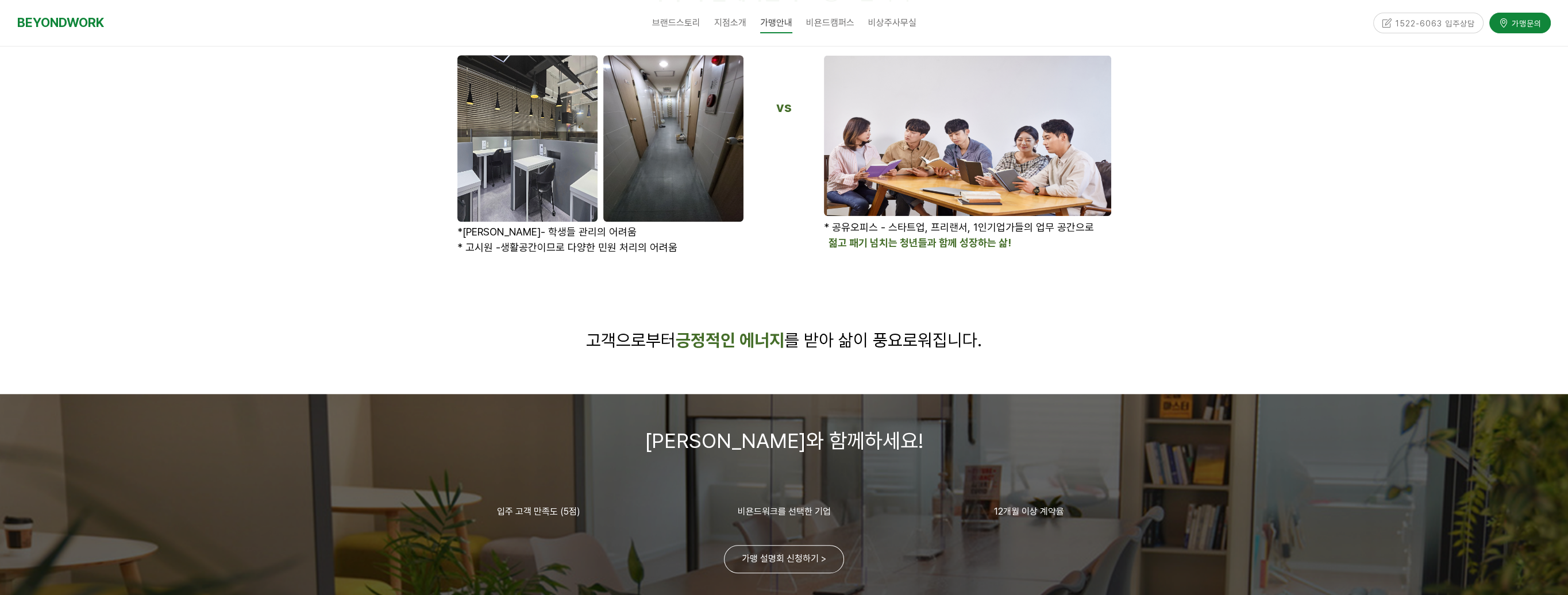
scroll to position [1531, 0]
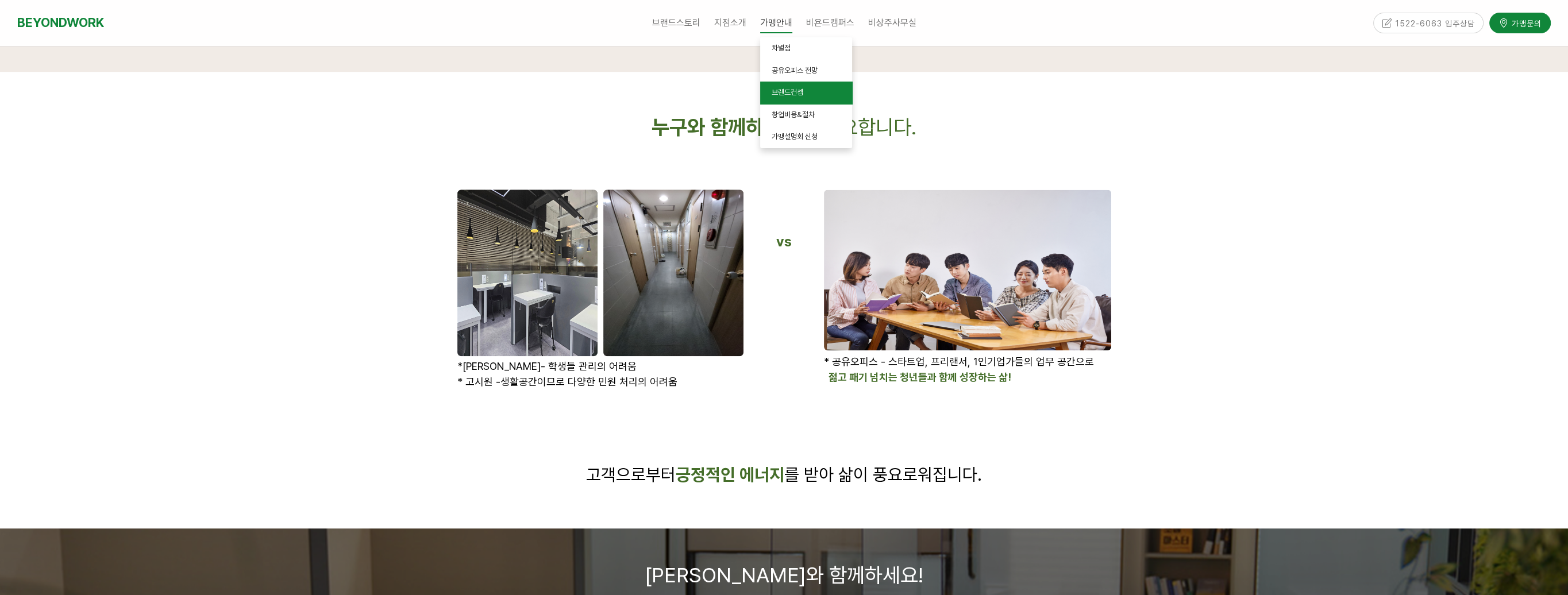
click at [789, 91] on span "브랜드컨셉" at bounding box center [788, 92] width 32 height 9
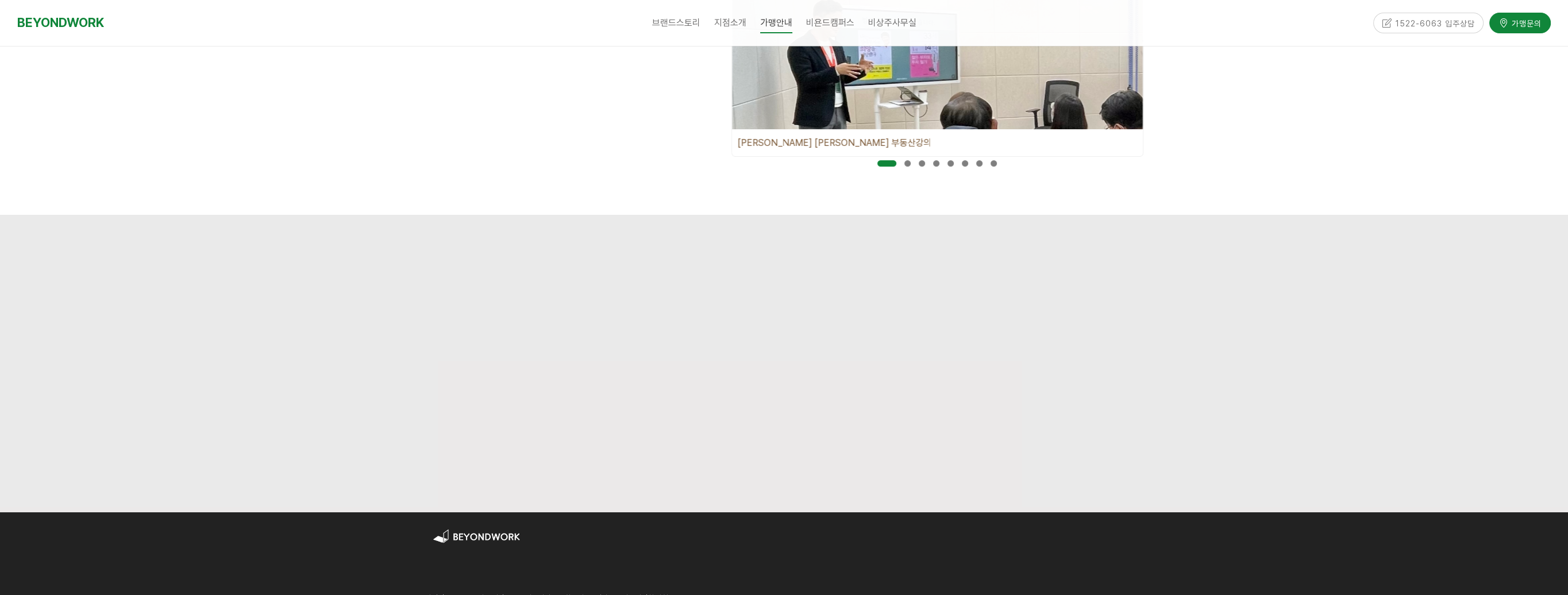
scroll to position [262, 0]
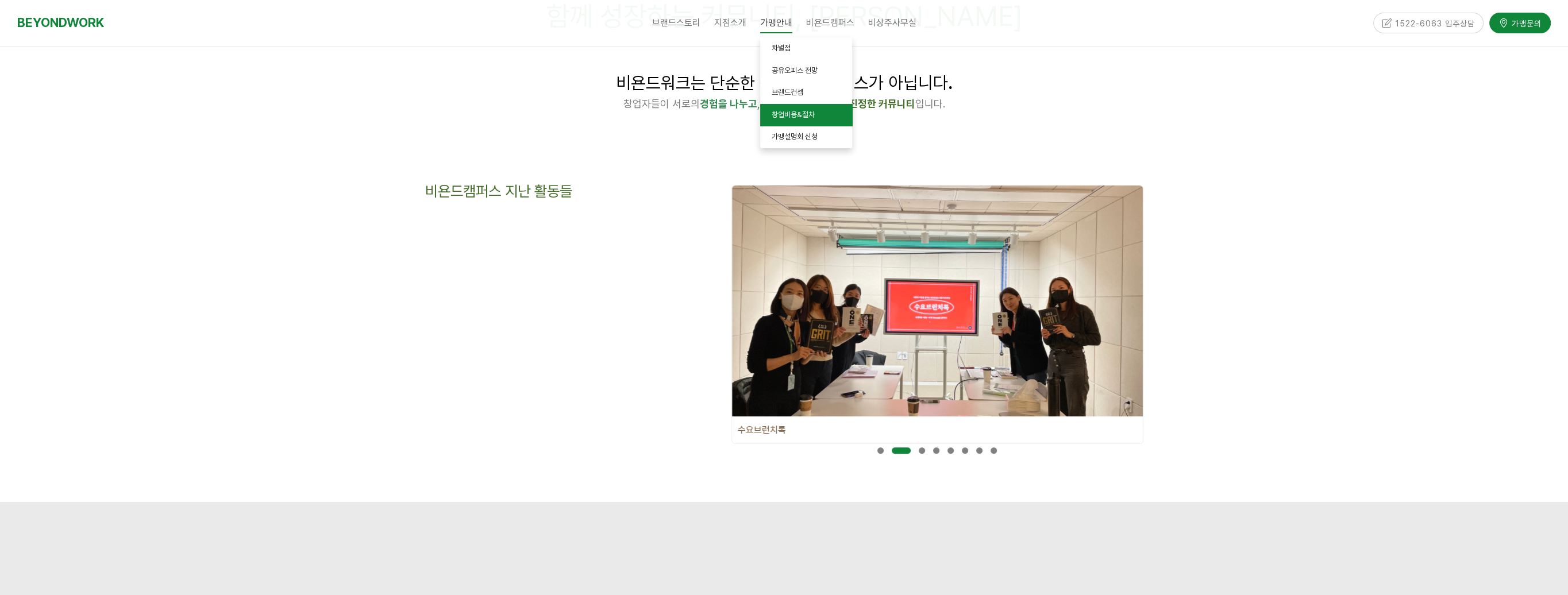
click at [796, 112] on span "창업비용&절차" at bounding box center [793, 114] width 43 height 9
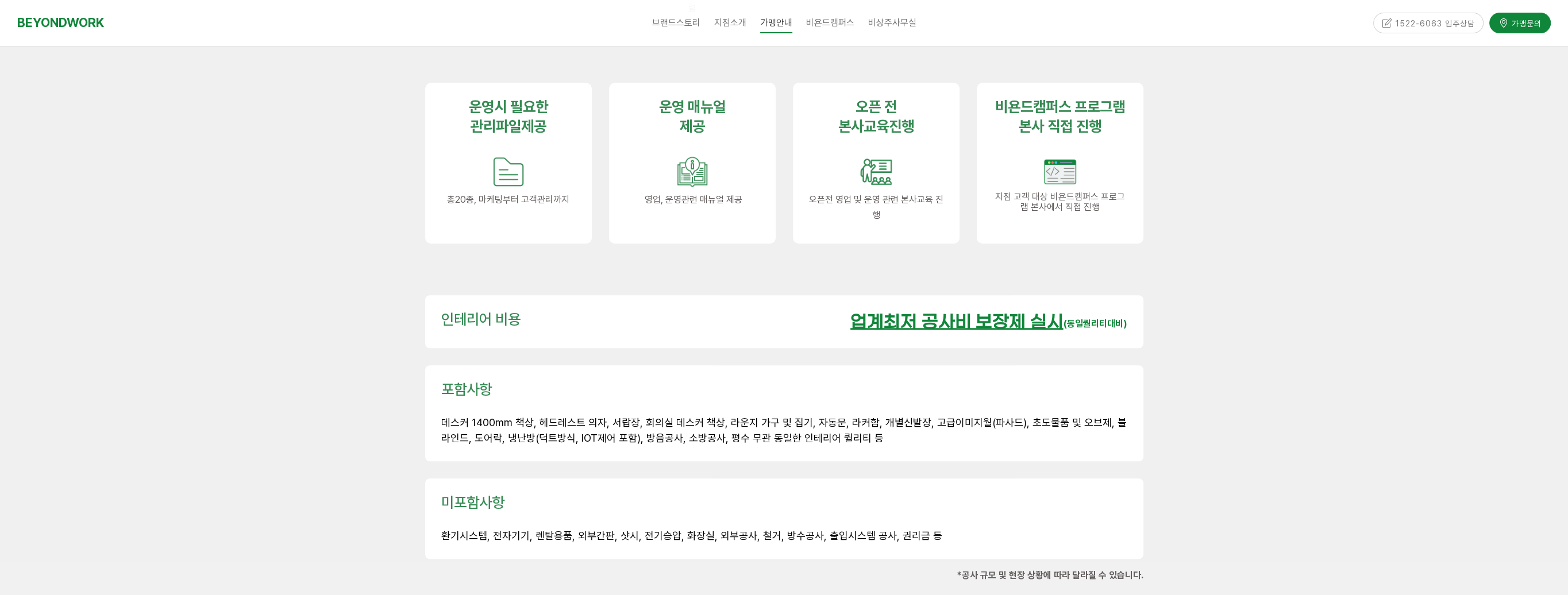
scroll to position [1551, 0]
